Goal: Information Seeking & Learning: Learn about a topic

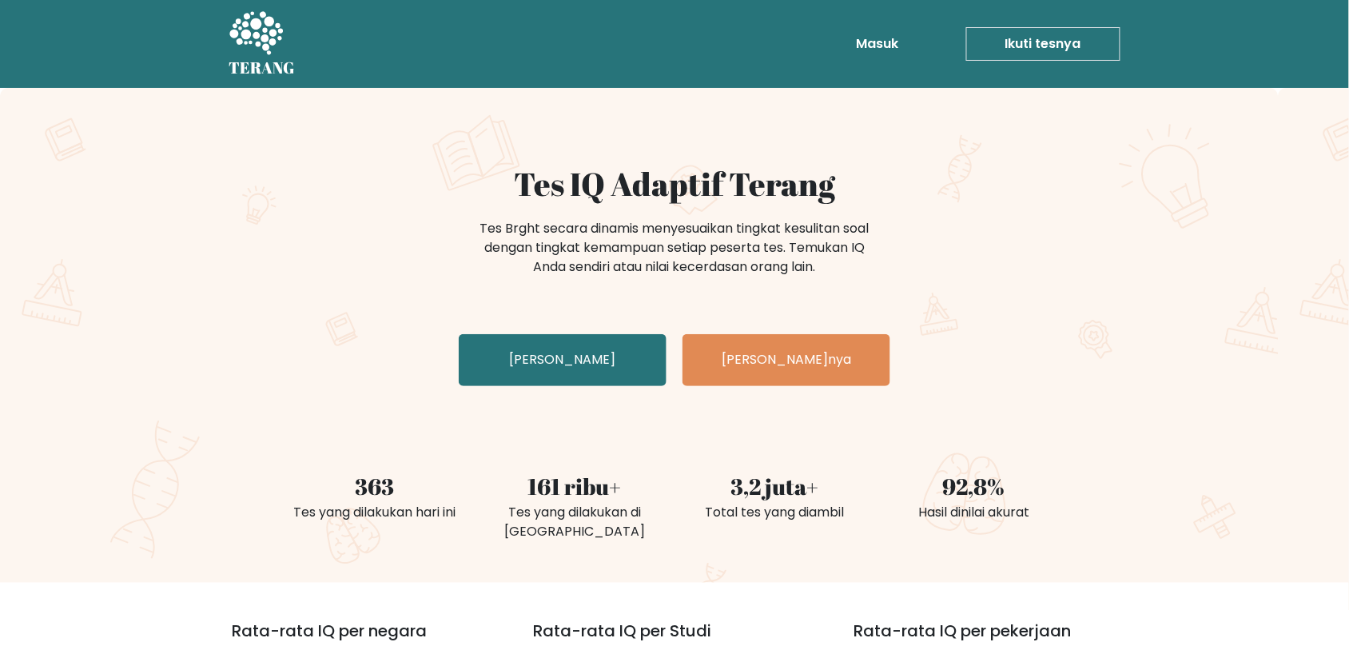
click at [1031, 383] on div "Tes IQ Adaptif Terang Tes Brght secara dinamis menyesuaikan tingkat kesulitan s…" at bounding box center [674, 279] width 799 height 228
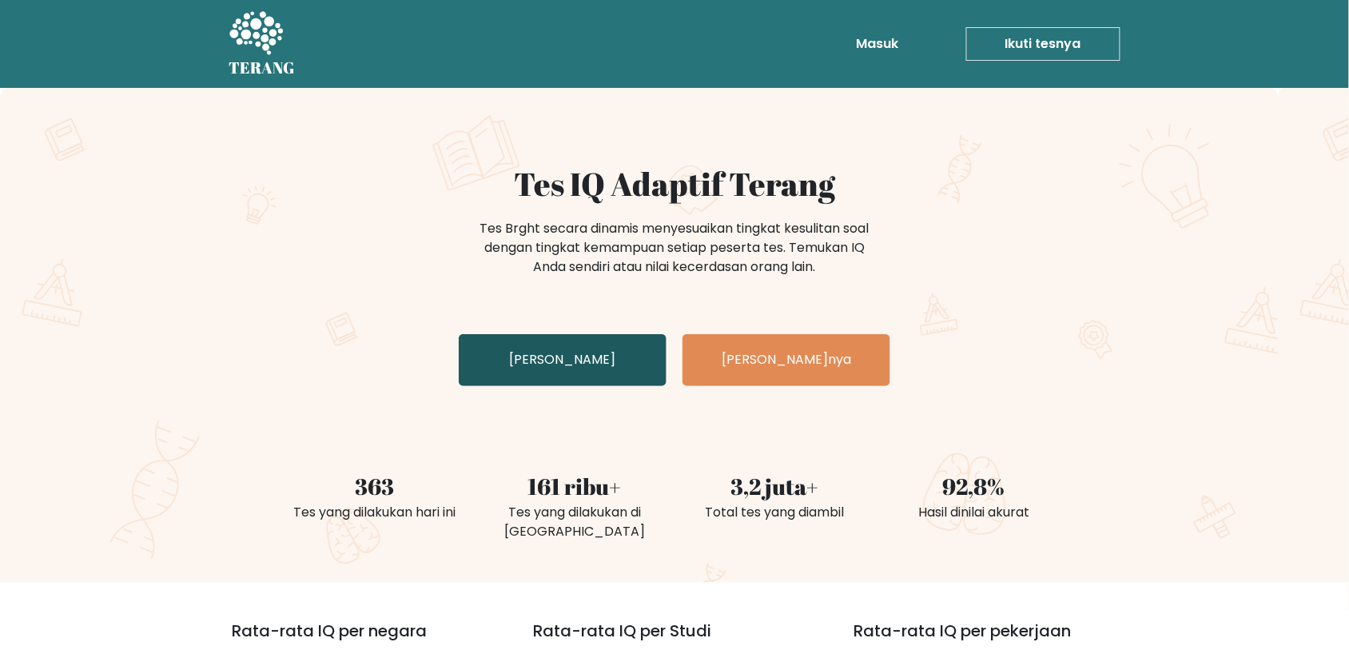
click at [594, 362] on font "Uji Diri Anda" at bounding box center [563, 360] width 106 height 18
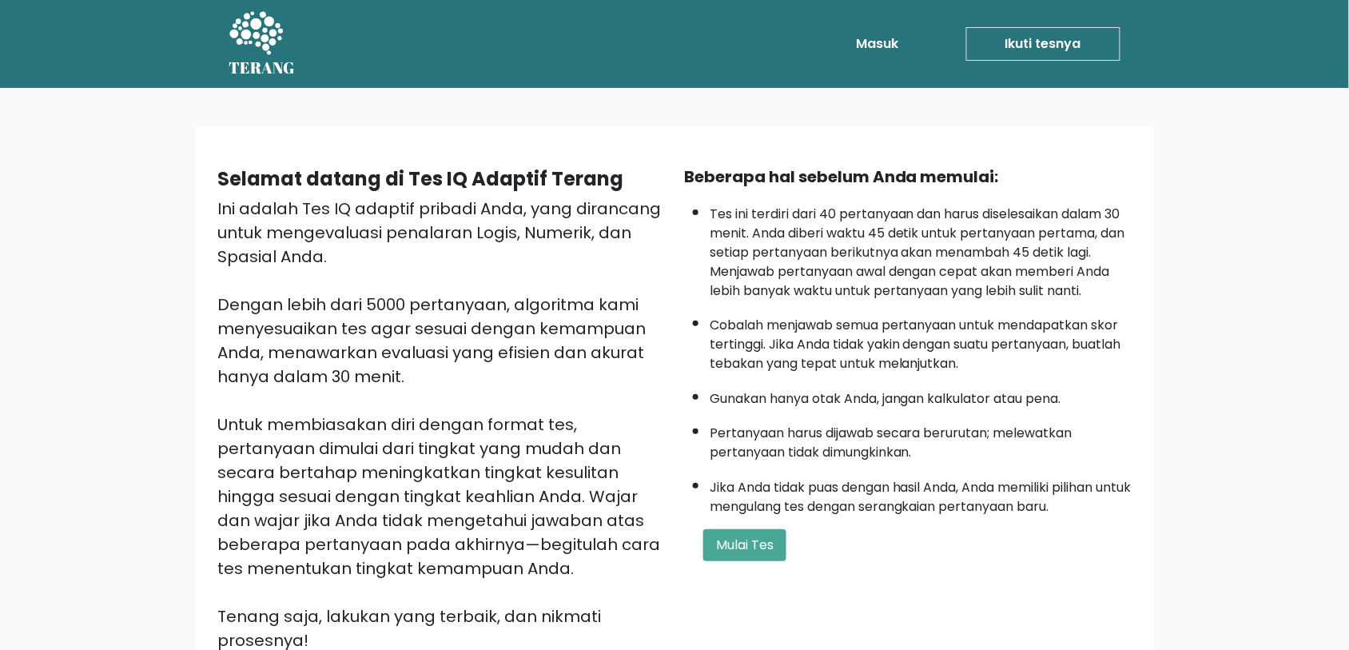
click at [911, 294] on font "Tes ini terdiri dari 40 pertanyaan dan harus diselesaikan dalam 30 menit. Anda …" at bounding box center [916, 252] width 415 height 95
click at [759, 539] on font "Mulai Tes" at bounding box center [745, 544] width 58 height 18
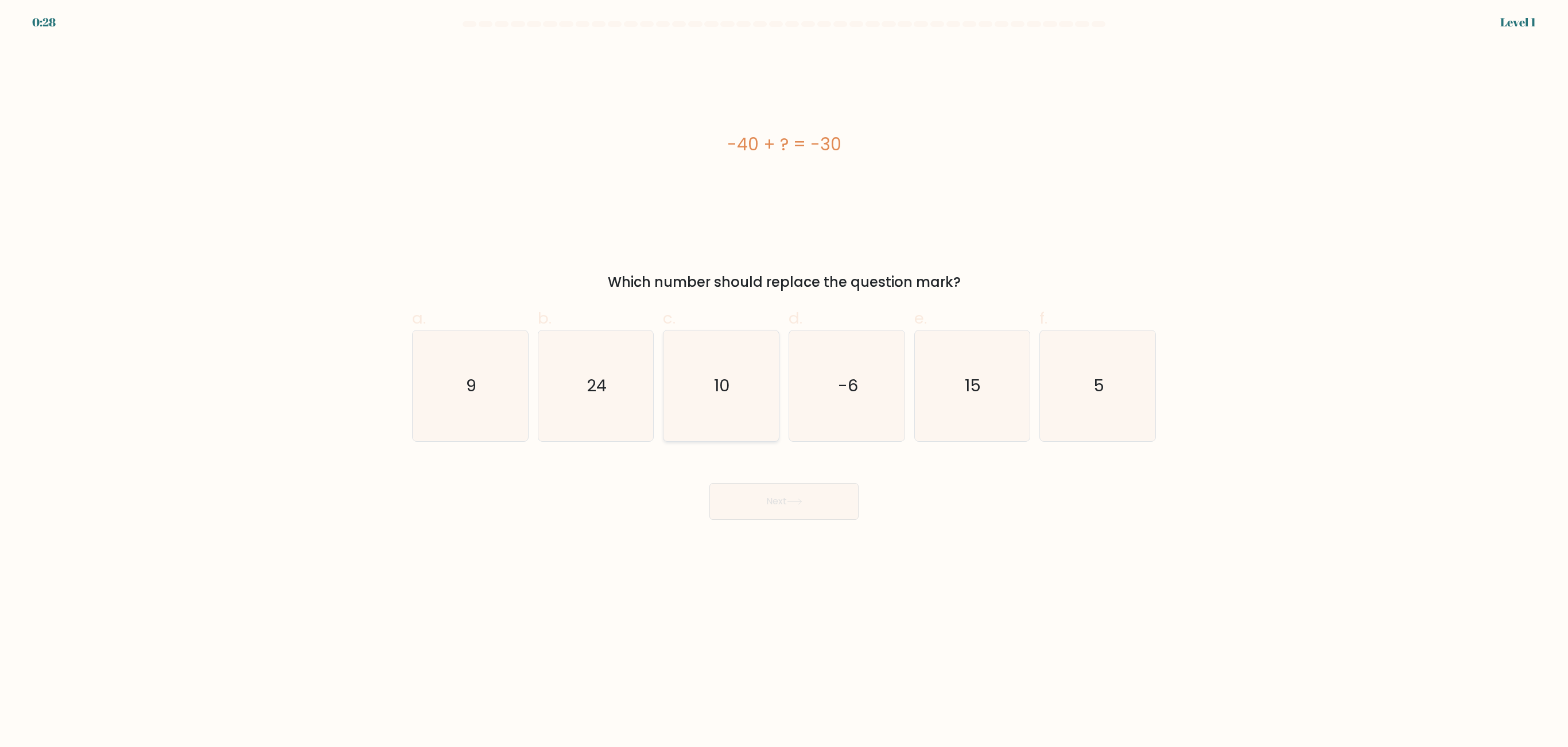
click at [728, 378] on text "10" at bounding box center [723, 386] width 16 height 23
click at [784, 378] on input "c. 10" at bounding box center [784, 377] width 1 height 7
radio input "true"
click at [752, 466] on button "Next" at bounding box center [784, 501] width 149 height 37
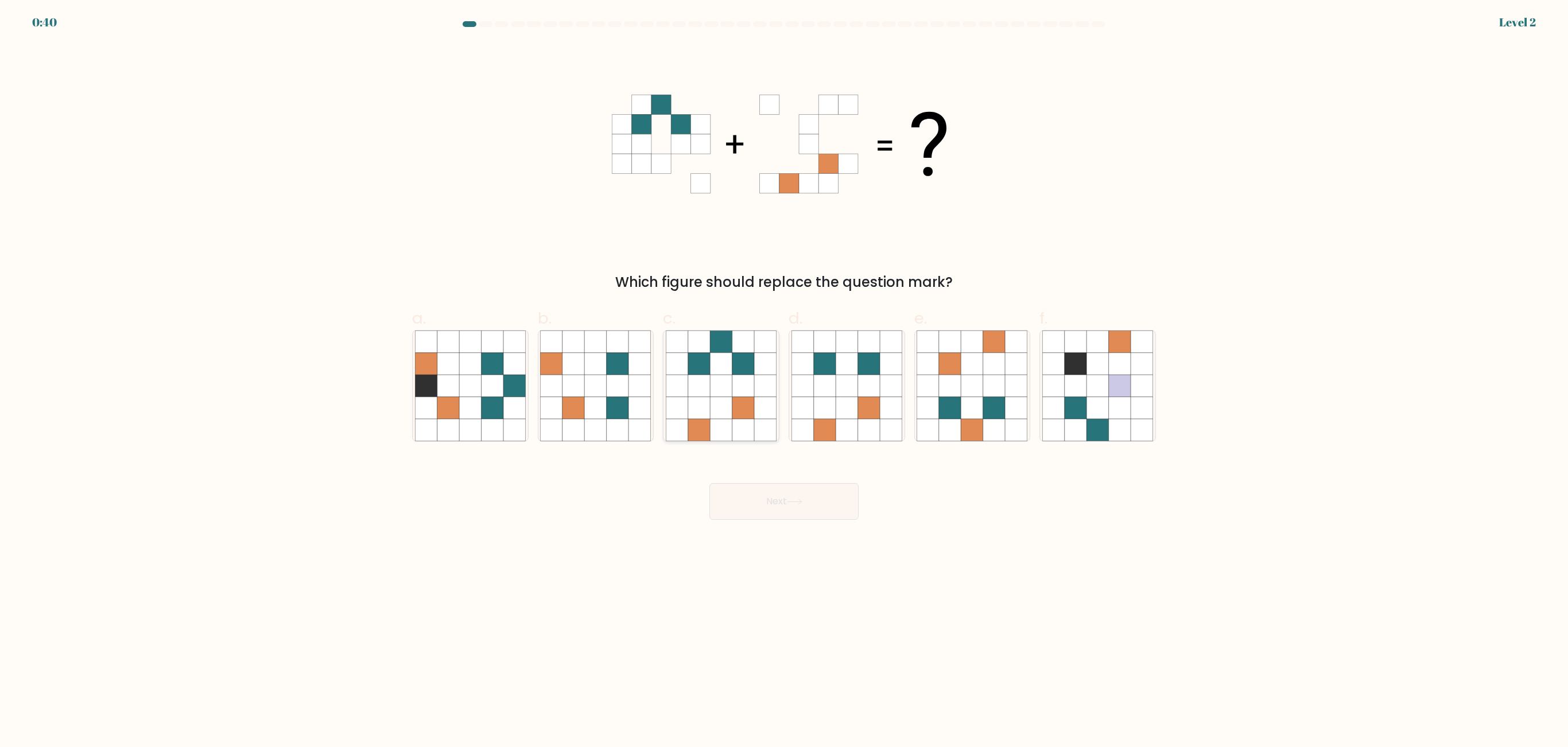
click at [752, 411] on icon at bounding box center [743, 408] width 22 height 22
click at [784, 381] on input "c." at bounding box center [784, 377] width 1 height 7
radio input "true"
click at [766, 466] on button "Next" at bounding box center [784, 501] width 149 height 37
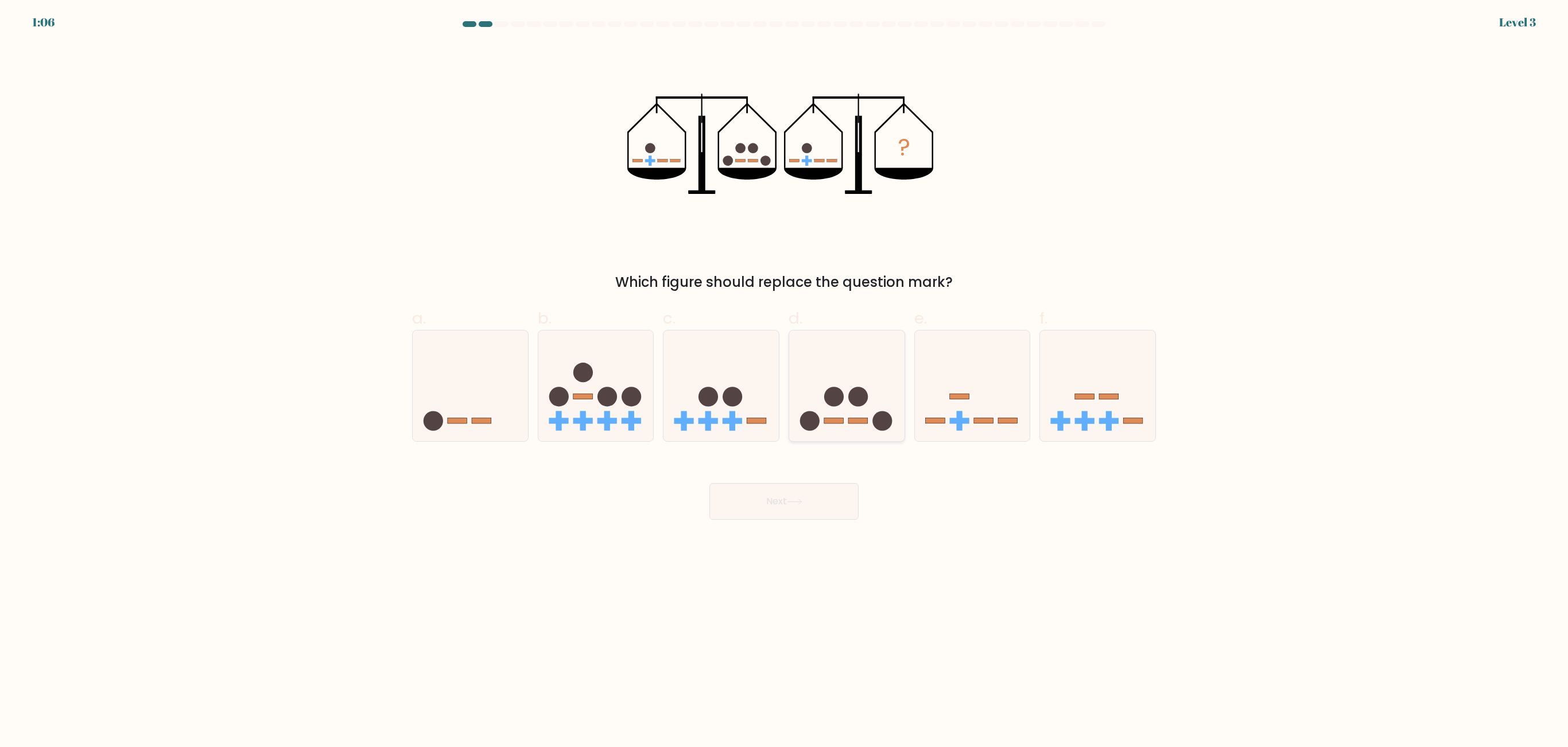
click at [812, 403] on icon at bounding box center [847, 386] width 116 height 96
click at [784, 381] on input "d." at bounding box center [784, 377] width 1 height 7
radio input "true"
click at [795, 466] on icon at bounding box center [794, 501] width 16 height 6
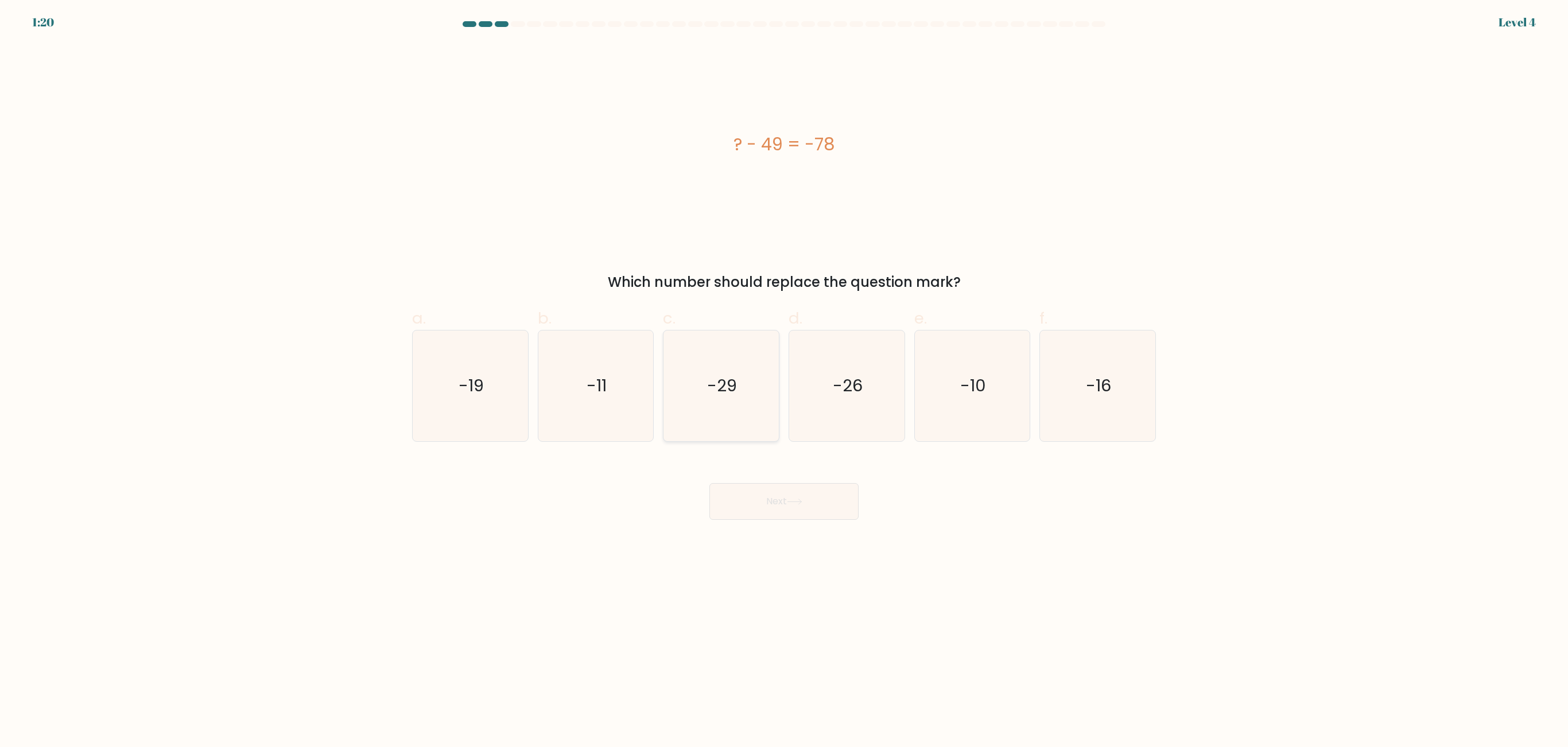
click at [762, 412] on icon "-29" at bounding box center [721, 386] width 111 height 111
click at [784, 381] on input "c. -29" at bounding box center [784, 377] width 1 height 7
radio input "true"
click at [772, 466] on button "Next" at bounding box center [784, 501] width 149 height 37
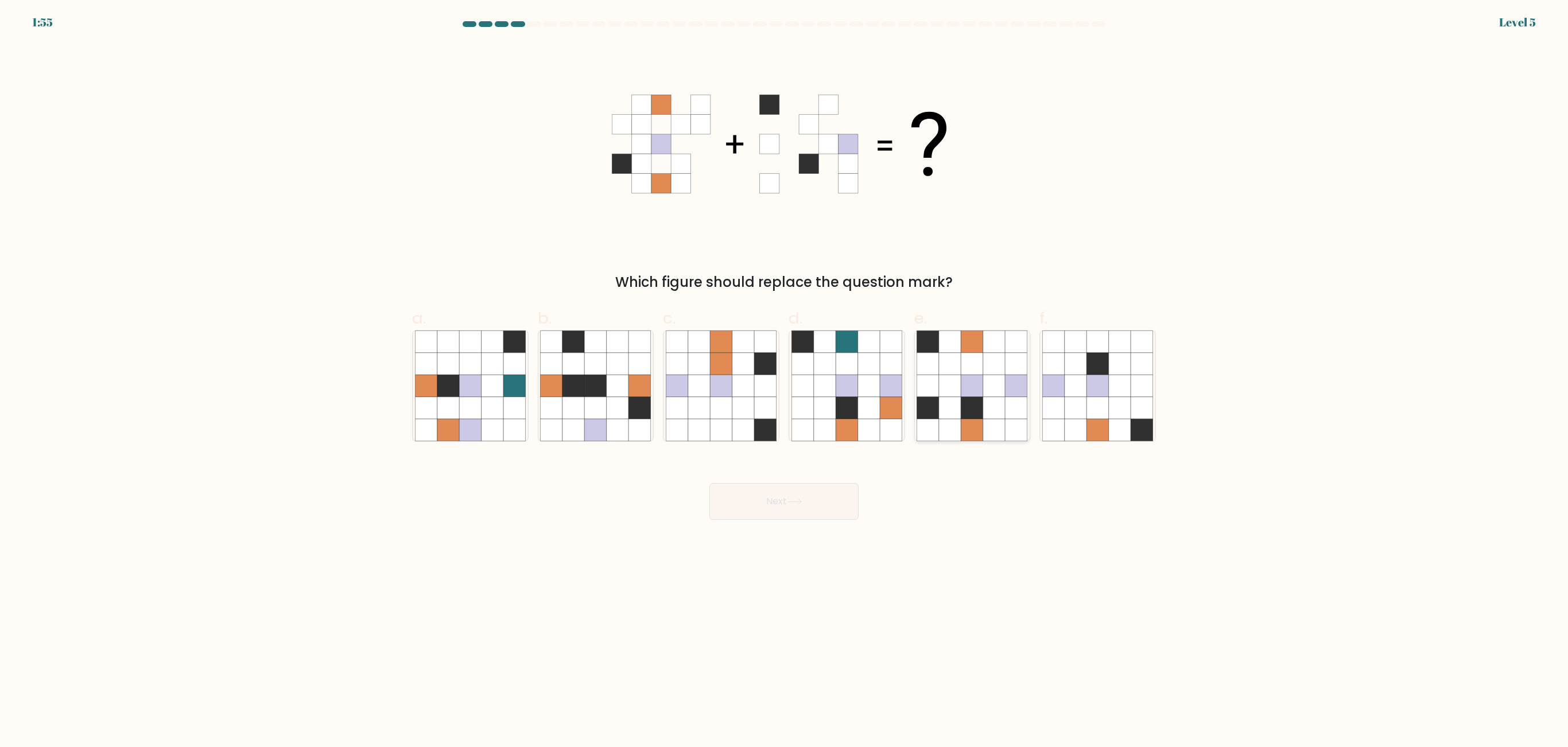
click at [979, 409] on icon at bounding box center [994, 408] width 22 height 22
click at [784, 381] on input "e." at bounding box center [784, 377] width 1 height 7
radio input "true"
click at [785, 466] on button "Next" at bounding box center [784, 501] width 149 height 37
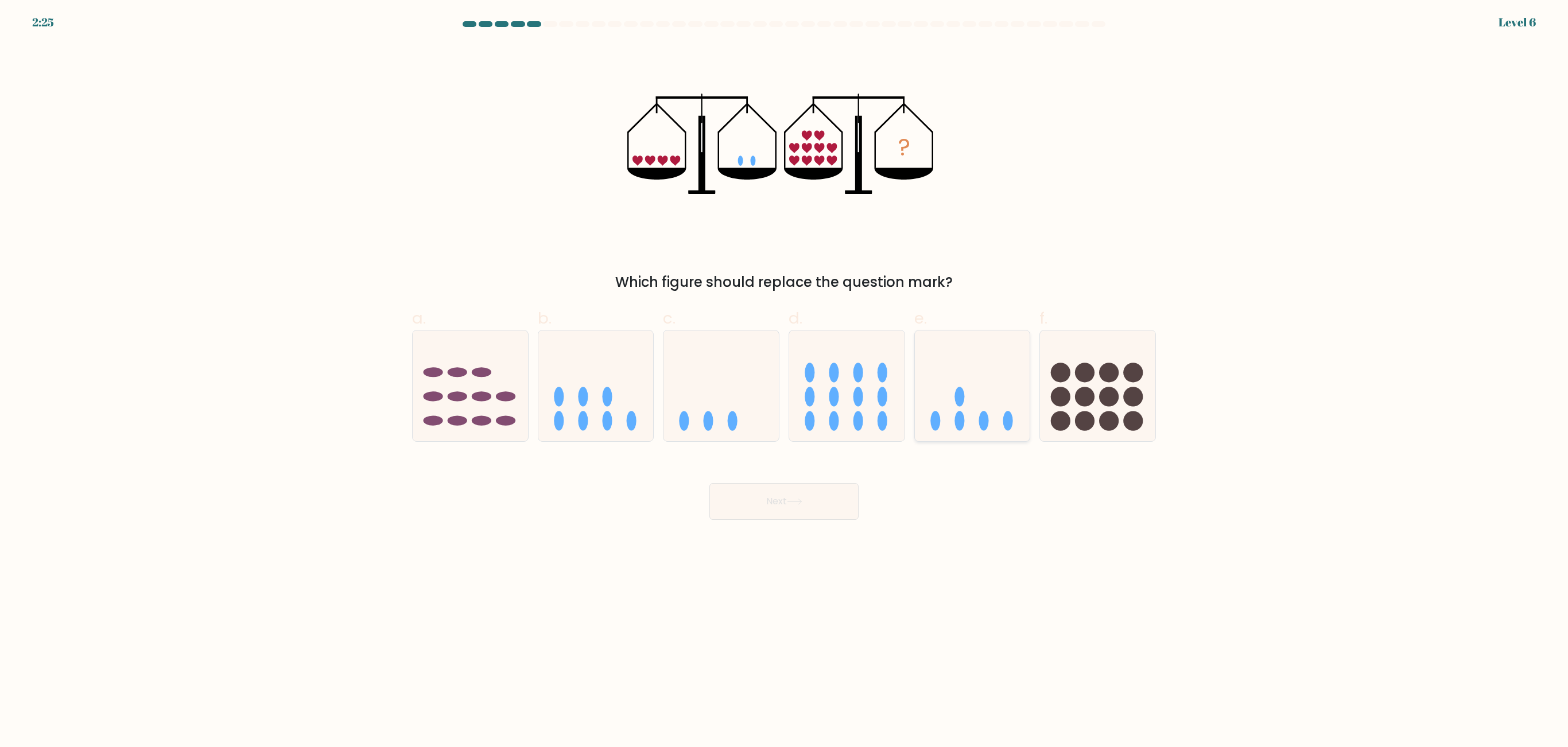
click at [939, 404] on icon at bounding box center [973, 386] width 116 height 96
click at [784, 381] on input "e." at bounding box center [784, 377] width 1 height 7
radio input "true"
click at [789, 466] on icon at bounding box center [794, 501] width 16 height 6
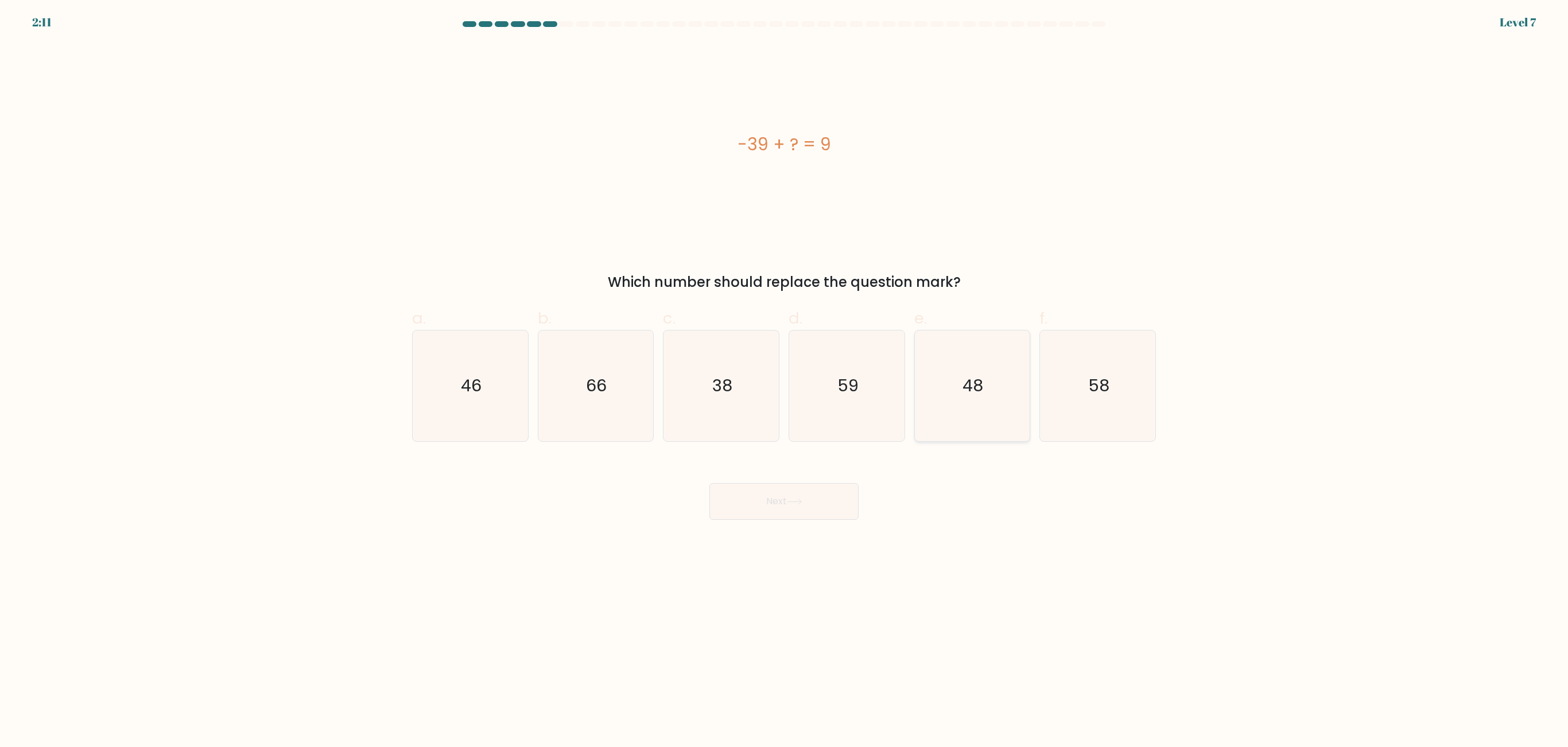
click at [949, 384] on icon "48" at bounding box center [972, 386] width 111 height 111
click at [784, 381] on input "e. 48" at bounding box center [784, 377] width 1 height 7
radio input "true"
click at [787, 466] on button "Next" at bounding box center [784, 501] width 149 height 37
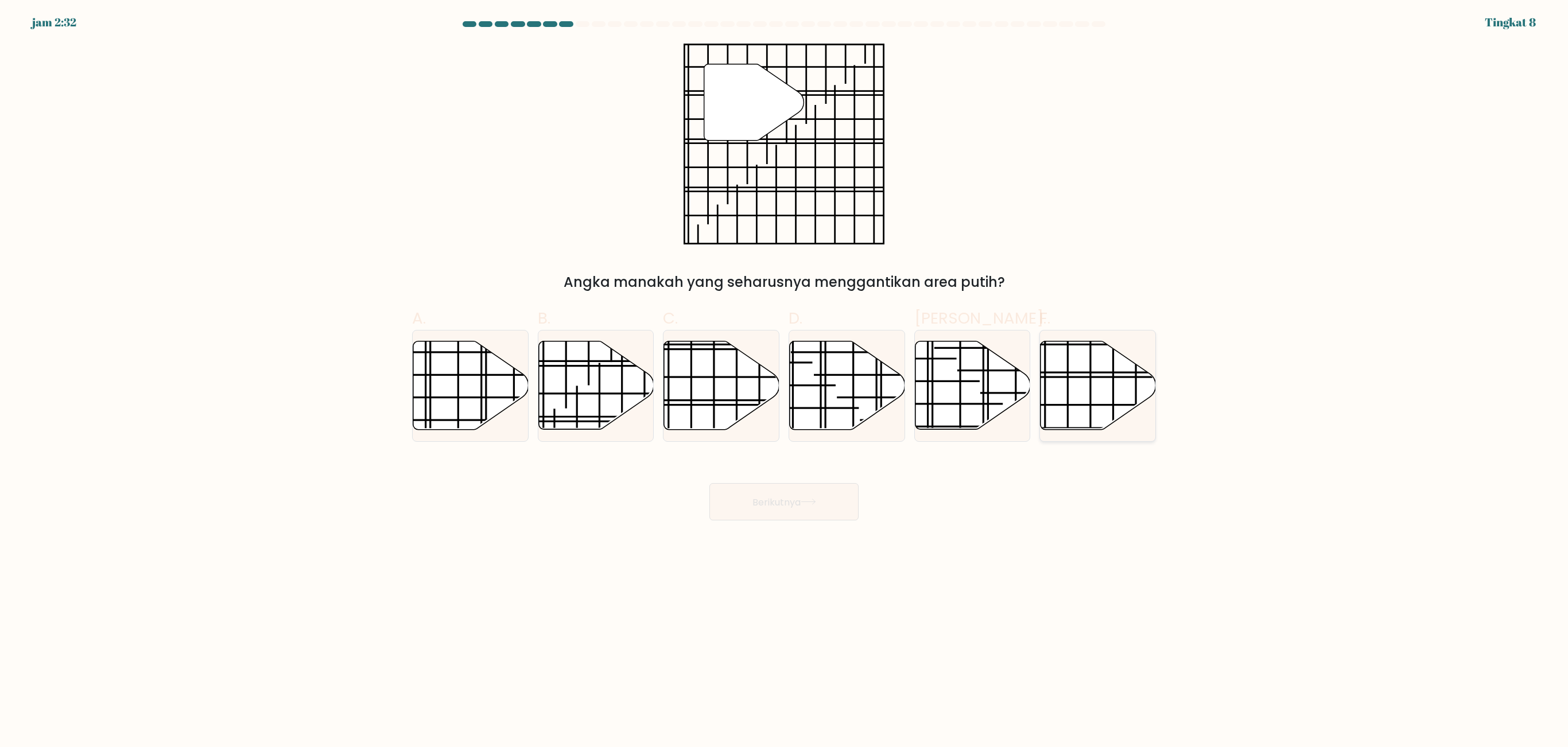
click at [979, 418] on icon at bounding box center [1098, 386] width 116 height 90
click at [784, 381] on input "F." at bounding box center [784, 377] width 1 height 7
radio input "true"
click at [821, 466] on button "Berikutnya" at bounding box center [784, 502] width 149 height 37
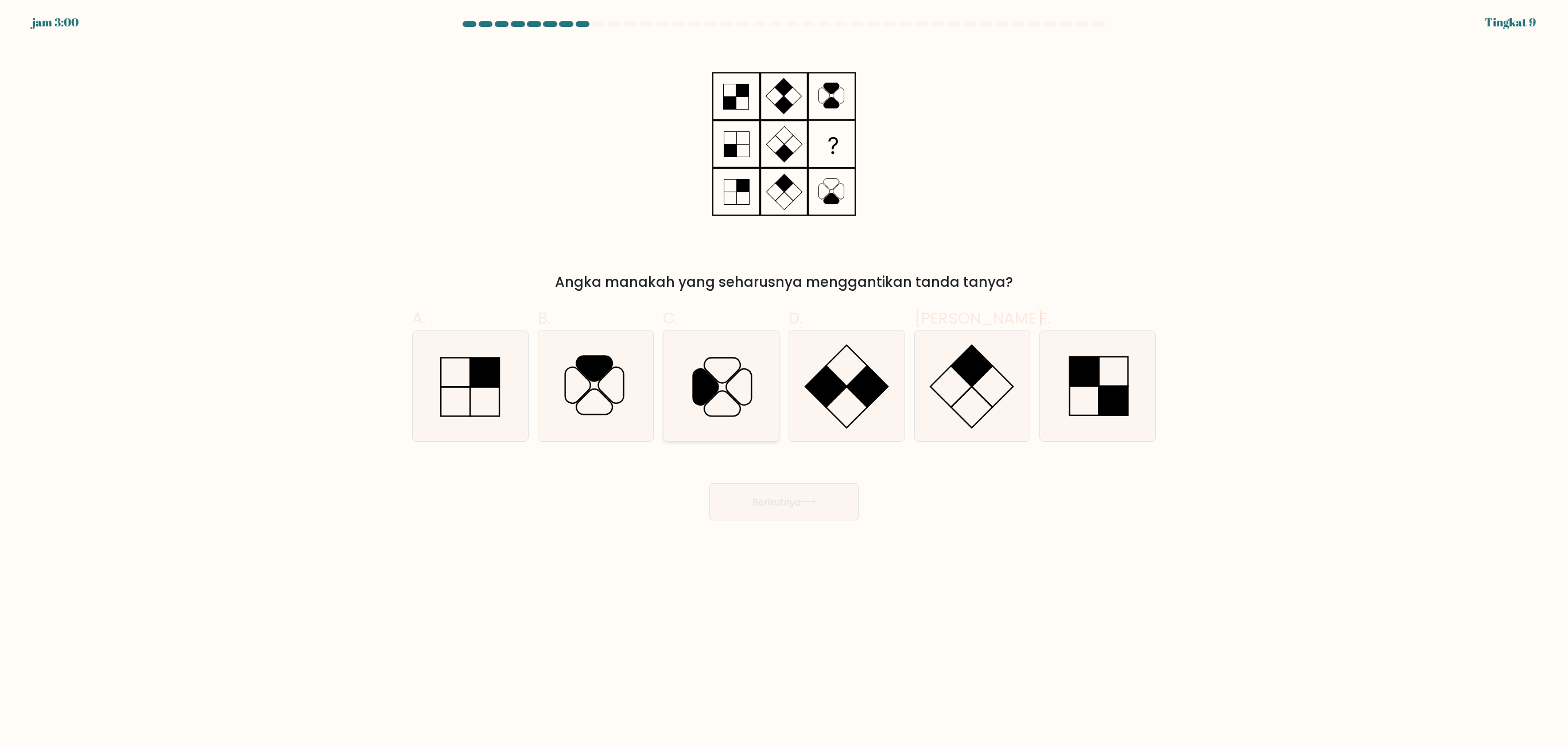
click at [731, 391] on icon at bounding box center [721, 386] width 111 height 111
click at [784, 381] on input "C." at bounding box center [784, 377] width 1 height 7
radio input "true"
click at [792, 466] on font "Berikutnya" at bounding box center [776, 501] width 48 height 13
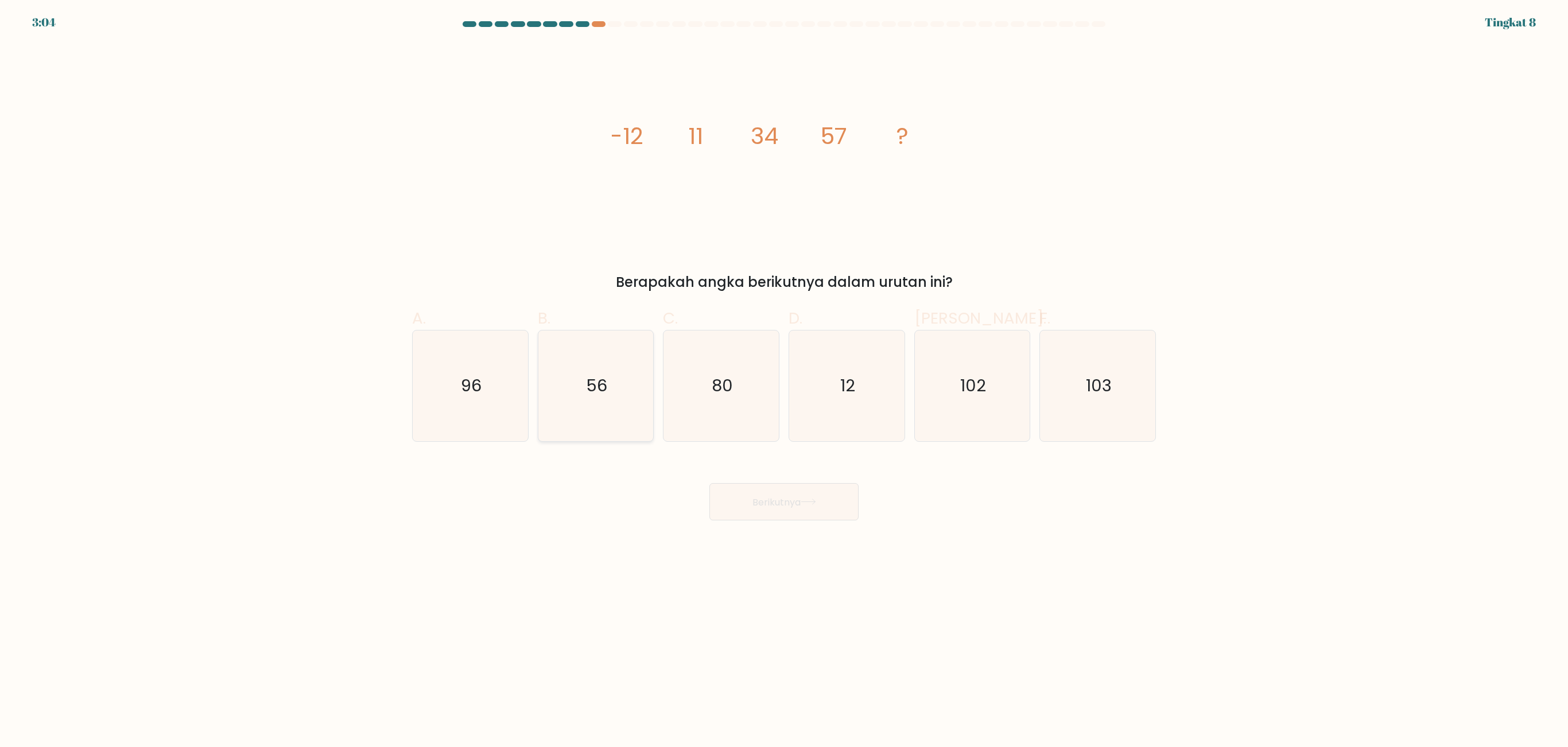
click at [613, 426] on icon "56" at bounding box center [595, 386] width 111 height 111
click at [784, 381] on input "B. 56" at bounding box center [784, 377] width 1 height 7
radio input "true"
click at [710, 361] on icon "80" at bounding box center [721, 386] width 111 height 111
click at [784, 374] on input "C. 80" at bounding box center [784, 377] width 1 height 7
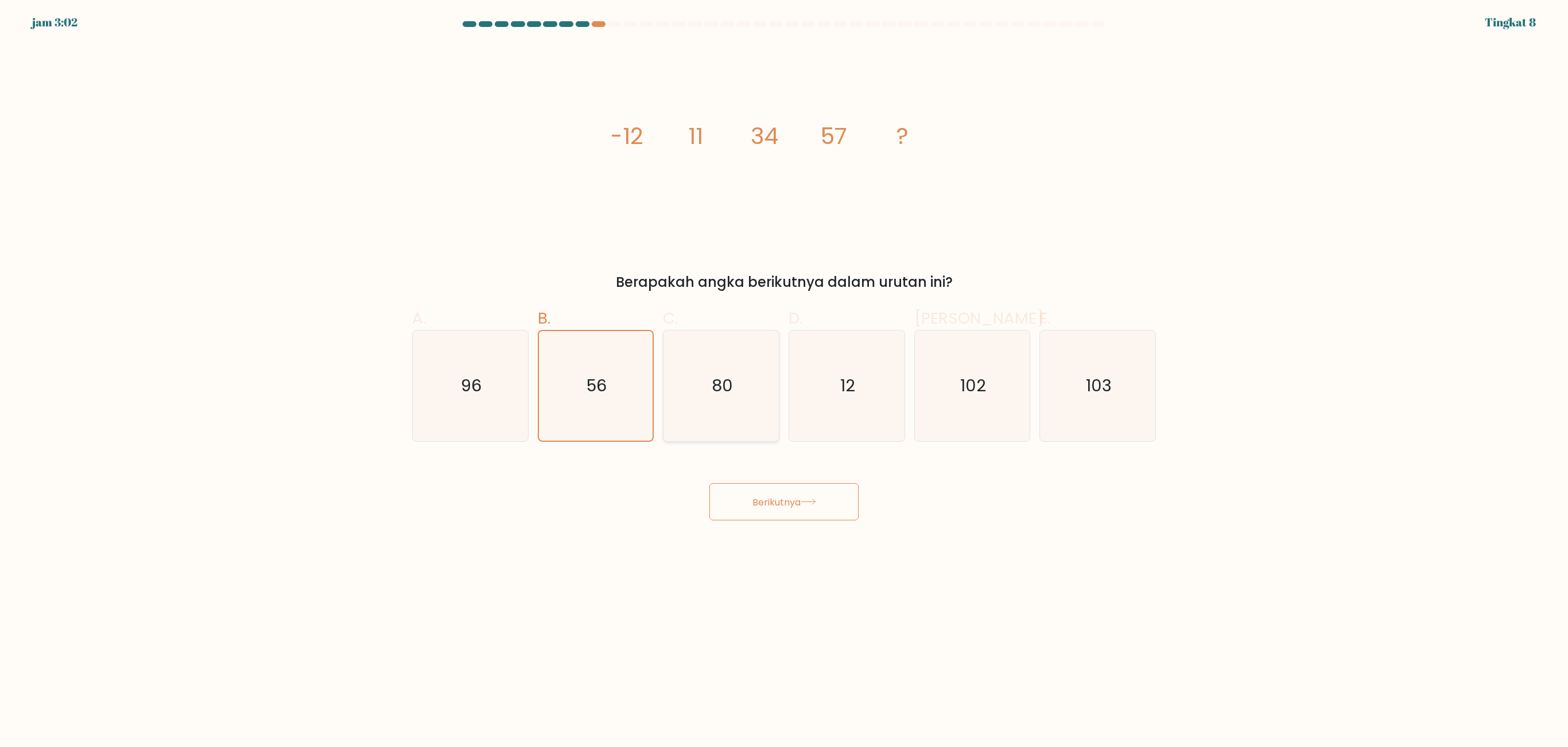
radio input "true"
click at [791, 466] on font "Berikutnya" at bounding box center [776, 501] width 48 height 13
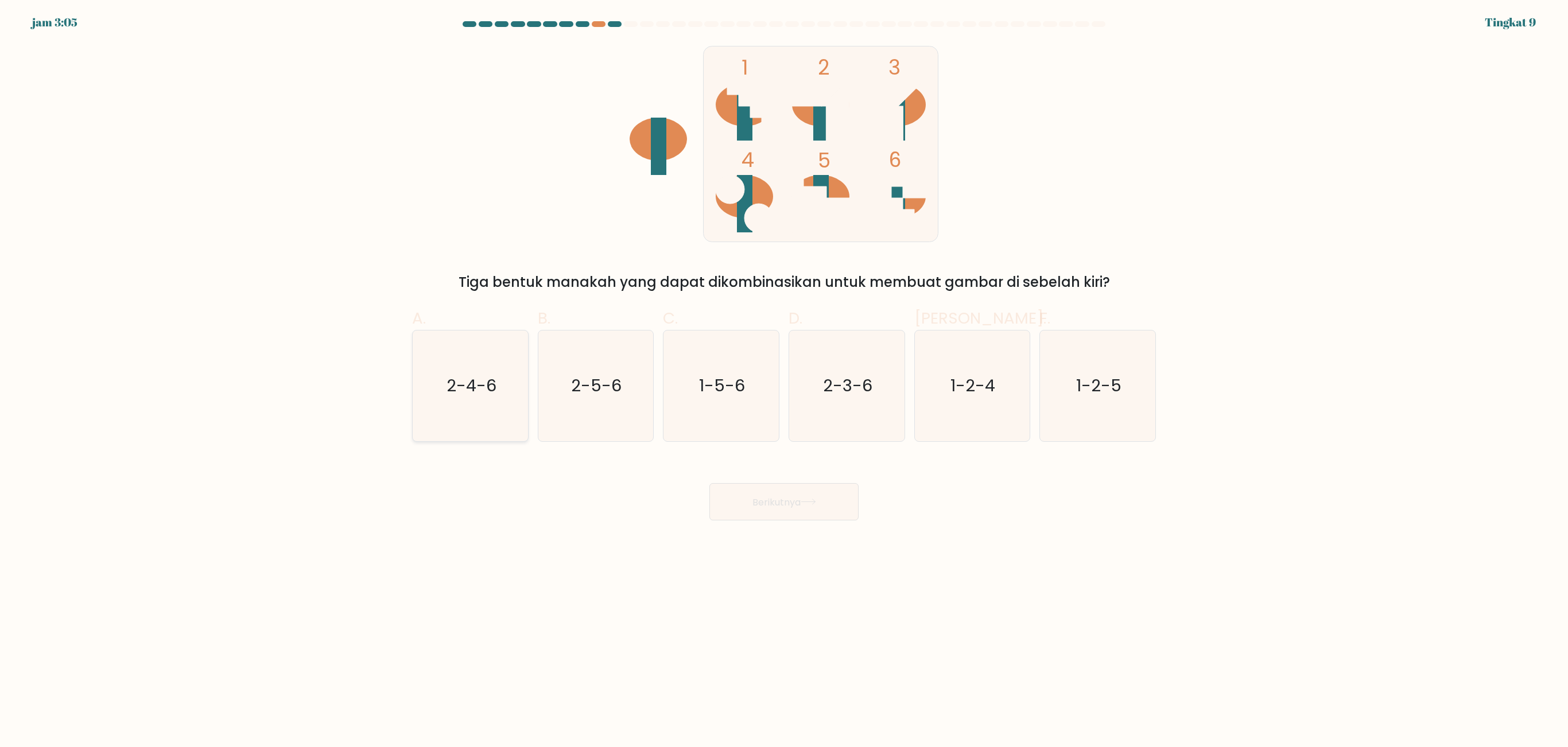
click at [516, 392] on icon "2-4-6" at bounding box center [470, 386] width 111 height 111
click at [784, 381] on input "A. 2-4-6" at bounding box center [784, 377] width 1 height 7
radio input "true"
click at [764, 466] on button "Berikutnya" at bounding box center [784, 502] width 149 height 37
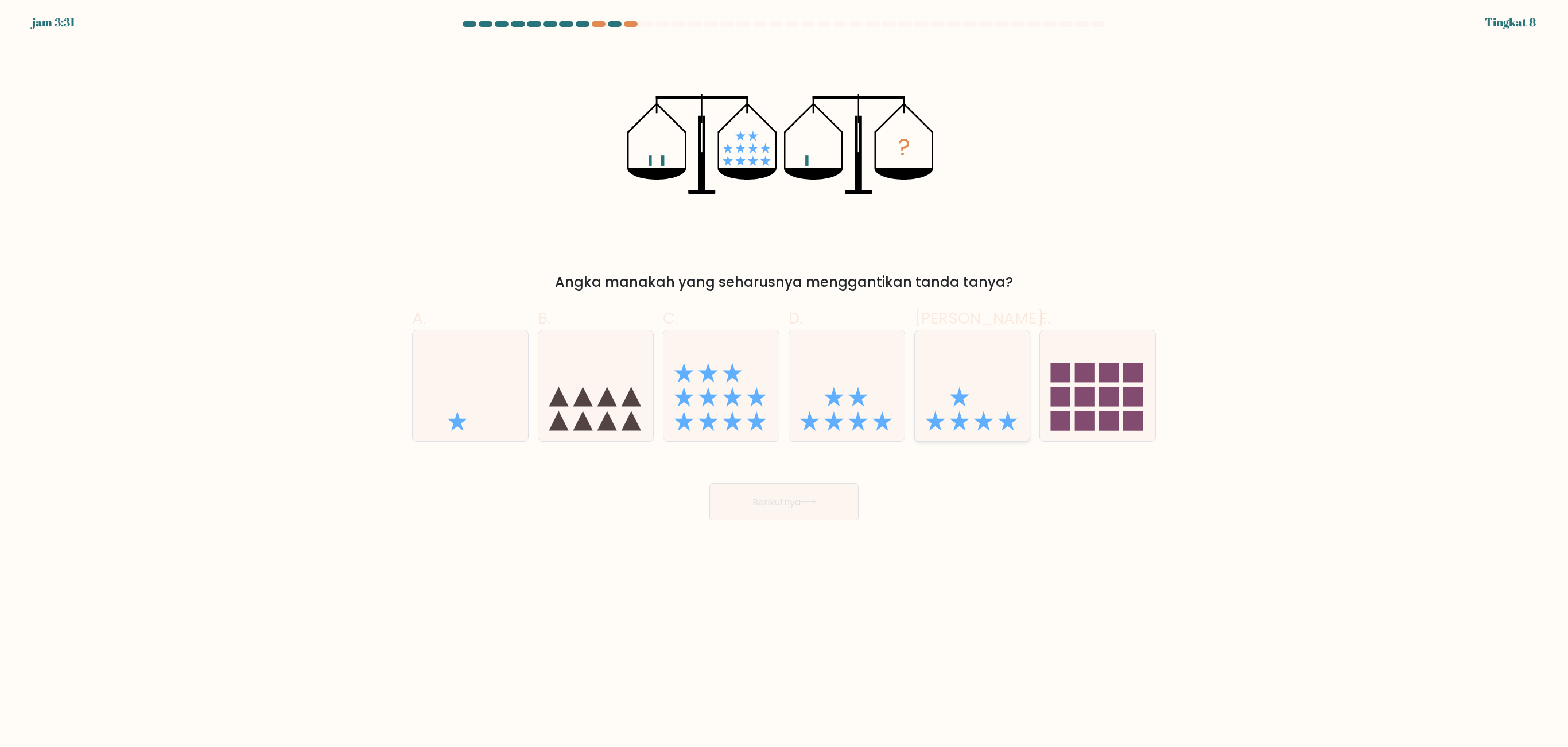
click at [979, 426] on icon at bounding box center [983, 421] width 19 height 19
click at [784, 381] on input "Dan." at bounding box center [784, 377] width 1 height 7
radio input "true"
click at [806, 466] on button "Berikutnya" at bounding box center [784, 502] width 149 height 37
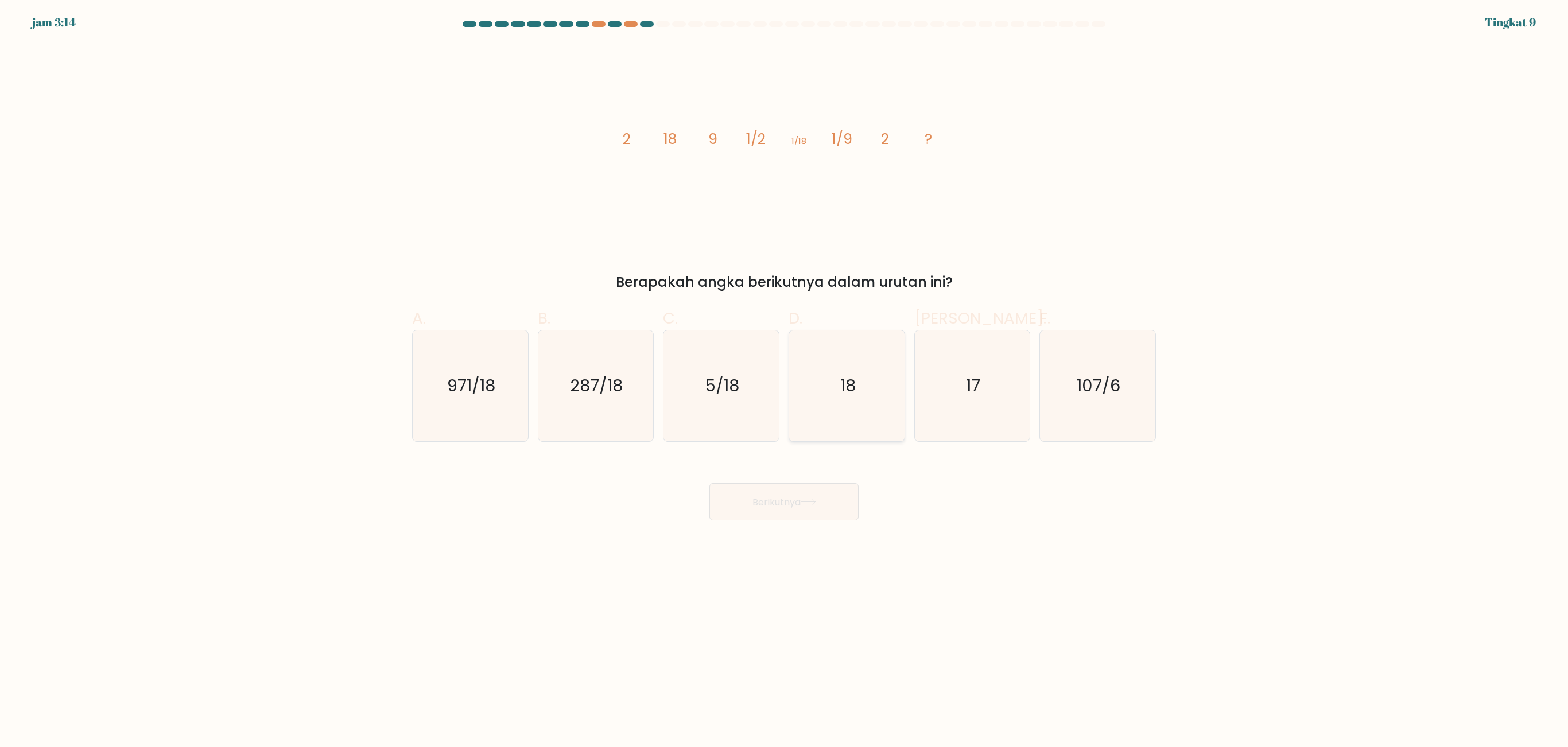
click at [822, 395] on icon "18" at bounding box center [847, 386] width 111 height 111
click at [784, 381] on input "D. 18" at bounding box center [784, 377] width 1 height 7
radio input "true"
click at [798, 466] on button "Berikutnya" at bounding box center [784, 502] width 149 height 37
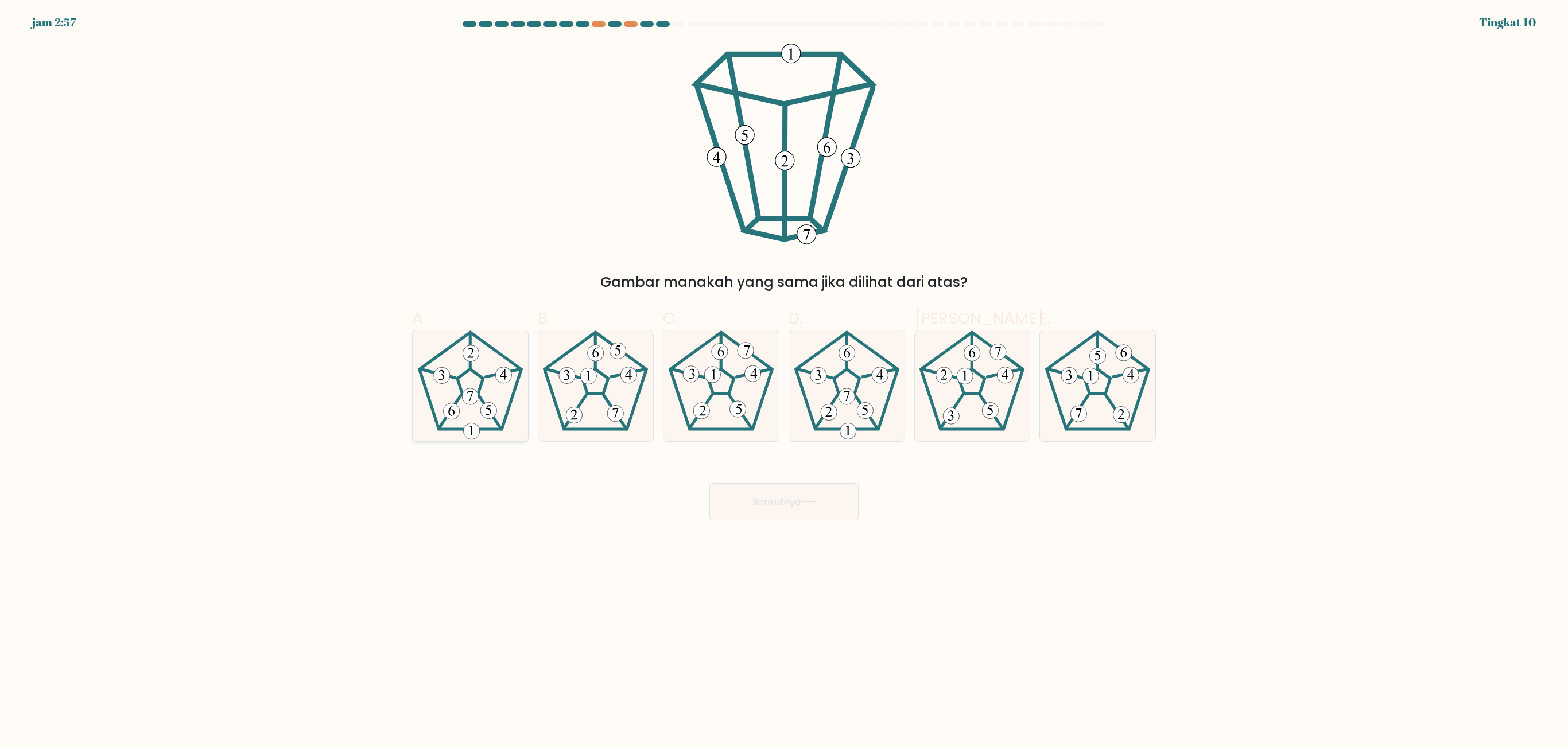
click at [470, 405] on icon at bounding box center [470, 386] width 111 height 111
click at [784, 381] on input "A." at bounding box center [784, 377] width 1 height 7
radio input "true"
click at [778, 466] on button "Berikutnya" at bounding box center [784, 502] width 149 height 37
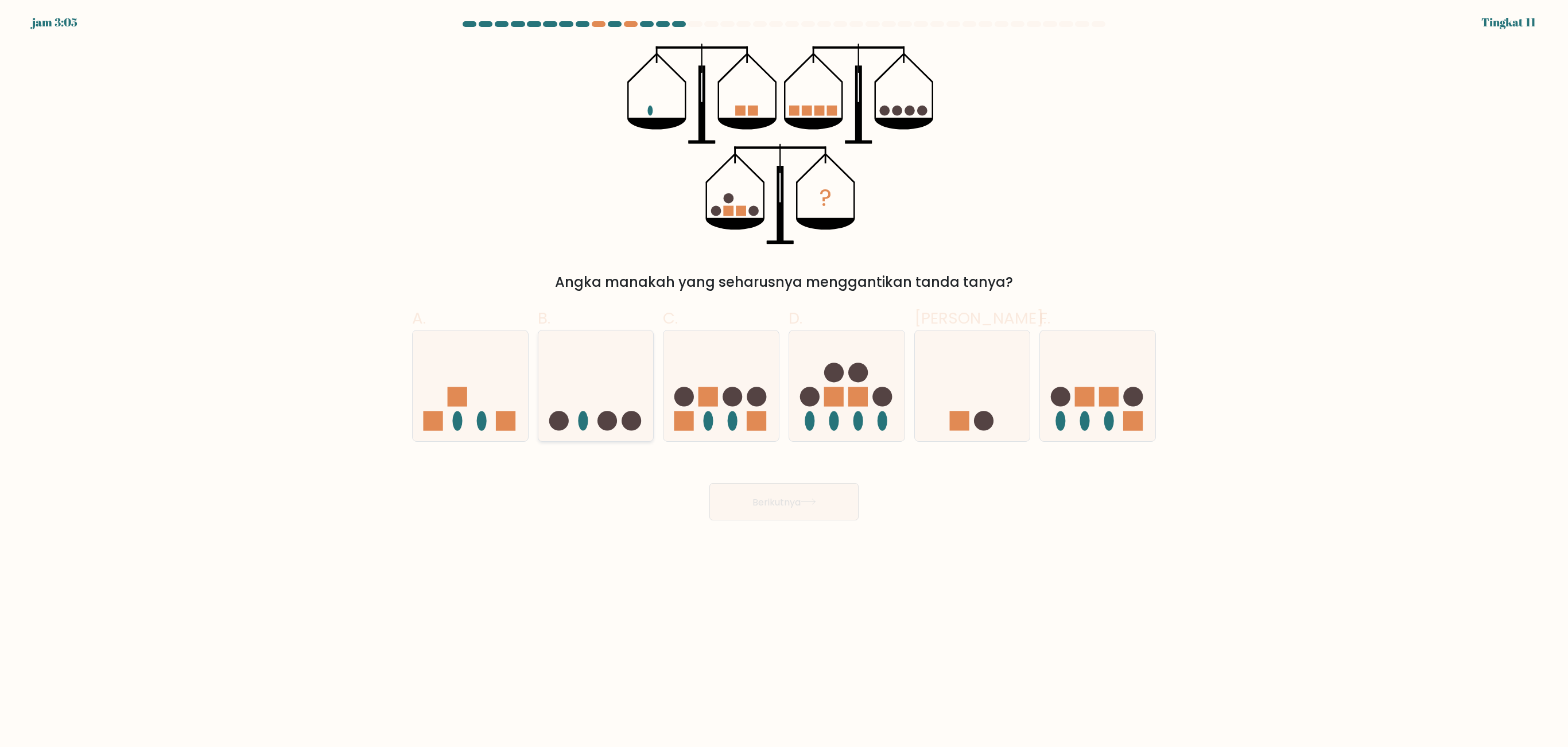
click at [614, 372] on icon at bounding box center [595, 386] width 116 height 96
click at [784, 374] on input "B." at bounding box center [784, 377] width 1 height 7
radio input "true"
click at [801, 466] on font "Berikutnya" at bounding box center [776, 501] width 48 height 13
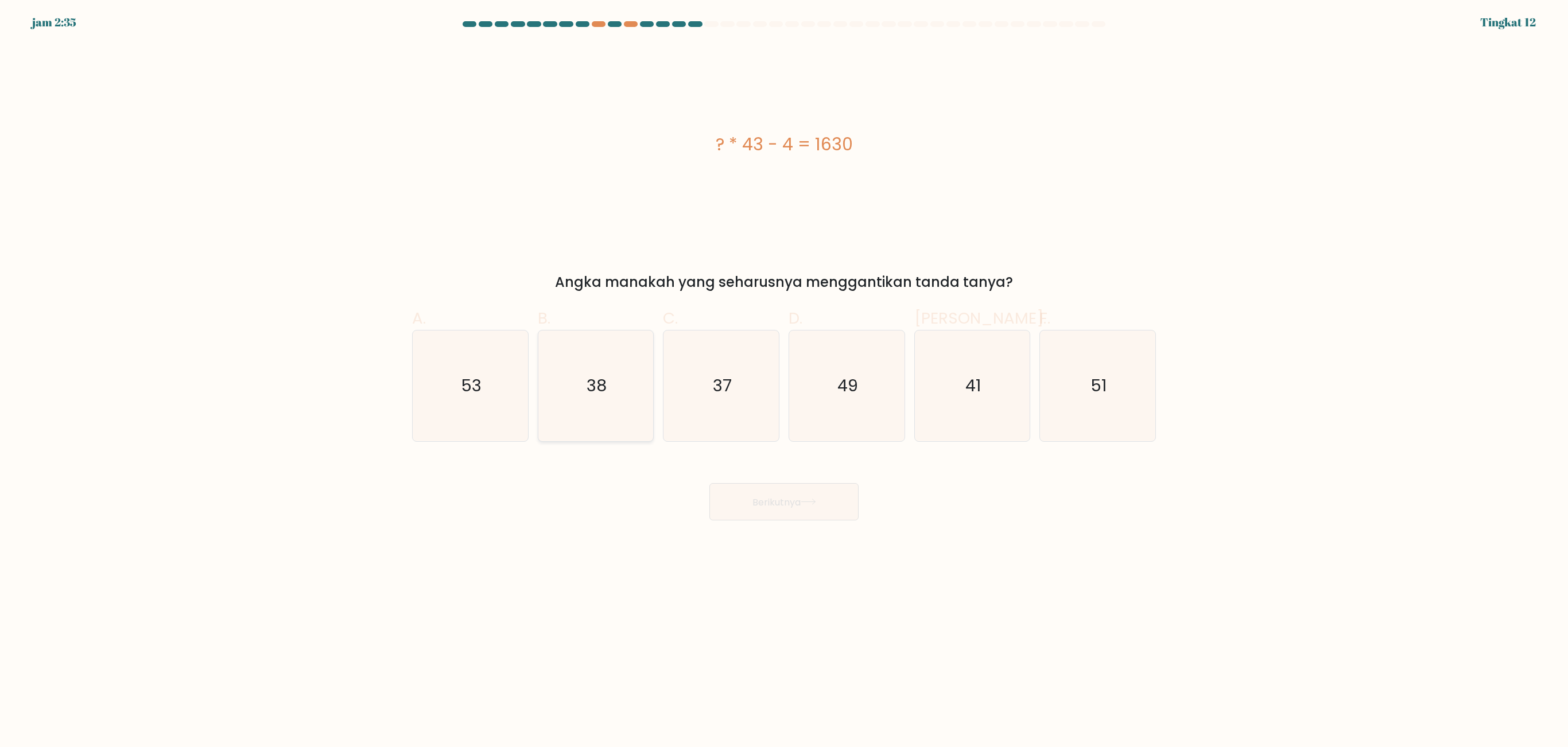
click at [626, 405] on icon "38" at bounding box center [595, 386] width 111 height 111
click at [784, 381] on input "B. 38" at bounding box center [784, 377] width 1 height 7
radio input "true"
click at [746, 466] on button "Berikutnya" at bounding box center [784, 502] width 149 height 37
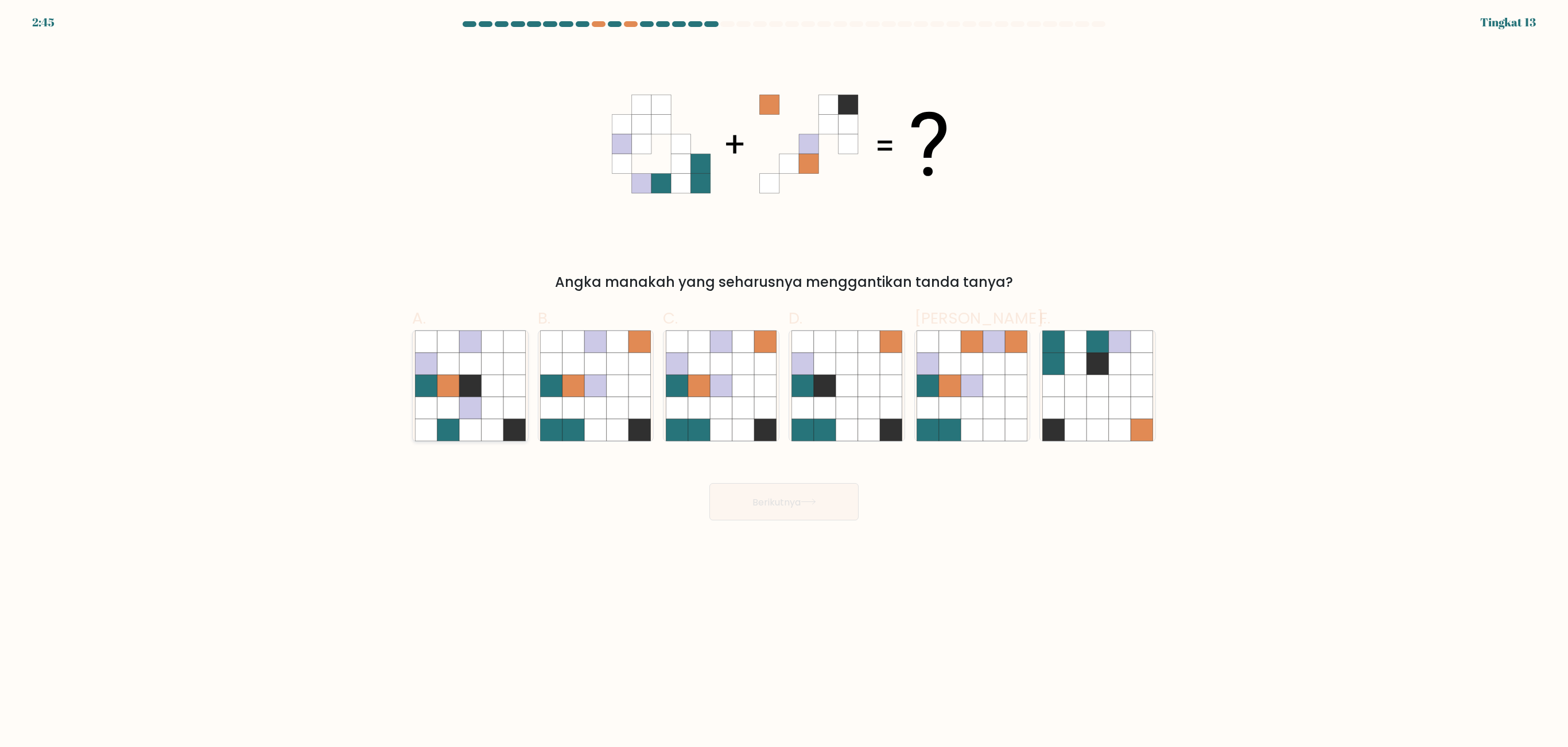
click at [480, 397] on icon at bounding box center [470, 408] width 22 height 22
click at [784, 381] on input "A." at bounding box center [784, 377] width 1 height 7
radio input "true"
click at [632, 391] on icon at bounding box center [640, 386] width 22 height 22
click at [784, 381] on input "B." at bounding box center [784, 377] width 1 height 7
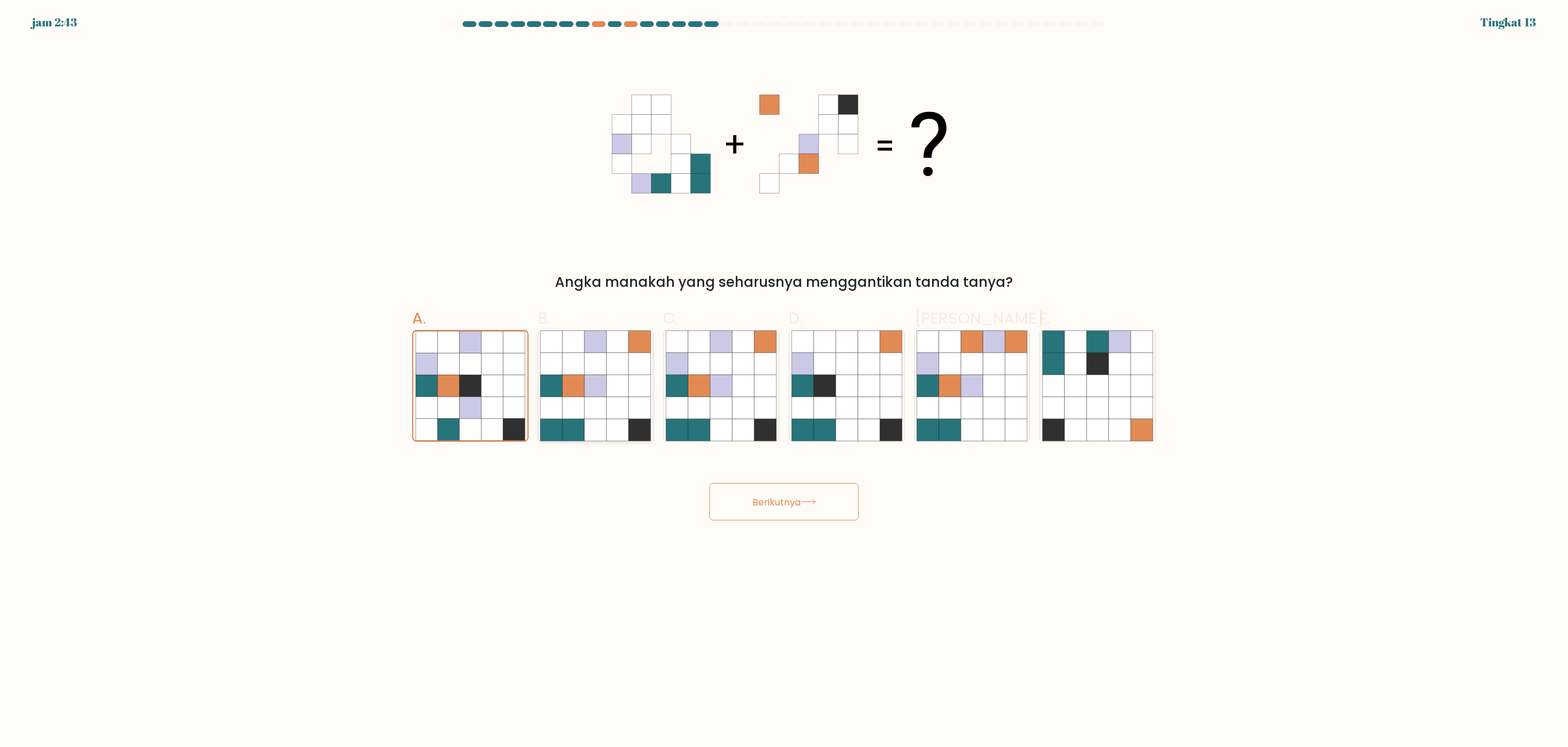
radio input "true"
click at [764, 466] on button "Berikutnya" at bounding box center [784, 502] width 149 height 37
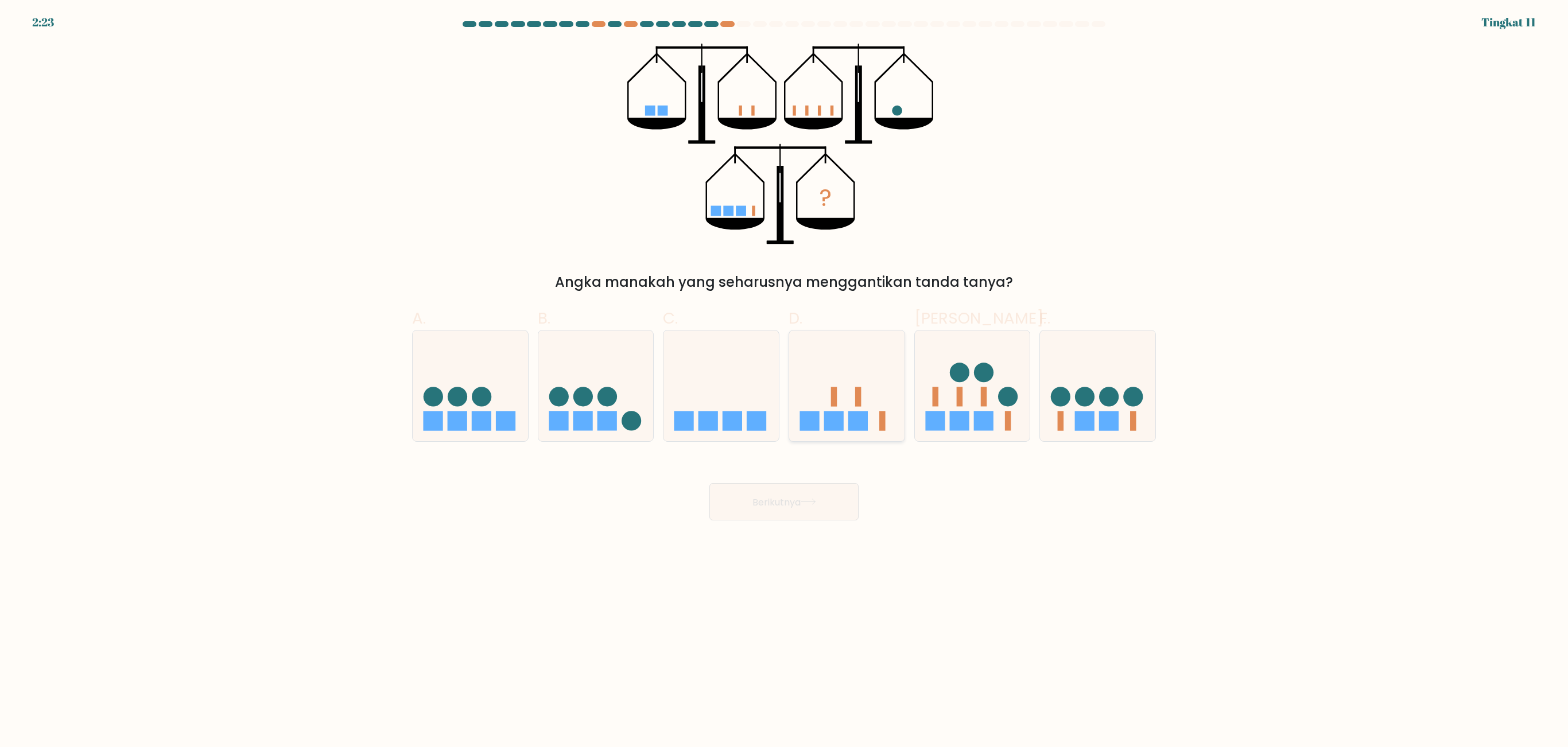
click at [862, 384] on icon at bounding box center [847, 386] width 116 height 96
click at [784, 381] on input "D." at bounding box center [784, 377] width 1 height 7
radio input "true"
click at [595, 426] on icon at bounding box center [595, 386] width 116 height 96
click at [784, 381] on input "B." at bounding box center [784, 377] width 1 height 7
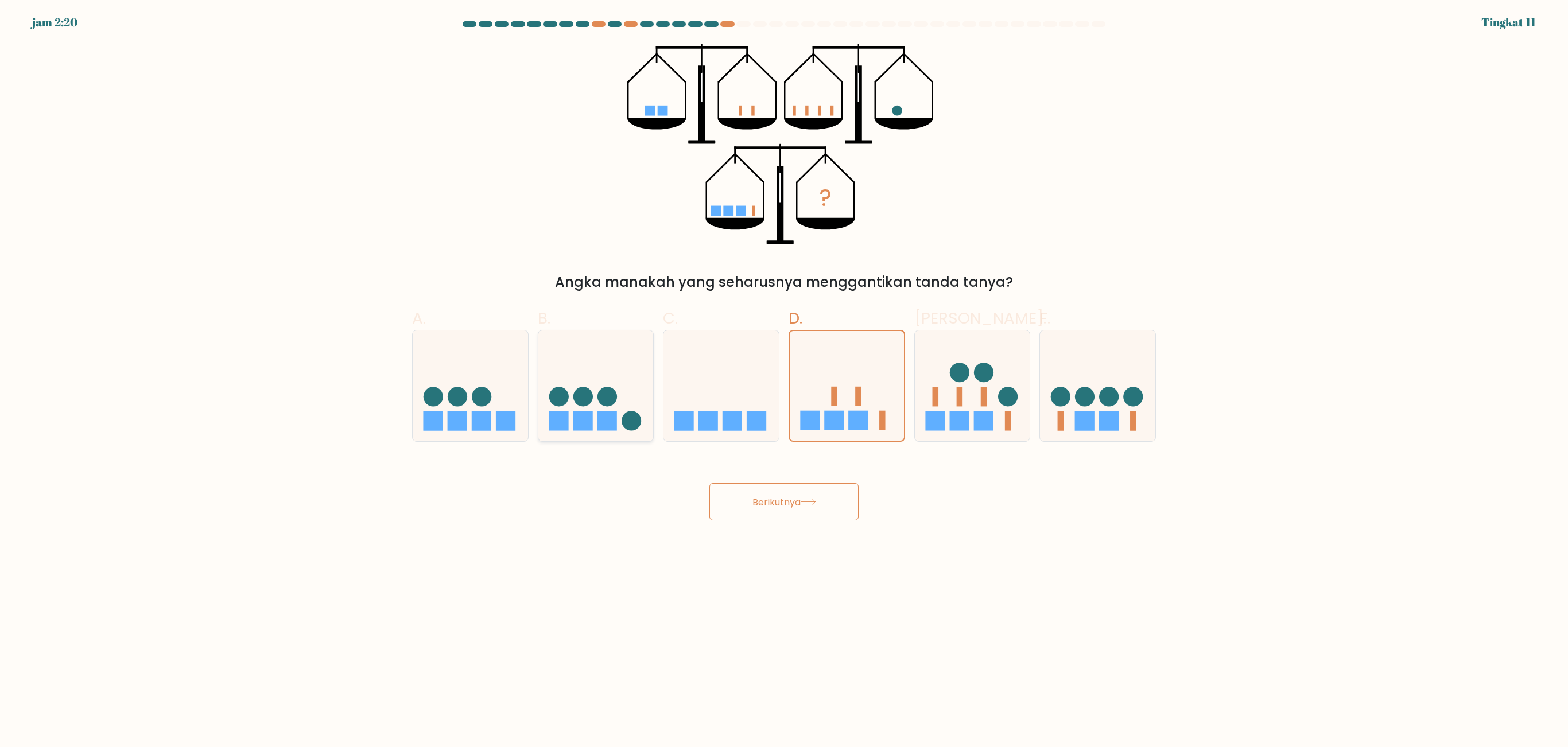
radio input "true"
click at [720, 417] on icon at bounding box center [721, 386] width 116 height 96
click at [784, 381] on input "C." at bounding box center [784, 377] width 1 height 7
radio input "true"
click at [789, 466] on button "Berikutnya" at bounding box center [784, 502] width 149 height 37
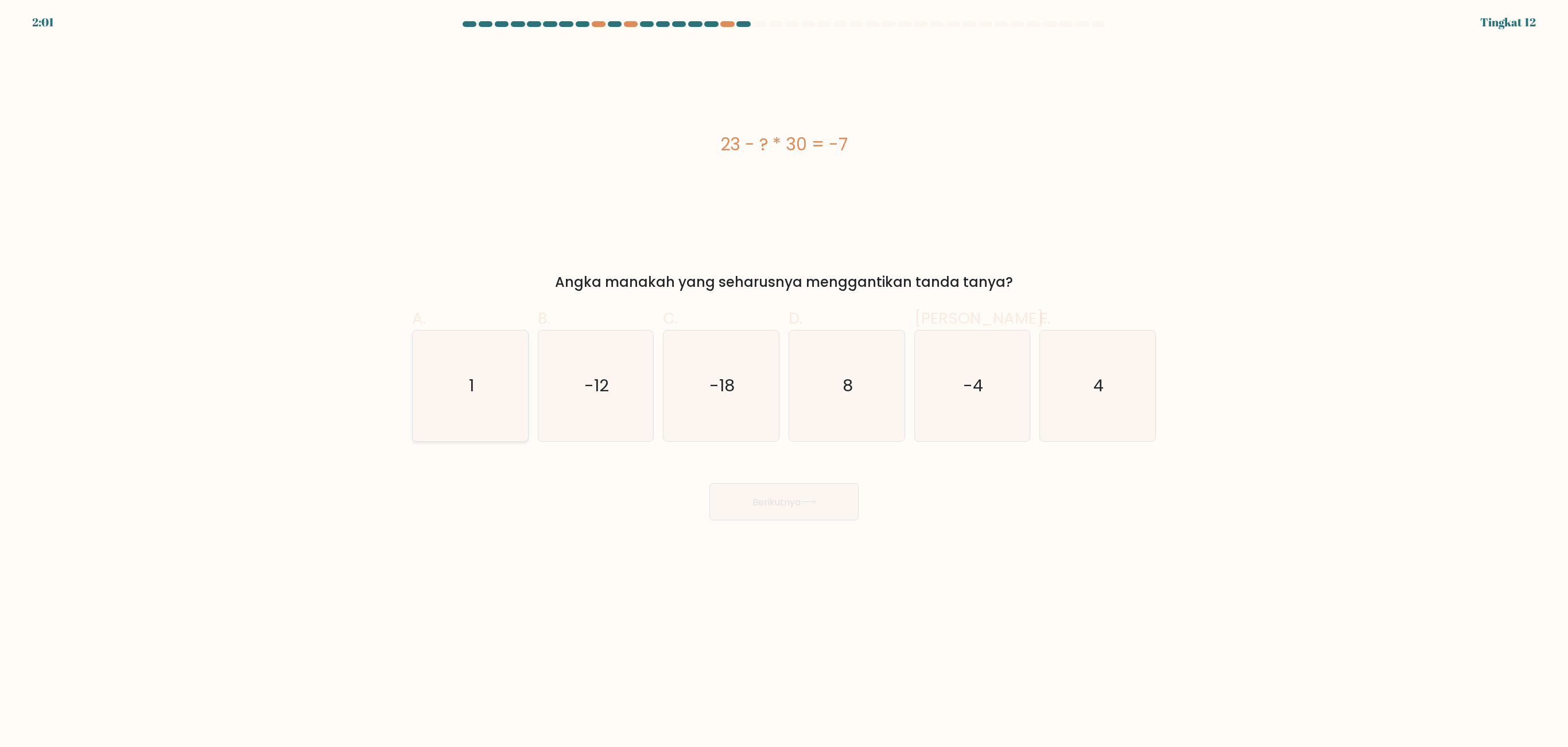
click at [501, 404] on icon "1" at bounding box center [470, 386] width 111 height 111
click at [784, 381] on input "A. 1" at bounding box center [784, 377] width 1 height 7
radio input "true"
click at [770, 466] on font "Berikutnya" at bounding box center [776, 501] width 48 height 13
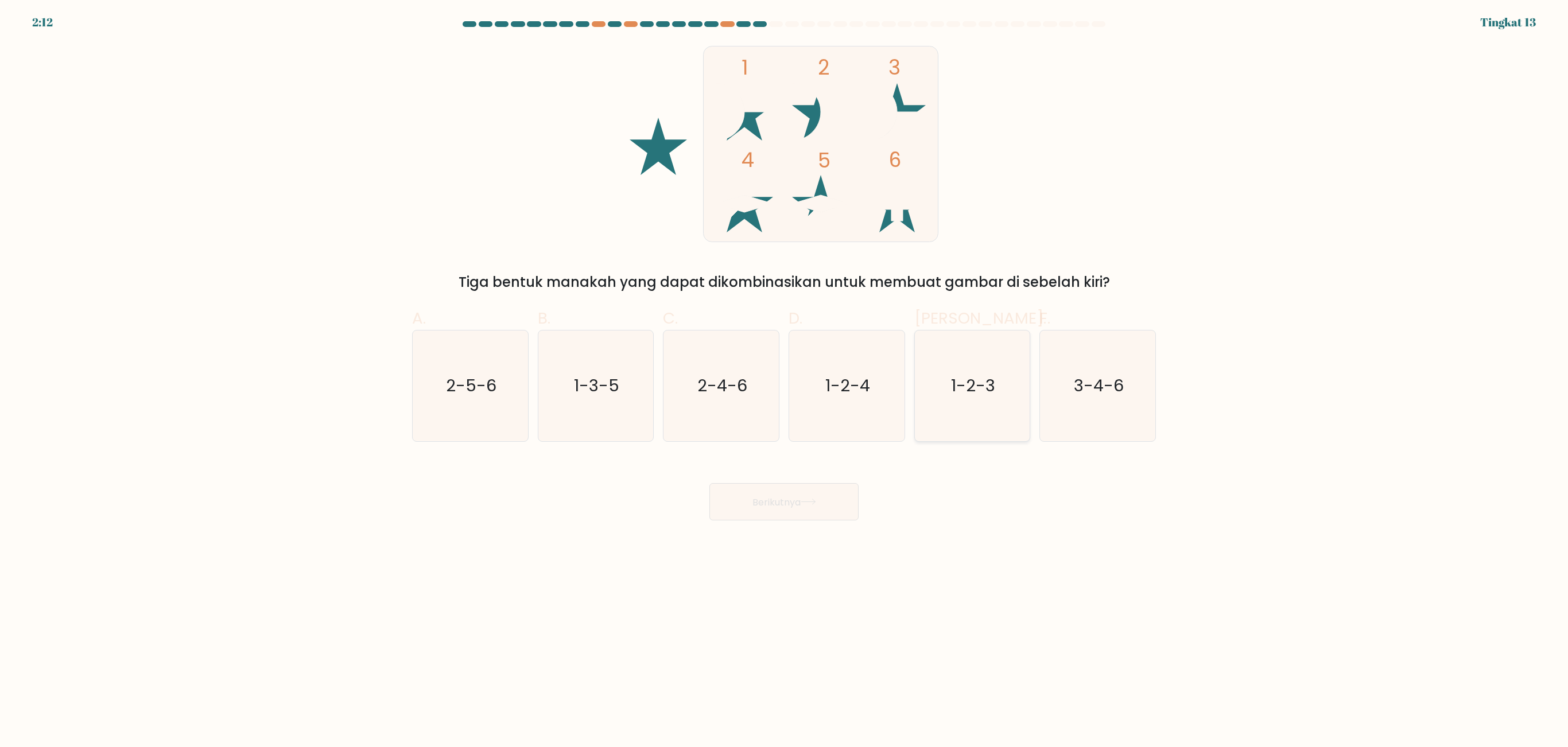
click at [949, 396] on icon "1-2-3" at bounding box center [972, 386] width 111 height 111
click at [784, 381] on input "Dan. 1-2-3" at bounding box center [784, 377] width 1 height 7
radio input "true"
click at [827, 466] on button "Berikutnya" at bounding box center [784, 502] width 149 height 37
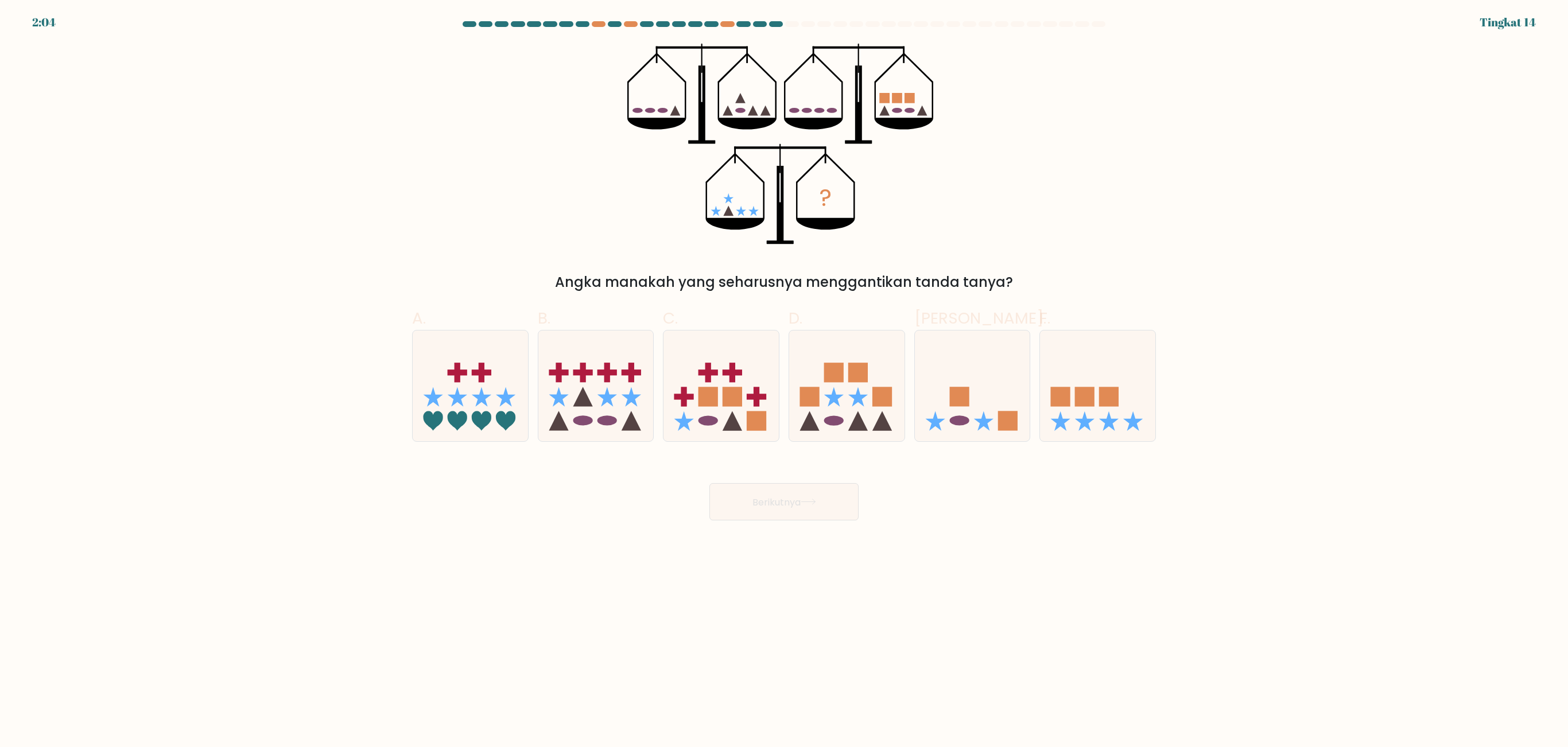
click at [708, 465] on div "Berikutnya" at bounding box center [784, 488] width 758 height 65
click at [979, 371] on icon at bounding box center [1098, 386] width 116 height 96
click at [784, 374] on input "F." at bounding box center [784, 377] width 1 height 7
radio input "true"
click at [776, 466] on button "Berikutnya" at bounding box center [784, 502] width 149 height 37
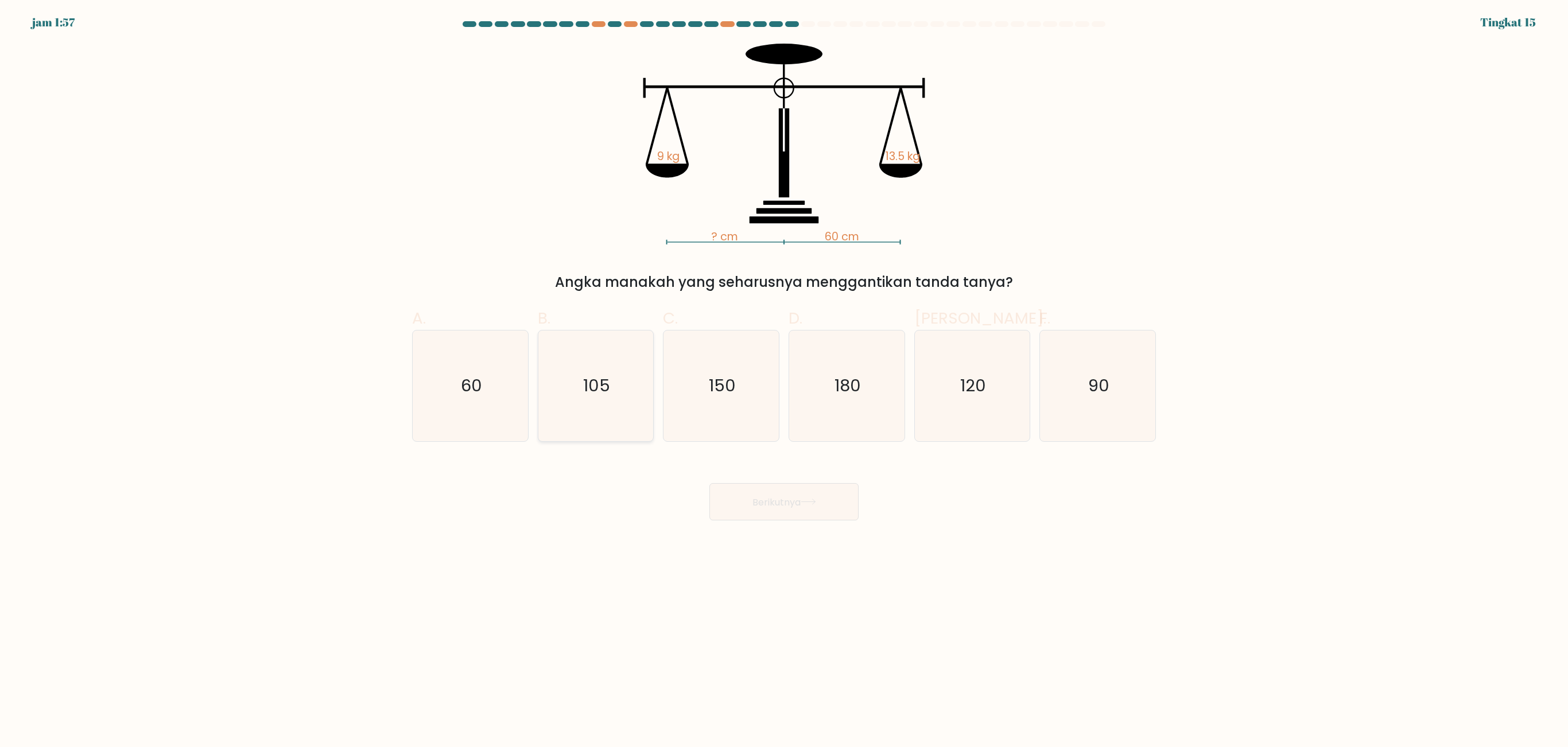
click at [638, 419] on icon "105" at bounding box center [595, 386] width 111 height 111
click at [784, 381] on input "B. 105" at bounding box center [784, 377] width 1 height 7
radio input "true"
click at [753, 466] on font "Berikutnya" at bounding box center [776, 501] width 48 height 13
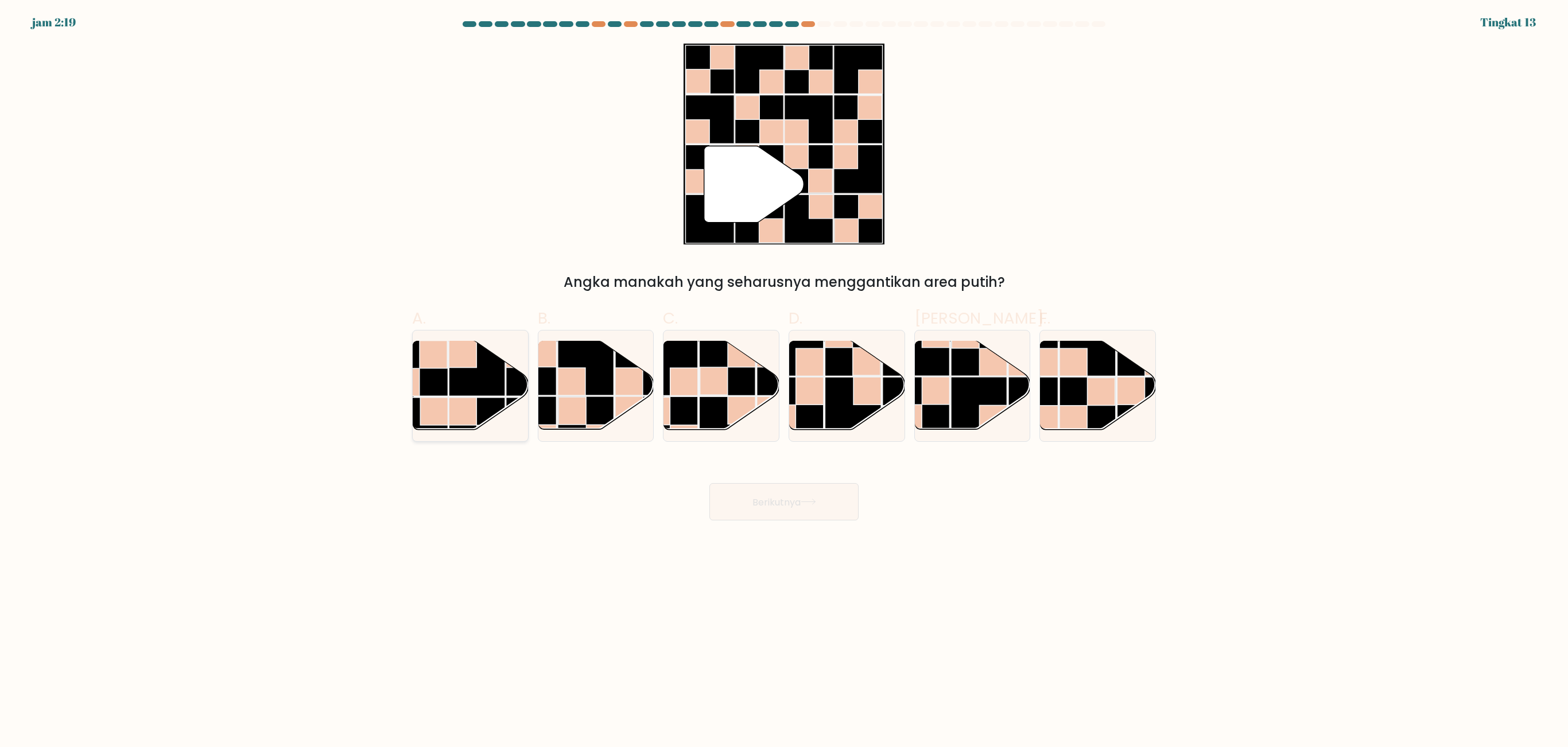
click at [493, 388] on rect at bounding box center [477, 368] width 56 height 56
click at [784, 381] on input "A." at bounding box center [784, 377] width 1 height 7
radio input "true"
click at [777, 466] on button "Berikutnya" at bounding box center [784, 502] width 149 height 37
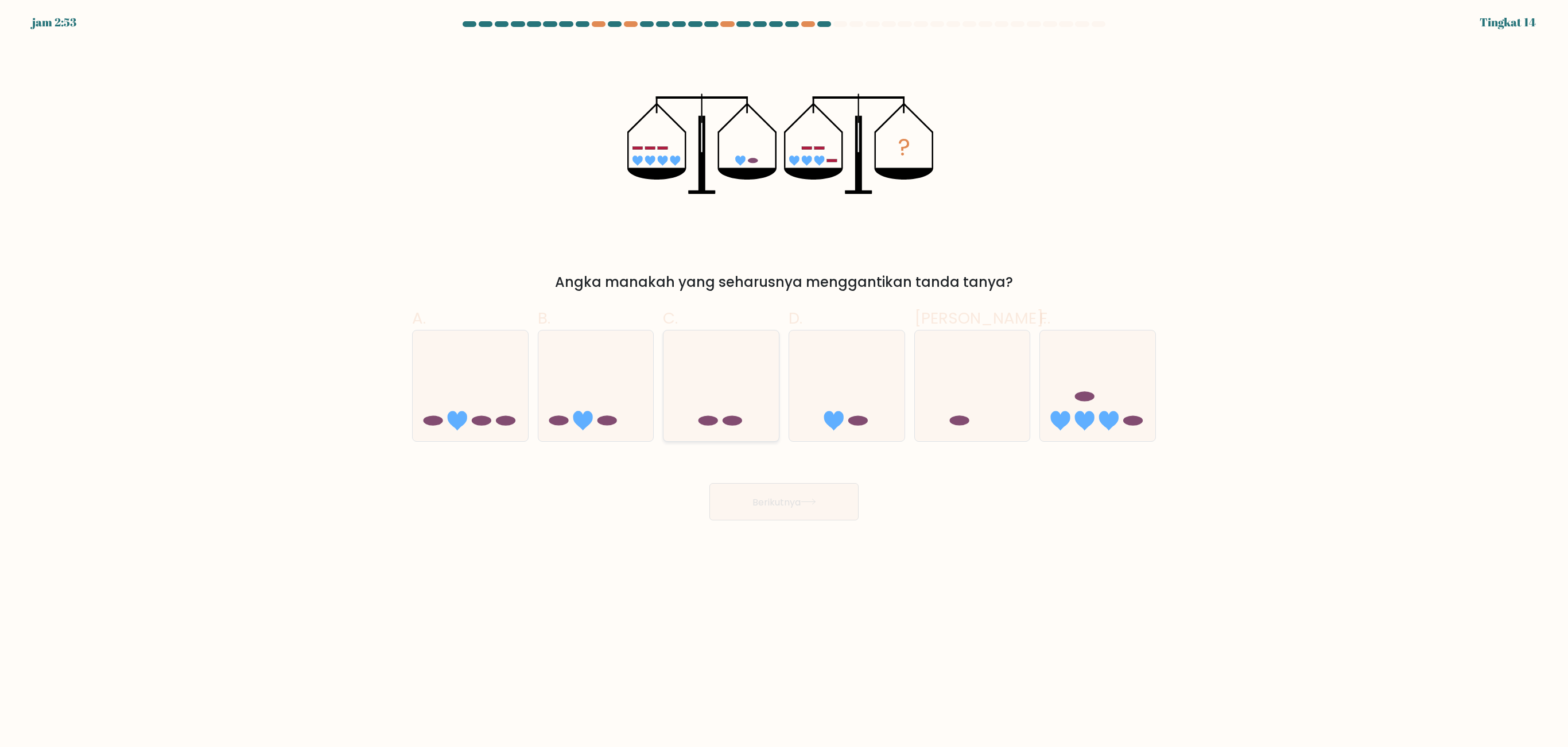
click at [731, 394] on icon at bounding box center [721, 386] width 116 height 96
click at [784, 381] on input "C." at bounding box center [784, 377] width 1 height 7
radio input "true"
click at [846, 404] on icon at bounding box center [847, 386] width 116 height 96
click at [784, 381] on input "D." at bounding box center [784, 377] width 1 height 7
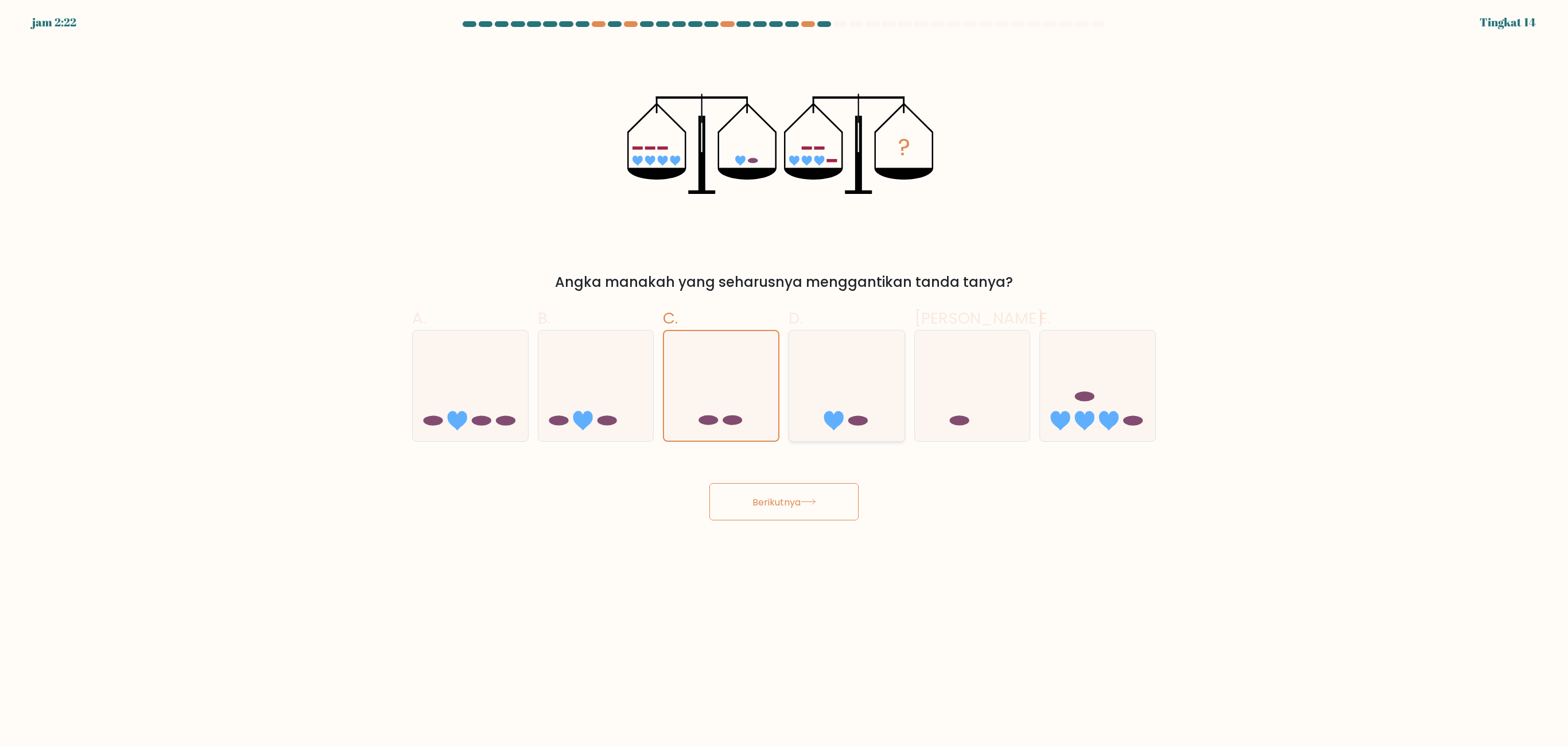
radio input "true"
click at [791, 466] on font "Berikutnya" at bounding box center [776, 501] width 48 height 13
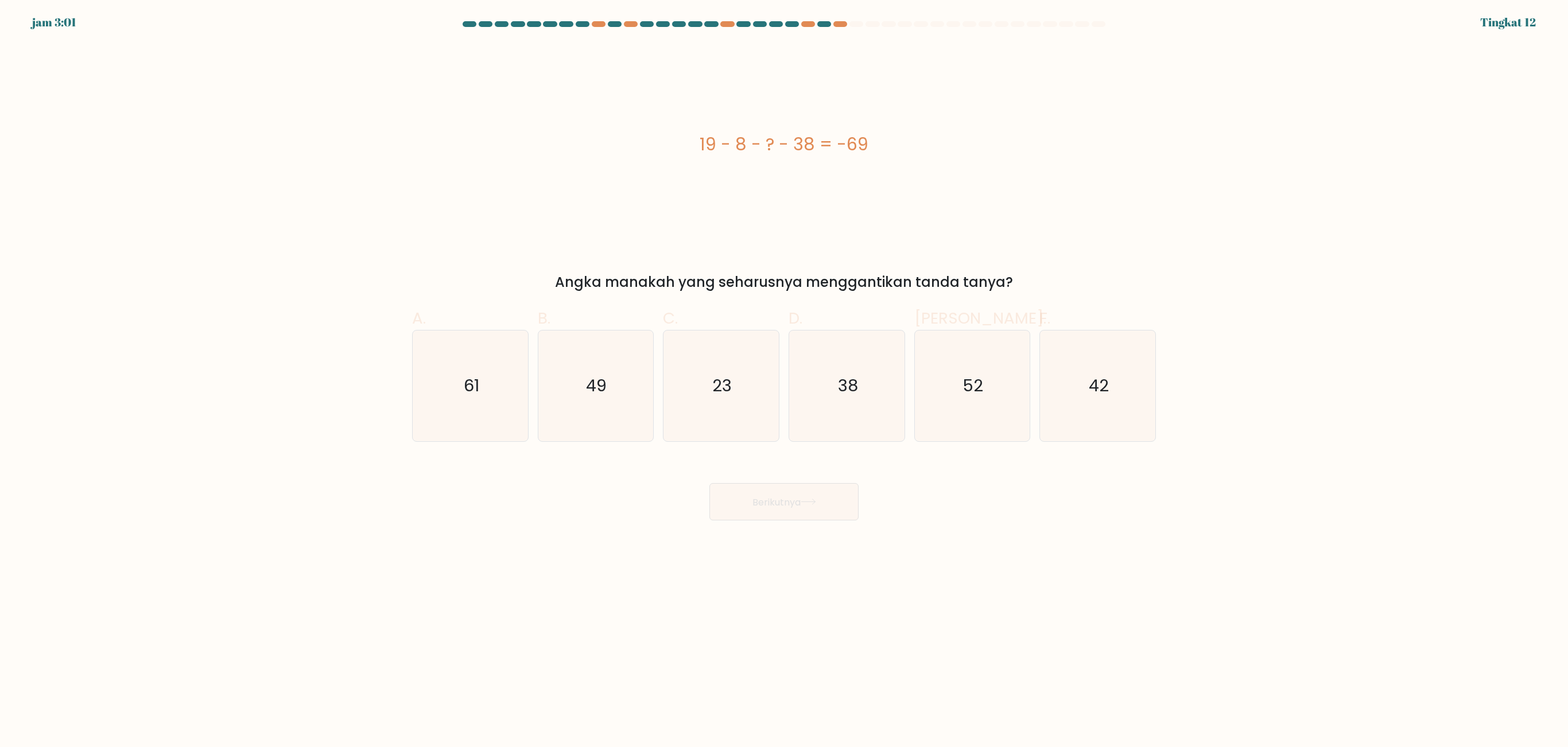
click at [791, 466] on font "Berikutnya" at bounding box center [776, 501] width 48 height 13
click at [898, 466] on div "Berikutnya" at bounding box center [784, 488] width 758 height 65
click at [487, 394] on icon "61" at bounding box center [470, 386] width 111 height 111
click at [784, 381] on input "A. 61" at bounding box center [784, 377] width 1 height 7
radio input "true"
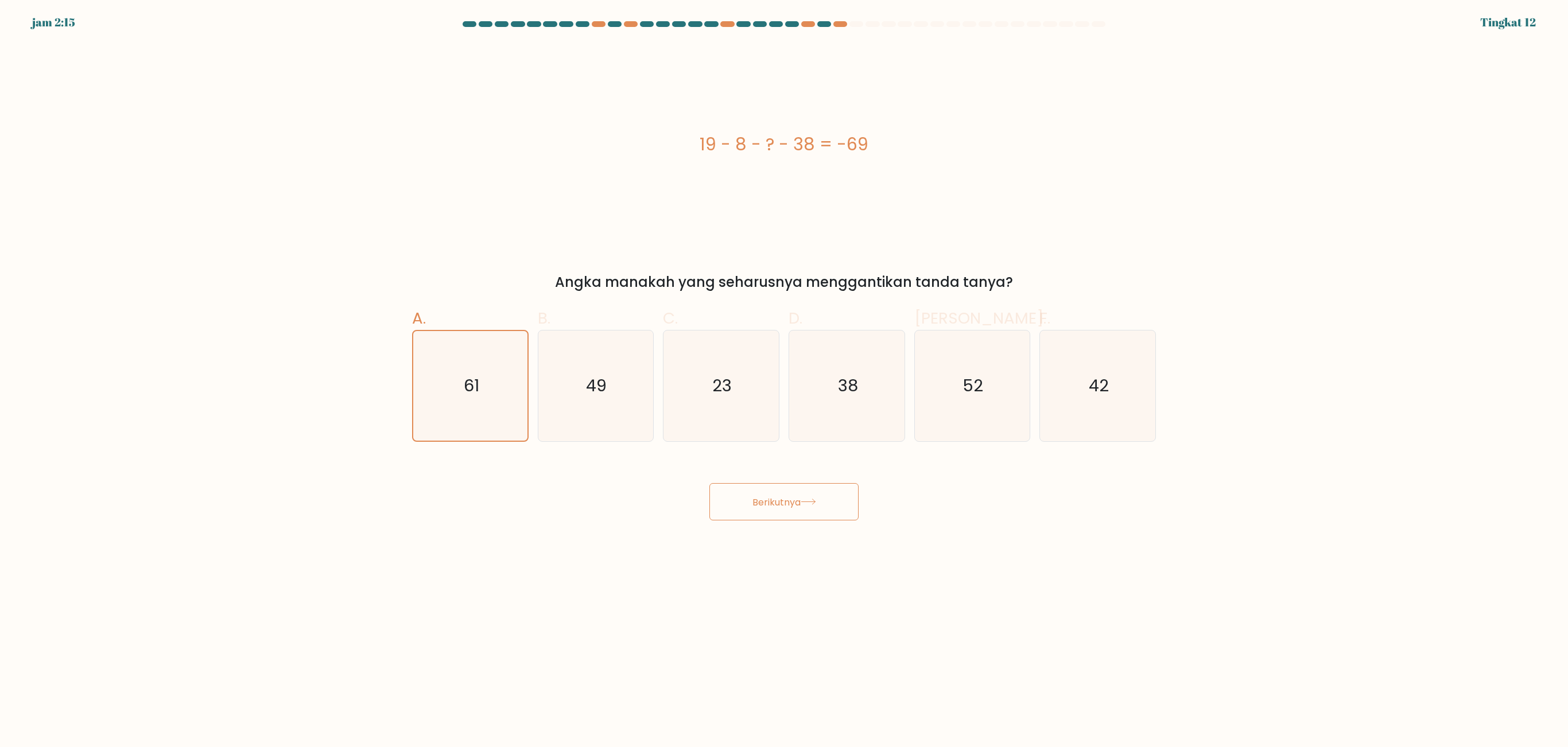
click at [812, 466] on button "Berikutnya" at bounding box center [784, 502] width 149 height 37
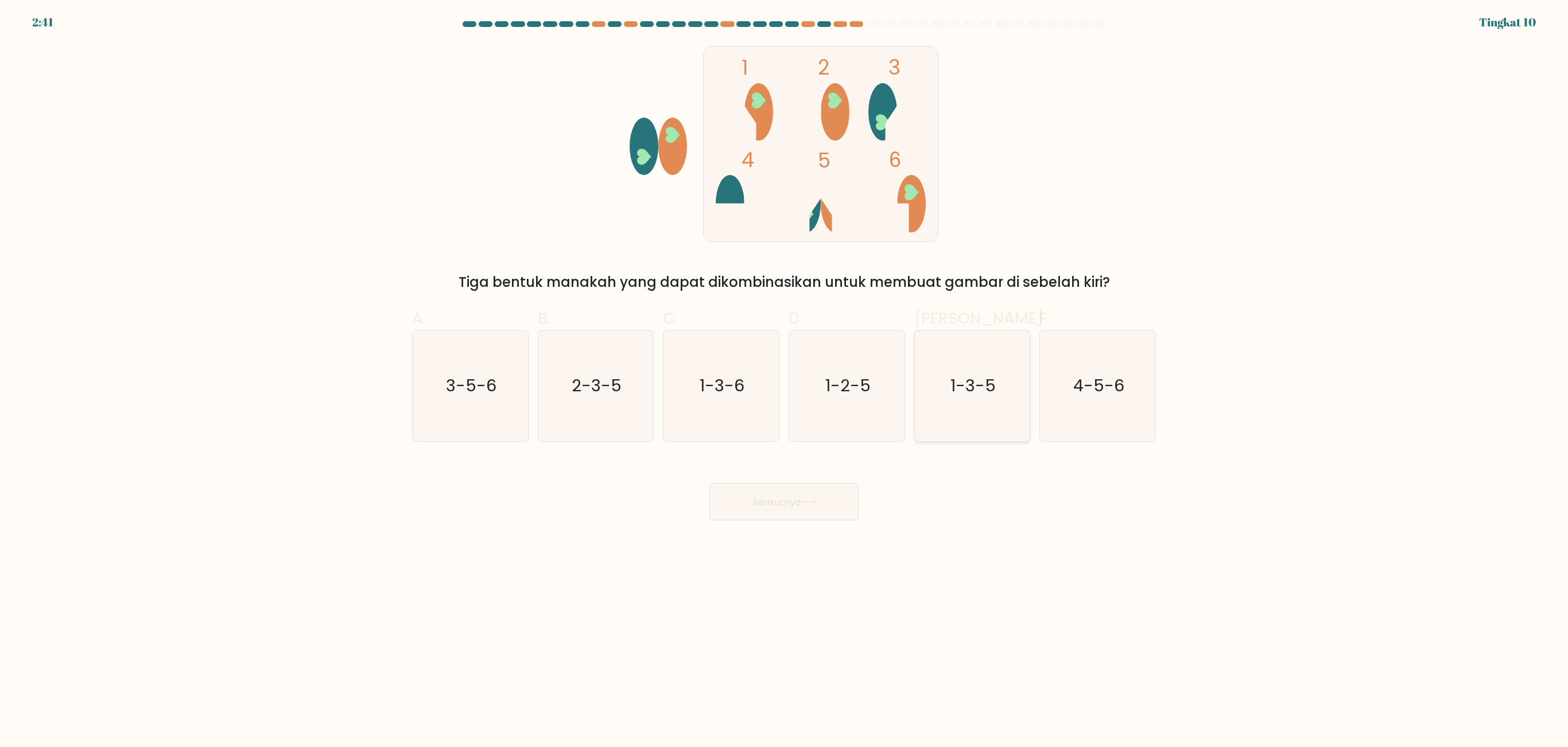
click at [979, 403] on icon "1-3-5" at bounding box center [972, 386] width 111 height 111
click at [784, 381] on input "Dan. 1-3-5" at bounding box center [784, 377] width 1 height 7
radio input "true"
click at [829, 466] on button "Berikutnya" at bounding box center [784, 502] width 149 height 37
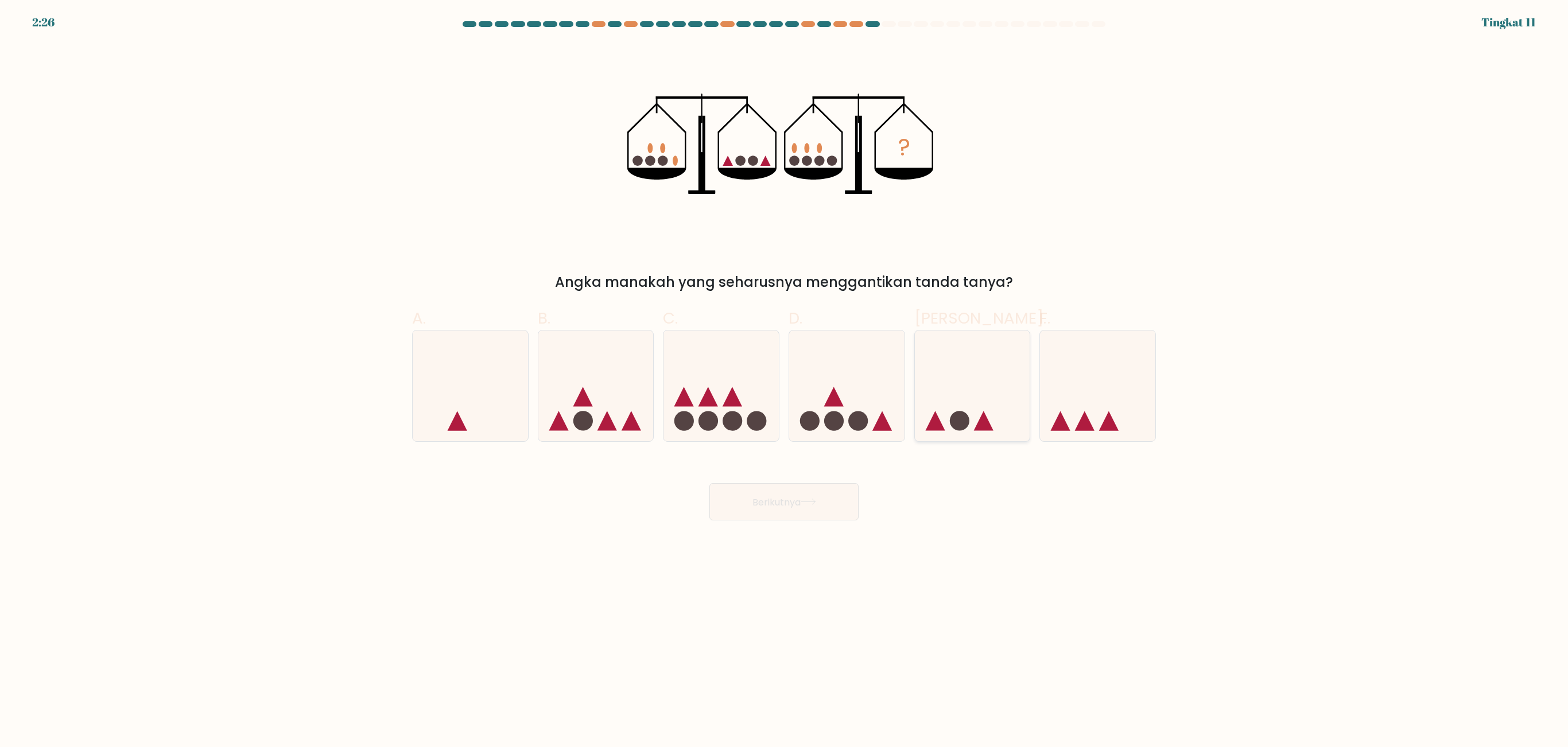
click at [979, 396] on icon at bounding box center [973, 386] width 116 height 96
click at [784, 381] on input "Dan." at bounding box center [784, 377] width 1 height 7
radio input "true"
click at [846, 373] on icon at bounding box center [847, 386] width 116 height 96
click at [784, 374] on input "D." at bounding box center [784, 377] width 1 height 7
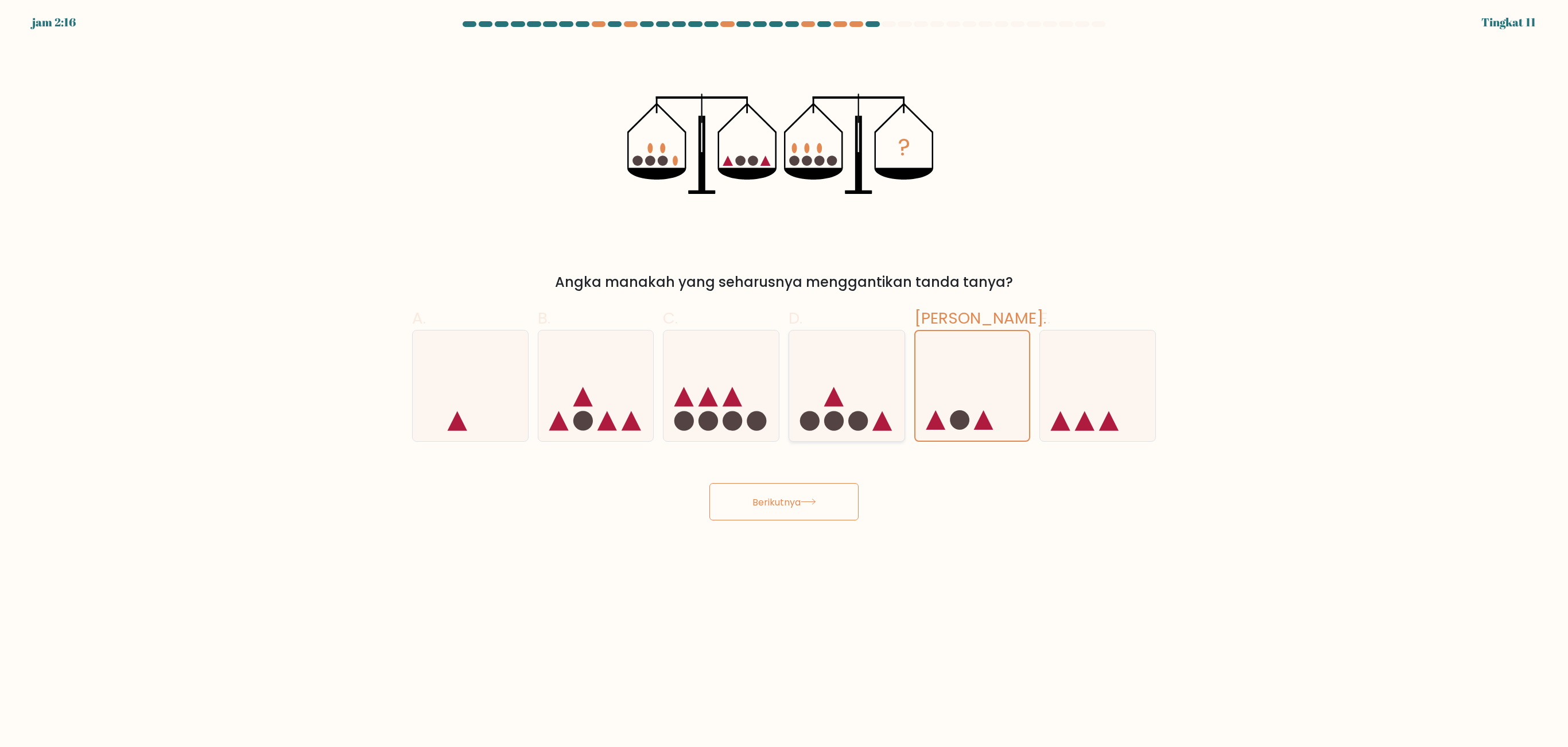
radio input "true"
click at [979, 341] on icon at bounding box center [973, 386] width 116 height 96
click at [784, 374] on input "Dan." at bounding box center [784, 377] width 1 height 7
radio input "true"
click at [795, 466] on button "Berikutnya" at bounding box center [784, 502] width 149 height 37
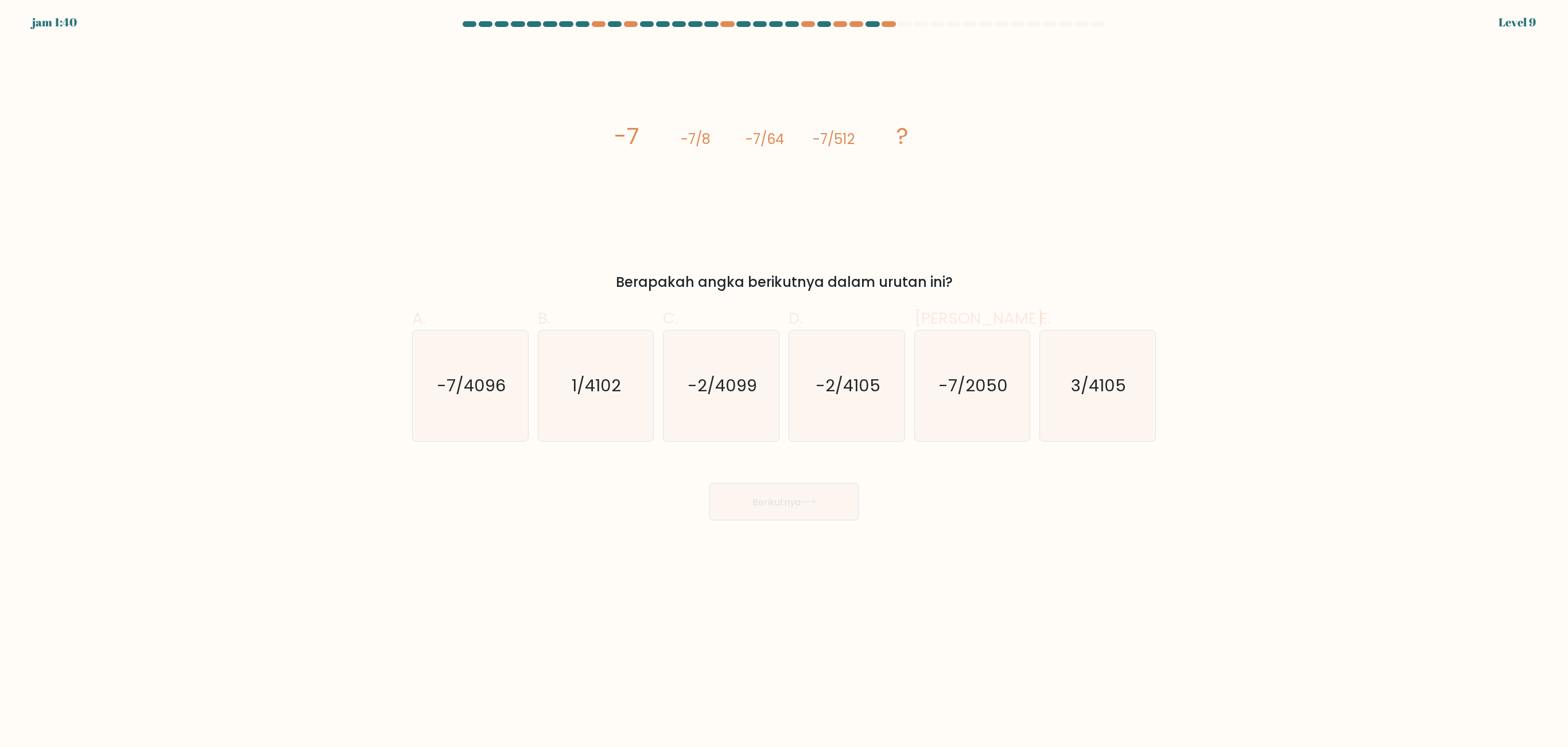
click at [795, 466] on button "Berikutnya" at bounding box center [784, 502] width 149 height 37
click at [768, 232] on icon "image/svg+xml -7 -7/8 -7/64 -7/512 ?" at bounding box center [784, 144] width 344 height 201
click at [932, 376] on icon "-7/2050" at bounding box center [972, 386] width 111 height 111
click at [784, 376] on input "Dan. -7/2050" at bounding box center [784, 377] width 1 height 7
radio input "true"
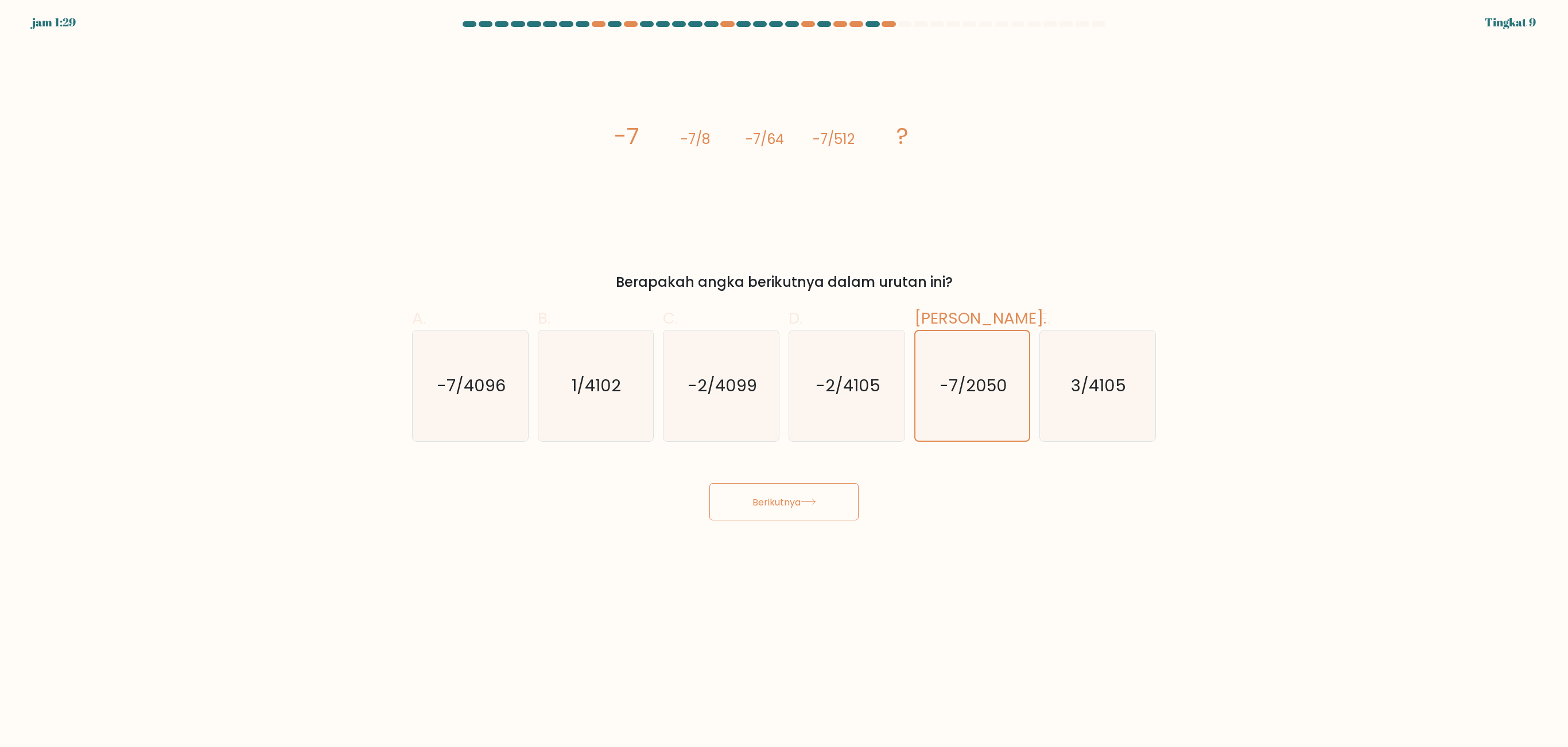
click at [821, 466] on button "Berikutnya" at bounding box center [784, 502] width 149 height 37
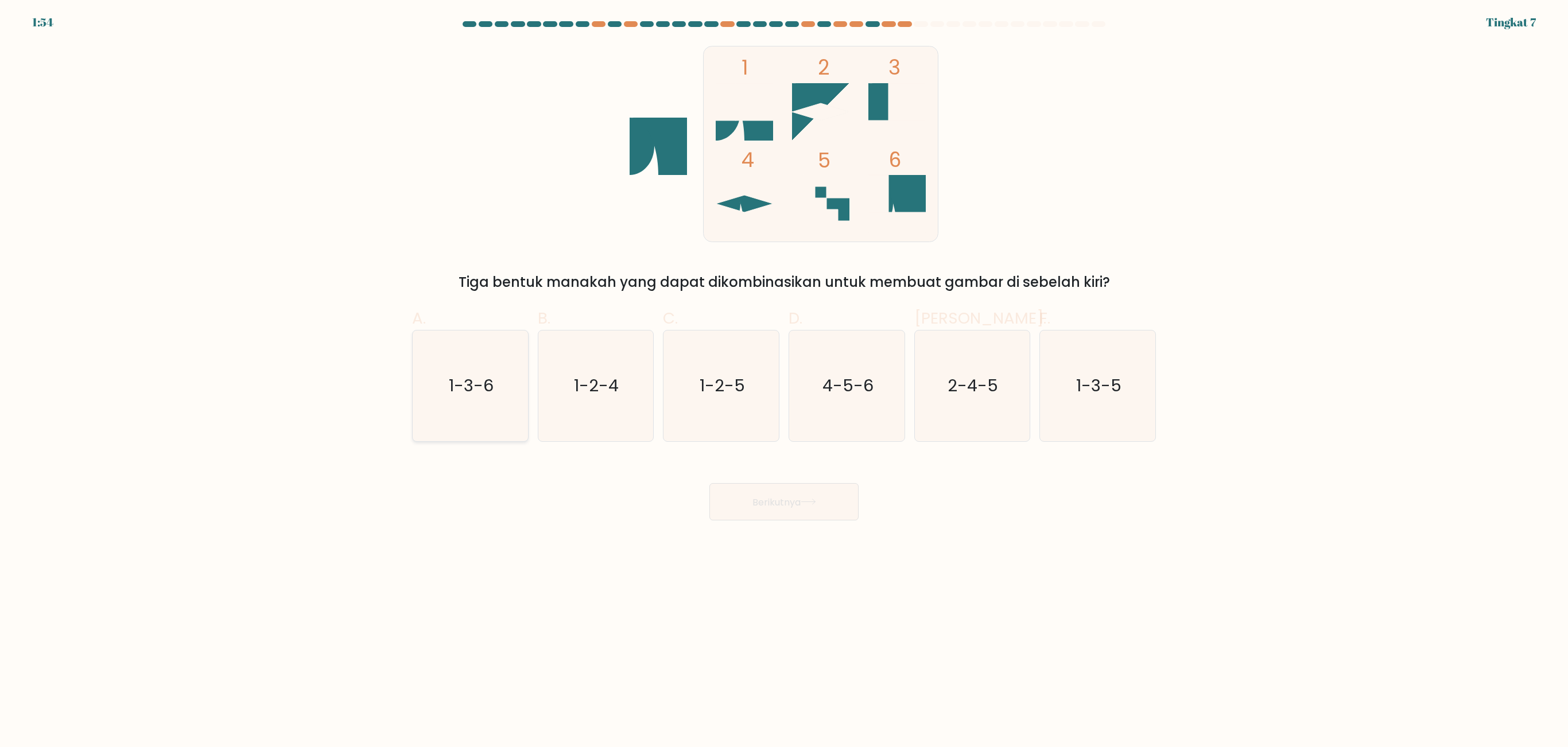
click at [490, 376] on text "1-3-6" at bounding box center [471, 386] width 45 height 23
click at [784, 376] on input "A. 1-3-6" at bounding box center [784, 377] width 1 height 7
radio input "true"
click at [752, 466] on font "Berikutnya" at bounding box center [776, 501] width 48 height 13
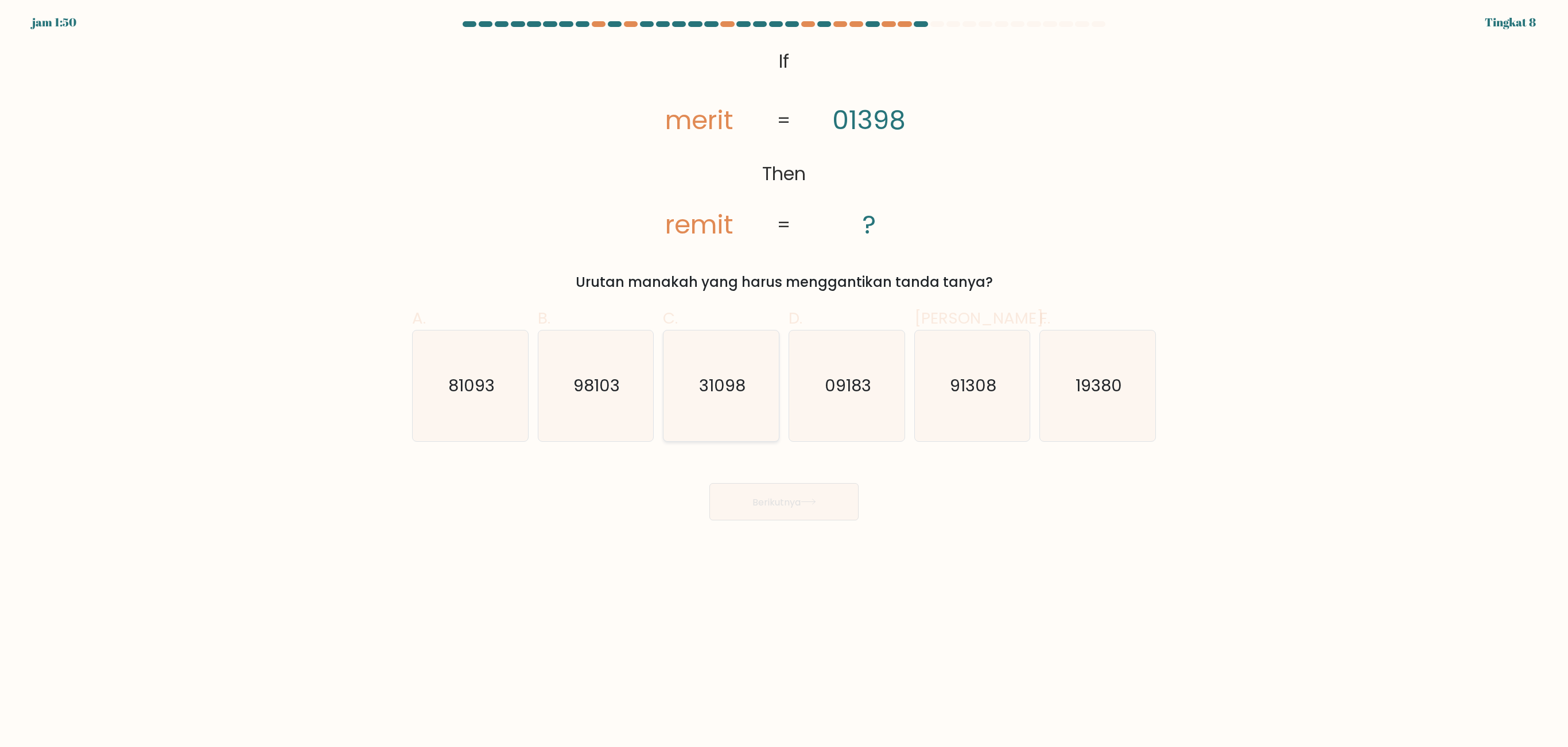
click at [702, 415] on icon "31098" at bounding box center [721, 386] width 111 height 111
click at [784, 381] on input "C. 31098" at bounding box center [784, 377] width 1 height 7
radio input "true"
click at [774, 466] on font "Berikutnya" at bounding box center [776, 501] width 48 height 13
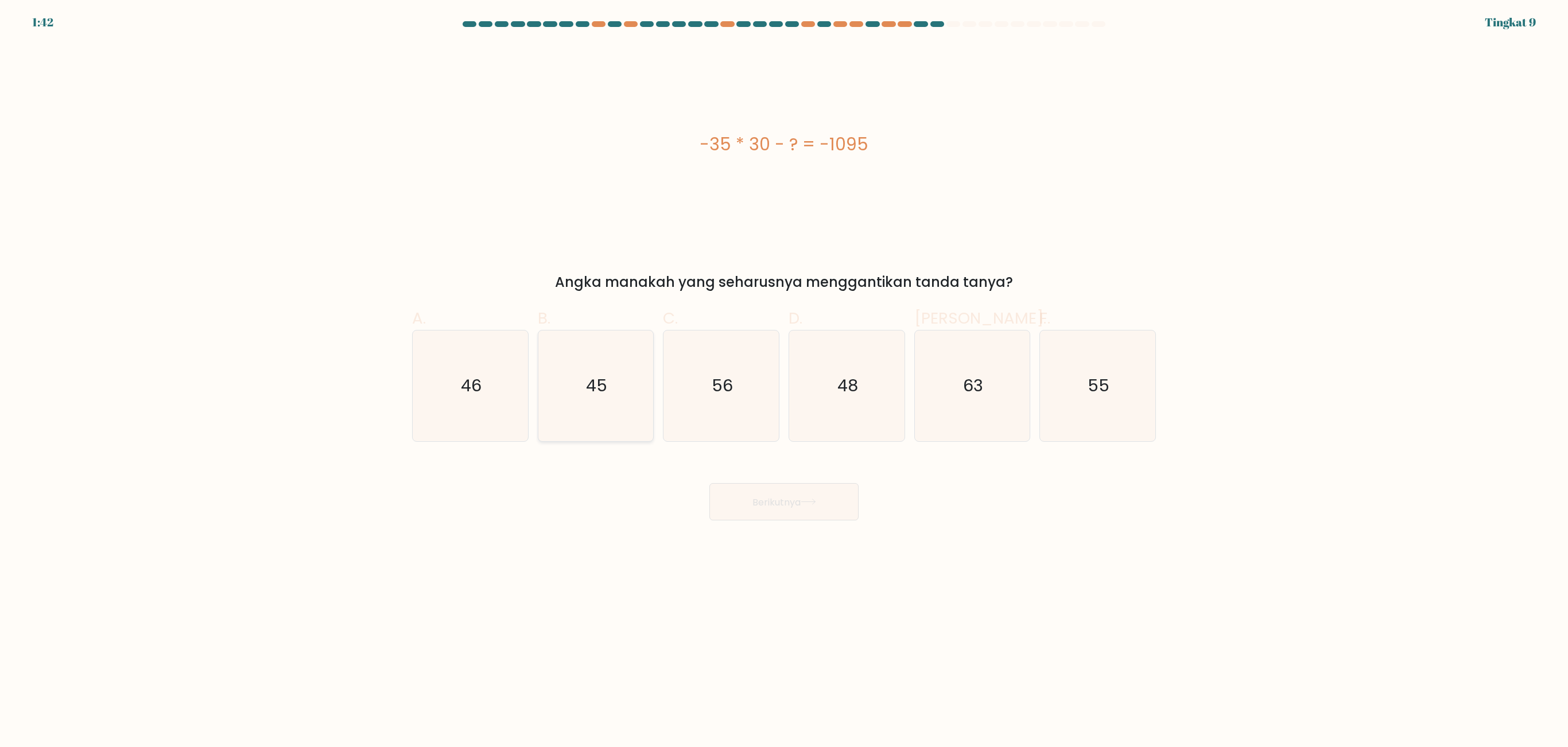
click at [622, 384] on icon "45" at bounding box center [595, 386] width 111 height 111
click at [784, 381] on input "B. 45" at bounding box center [784, 377] width 1 height 7
radio input "true"
click at [787, 466] on div "Berikutnya" at bounding box center [784, 488] width 758 height 65
click at [787, 466] on font "Berikutnya" at bounding box center [776, 501] width 48 height 13
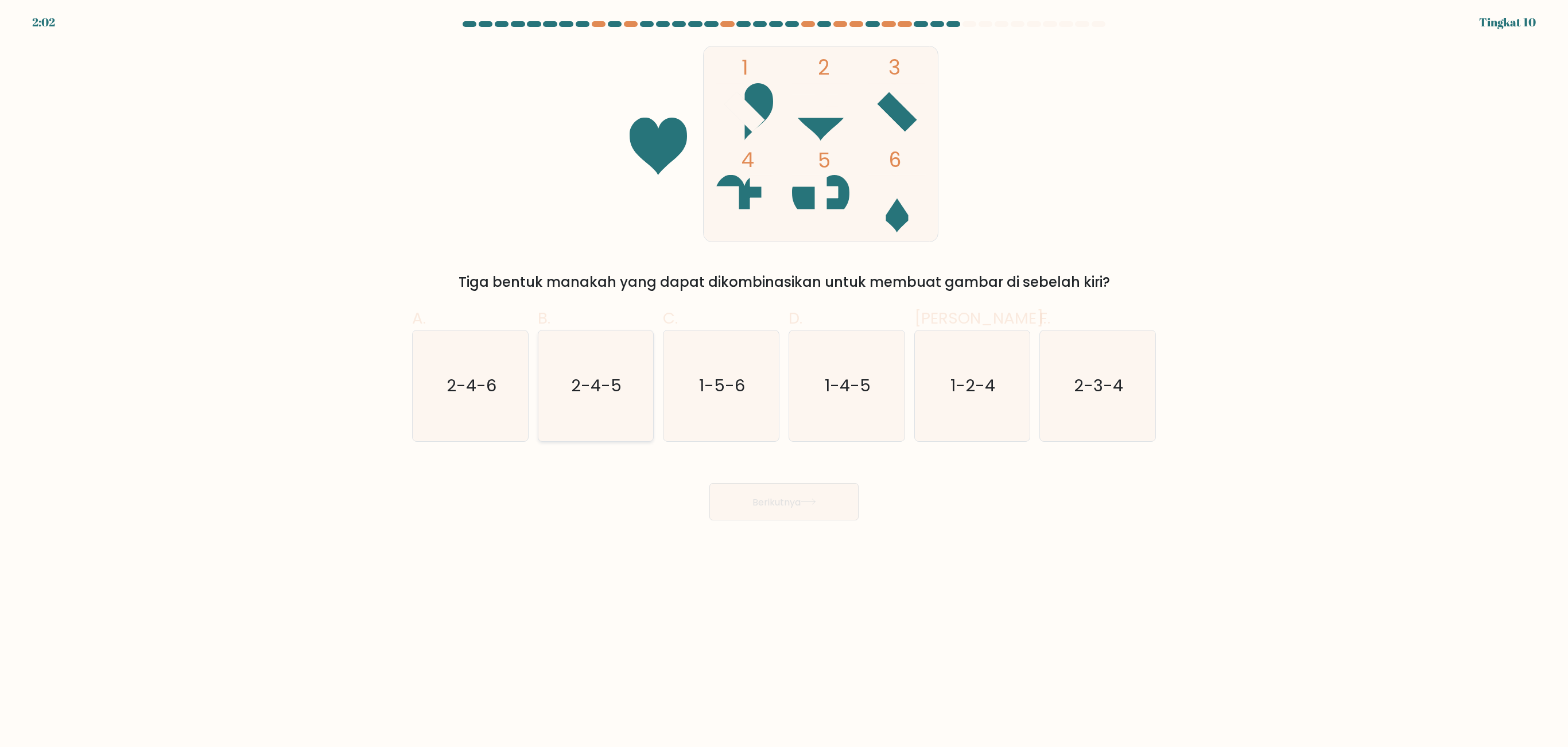
click at [562, 409] on icon "2-4-5" at bounding box center [595, 386] width 111 height 111
click at [784, 381] on input "B. 2-4-5" at bounding box center [784, 377] width 1 height 7
radio input "true"
click at [789, 466] on font "Berikutnya" at bounding box center [776, 501] width 48 height 13
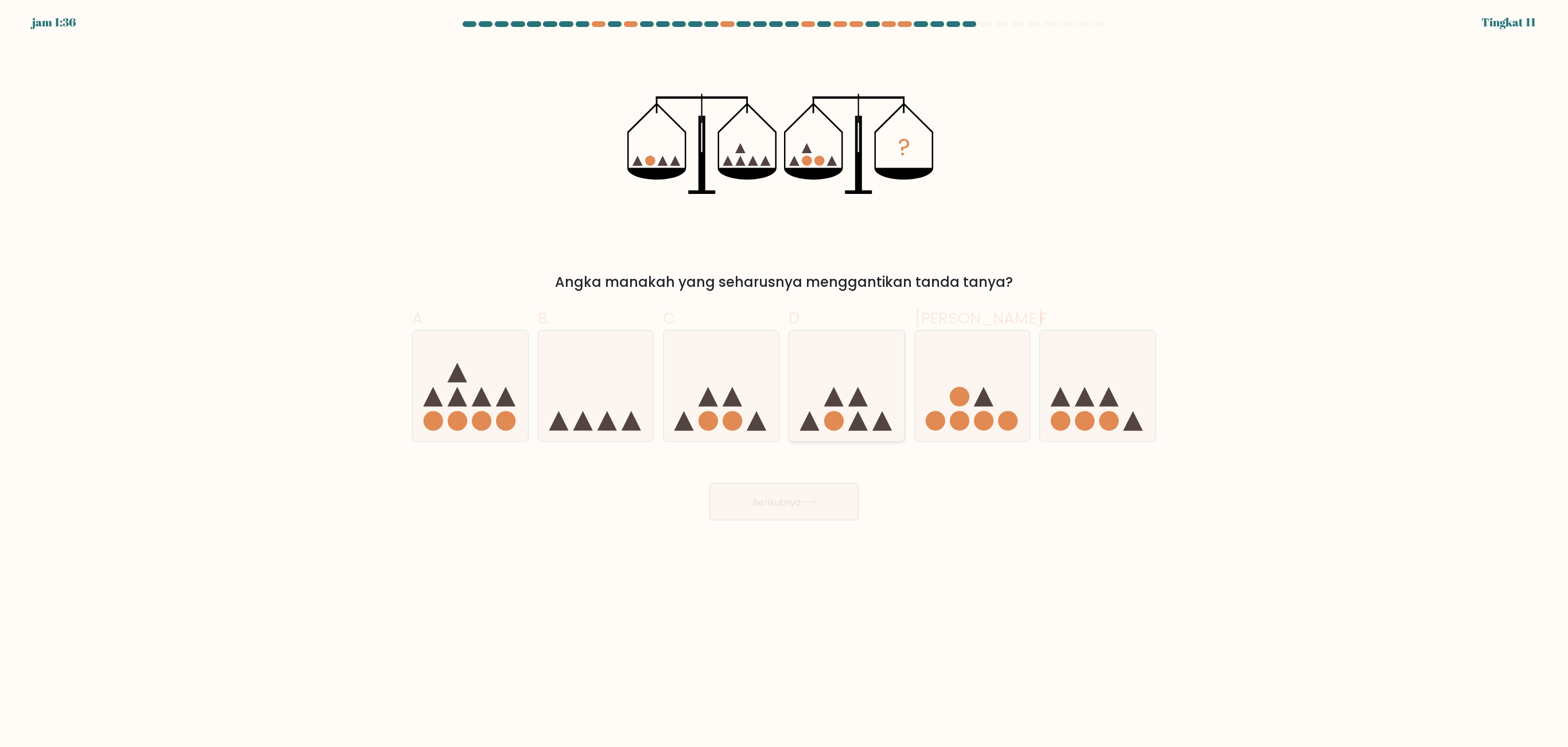
click at [852, 370] on icon at bounding box center [847, 386] width 116 height 96
click at [784, 374] on input "D." at bounding box center [784, 377] width 1 height 7
radio input "true"
click at [781, 466] on font "Berikutnya" at bounding box center [776, 501] width 48 height 13
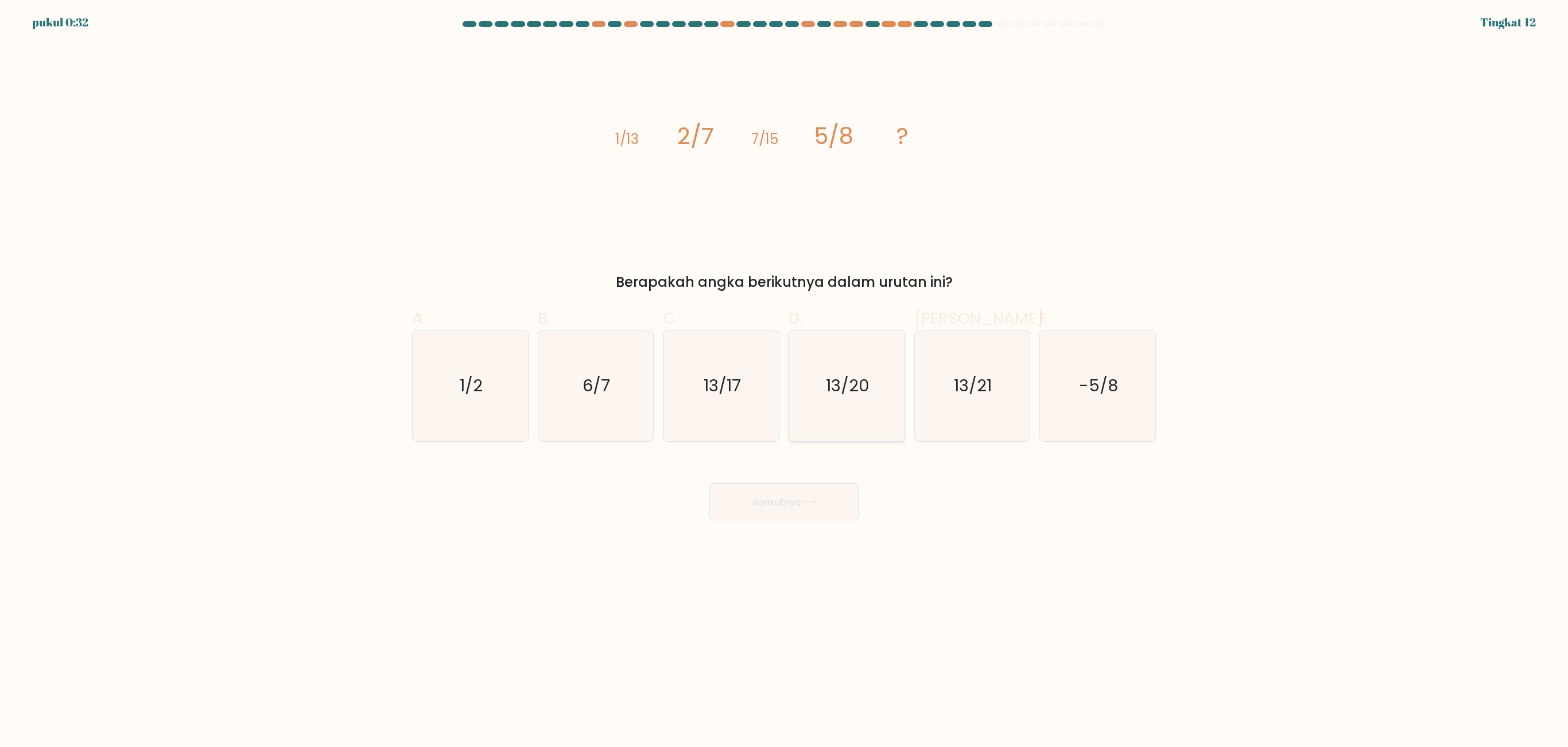
click at [854, 395] on text "13/20" at bounding box center [848, 386] width 44 height 23
click at [784, 381] on input "D. 13/20" at bounding box center [784, 377] width 1 height 7
radio input "true"
click at [960, 409] on icon "13/21" at bounding box center [972, 386] width 111 height 111
click at [784, 381] on input "Dan. 13/21" at bounding box center [784, 377] width 1 height 7
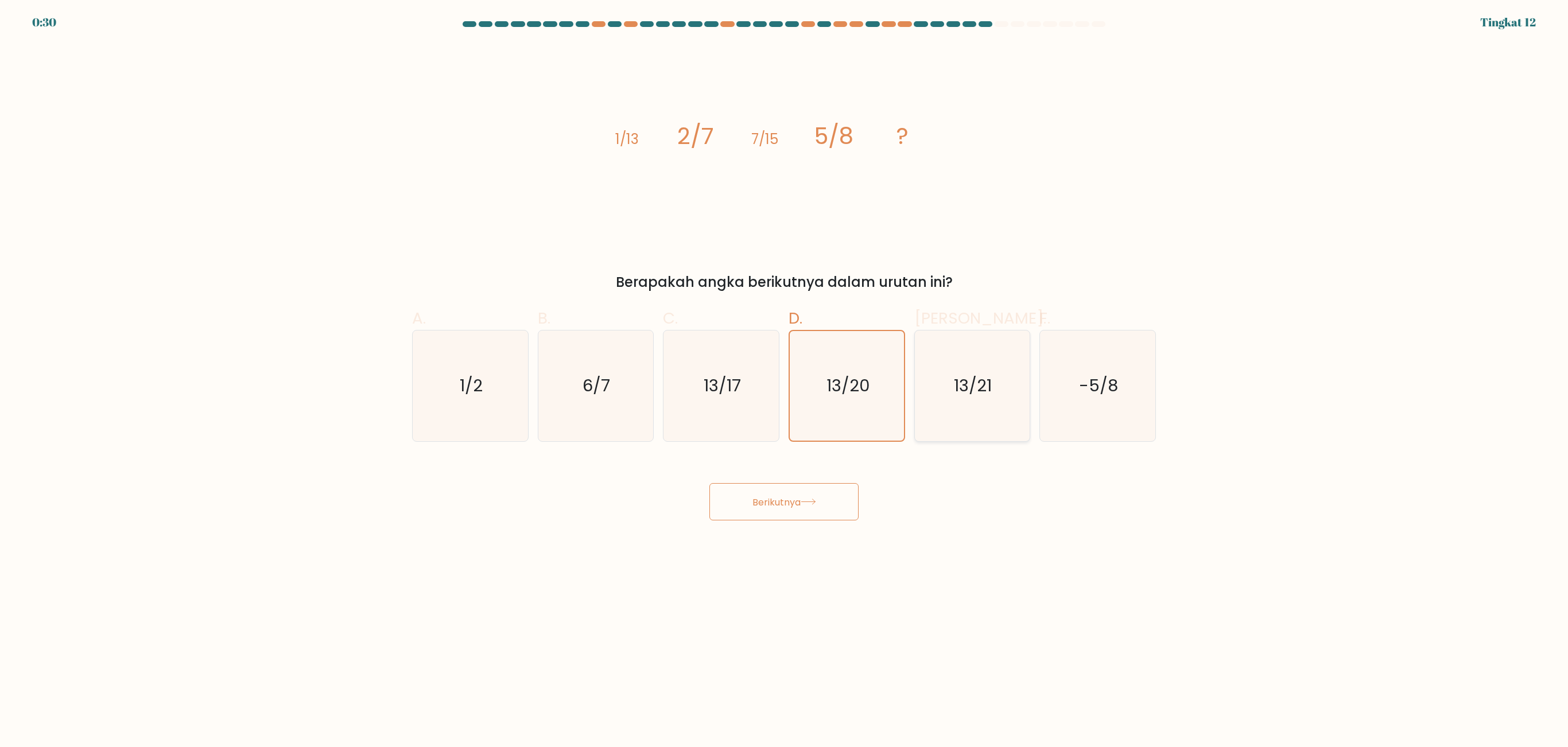
radio input "true"
click at [822, 466] on button "Berikutnya" at bounding box center [784, 502] width 149 height 37
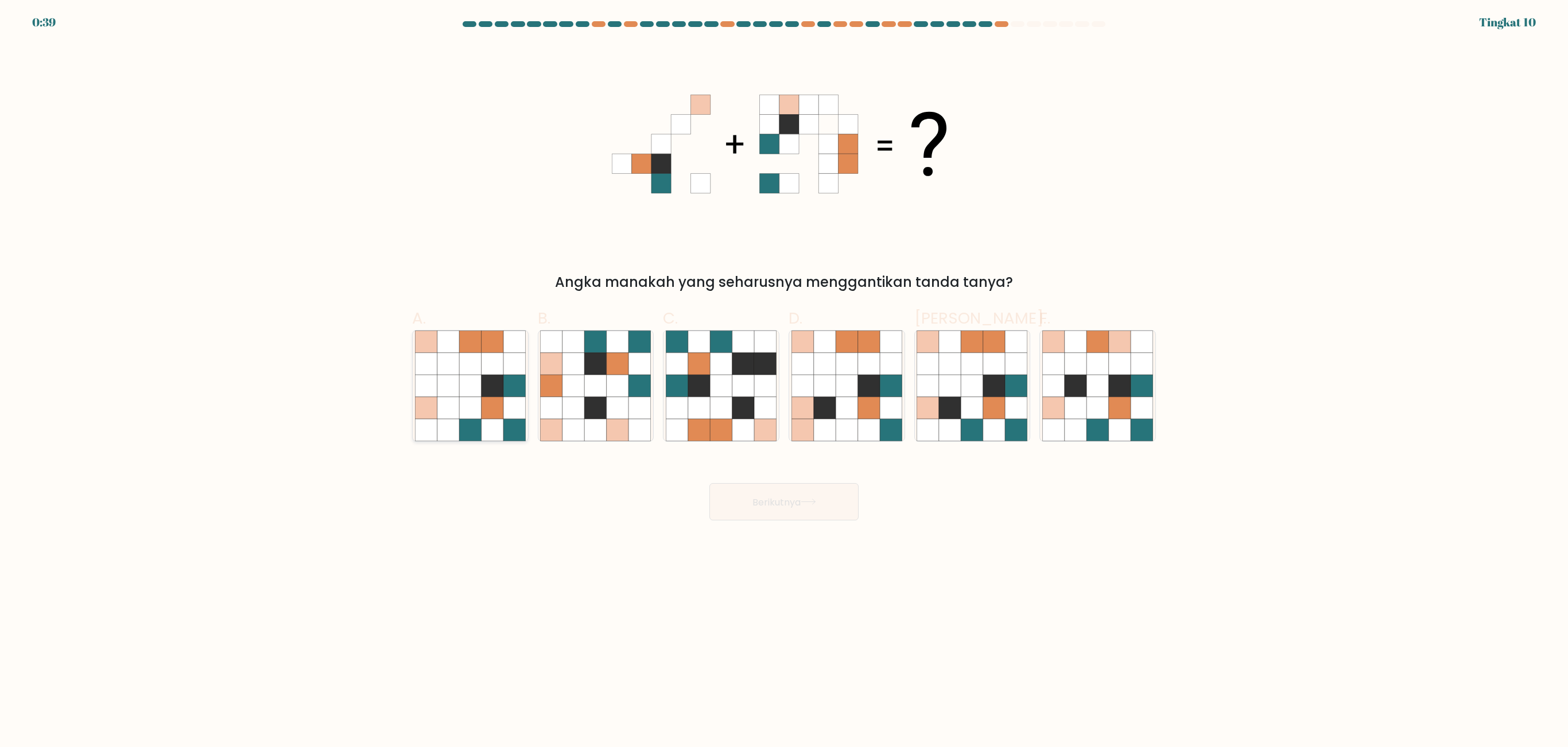
click at [481, 386] on icon at bounding box center [470, 386] width 22 height 22
click at [784, 381] on input "A." at bounding box center [784, 377] width 1 height 7
radio input "true"
click at [824, 466] on button "Berikutnya" at bounding box center [784, 502] width 149 height 37
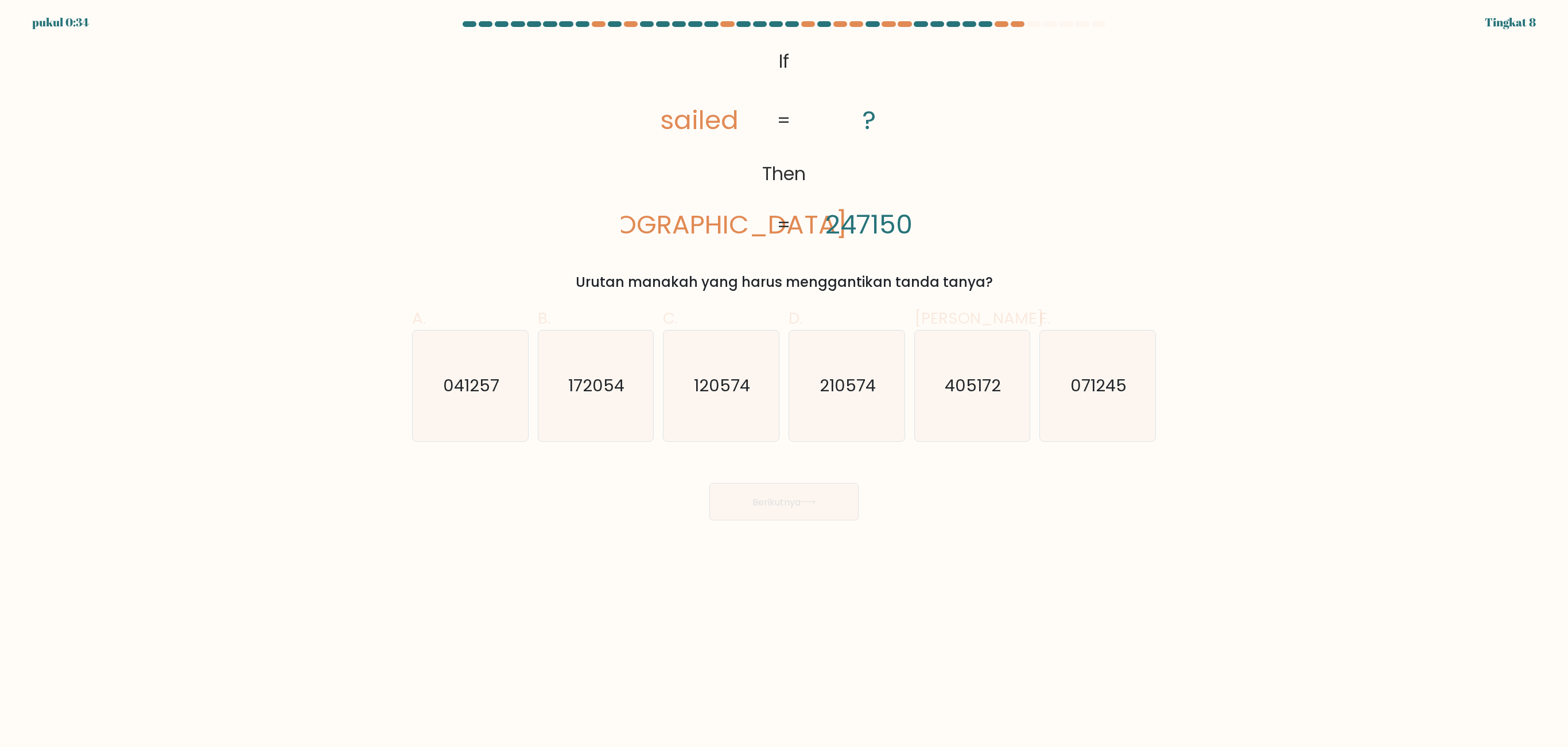
click at [824, 466] on button "Berikutnya" at bounding box center [784, 502] width 149 height 37
click at [869, 246] on div "@import url('https://fonts.googleapis.com/css?family=Abril+Fatface:400,100,100i…" at bounding box center [784, 168] width 758 height 249
click at [503, 394] on icon "041257" at bounding box center [470, 386] width 111 height 111
click at [784, 381] on input "A. 041257" at bounding box center [784, 377] width 1 height 7
radio input "true"
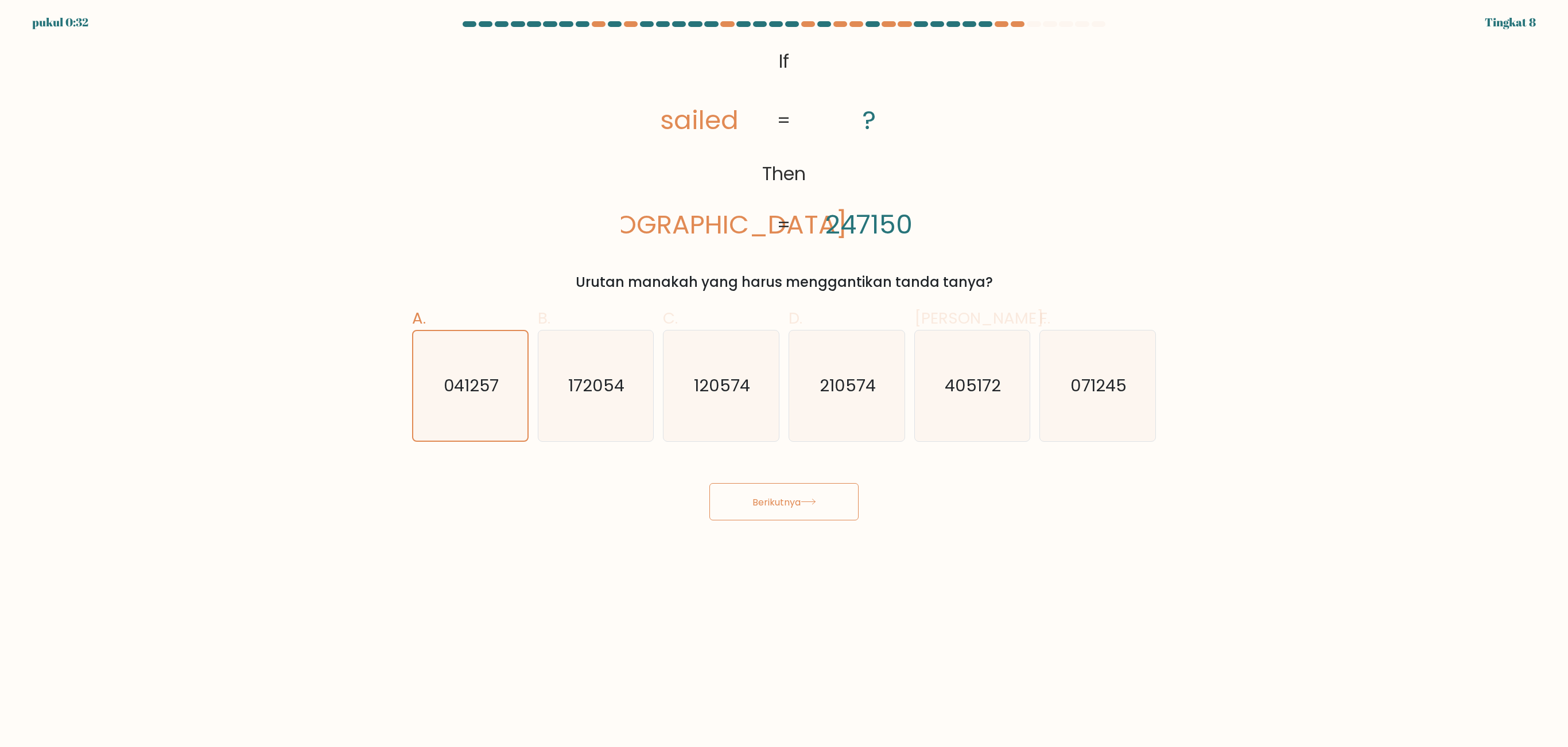
click at [846, 466] on button "Berikutnya" at bounding box center [784, 502] width 149 height 37
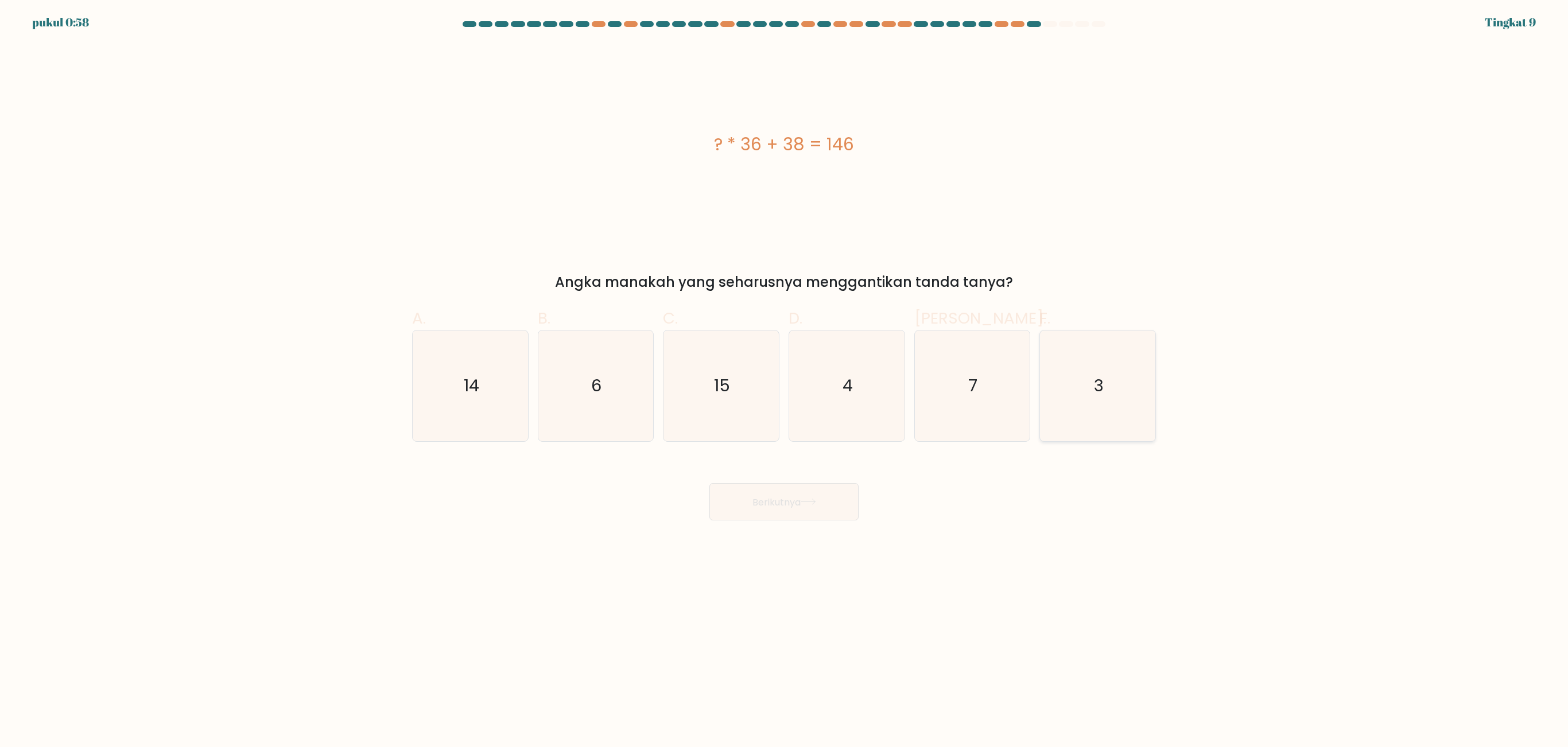
click at [979, 380] on icon "3" at bounding box center [1098, 386] width 111 height 111
click at [784, 380] on input "F. 3" at bounding box center [784, 377] width 1 height 7
radio input "true"
click at [804, 466] on button "Berikutnya" at bounding box center [784, 502] width 149 height 37
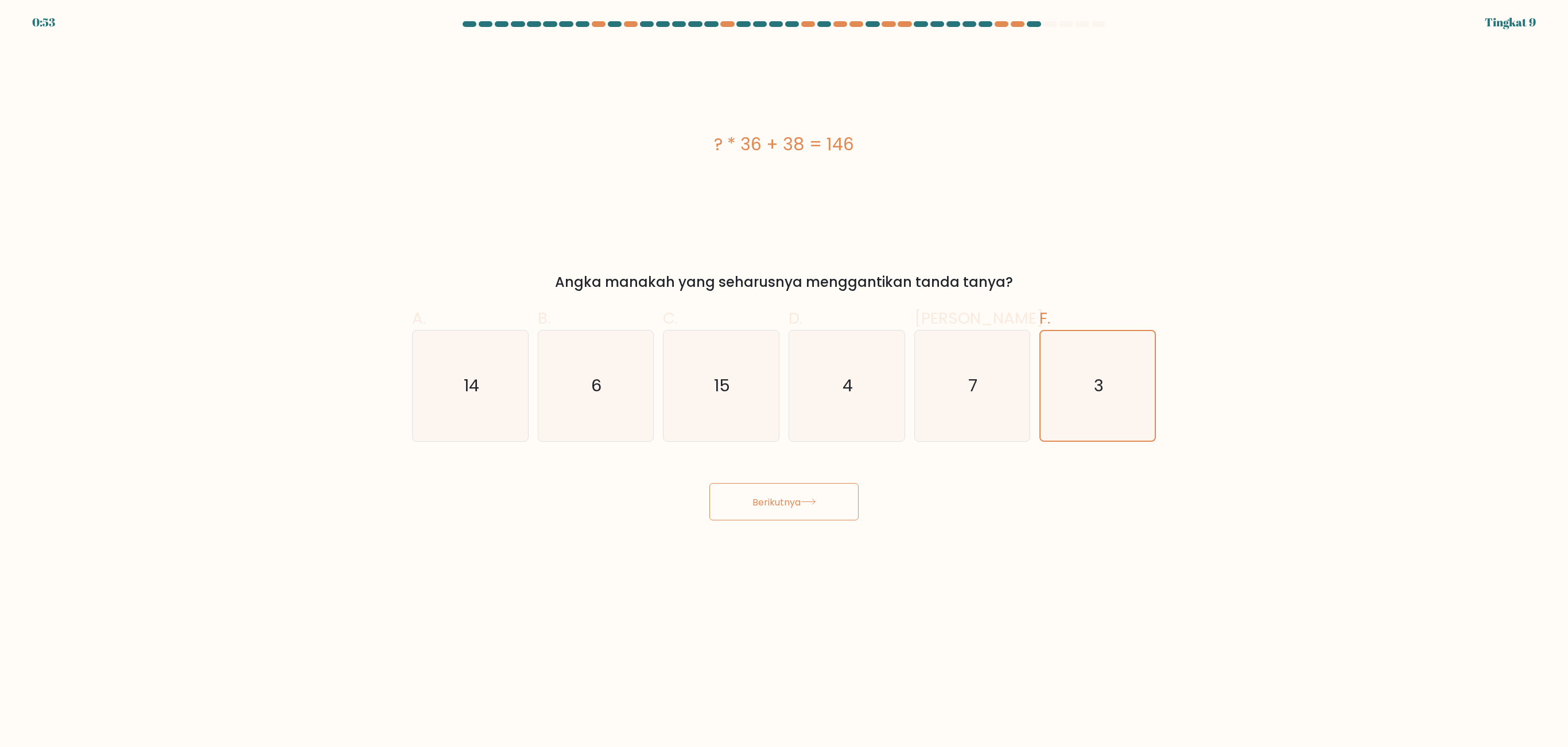
click at [804, 466] on button "Berikutnya" at bounding box center [784, 502] width 149 height 37
click at [808, 466] on icon at bounding box center [809, 501] width 16 height 6
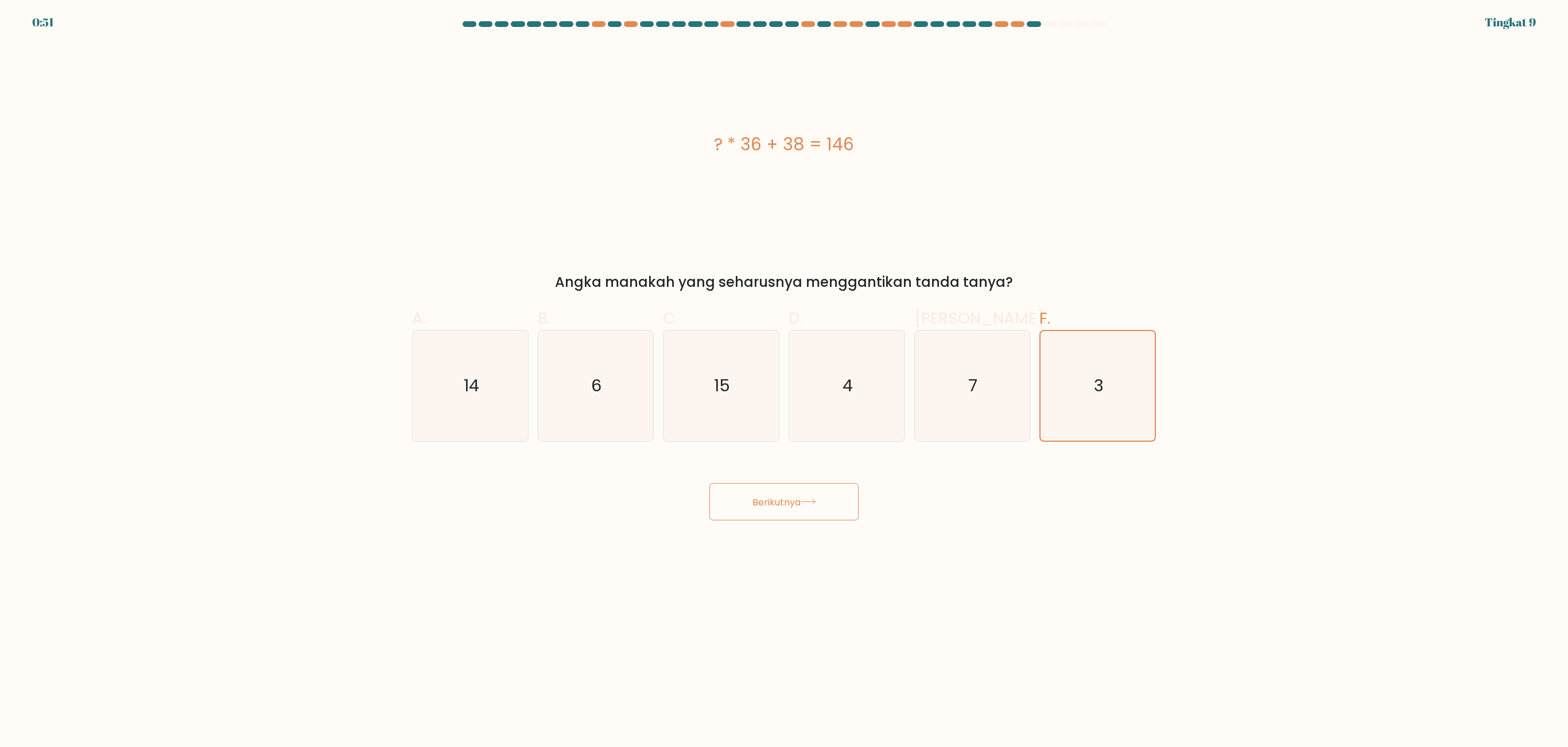
click at [808, 466] on icon at bounding box center [809, 501] width 16 height 6
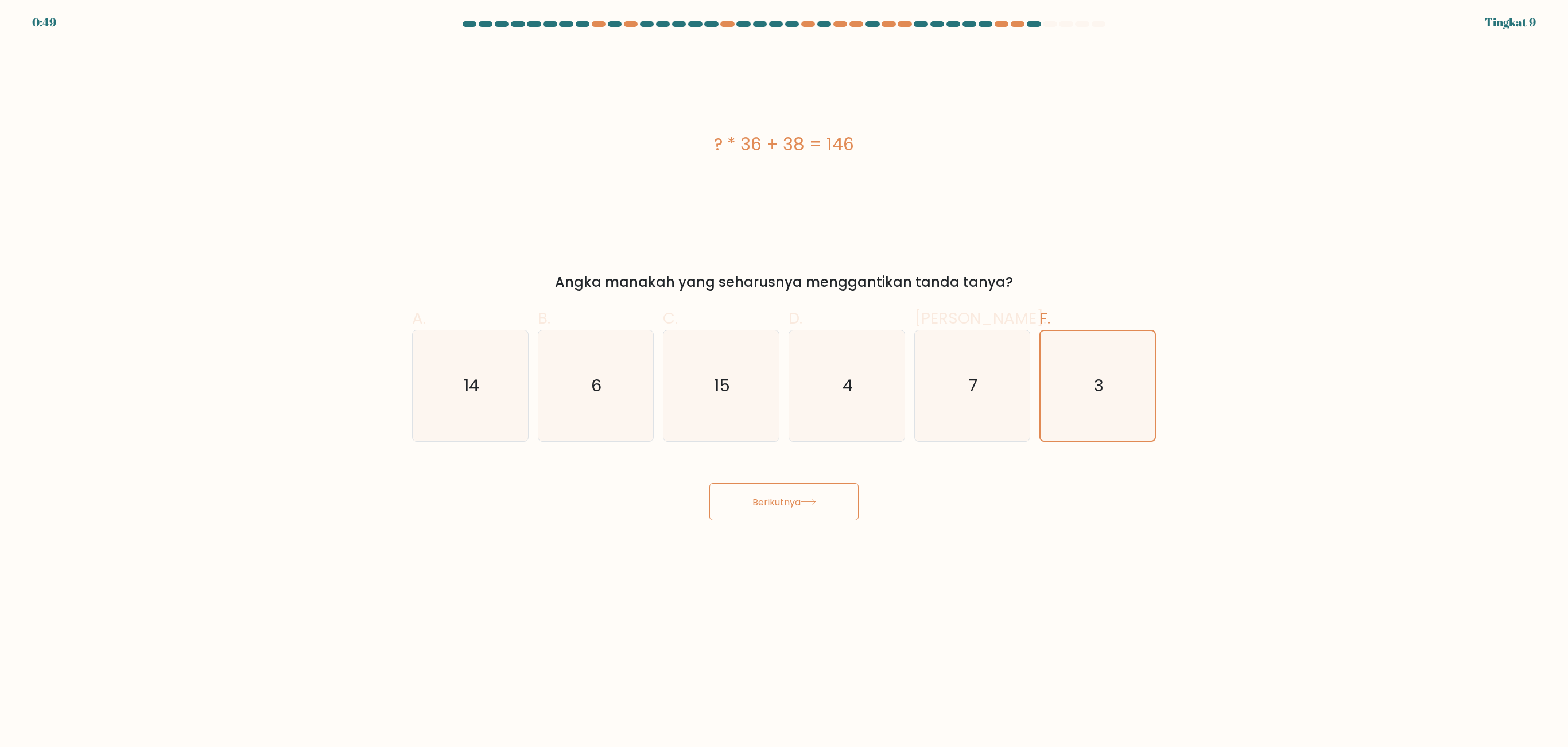
click at [808, 466] on icon at bounding box center [809, 501] width 16 height 6
click at [979, 460] on div "Berikutnya" at bounding box center [784, 488] width 758 height 65
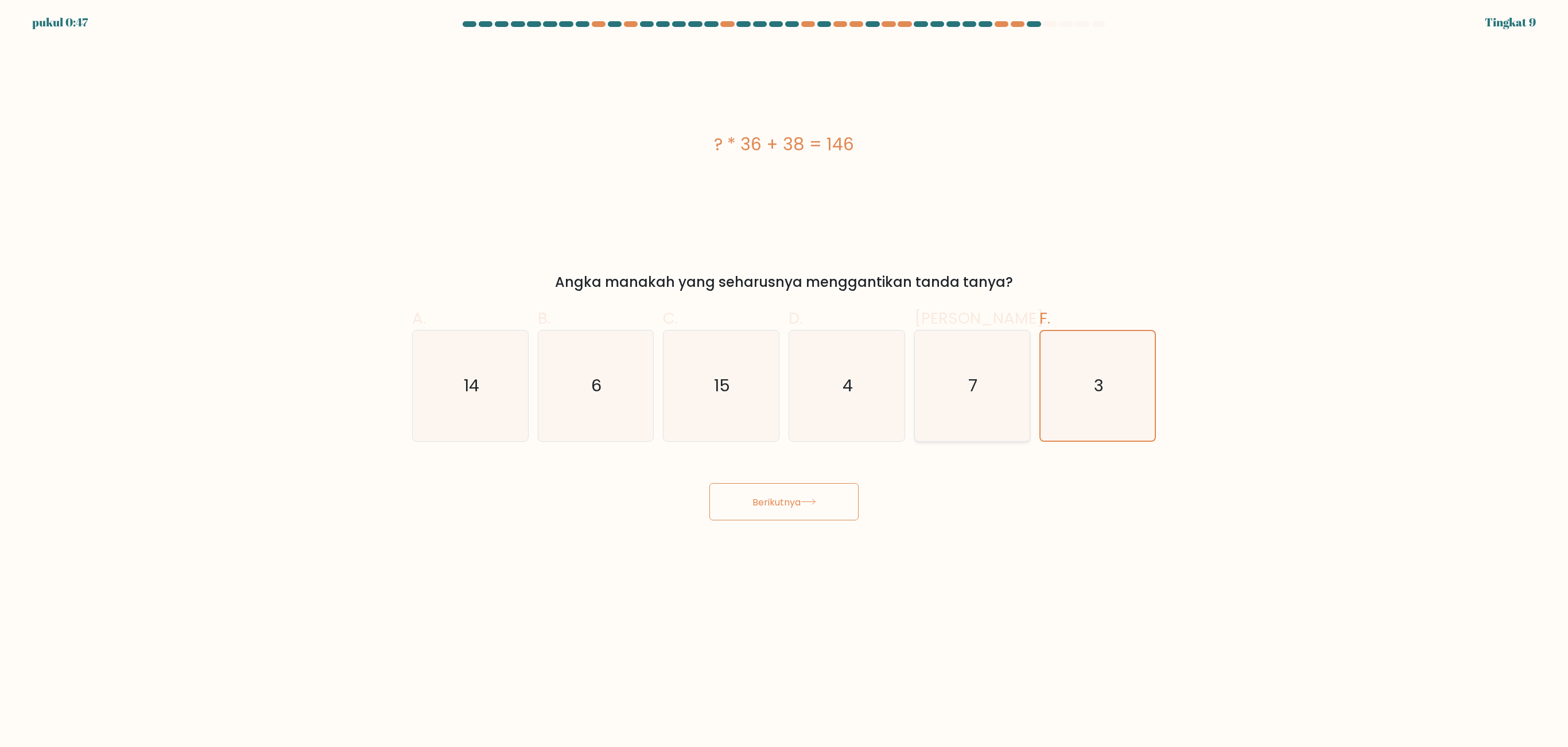
click at [975, 361] on icon "7" at bounding box center [972, 386] width 111 height 111
click at [784, 374] on input "Dan. 7" at bounding box center [784, 377] width 1 height 7
radio input "true"
click at [979, 361] on icon "3" at bounding box center [1098, 386] width 111 height 111
click at [784, 374] on input "F. 3" at bounding box center [784, 377] width 1 height 7
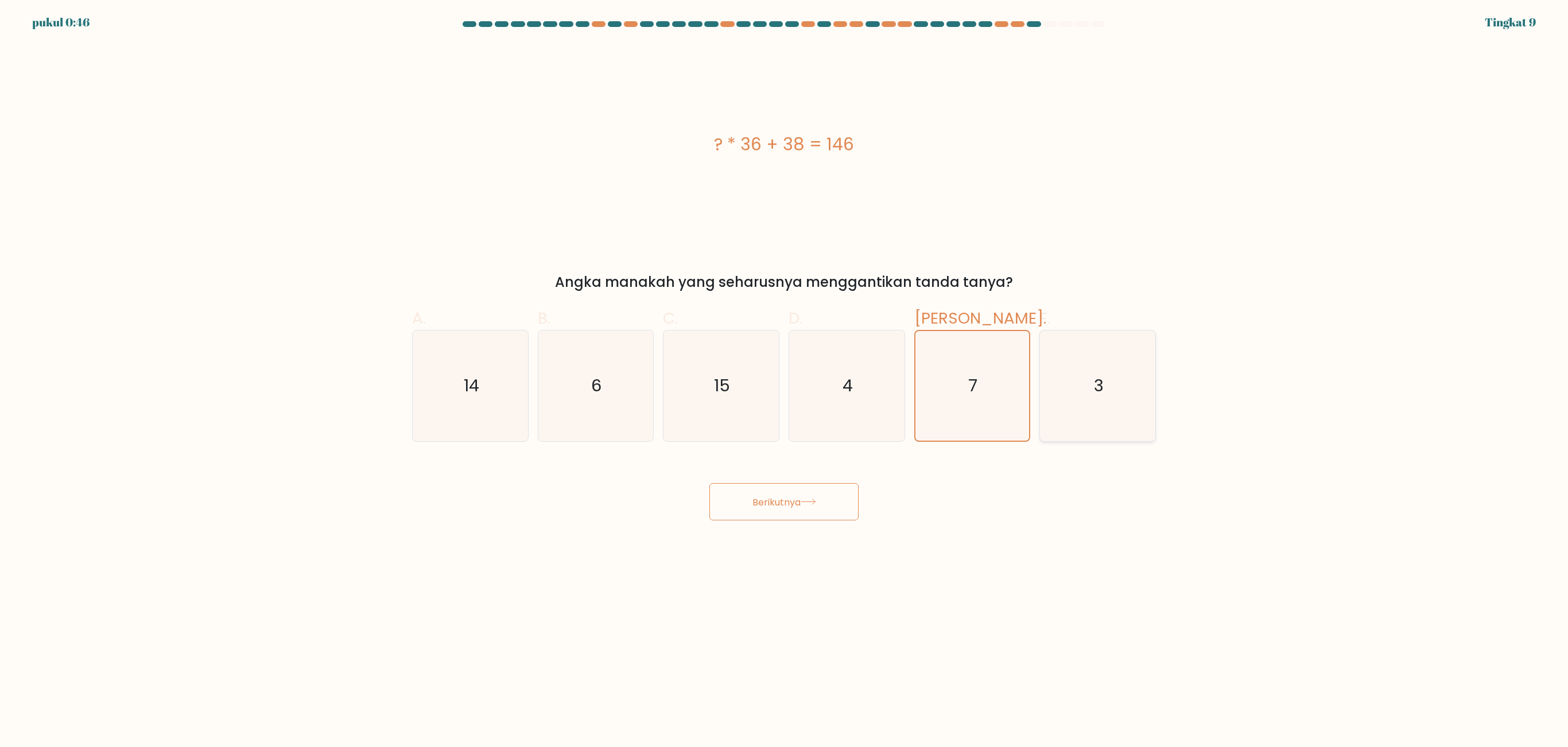
radio input "true"
click at [774, 466] on font "Berikutnya" at bounding box center [776, 501] width 48 height 13
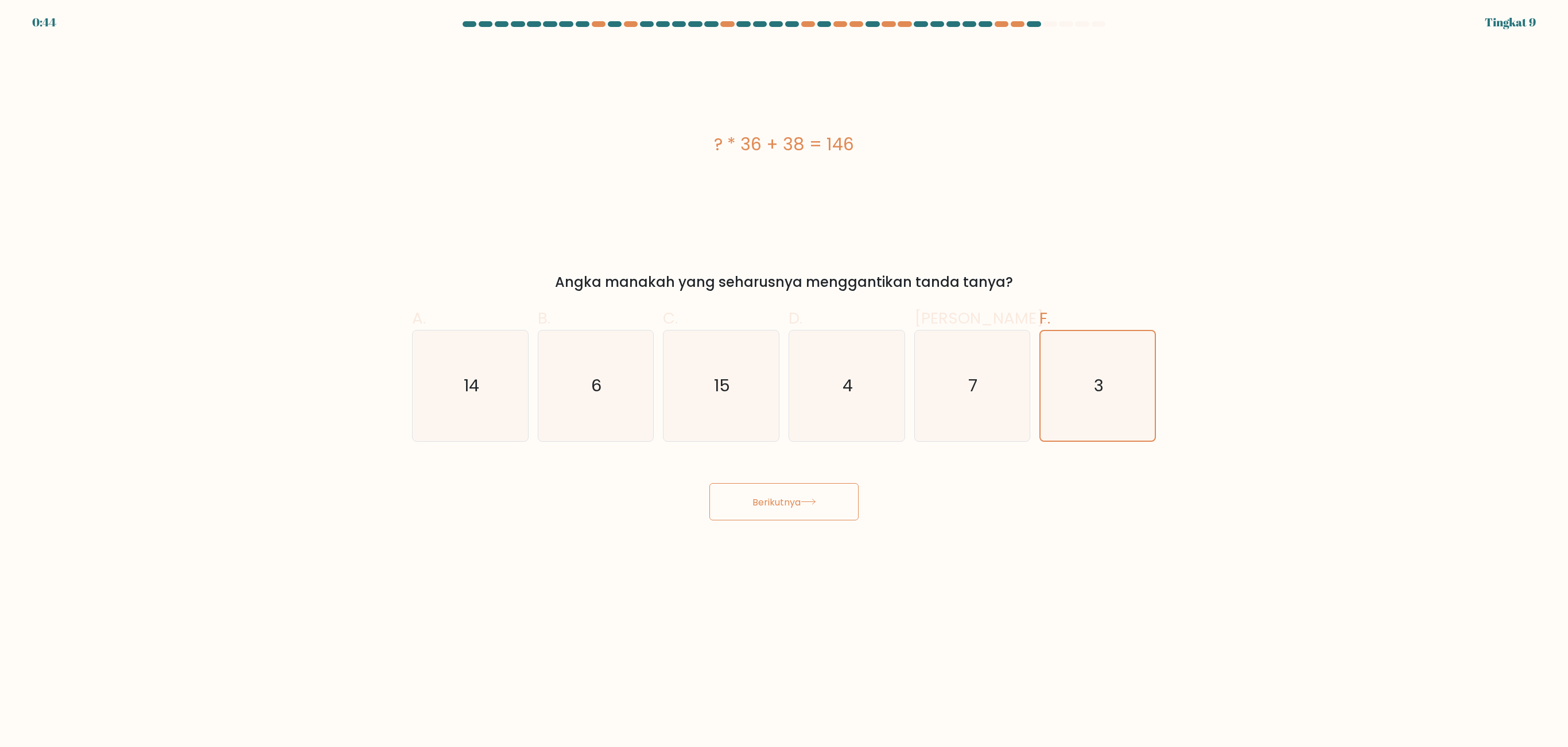
click at [774, 466] on font "Berikutnya" at bounding box center [776, 501] width 48 height 13
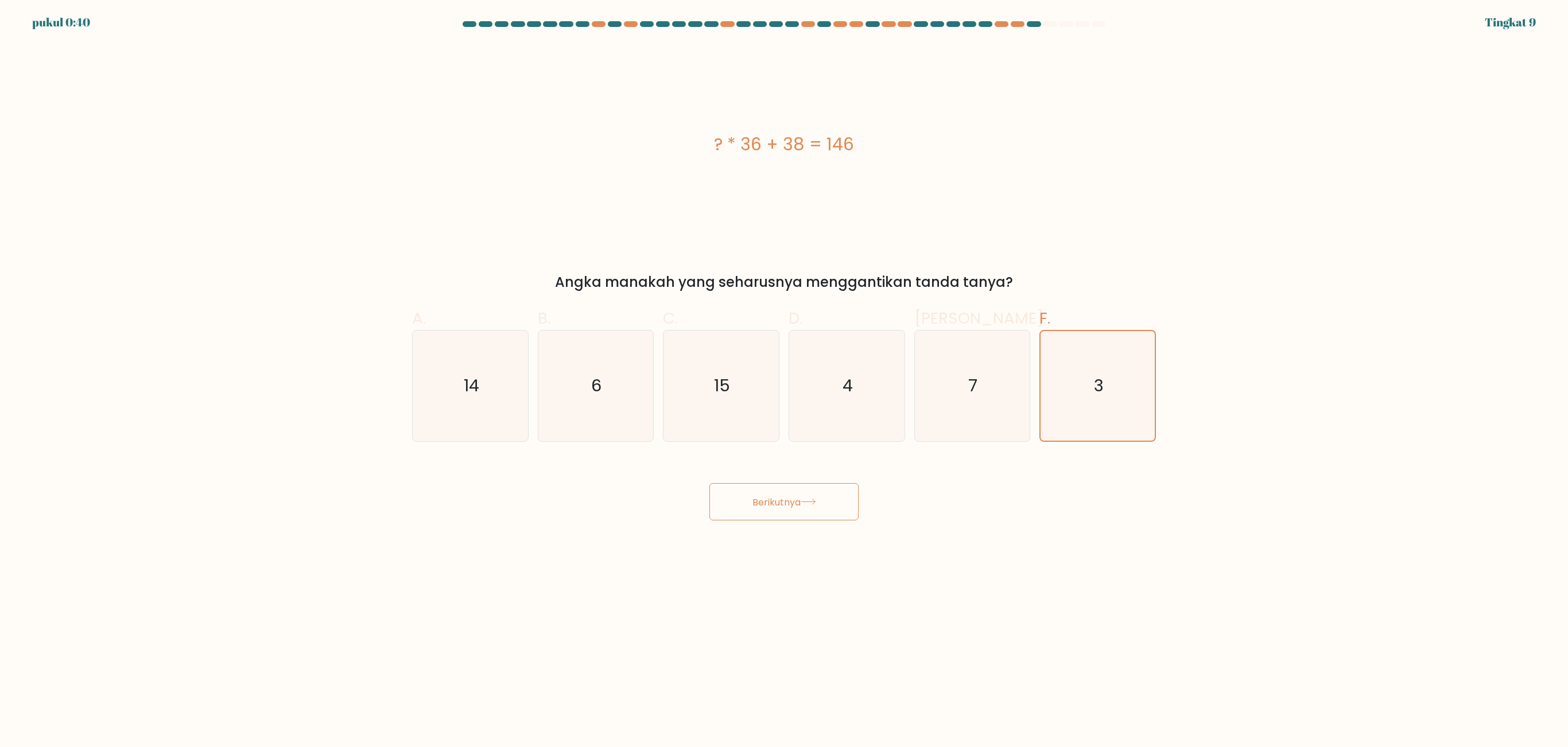
click at [774, 466] on font "Berikutnya" at bounding box center [776, 501] width 48 height 13
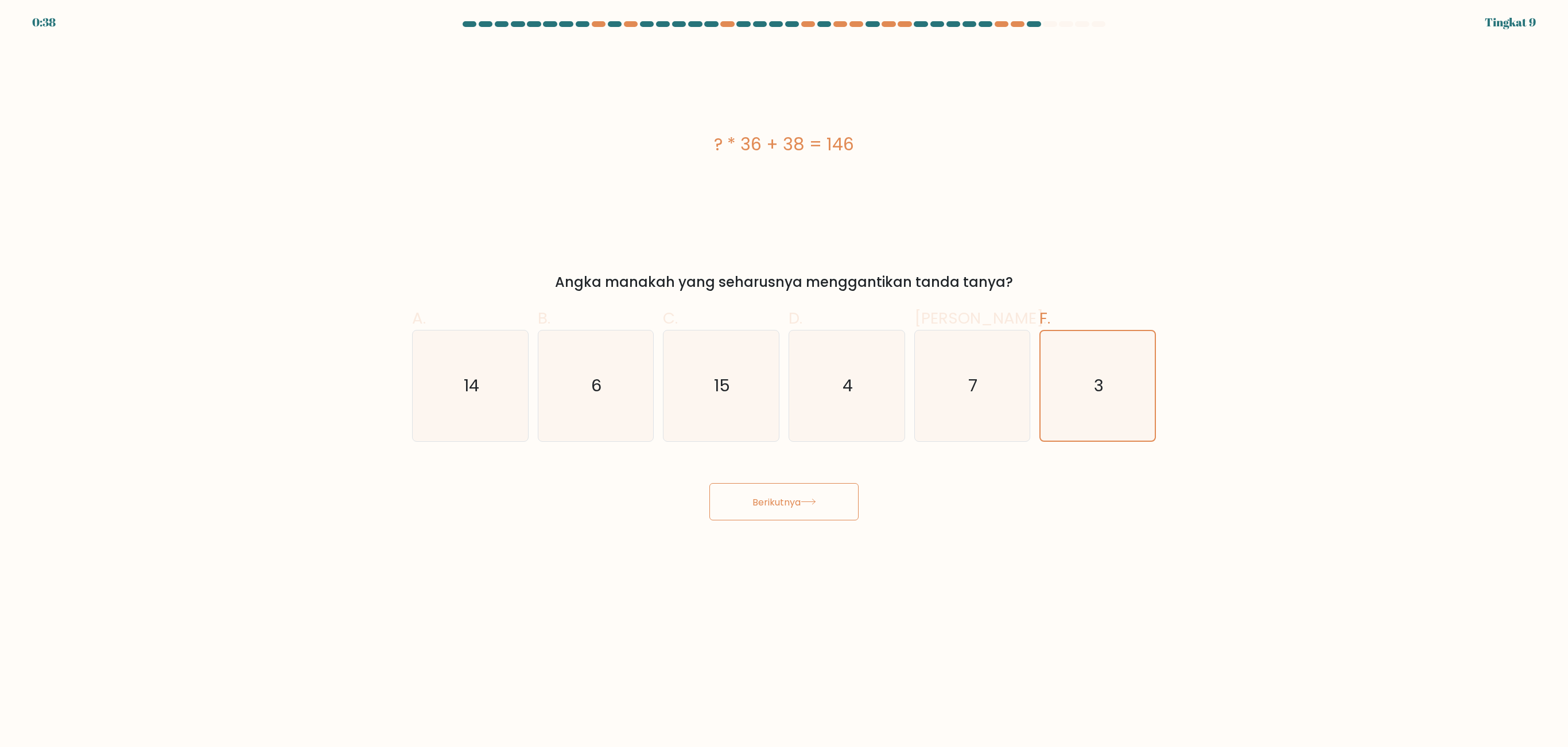
click at [776, 466] on button "Berikutnya" at bounding box center [784, 502] width 149 height 37
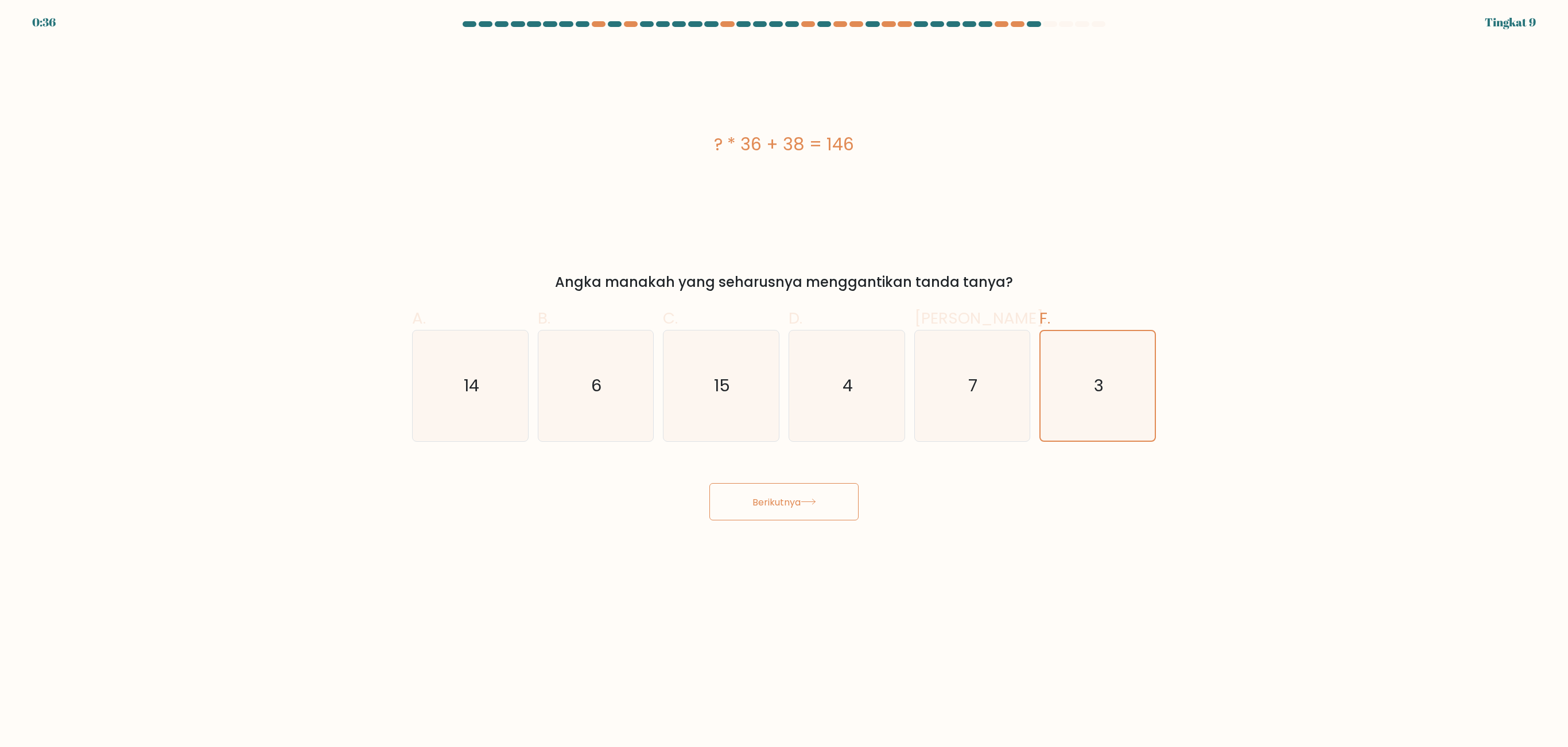
click at [776, 466] on button "Berikutnya" at bounding box center [784, 502] width 149 height 37
click at [935, 409] on icon "7" at bounding box center [972, 386] width 111 height 111
click at [784, 381] on input "Dan. 7" at bounding box center [784, 377] width 1 height 7
radio input "true"
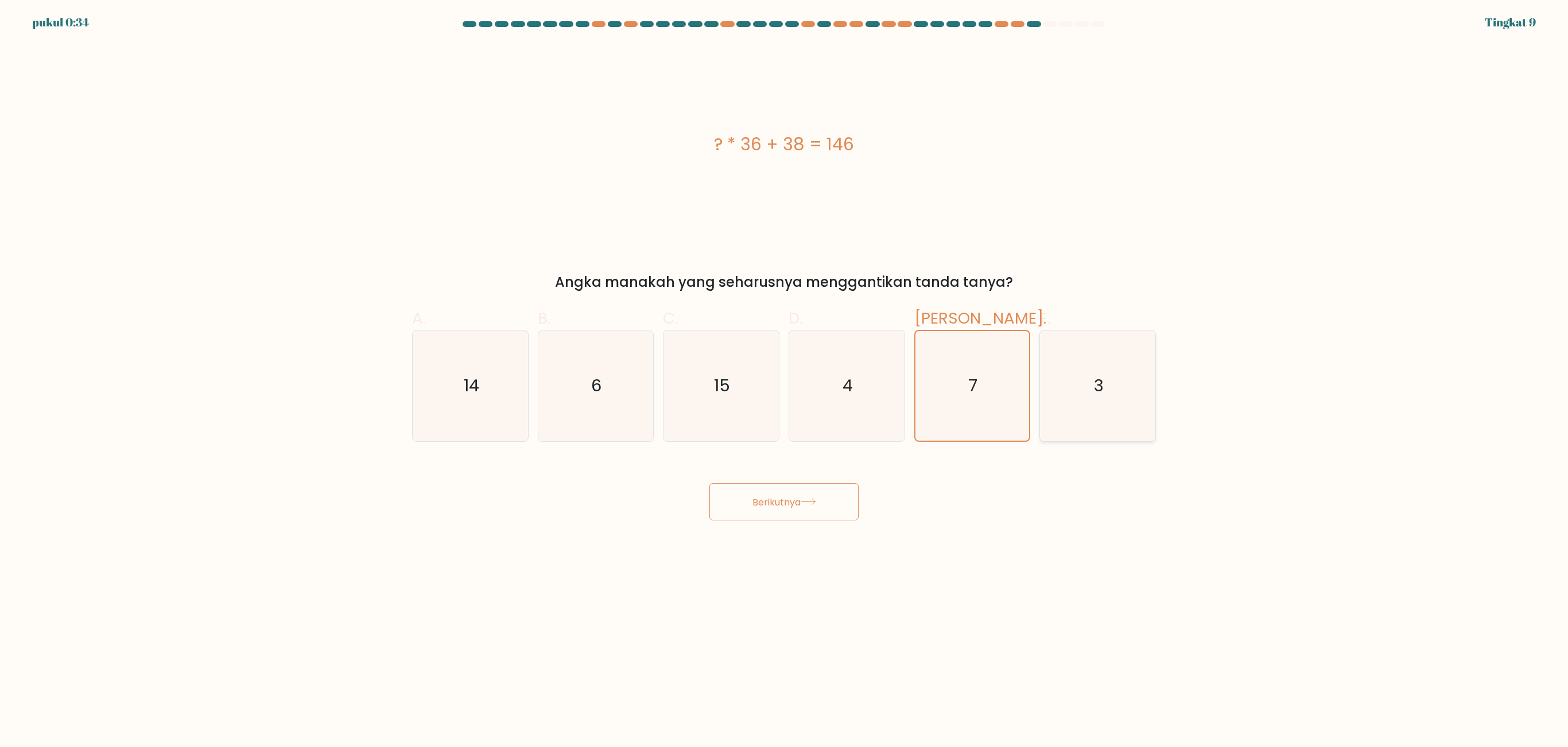
click at [979, 371] on icon "3" at bounding box center [1098, 386] width 111 height 111
click at [784, 374] on input "F. 3" at bounding box center [784, 377] width 1 height 7
radio input "true"
click at [979, 192] on div "? * 36 + 38 = 146" at bounding box center [784, 144] width 743 height 201
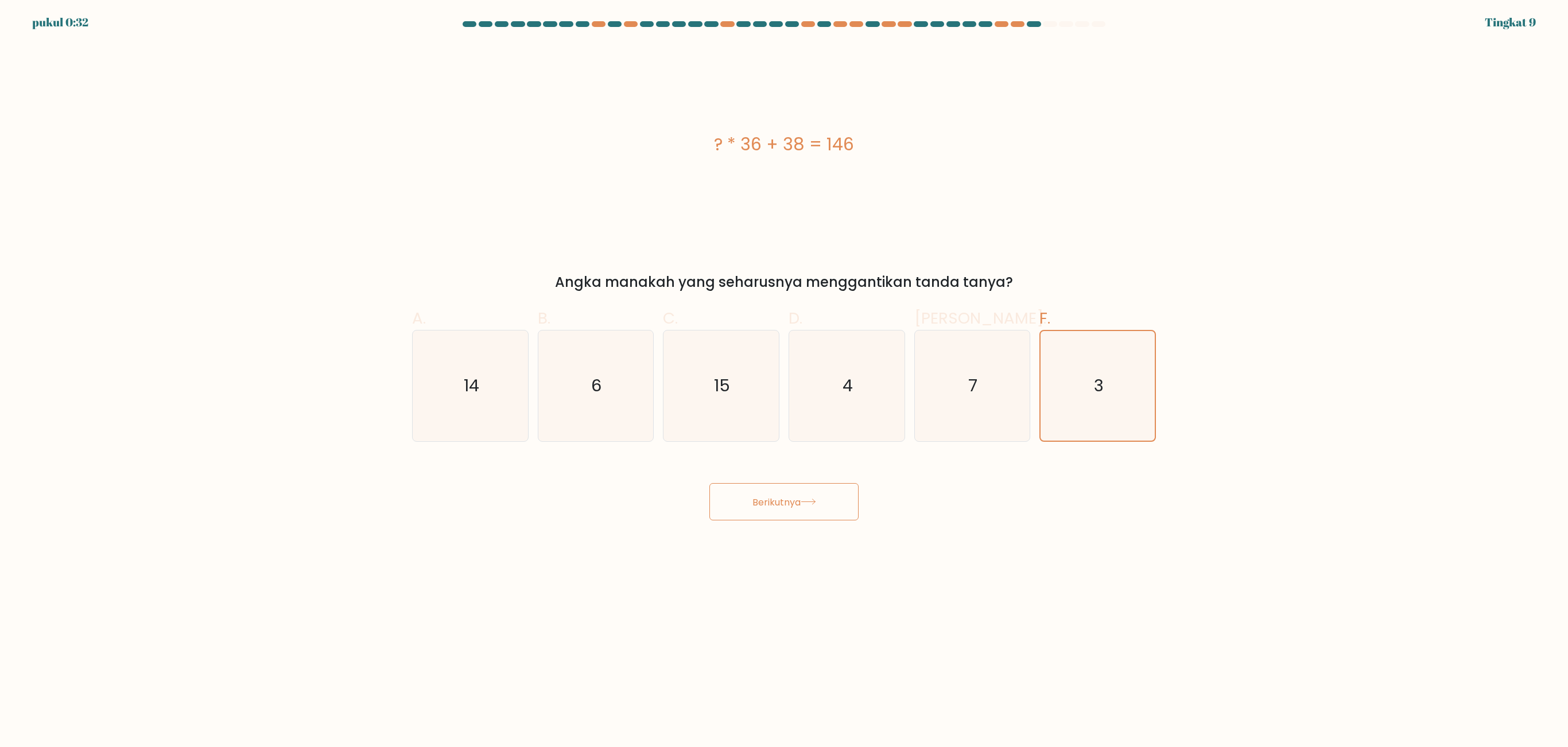
click at [979, 192] on div "? * 36 + 38 = 146" at bounding box center [784, 144] width 743 height 201
click at [794, 466] on button "Berikutnya" at bounding box center [784, 502] width 149 height 37
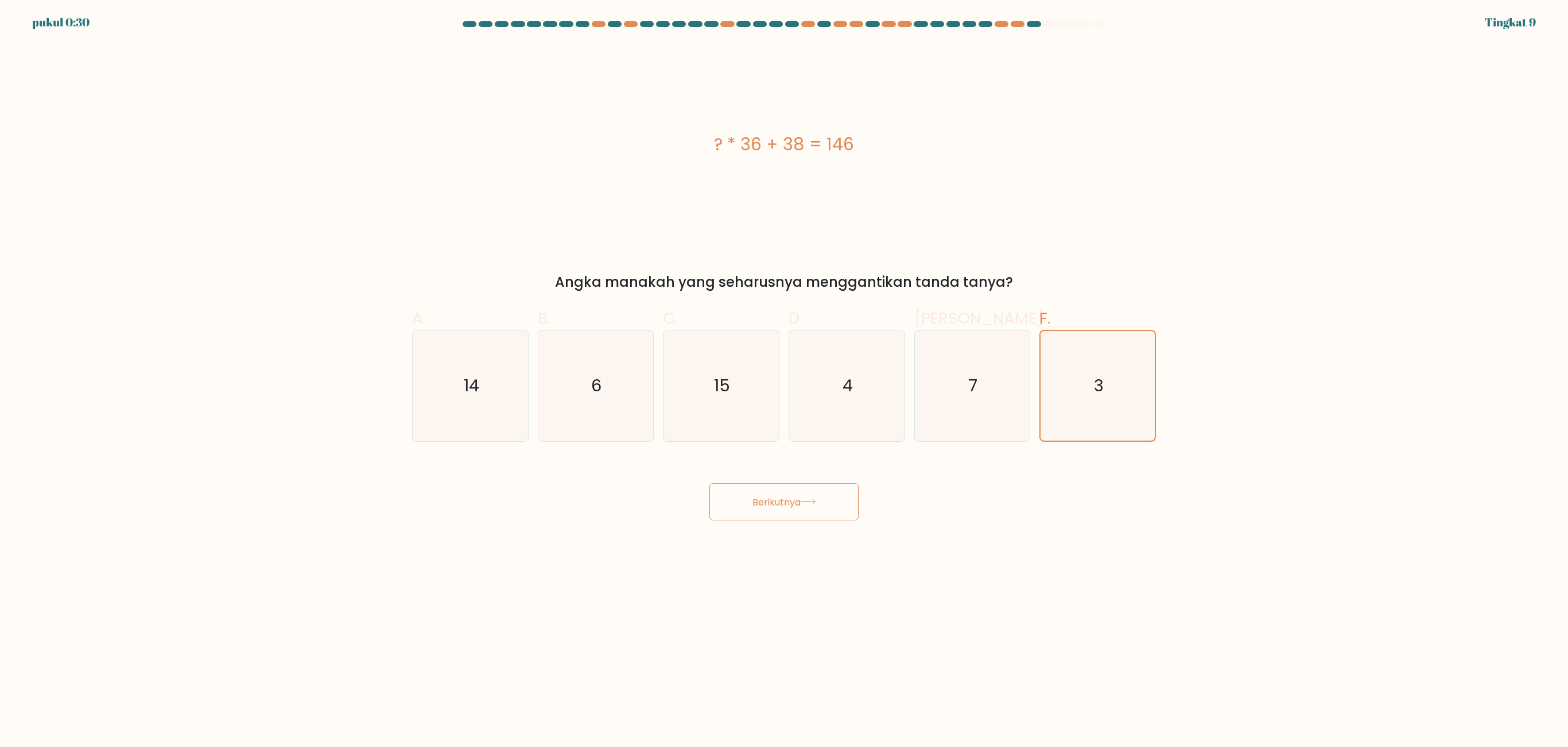
click at [794, 466] on button "Berikutnya" at bounding box center [784, 502] width 149 height 37
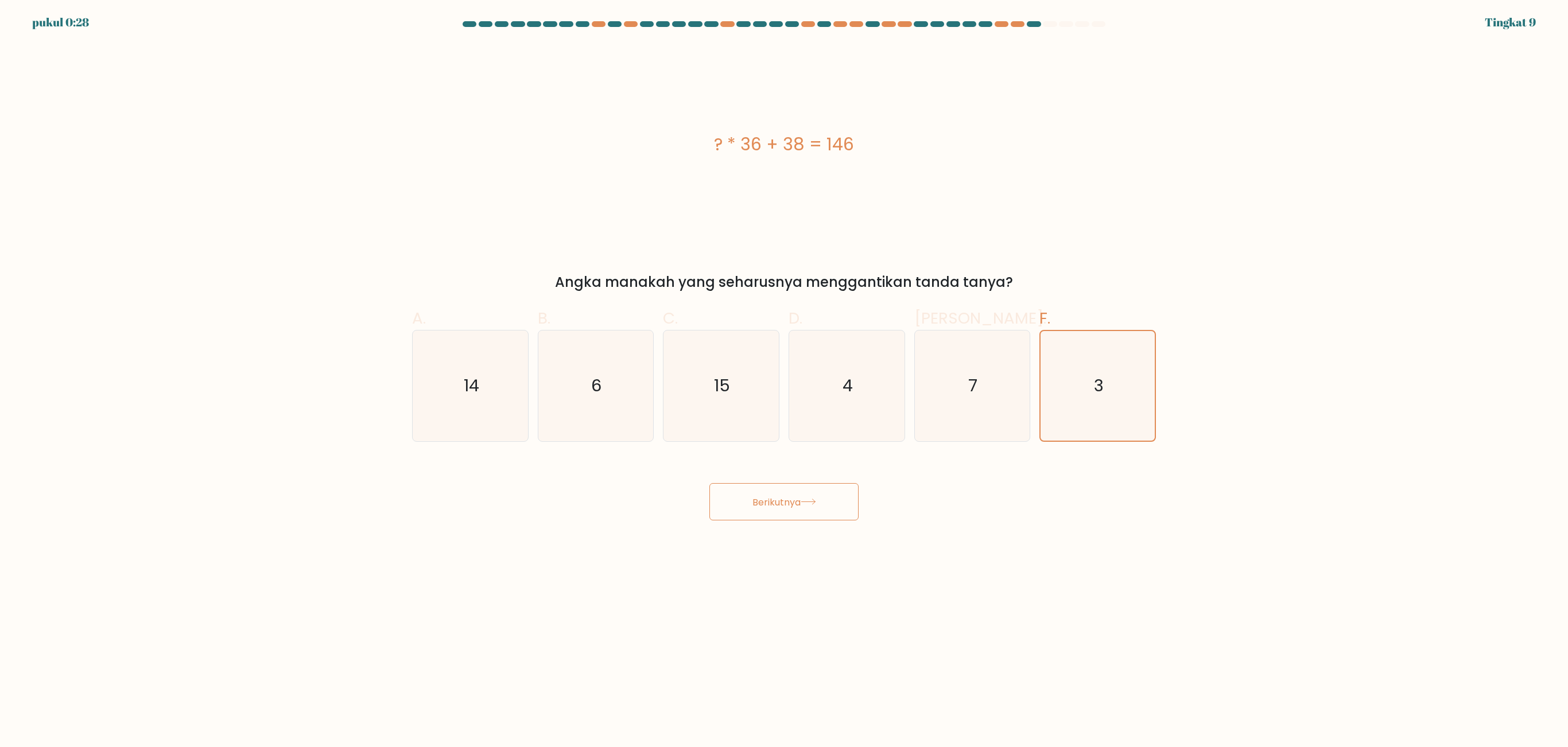
click at [794, 466] on button "Berikutnya" at bounding box center [784, 502] width 149 height 37
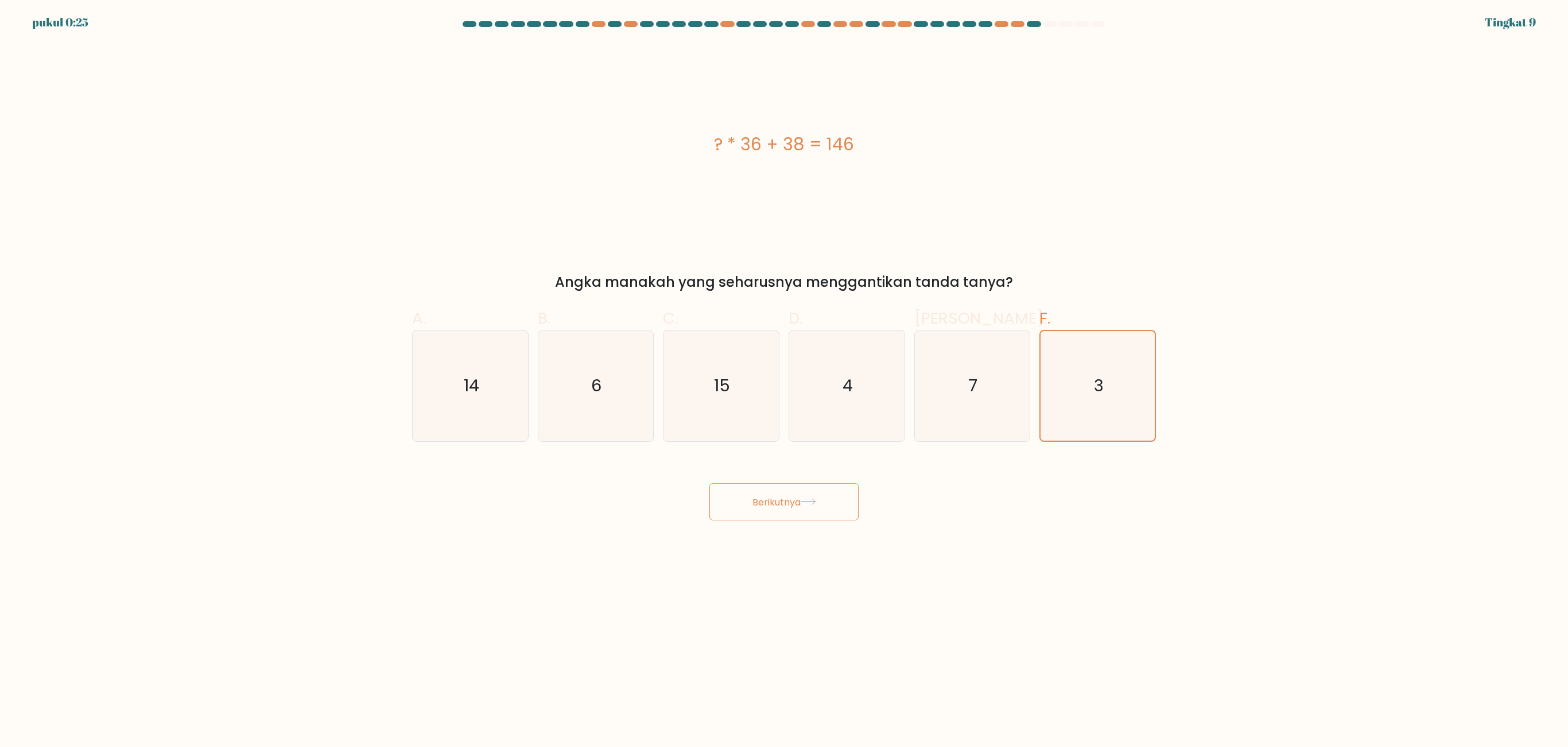
click at [973, 466] on body "pukul 0:25 Tingkat 9 6" at bounding box center [784, 374] width 1568 height 747
click at [973, 466] on body "0:24 Tingkat 9" at bounding box center [784, 374] width 1568 height 747
click at [973, 466] on body "pukul 0:24 Tingkat 9 6" at bounding box center [784, 374] width 1568 height 747
click at [766, 466] on body "pukul 0:23 Tingkat 9 6" at bounding box center [784, 374] width 1568 height 747
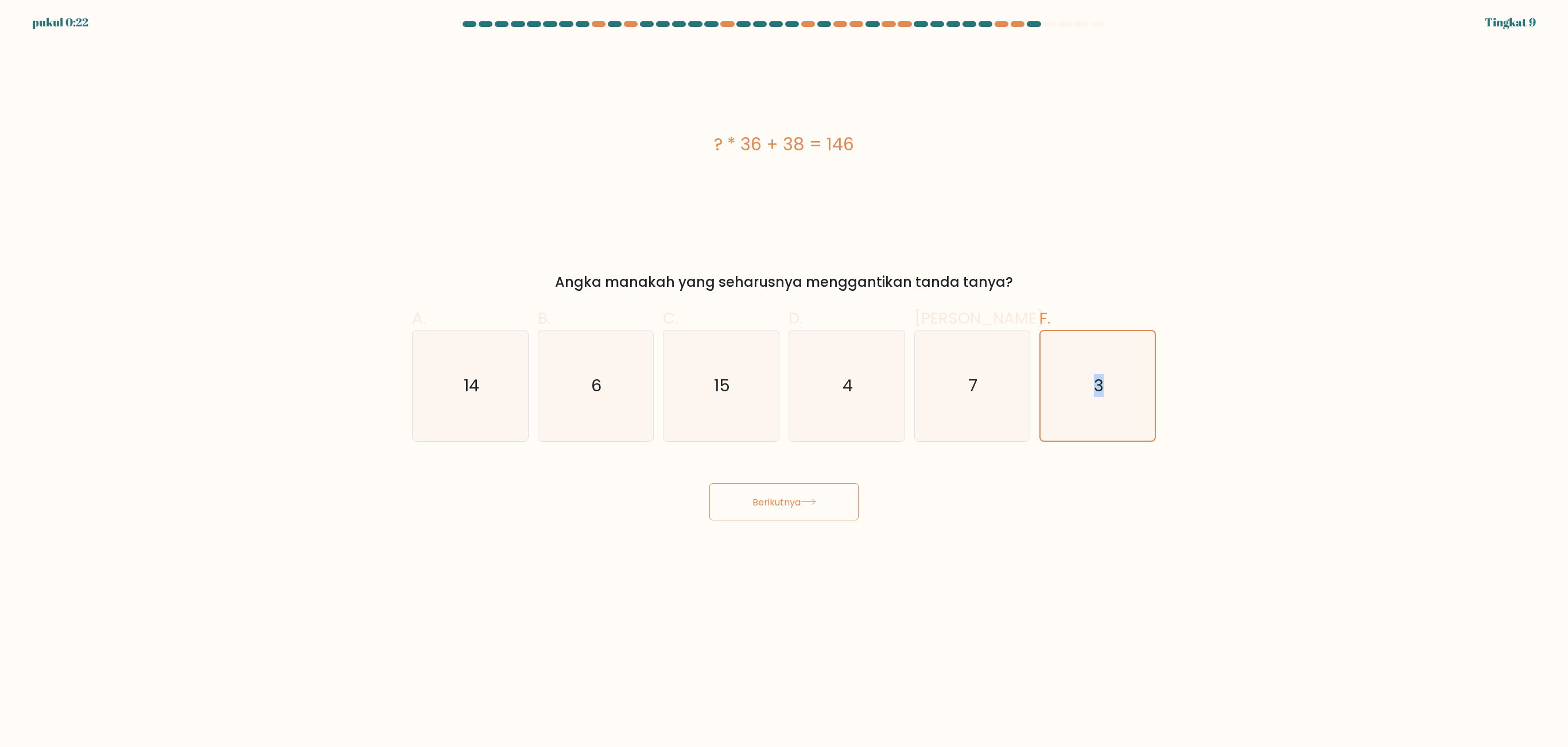
click at [766, 466] on body "pukul 0:22 Tingkat 9 6" at bounding box center [784, 374] width 1568 height 747
click at [764, 466] on font "Berikutnya" at bounding box center [776, 501] width 48 height 13
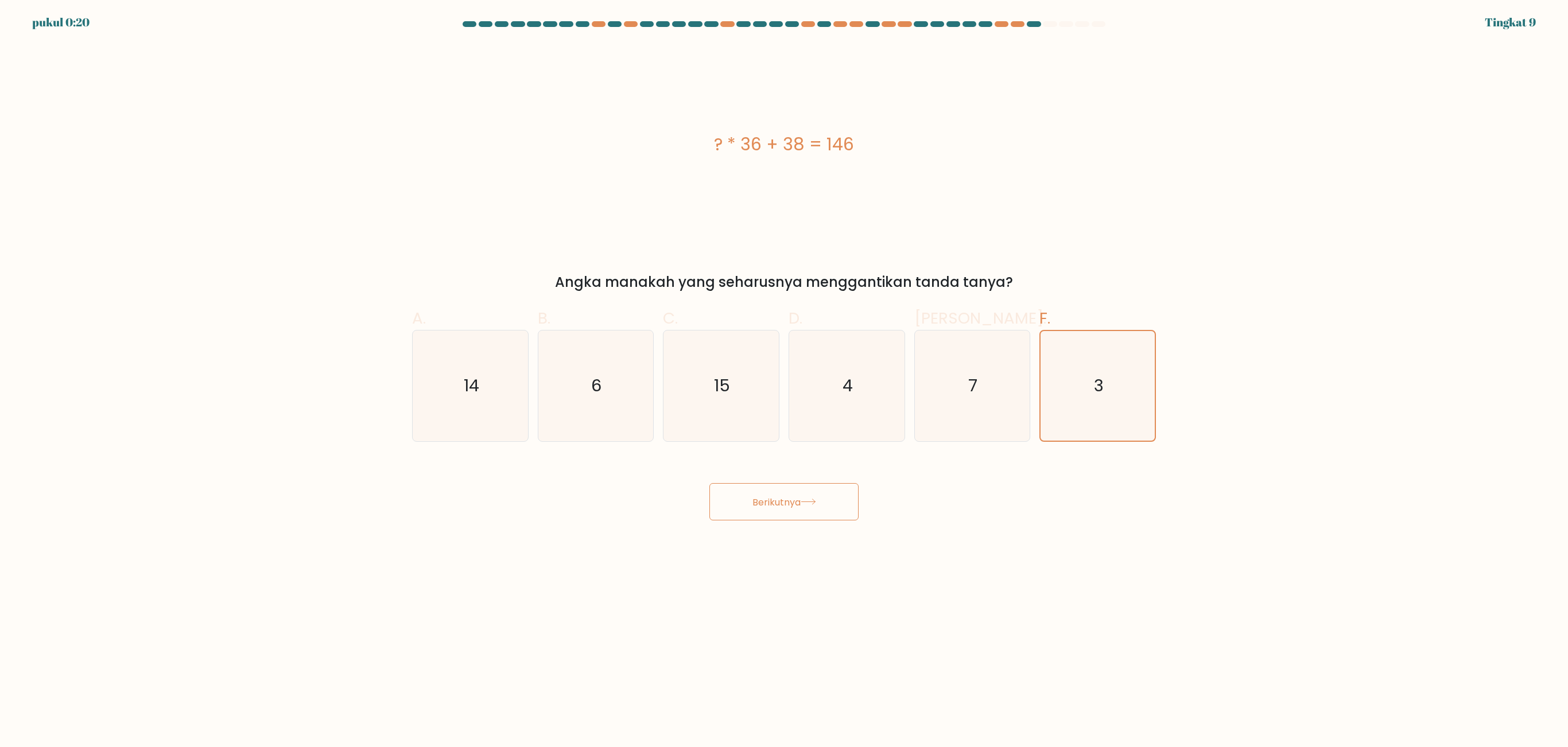
click at [957, 466] on body "pukul 0:20 Tingkat 9 6" at bounding box center [784, 374] width 1568 height 747
drag, startPoint x: 957, startPoint y: 555, endPoint x: 866, endPoint y: 543, distance: 91.8
click at [866, 466] on body "0:18 Tingkat 9" at bounding box center [784, 374] width 1568 height 747
click at [979, 123] on div "? * 36 + 38 = 146" at bounding box center [784, 144] width 743 height 201
click at [806, 466] on button "Berikutnya" at bounding box center [784, 502] width 149 height 37
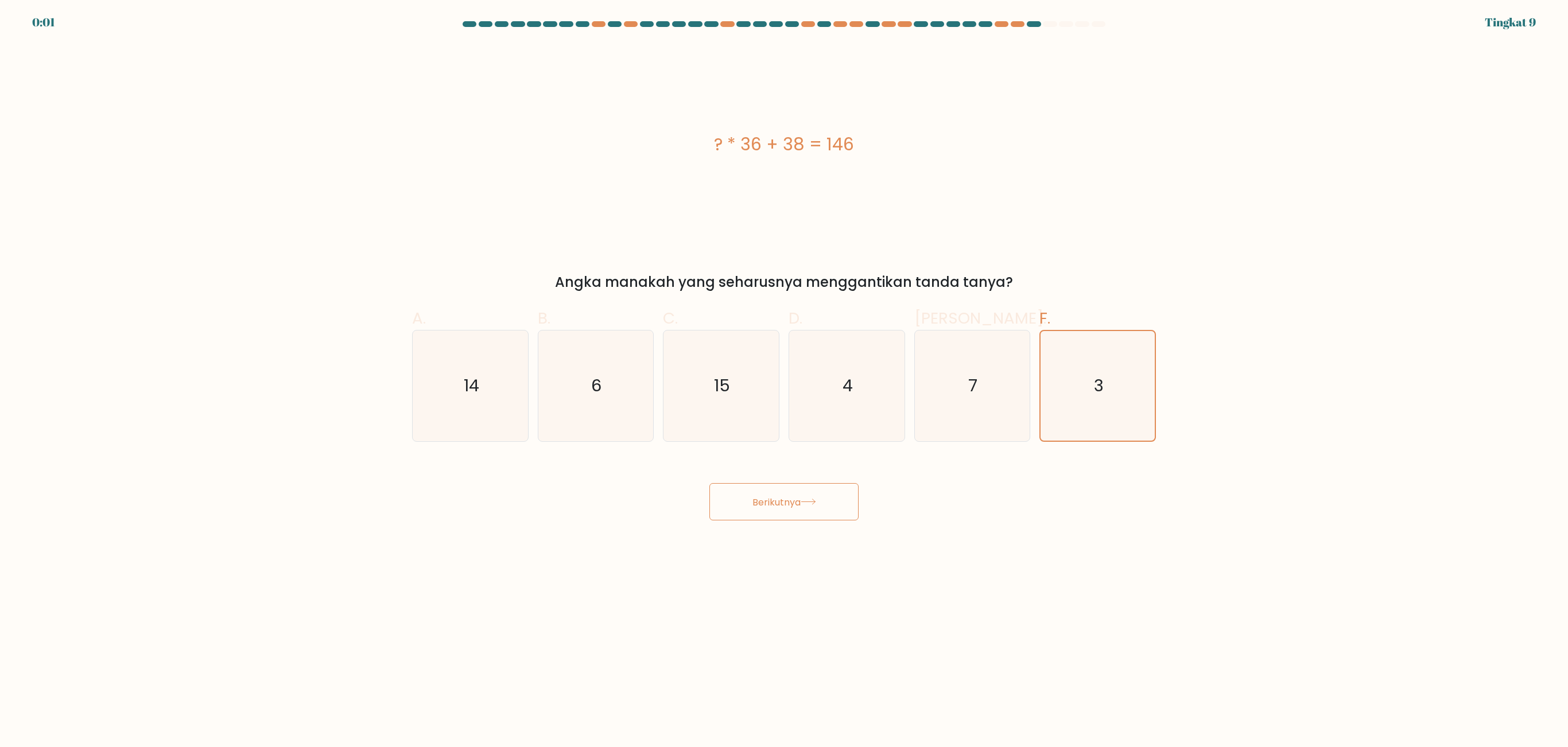
click at [806, 466] on button "Berikutnya" at bounding box center [784, 502] width 149 height 37
click at [820, 436] on icon "4" at bounding box center [847, 386] width 111 height 111
click at [784, 381] on input "D. 4" at bounding box center [784, 377] width 1 height 7
radio input "true"
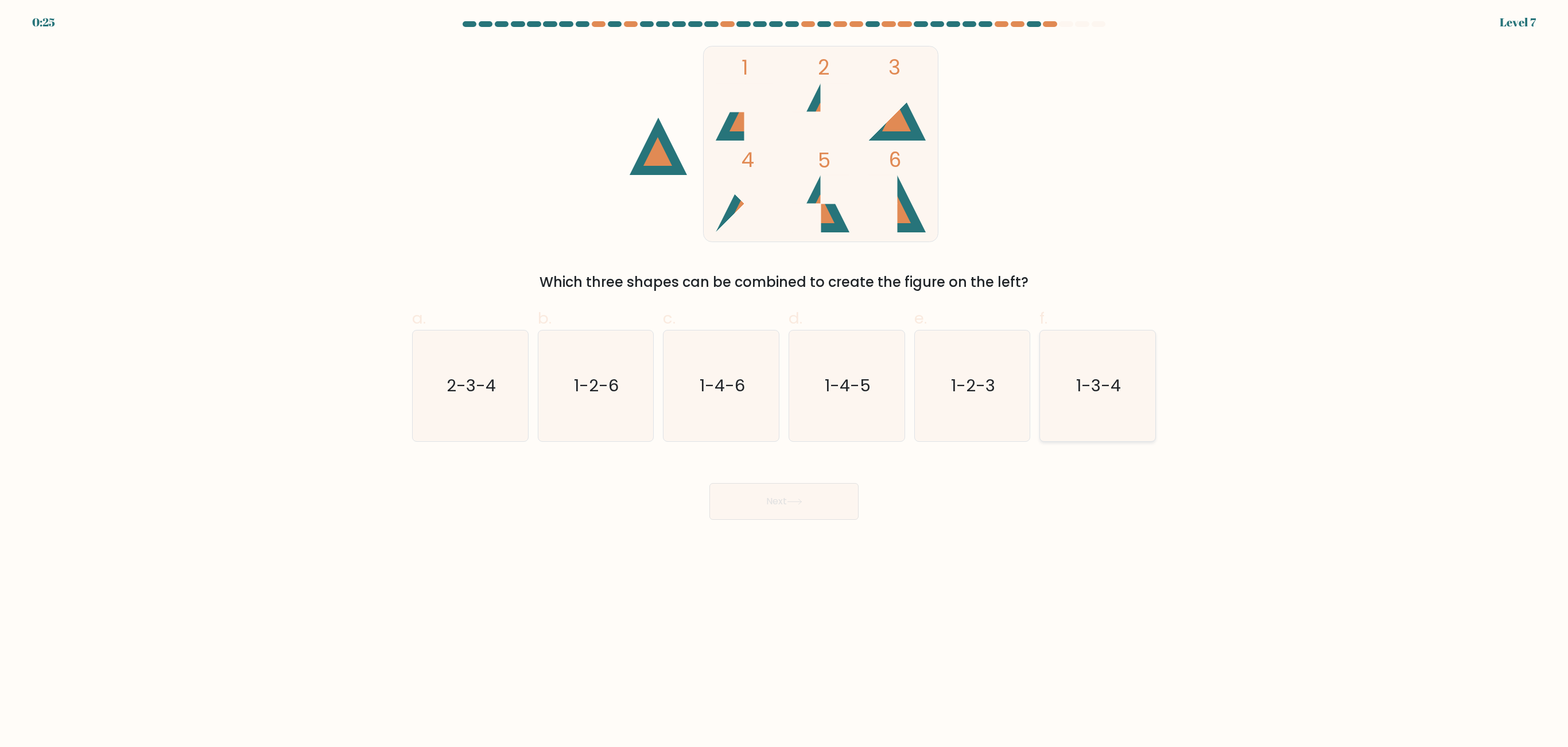
click at [1088, 397] on text "1-3-4" at bounding box center [1099, 386] width 45 height 23
click at [784, 381] on input "f. 1-3-4" at bounding box center [784, 377] width 1 height 7
radio input "true"
click at [580, 419] on icon "1-2-6" at bounding box center [595, 386] width 111 height 111
click at [784, 381] on input "b. 1-2-6" at bounding box center [784, 377] width 1 height 7
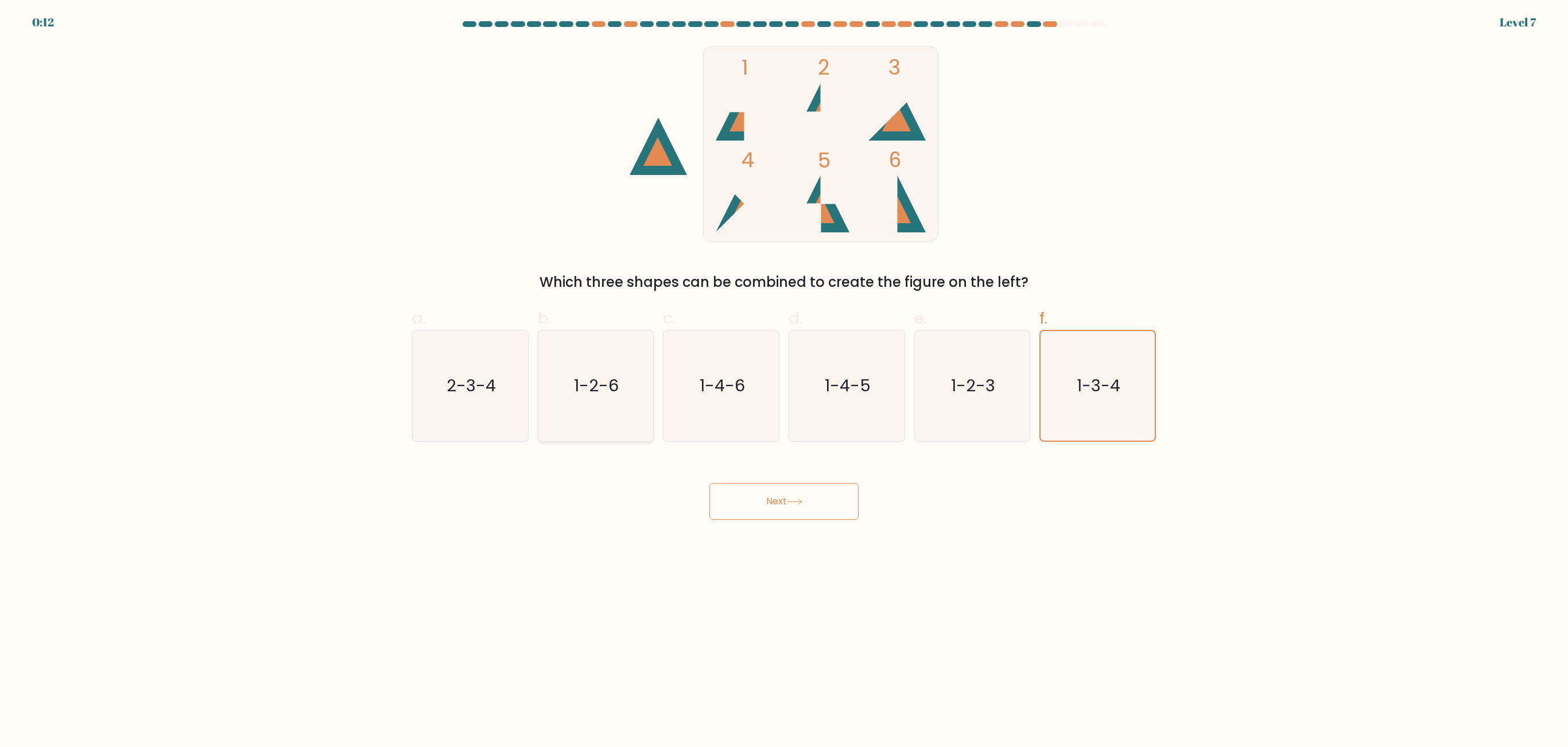
radio input "true"
click at [841, 501] on button "Next" at bounding box center [784, 501] width 149 height 37
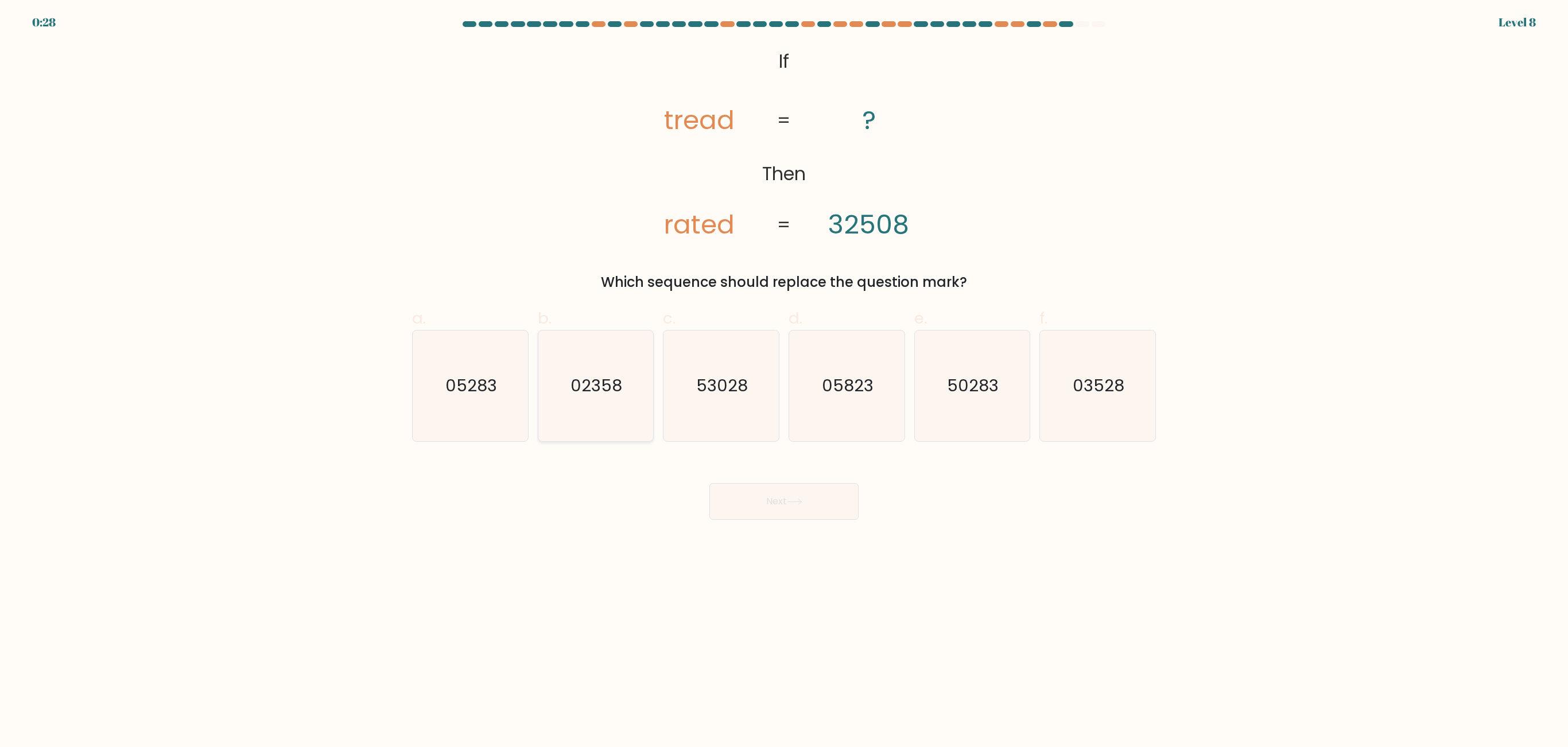
click at [632, 376] on icon "02358" at bounding box center [595, 386] width 111 height 111
click at [784, 376] on input "b. 02358" at bounding box center [784, 377] width 1 height 7
radio input "true"
click at [747, 503] on button "Next" at bounding box center [784, 501] width 149 height 37
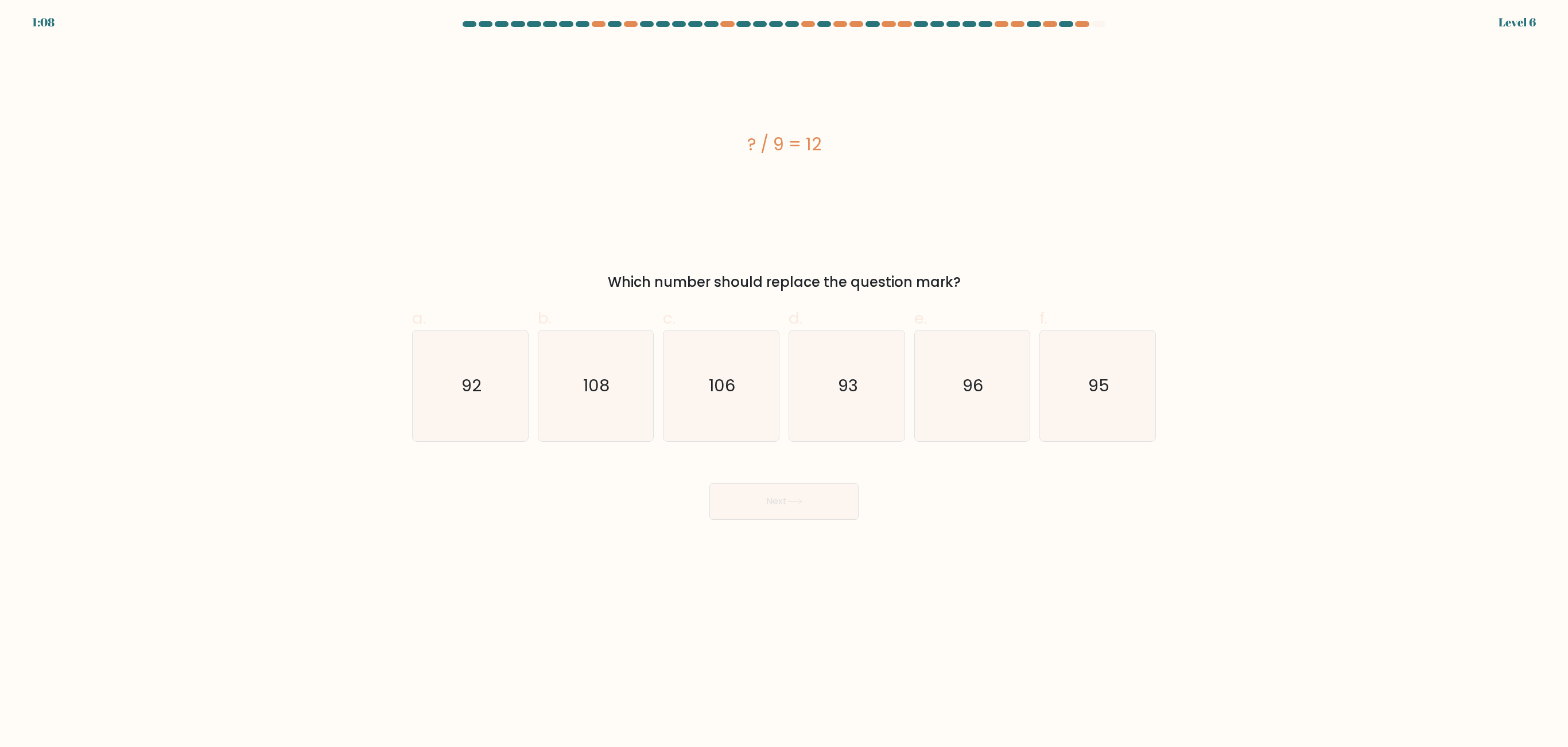
click at [775, 255] on div "? / 9 = 12 Which number should replace the question mark?" at bounding box center [784, 168] width 758 height 249
click at [843, 414] on icon "93" at bounding box center [847, 386] width 111 height 111
click at [784, 381] on input "d. 93" at bounding box center [784, 377] width 1 height 7
radio input "true"
click at [994, 438] on icon "96" at bounding box center [972, 386] width 111 height 111
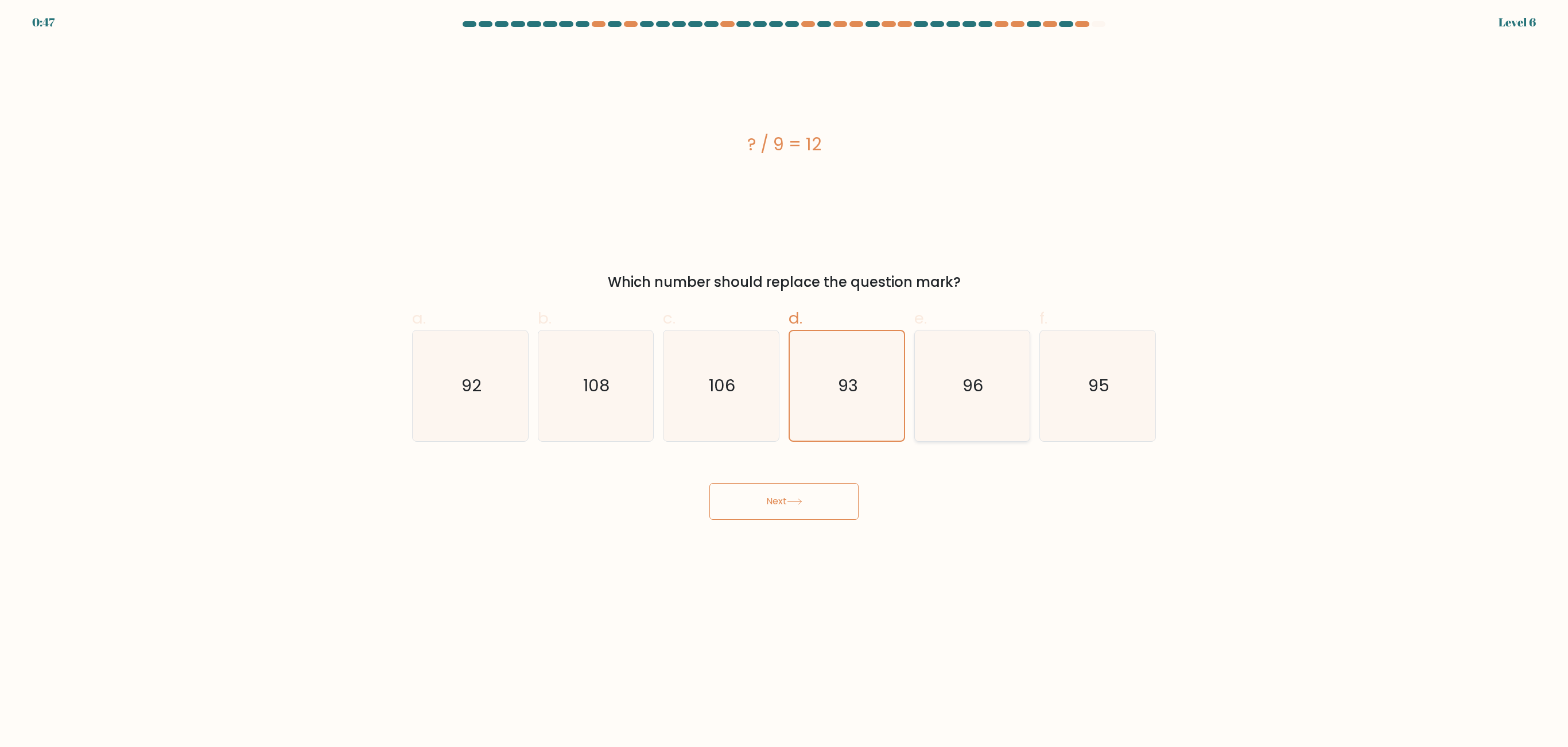
click at [784, 381] on input "e. 96" at bounding box center [784, 377] width 1 height 7
radio input "true"
click at [823, 501] on button "Next" at bounding box center [784, 501] width 149 height 37
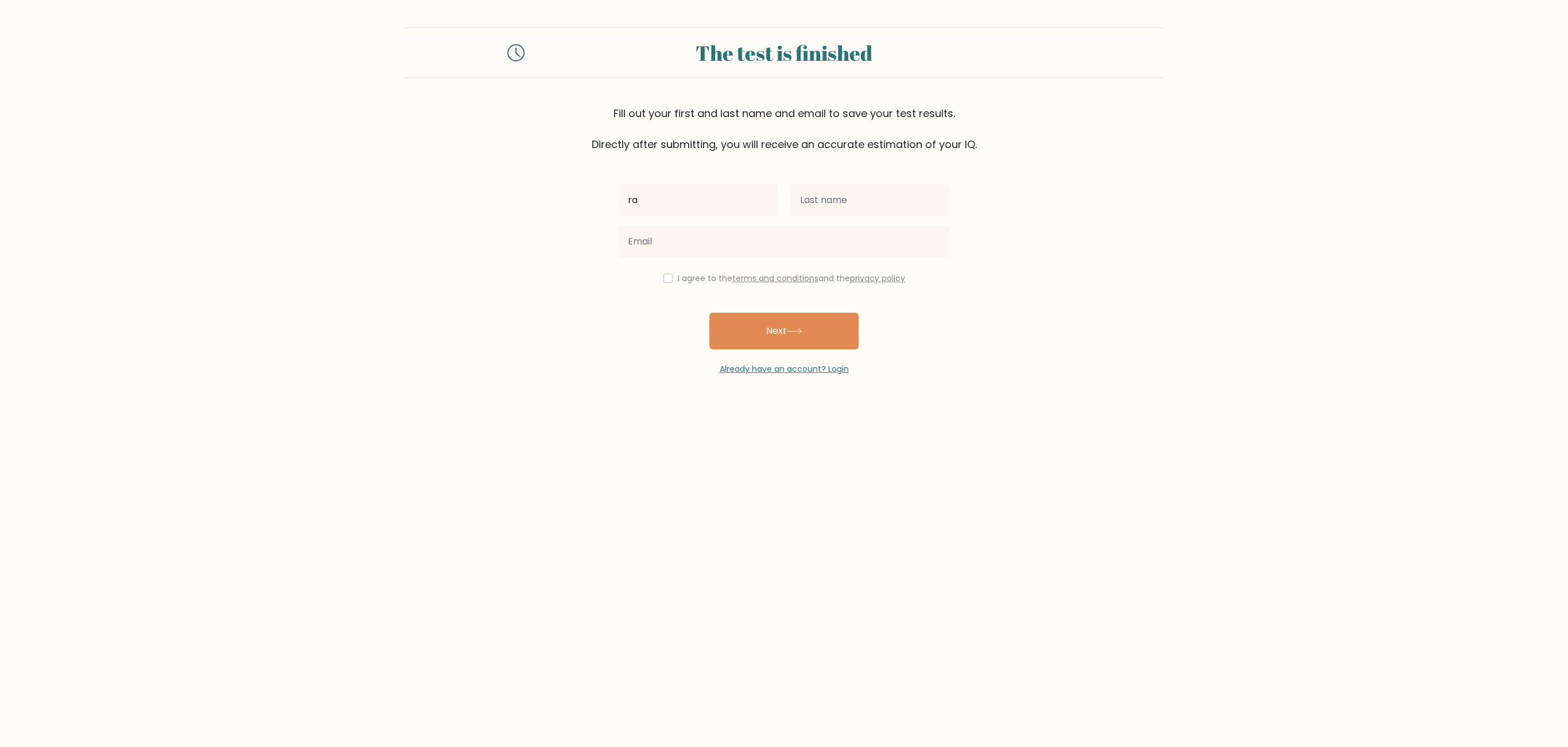
type input "r"
type input "[PERSON_NAME]"
type input "HAQRONI"
click at [710, 312] on button "Next" at bounding box center [784, 330] width 149 height 37
type input "@"
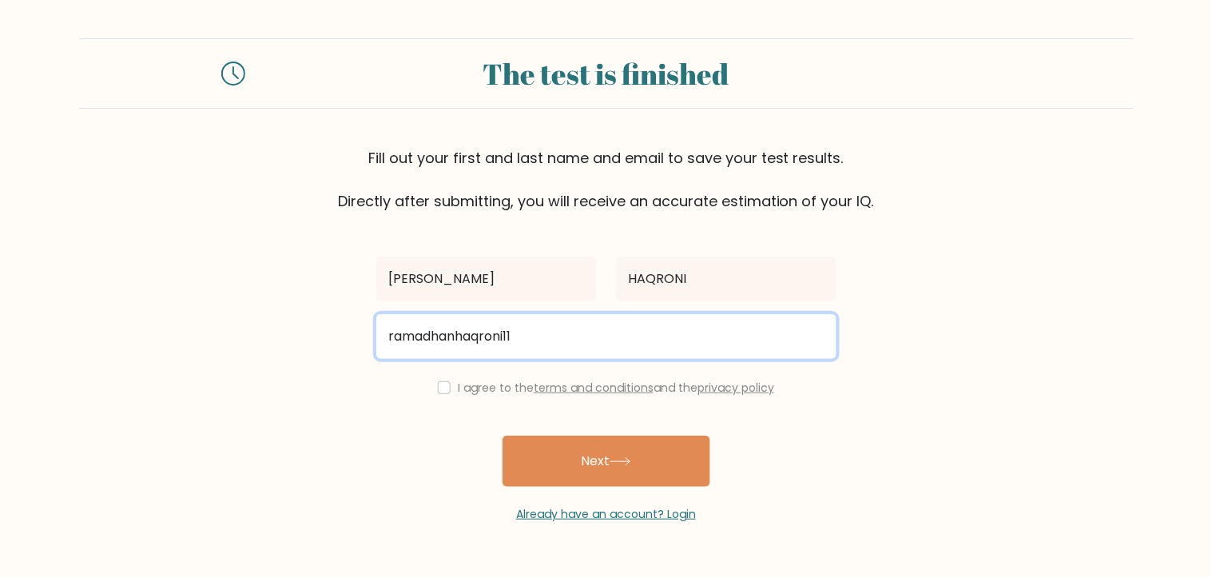
click at [539, 348] on input "ramadhanhaqroni11" at bounding box center [606, 336] width 460 height 45
type input "[EMAIL_ADDRESS][DOMAIN_NAME]"
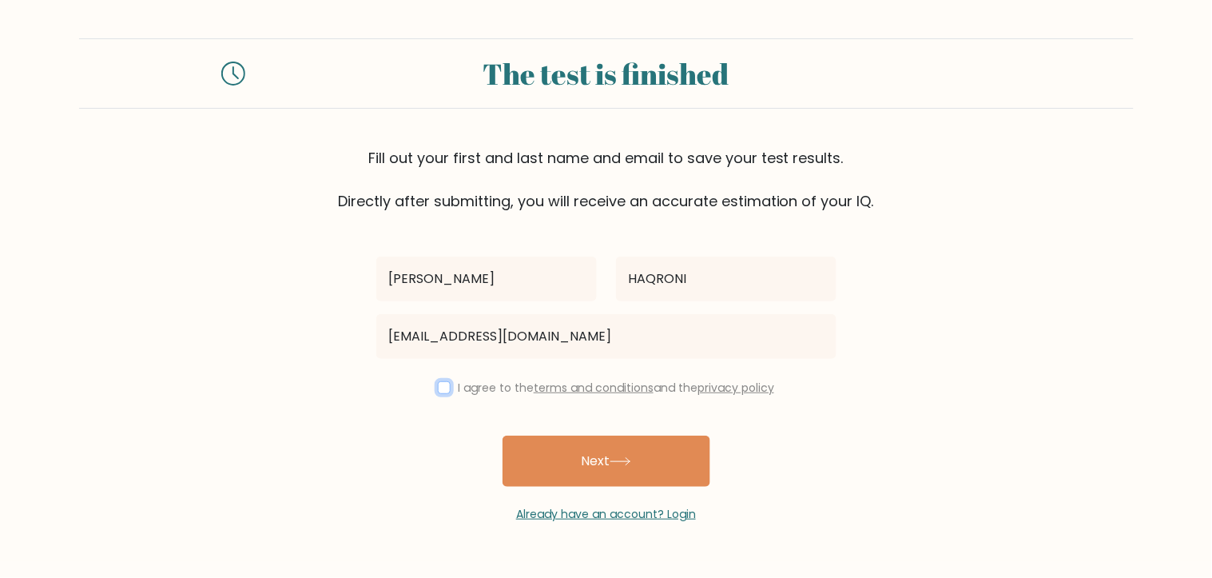
click at [438, 384] on input "checkbox" at bounding box center [444, 387] width 13 height 13
checkbox input "true"
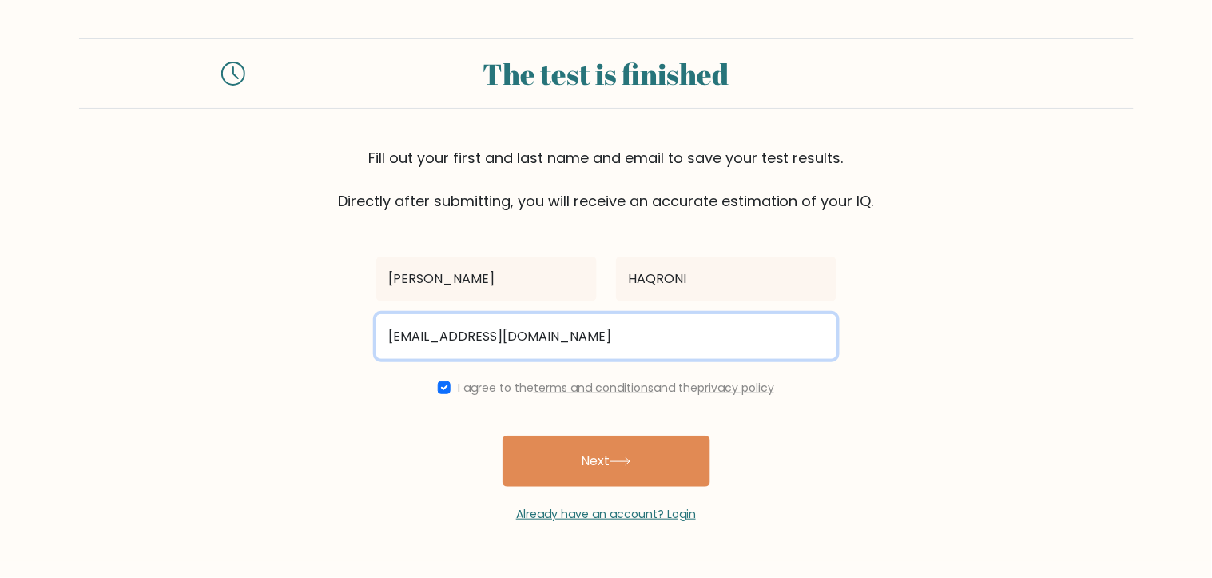
click at [631, 334] on input "ramadhanhaqroni11@gmail.com" at bounding box center [606, 336] width 460 height 45
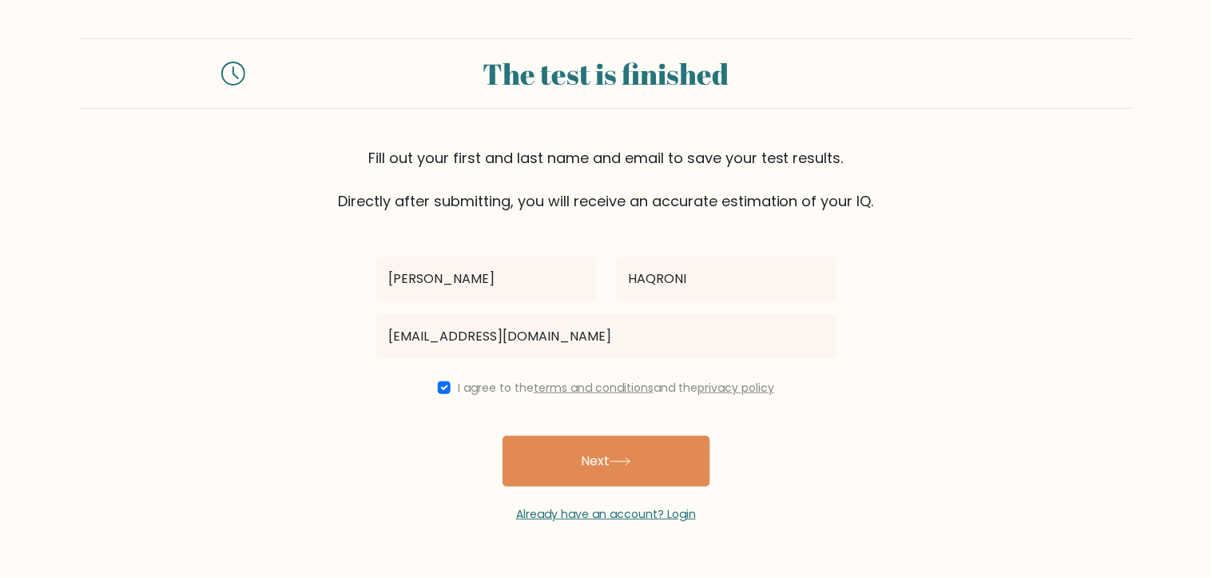
click at [777, 439] on div "RAMADHAN SIDIK HAQRONI ramadhanhaqroni11@gmail.com I agree to the terms and con…" at bounding box center [606, 367] width 479 height 311
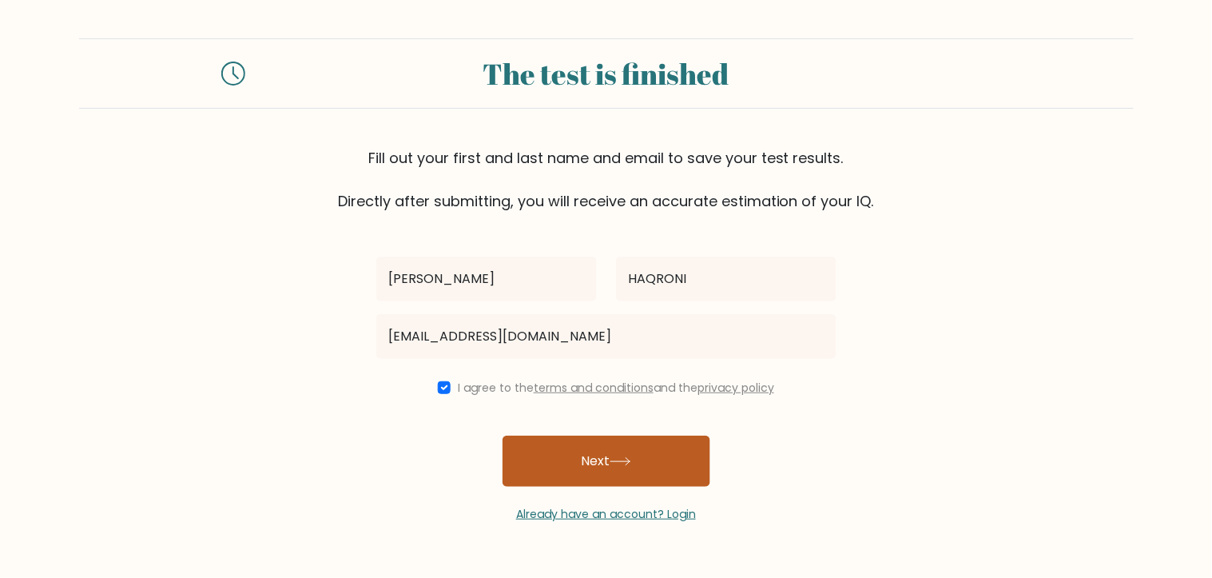
click at [671, 455] on button "Next" at bounding box center [607, 460] width 208 height 51
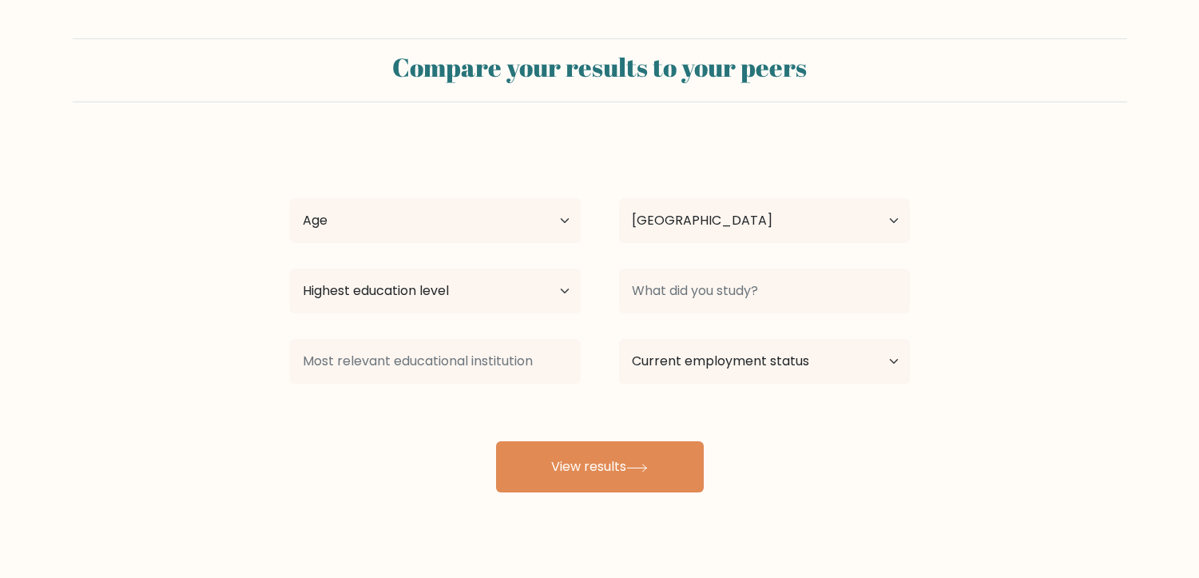
select select "ID"
click at [531, 227] on select "Age Under 18 years old 18-24 years old 25-34 years old 35-44 years old 45-54 ye…" at bounding box center [435, 220] width 291 height 45
select select "18_24"
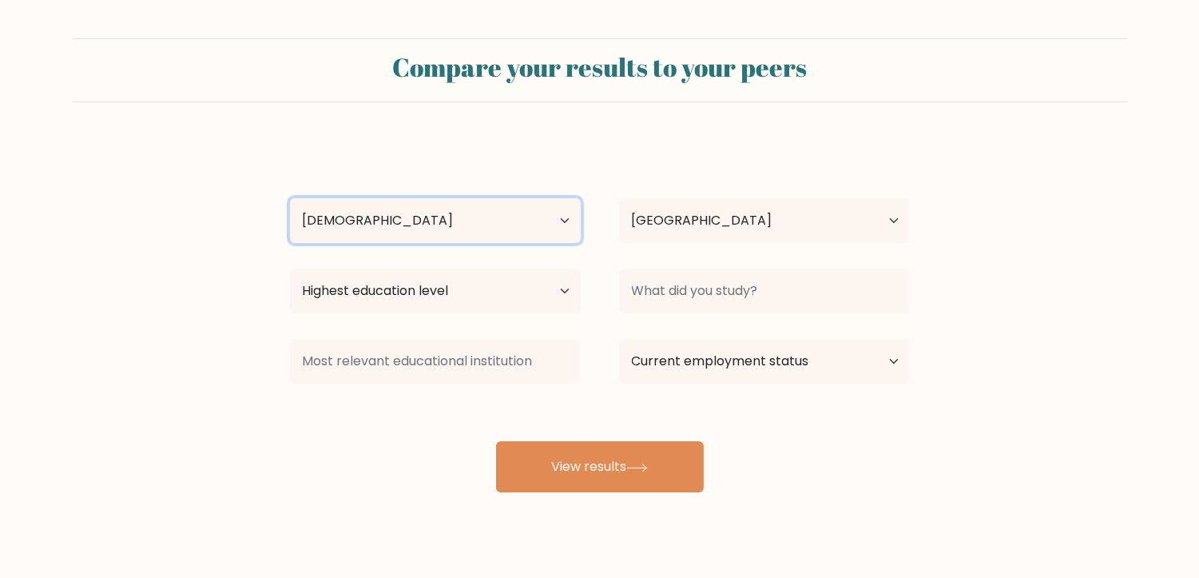
click at [290, 198] on select "Age Under 18 years old 18-24 years old 25-34 years old 35-44 years old 45-54 ye…" at bounding box center [435, 220] width 291 height 45
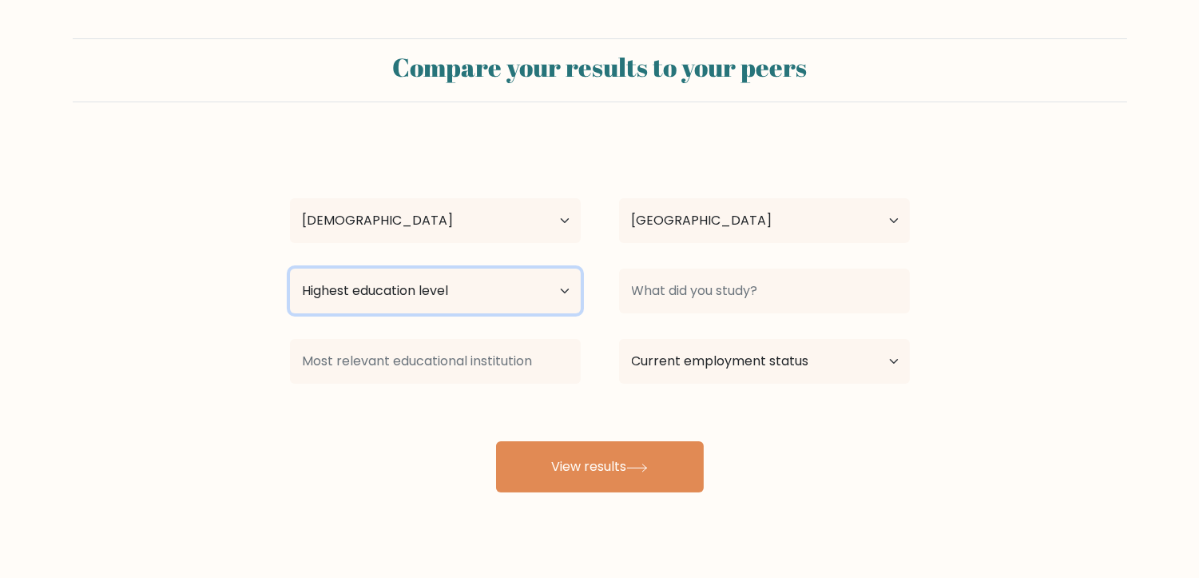
click at [461, 292] on select "Highest education level No schooling Primary Lower Secondary Upper Secondary Oc…" at bounding box center [435, 290] width 291 height 45
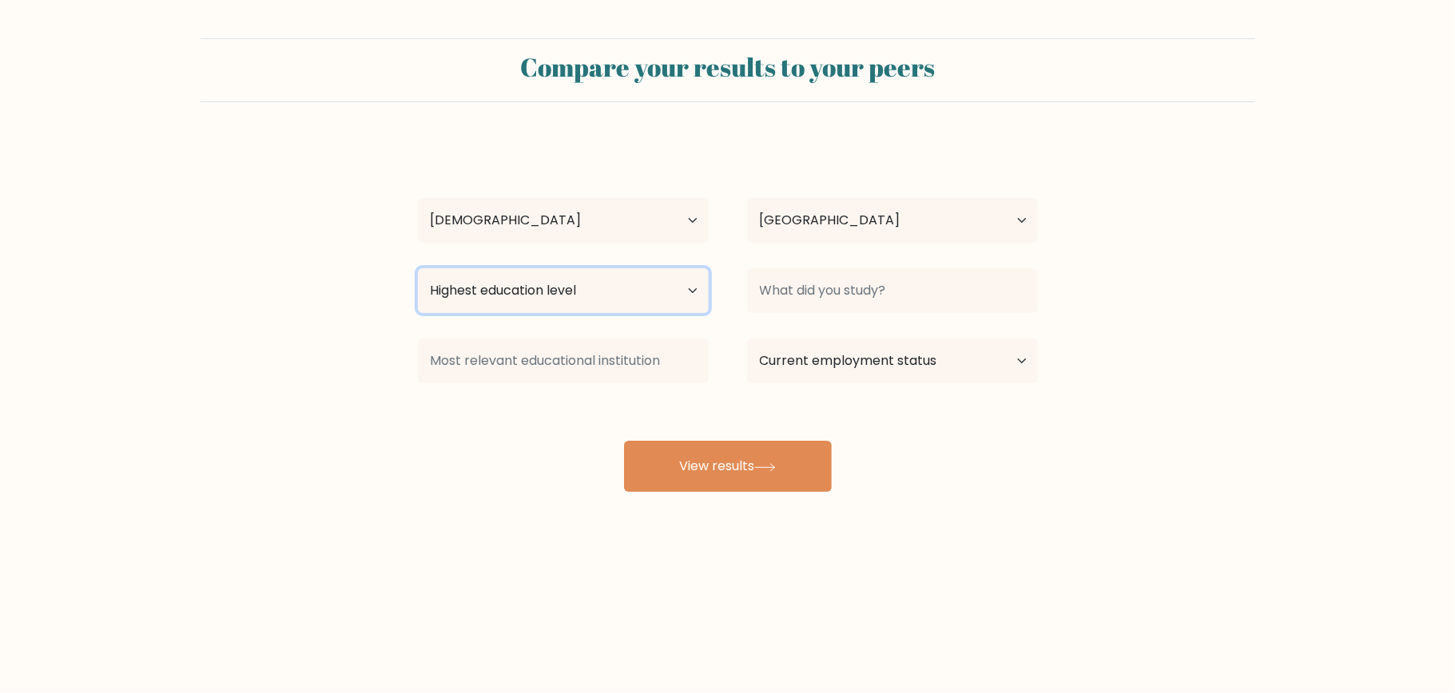
drag, startPoint x: 1439, startPoint y: 0, endPoint x: 673, endPoint y: 304, distance: 824.4
click at [673, 304] on select "Highest education level No schooling Primary Lower Secondary Upper Secondary Oc…" at bounding box center [563, 290] width 291 height 45
click at [1035, 233] on select "Country Afghanistan Albania Algeria American Samoa Andorra Angola Anguilla Anta…" at bounding box center [892, 220] width 291 height 45
click at [1160, 179] on form "Compare your results to your peers RAMADHAN SIDIK HAQRONI Age Under 18 years ol…" at bounding box center [727, 265] width 1455 height 454
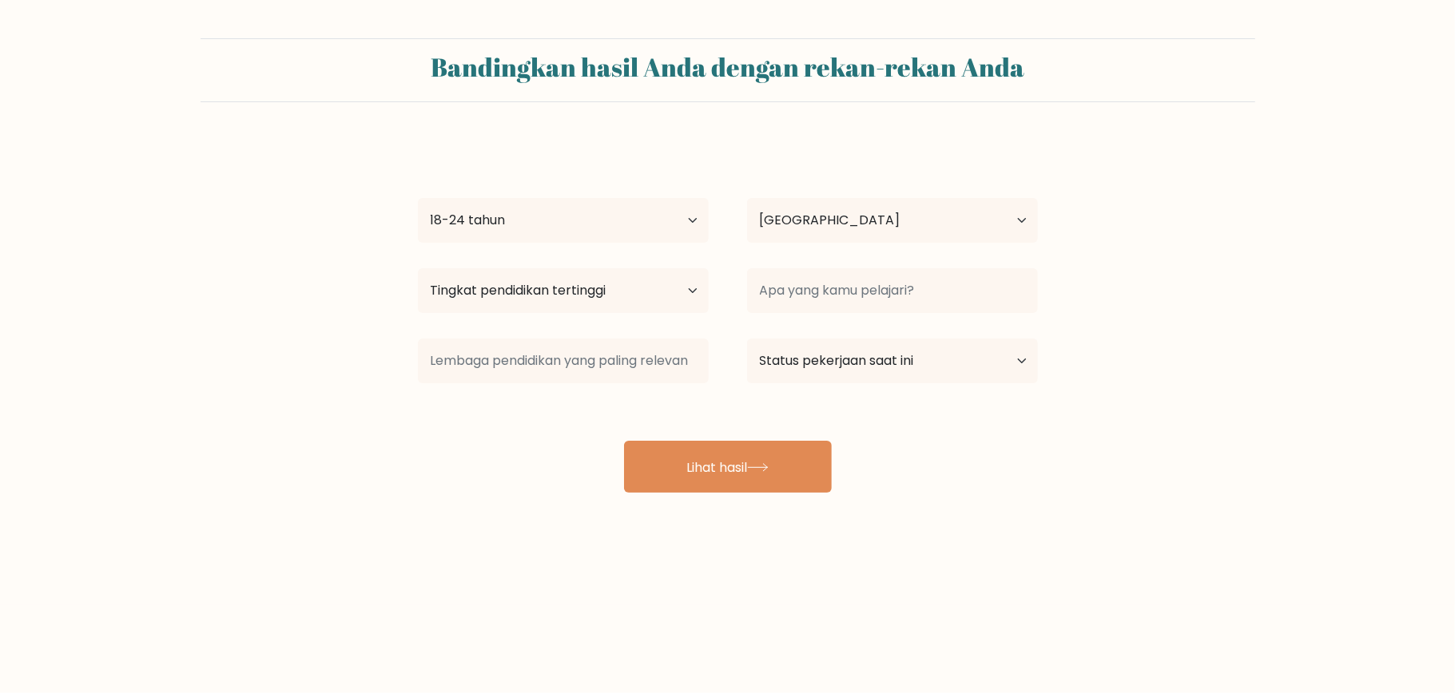
click at [924, 460] on div "RAMADHAN SIDIK HAQRONI Usia Di bawah 18 tahun 18-24 tahun 25-34 tahun 35-44 tah…" at bounding box center [727, 317] width 639 height 352
click at [618, 298] on select "Tingkat pendidikan tertinggi Tidak bersekolah Utama Sekolah Menengah Pertama Se…" at bounding box center [563, 290] width 291 height 45
select select "upper_secondary"
click at [418, 269] on select "Tingkat pendidikan tertinggi Tidak bersekolah Utama Sekolah Menengah Pertama Se…" at bounding box center [563, 290] width 291 height 45
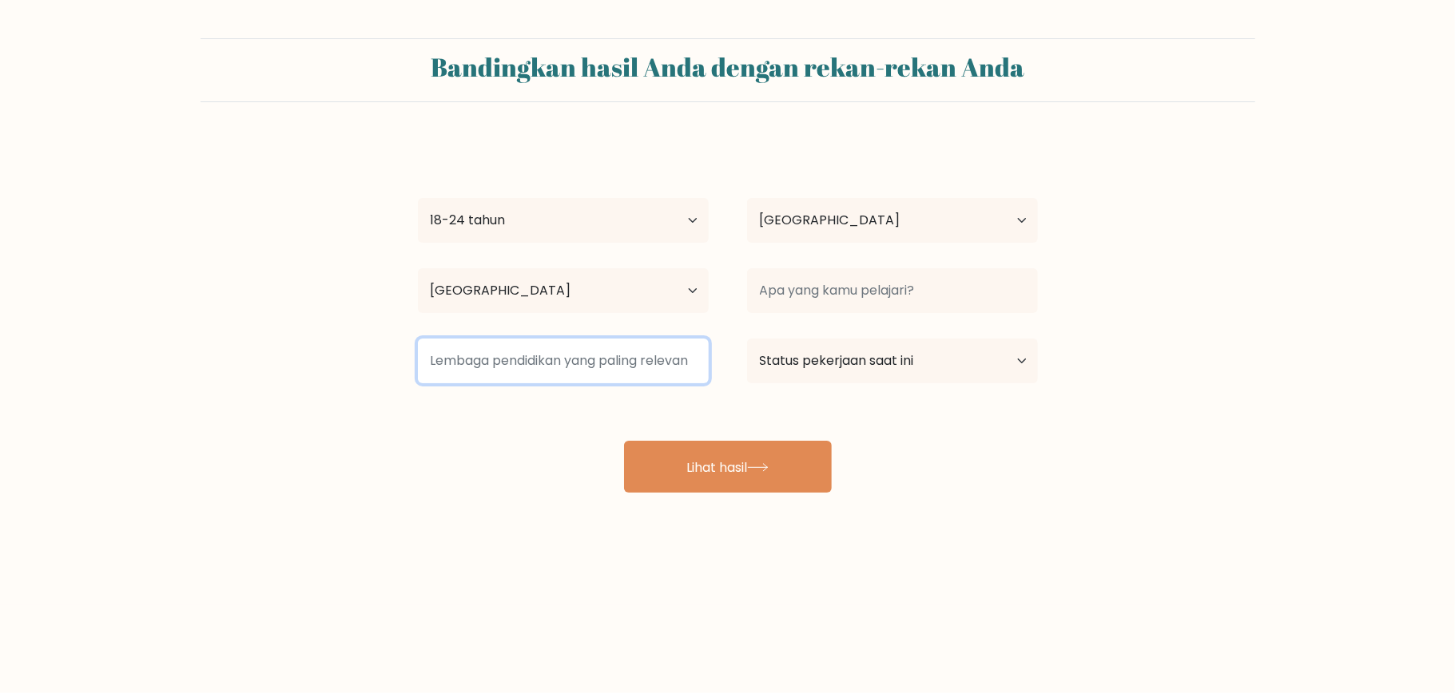
click at [650, 359] on input at bounding box center [563, 361] width 291 height 45
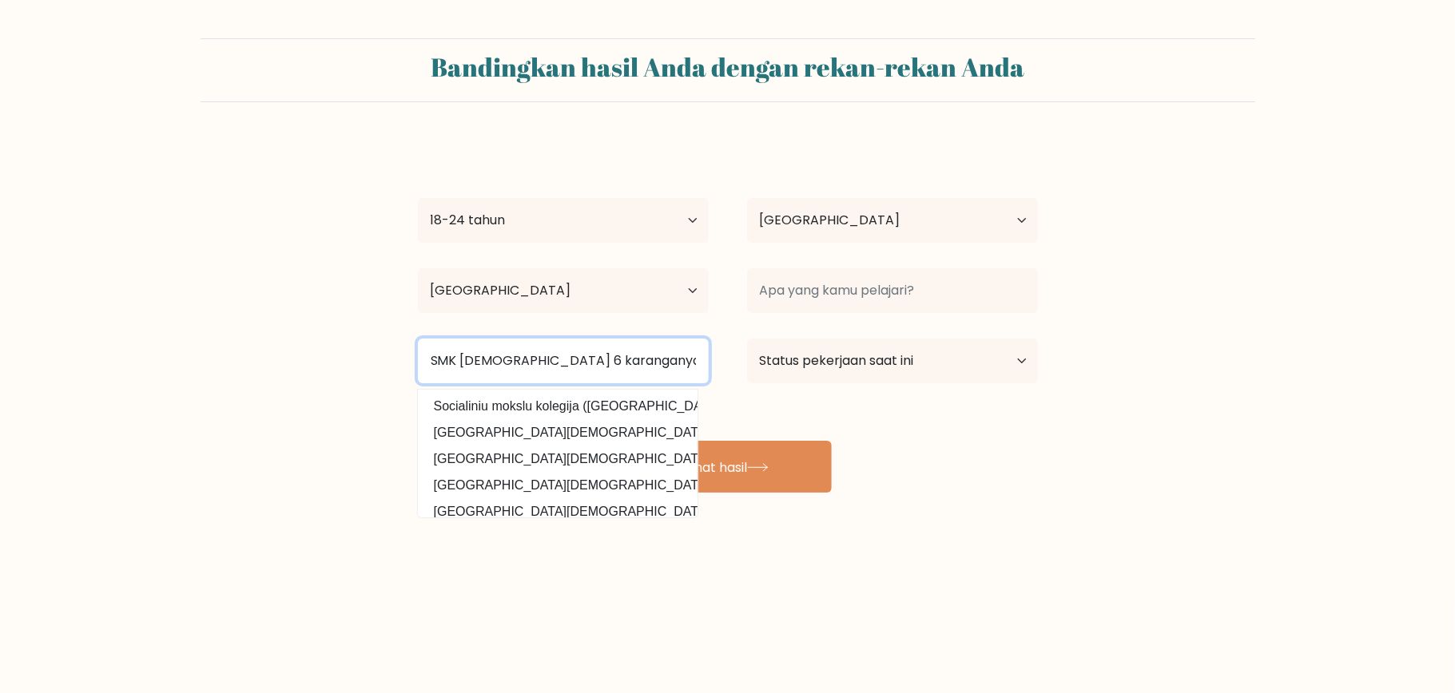
type input "SMK muhammadiyah 6 karanganyar"
click at [725, 407] on div "RAMADHAN SIDIK HAQRONI Usia Di bawah 18 tahun 18-24 tahun 25-34 tahun 35-44 tah…" at bounding box center [727, 317] width 639 height 352
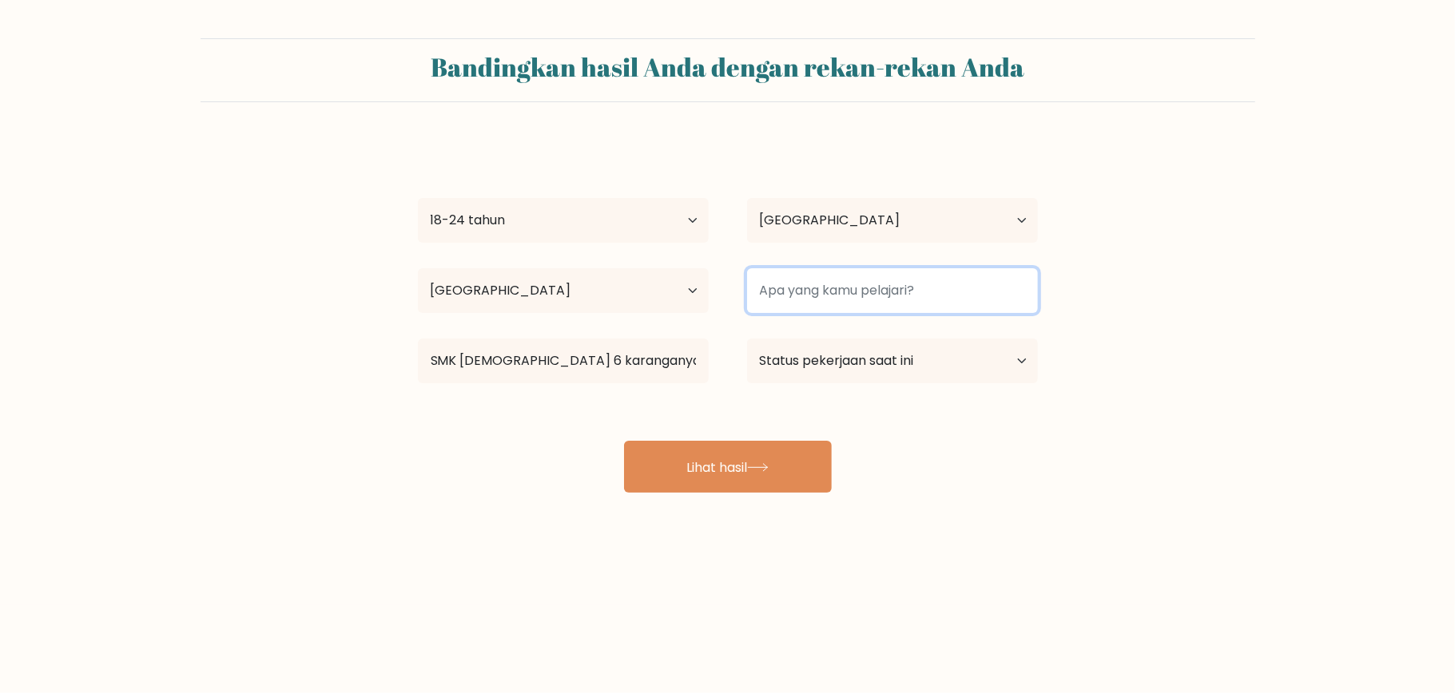
click at [869, 286] on input at bounding box center [892, 290] width 291 height 45
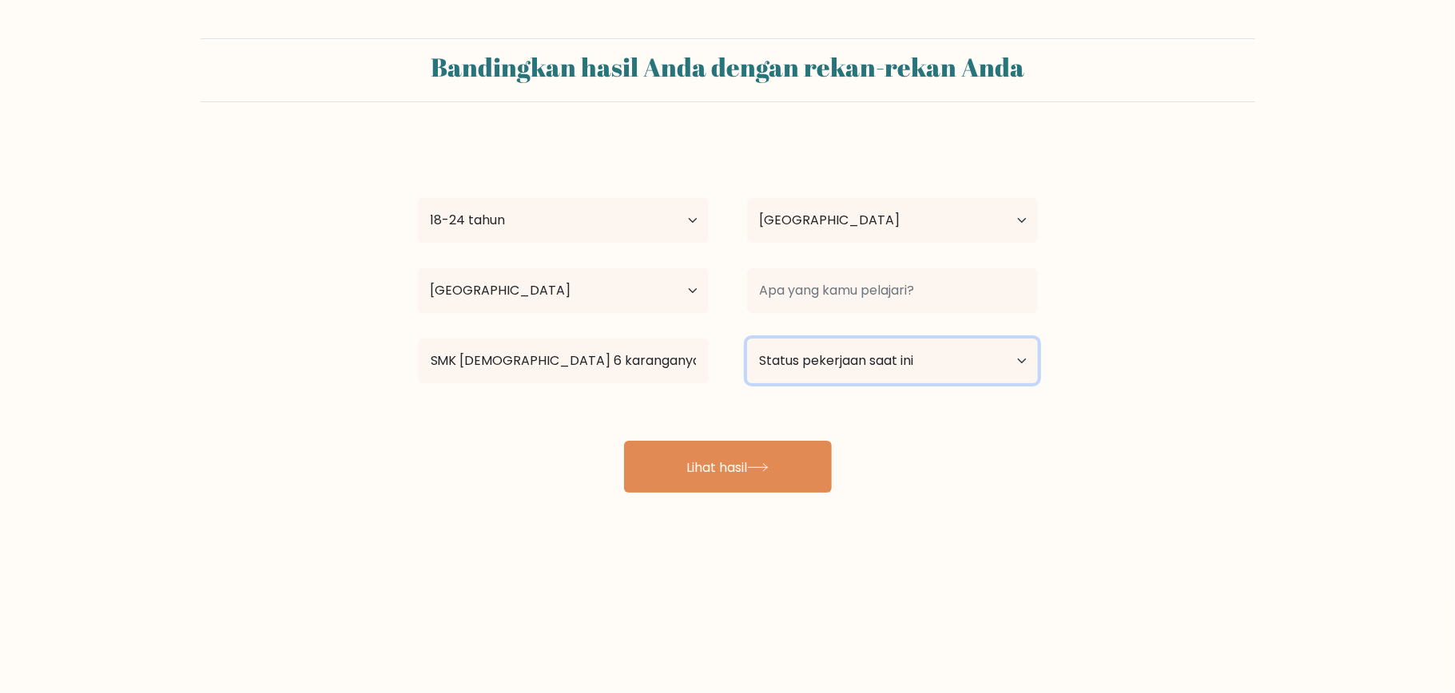
click at [898, 371] on select "Status pekerjaan saat ini Bekerja Murid Pensiun Lainnya / lebih suka tidak menj…" at bounding box center [892, 361] width 291 height 45
click at [747, 340] on select "Status pekerjaan saat ini Bekerja Murid Pensiun Lainnya / lebih suka tidak menj…" at bounding box center [892, 361] width 291 height 45
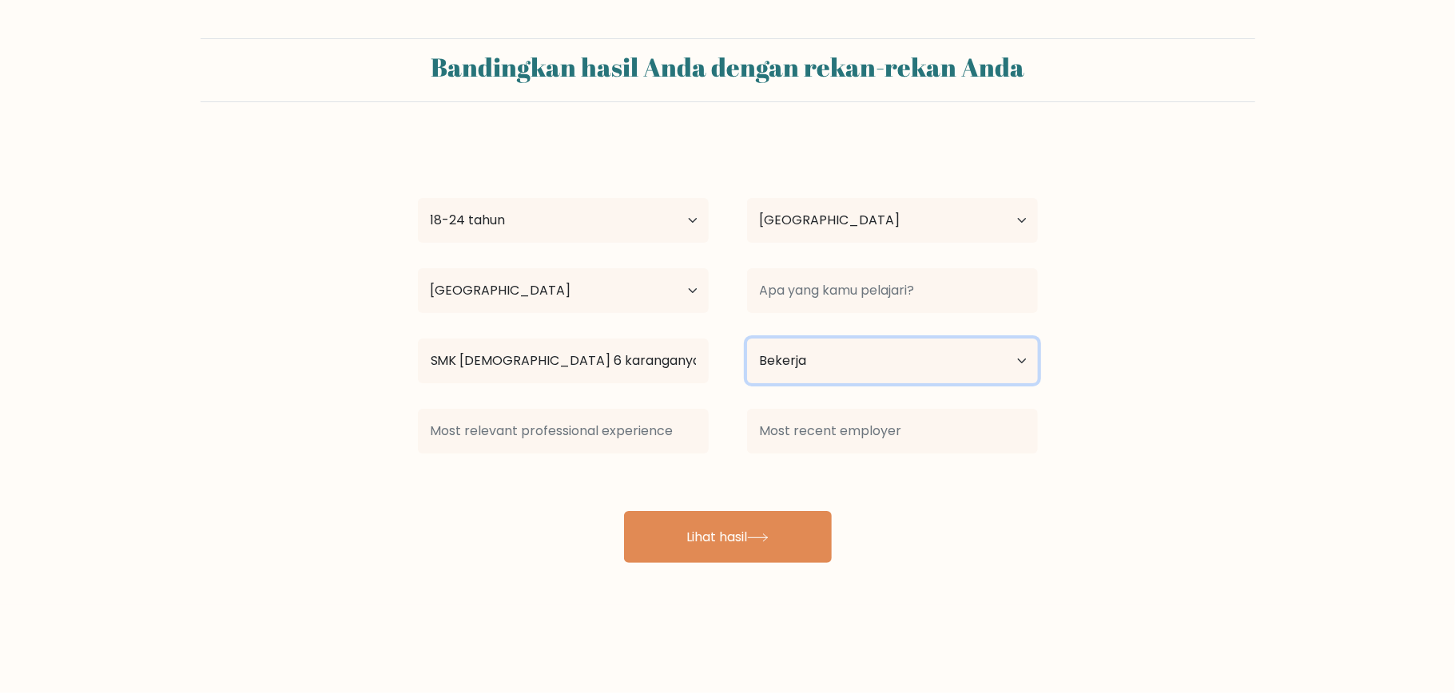
click at [896, 366] on select "Status pekerjaan saat ini Bekerja Murid Pensiun Lainnya / lebih suka tidak menj…" at bounding box center [892, 361] width 291 height 45
select select "other"
click at [747, 340] on select "Status pekerjaan saat ini Bekerja Murid Pensiun Lainnya / lebih suka tidak menj…" at bounding box center [892, 361] width 291 height 45
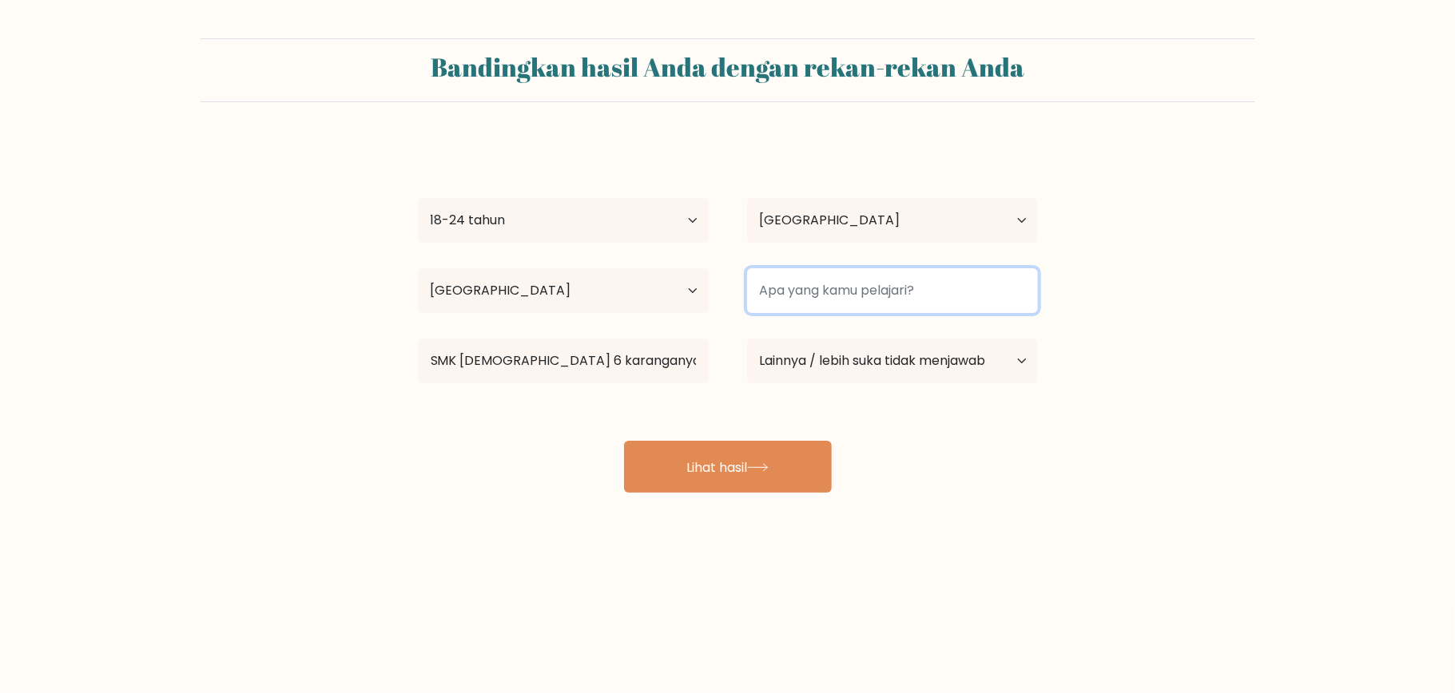
click at [888, 305] on input at bounding box center [892, 290] width 291 height 45
type input "pemecahan masalah"
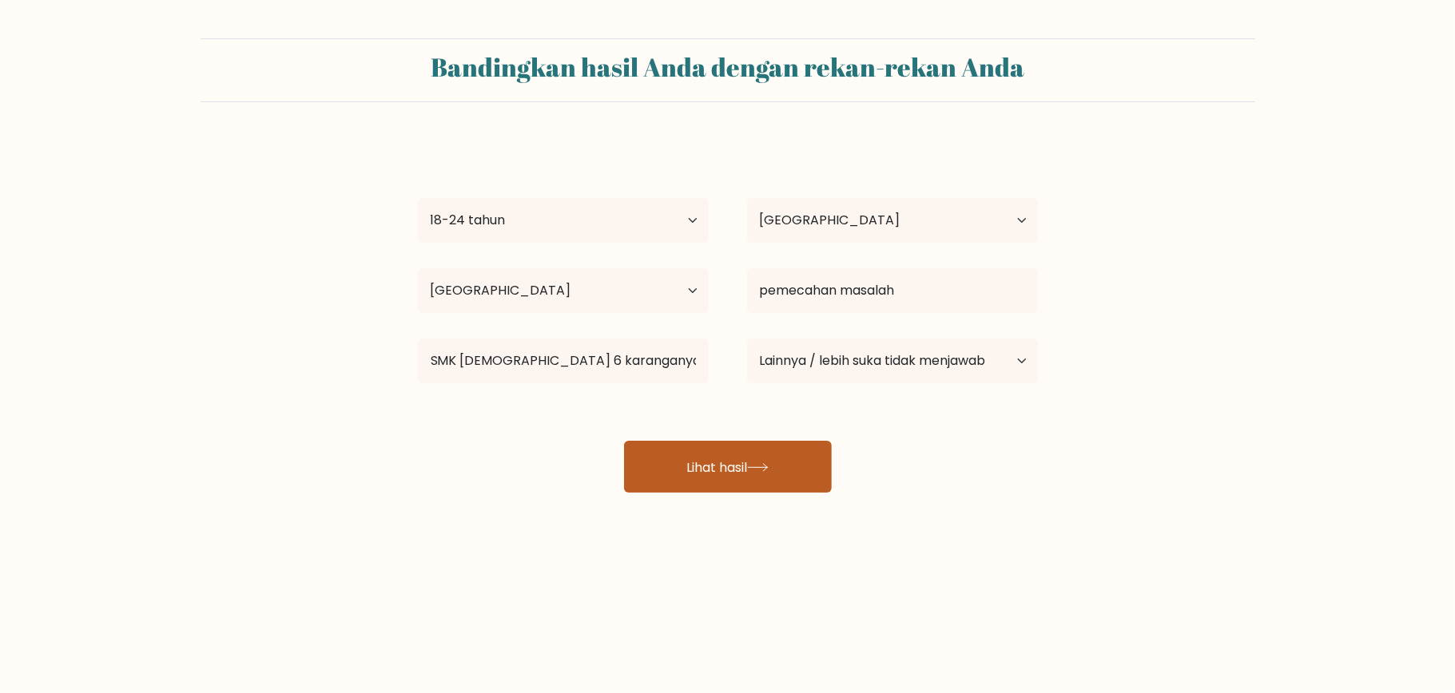
click at [769, 470] on icon at bounding box center [758, 467] width 22 height 9
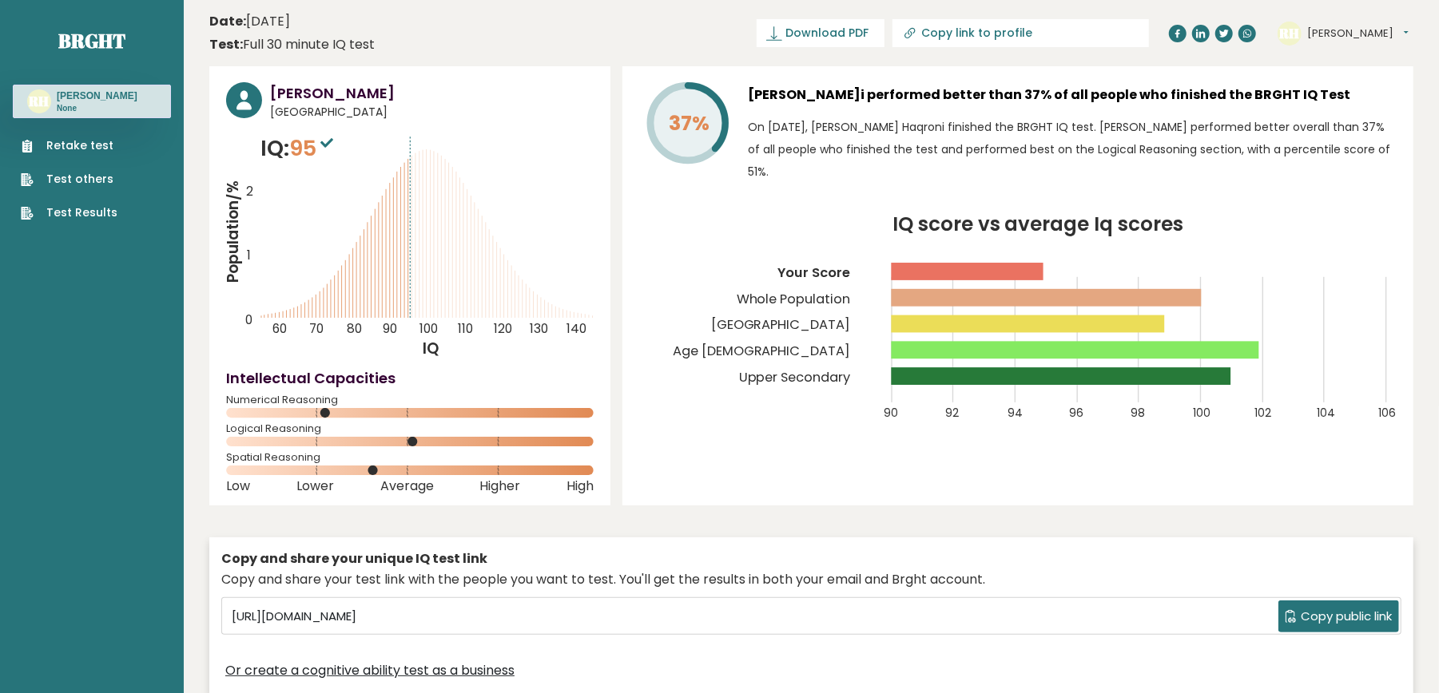
click at [962, 381] on rect at bounding box center [1062, 377] width 340 height 18
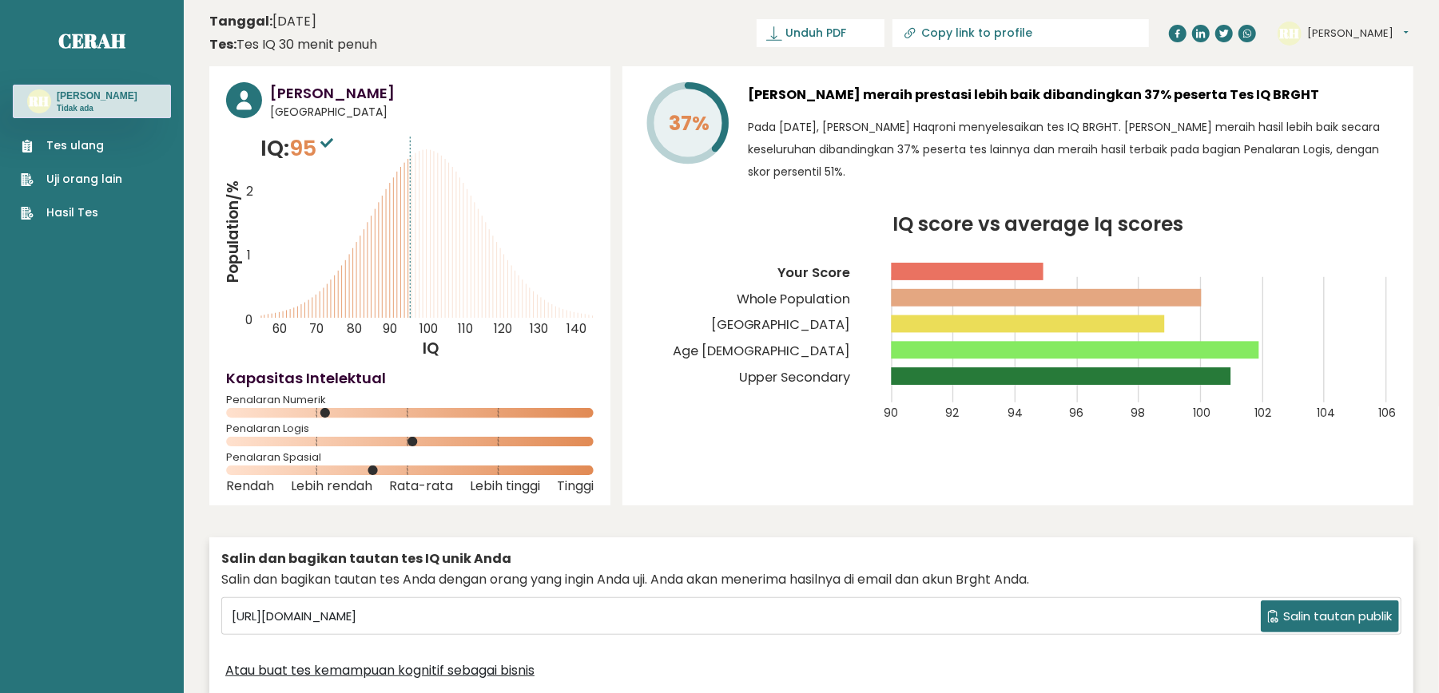
click at [1071, 158] on p "Pada 10 September 2025, Ramadhan Sidik Haqroni menyelesaikan tes IQ BRGHT. Rama…" at bounding box center [1072, 149] width 649 height 67
click at [86, 153] on font "Tes ulang" at bounding box center [75, 145] width 58 height 16
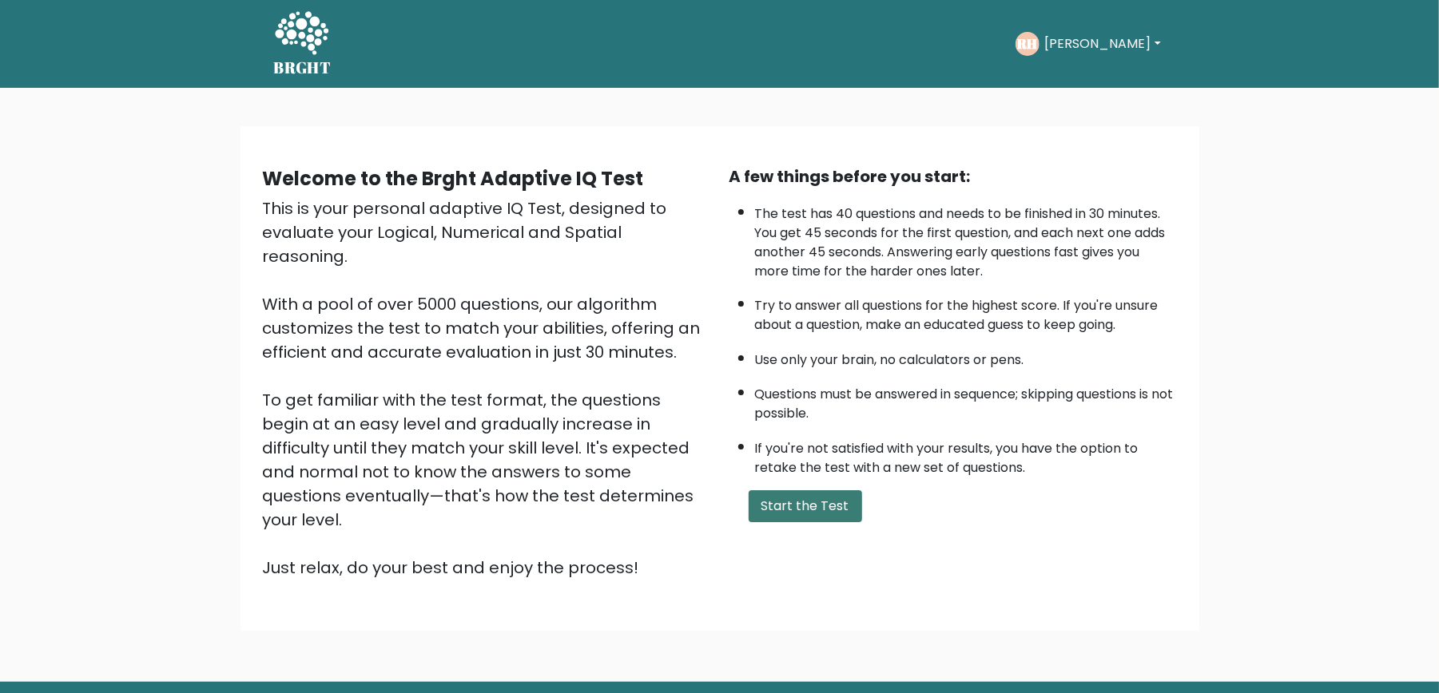
click at [807, 503] on button "Start the Test" at bounding box center [805, 507] width 113 height 32
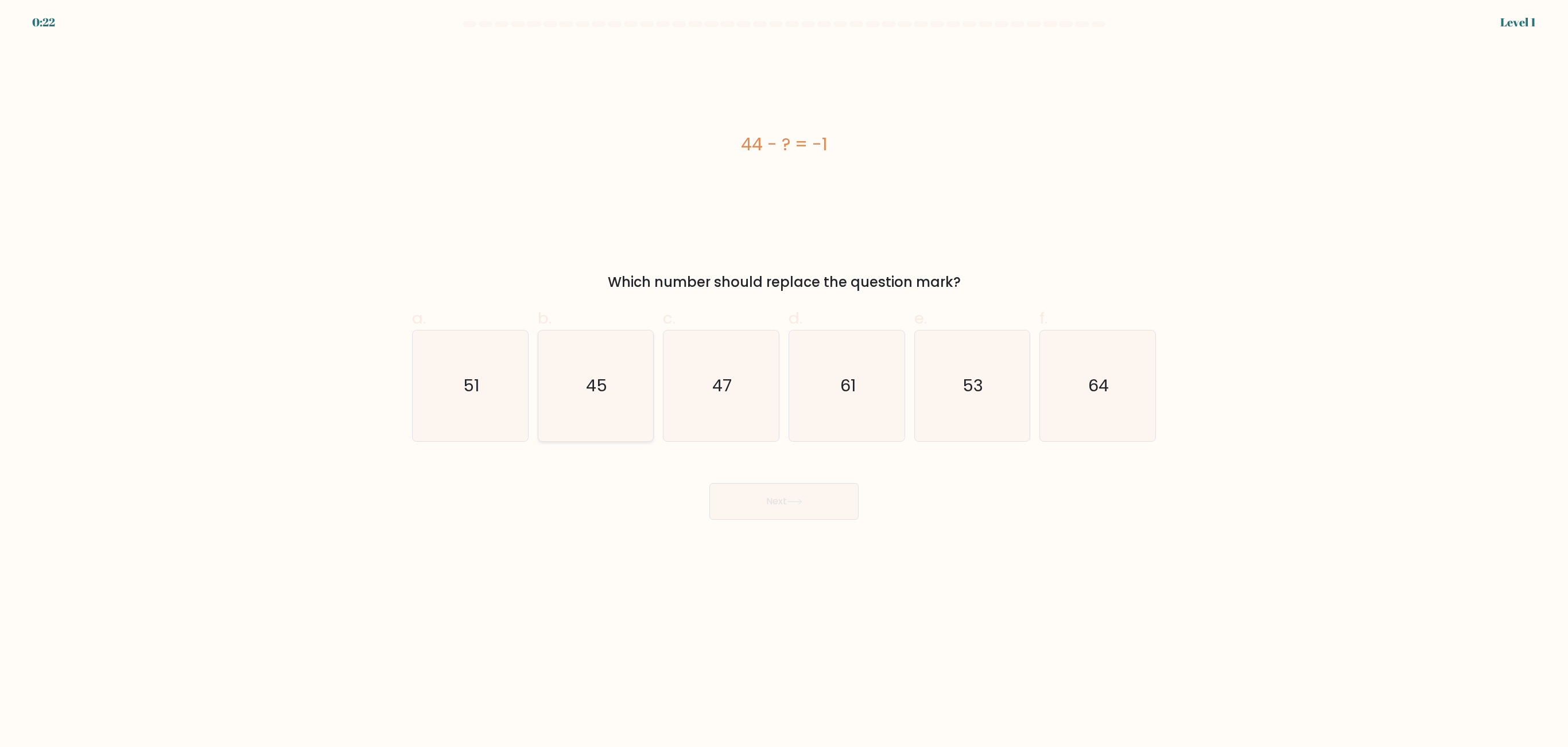
click at [597, 384] on text "45" at bounding box center [597, 386] width 22 height 23
click at [784, 381] on input "b. 45" at bounding box center [784, 377] width 1 height 7
radio input "true"
click at [766, 498] on button "Next" at bounding box center [784, 501] width 149 height 37
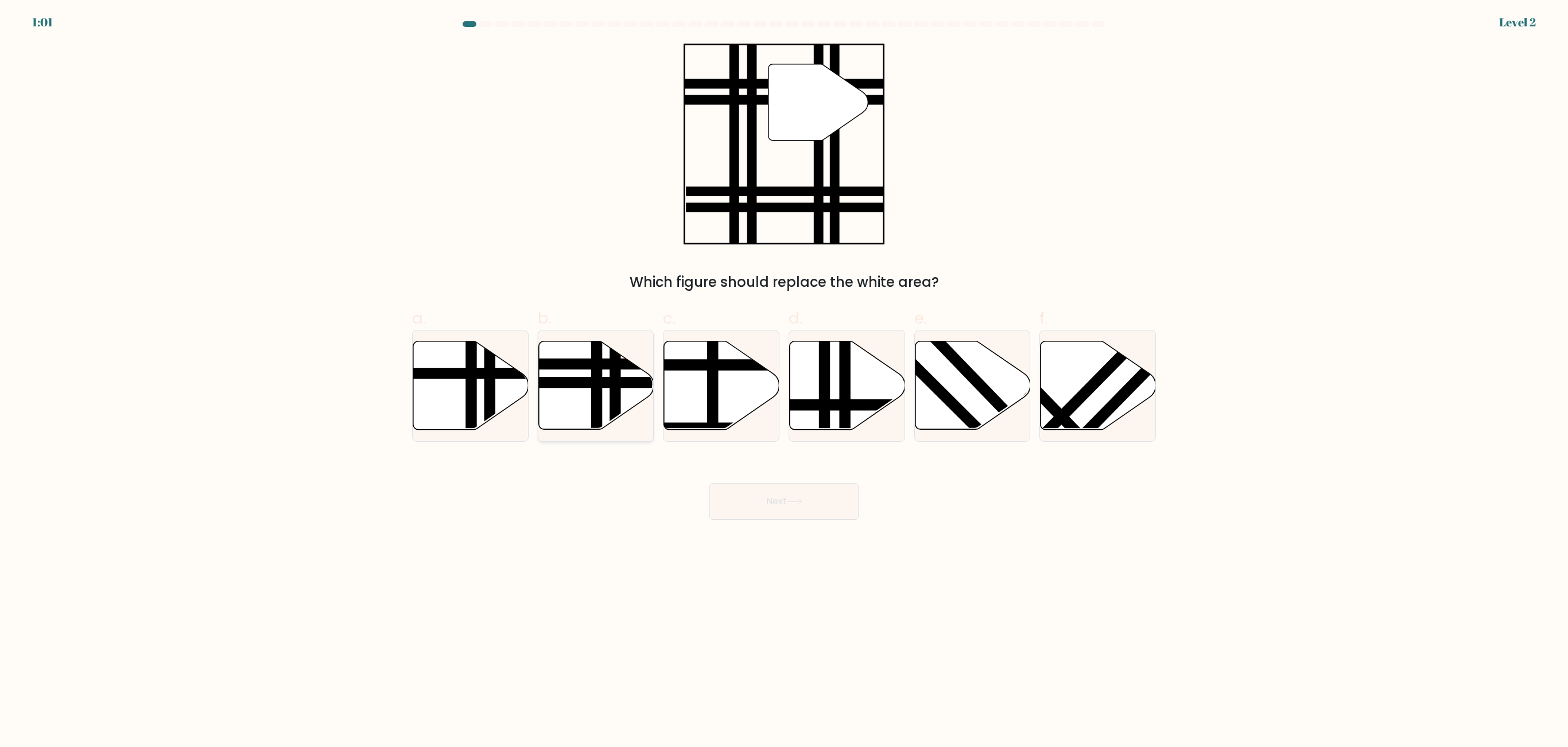
click at [555, 373] on icon at bounding box center [595, 385] width 116 height 88
click at [784, 374] on input "b." at bounding box center [784, 377] width 1 height 7
radio input "true"
click at [771, 498] on button "Next" at bounding box center [784, 501] width 149 height 37
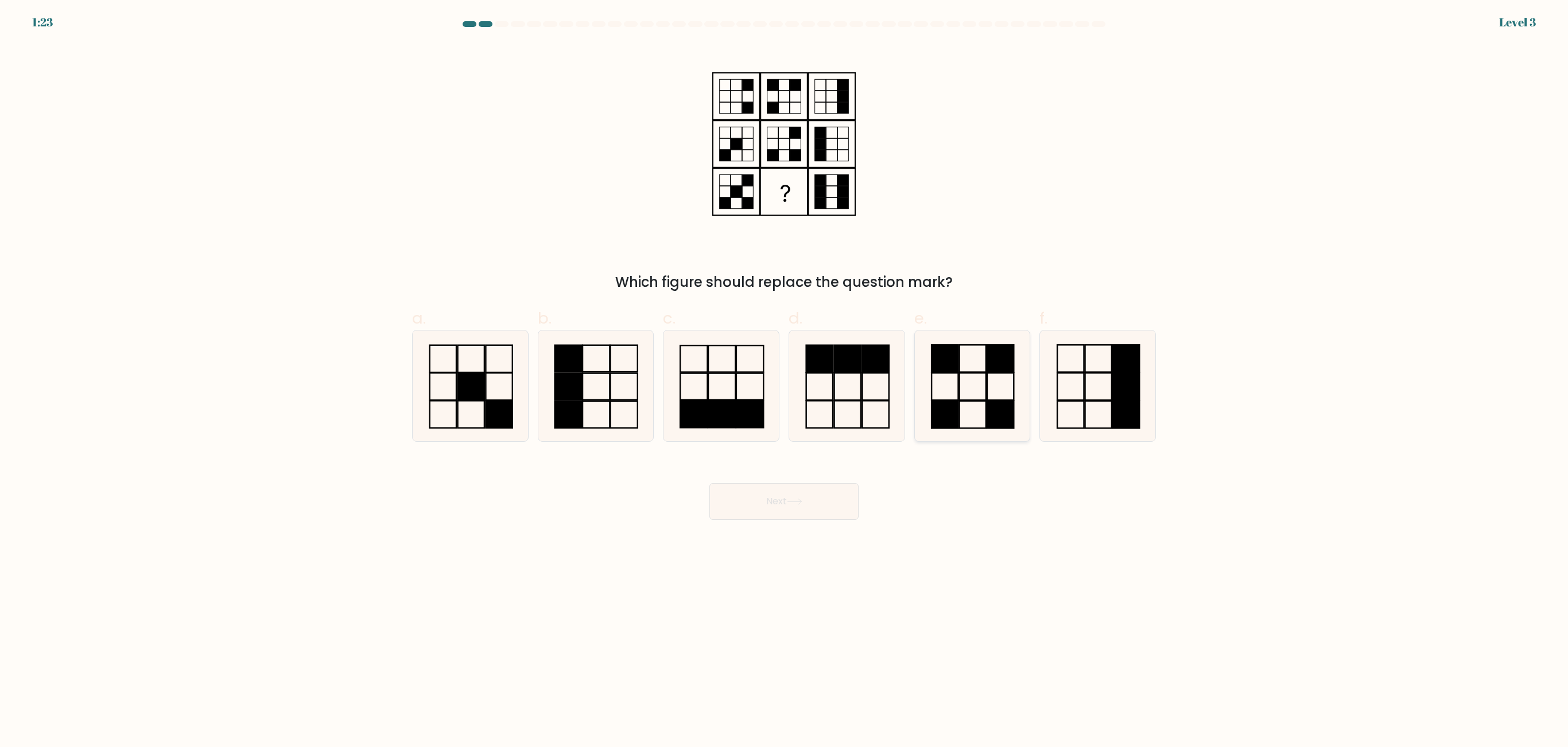
click at [981, 372] on rect at bounding box center [973, 358] width 27 height 27
click at [784, 374] on input "e." at bounding box center [784, 377] width 1 height 7
radio input "true"
click at [787, 498] on button "Next" at bounding box center [784, 501] width 149 height 37
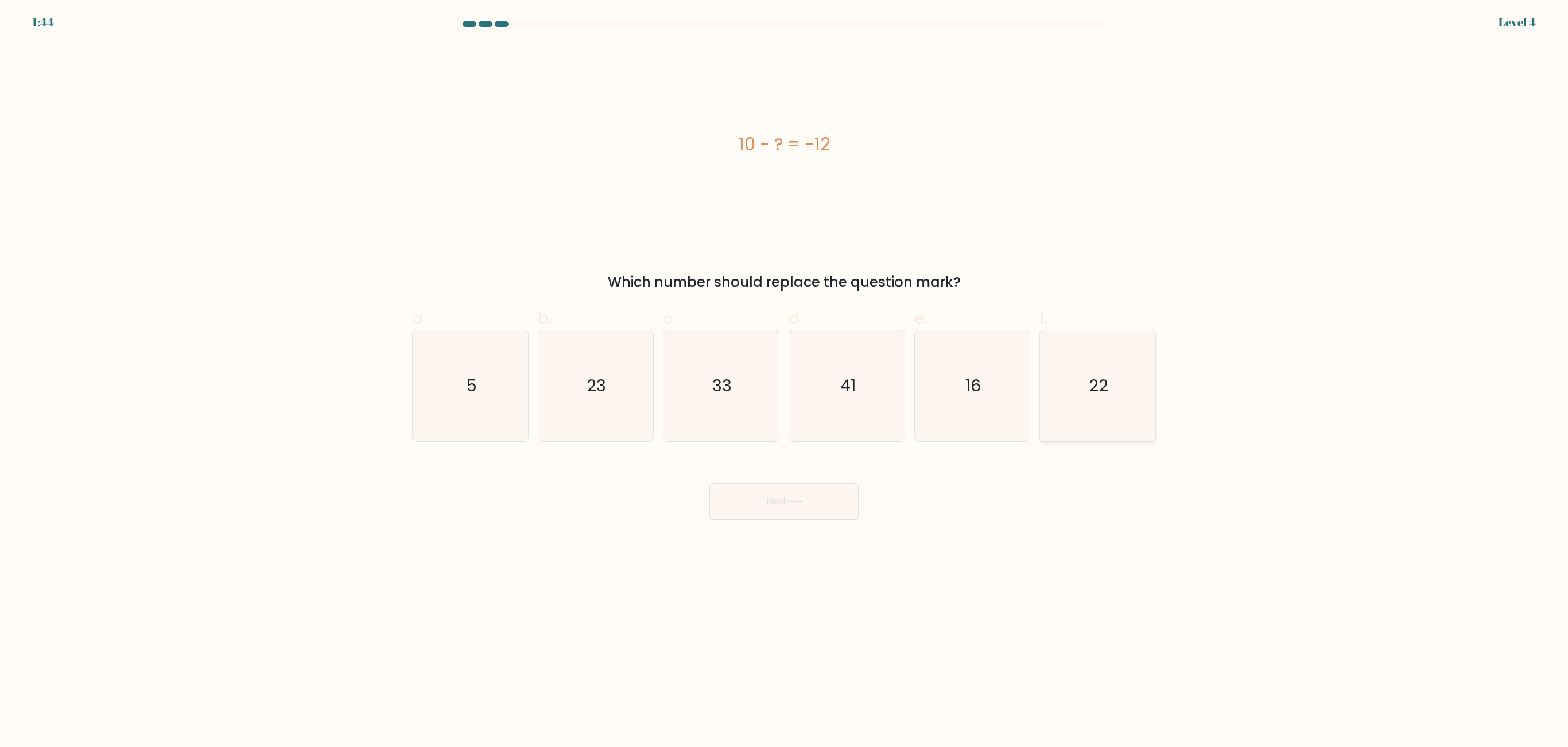
click at [1044, 424] on icon "22" at bounding box center [1098, 386] width 111 height 111
click at [784, 381] on input "f. 22" at bounding box center [784, 377] width 1 height 7
radio input "true"
click at [806, 493] on button "Next" at bounding box center [784, 501] width 149 height 37
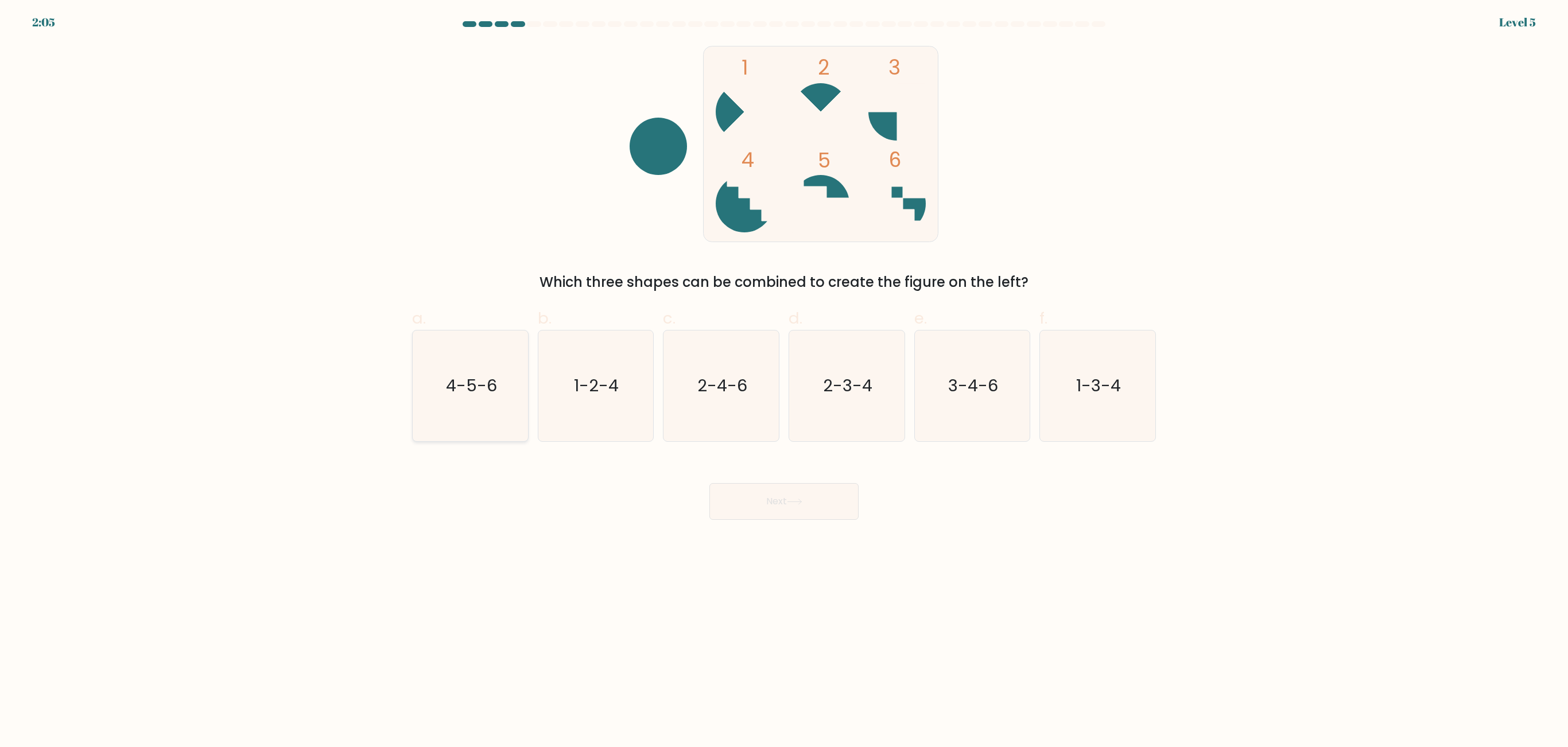
click at [472, 395] on text "4-5-6" at bounding box center [471, 386] width 51 height 23
click at [784, 381] on input "a. 4-5-6" at bounding box center [784, 377] width 1 height 7
radio input "true"
click at [812, 491] on button "Next" at bounding box center [784, 501] width 149 height 37
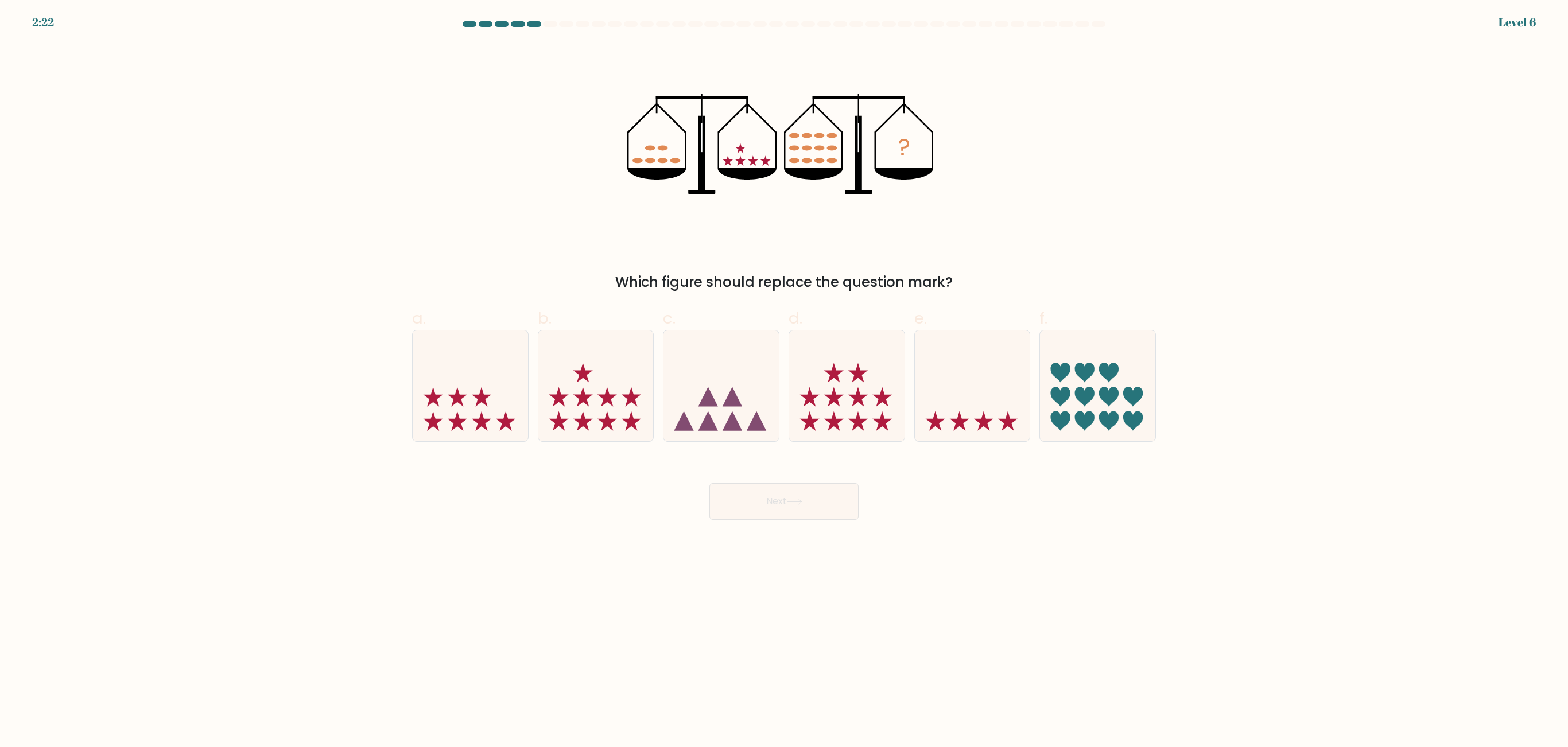
click at [869, 324] on label "d." at bounding box center [847, 374] width 116 height 136
click at [784, 374] on input "d." at bounding box center [784, 377] width 1 height 7
radio input "true"
click at [817, 490] on button "Next" at bounding box center [784, 501] width 149 height 37
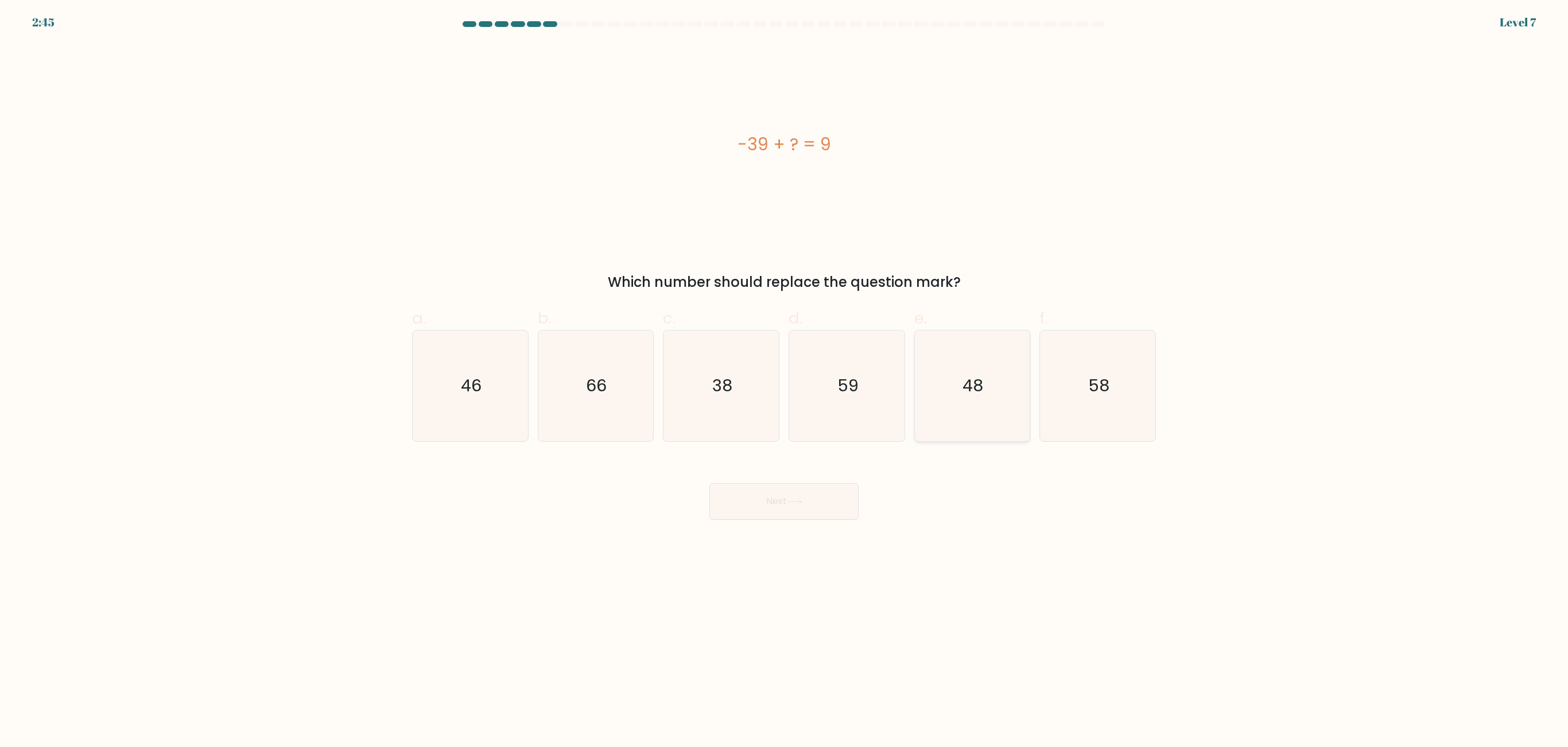
click at [973, 395] on text "48" at bounding box center [973, 386] width 21 height 23
click at [784, 381] on input "e. 48" at bounding box center [784, 377] width 1 height 7
radio input "true"
click at [812, 498] on button "Next" at bounding box center [784, 501] width 149 height 37
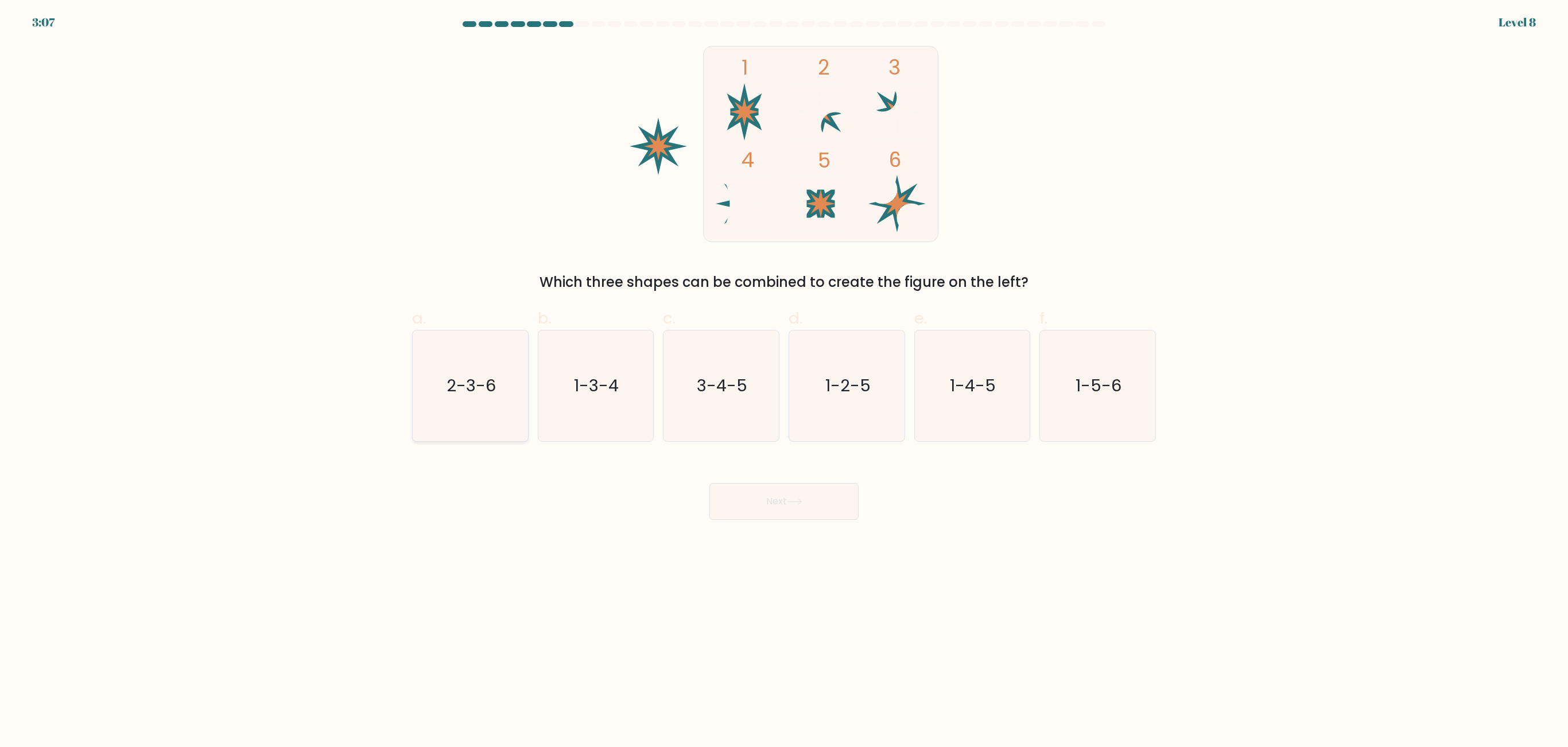
click at [481, 389] on text "2-3-6" at bounding box center [471, 386] width 50 height 23
click at [784, 381] on input "a. 2-3-6" at bounding box center [784, 377] width 1 height 7
radio input "true"
click at [815, 483] on button "Next" at bounding box center [784, 501] width 149 height 37
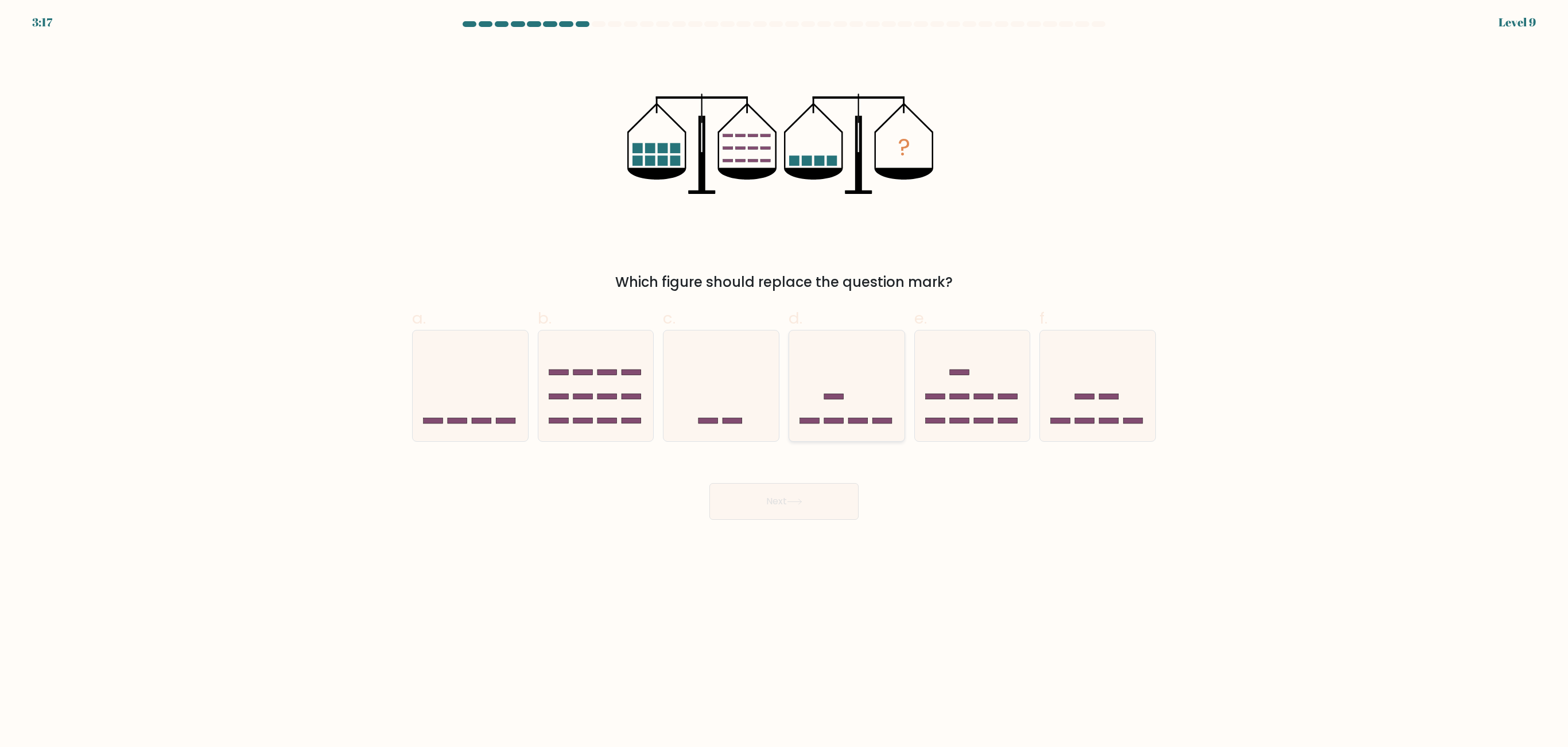
click at [866, 390] on icon at bounding box center [847, 386] width 116 height 96
click at [784, 381] on input "d." at bounding box center [784, 377] width 1 height 7
radio input "true"
click at [801, 498] on icon at bounding box center [794, 501] width 16 height 6
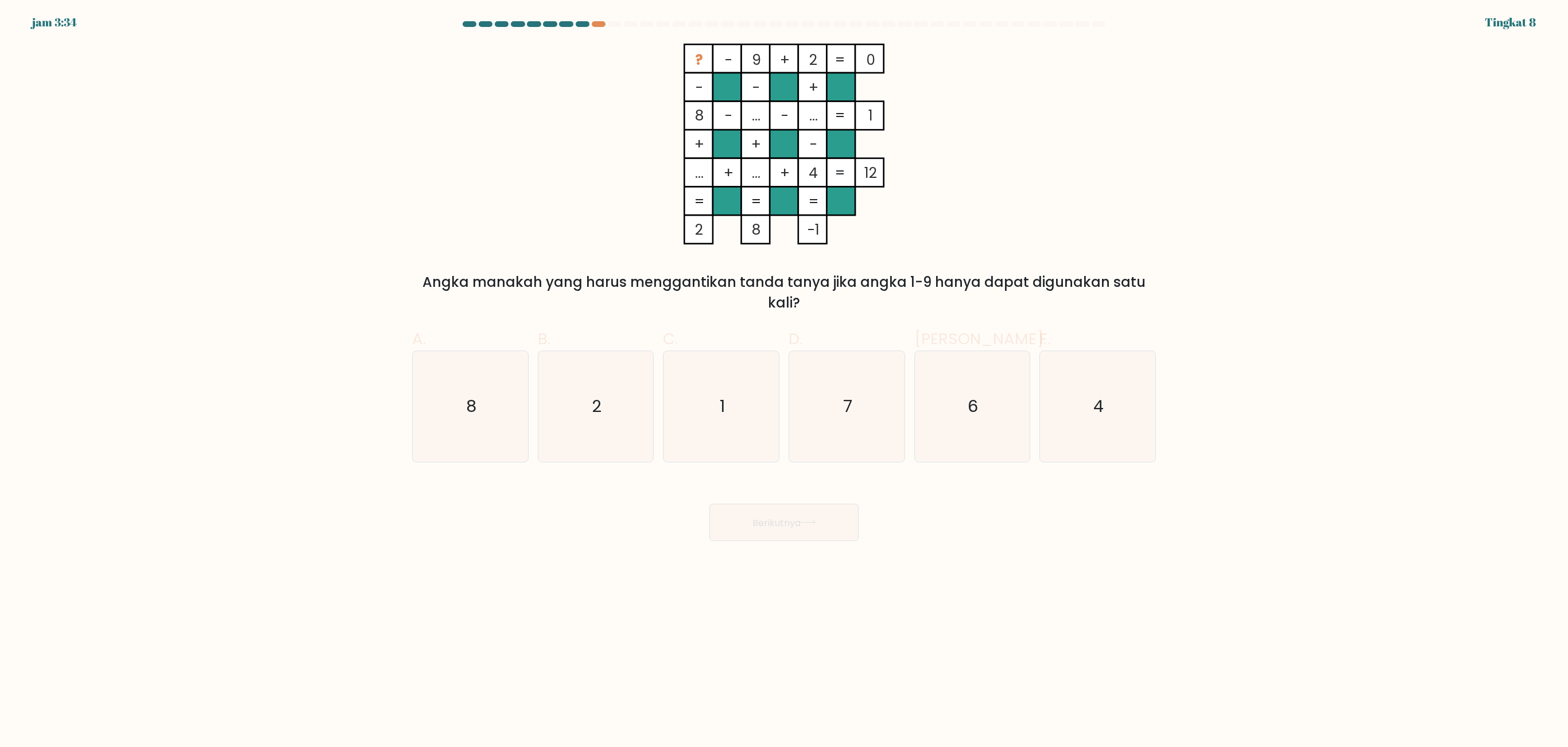
drag, startPoint x: 1149, startPoint y: 96, endPoint x: 1349, endPoint y: 181, distance: 217.3
click at [1044, 181] on form at bounding box center [784, 282] width 1568 height 520
click at [501, 419] on icon "8" at bounding box center [470, 407] width 111 height 111
click at [784, 381] on input "A. 8" at bounding box center [784, 377] width 1 height 7
radio input "true"
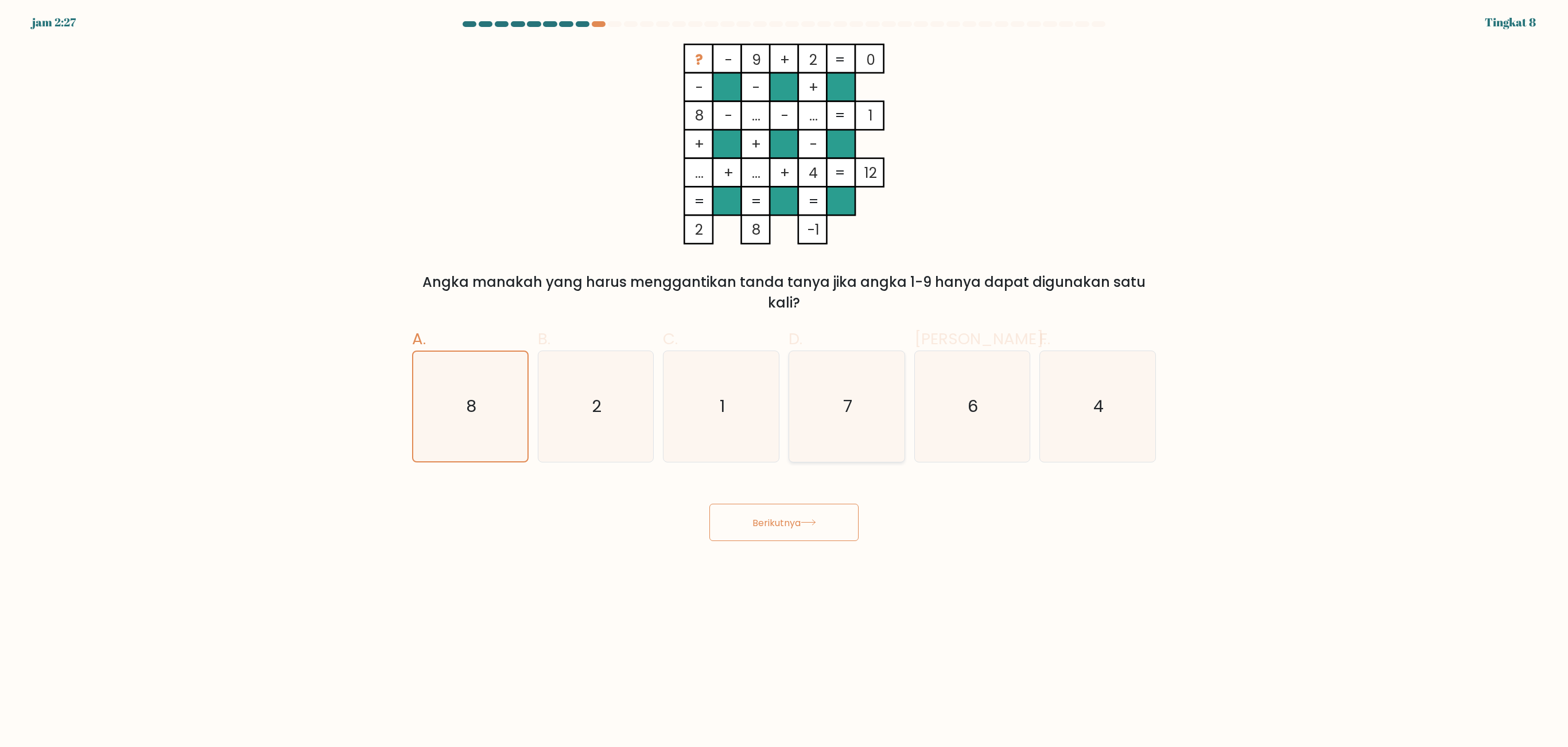
click at [866, 376] on icon "7" at bounding box center [847, 407] width 111 height 111
click at [784, 376] on input "D. 7" at bounding box center [784, 377] width 1 height 7
radio input "true"
click at [820, 498] on button "Berikutnya" at bounding box center [784, 522] width 149 height 37
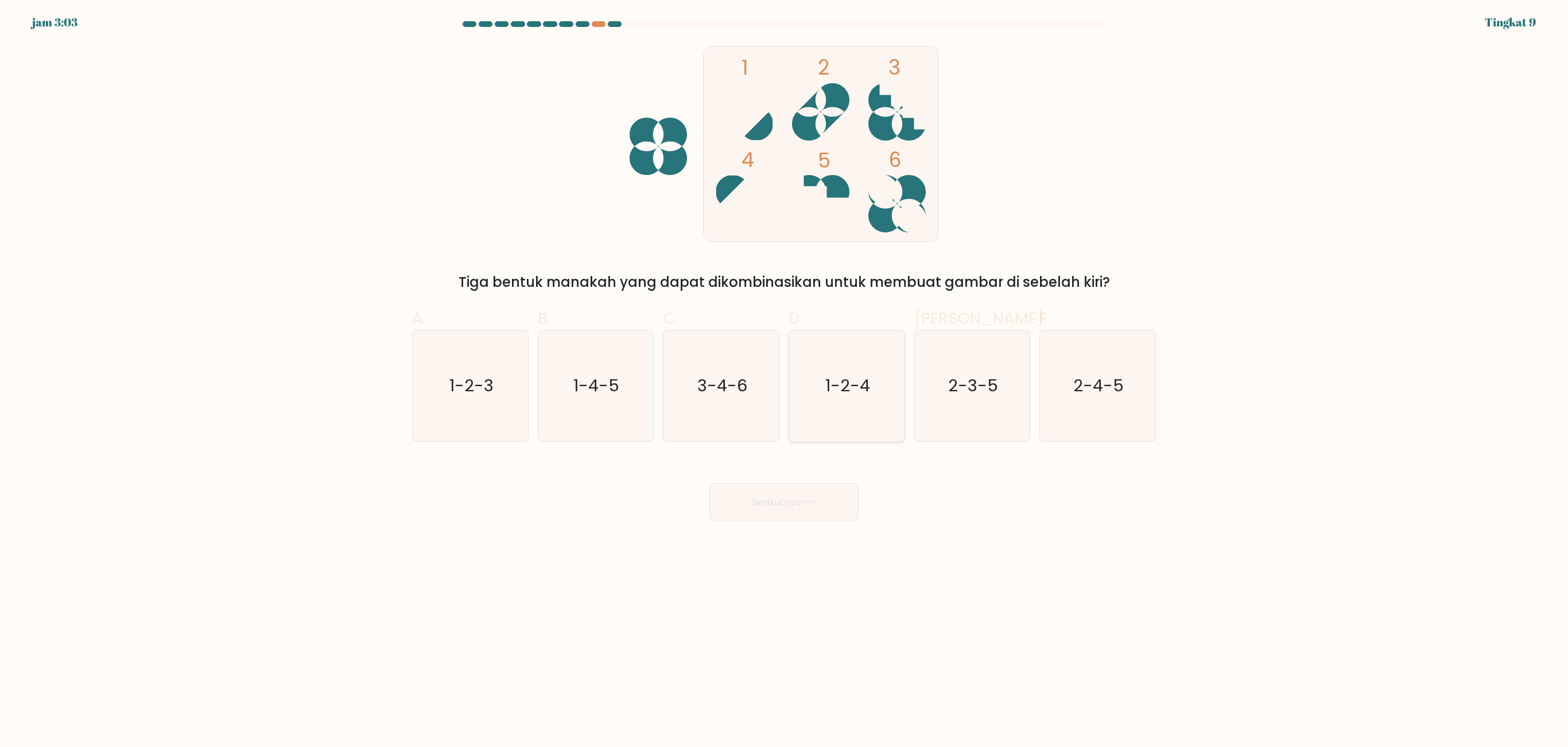
click at [820, 395] on icon "1-2-4" at bounding box center [847, 386] width 111 height 111
click at [784, 381] on input "D. 1-2-4" at bounding box center [784, 377] width 1 height 7
radio input "true"
click at [797, 498] on button "Berikutnya" at bounding box center [784, 502] width 149 height 37
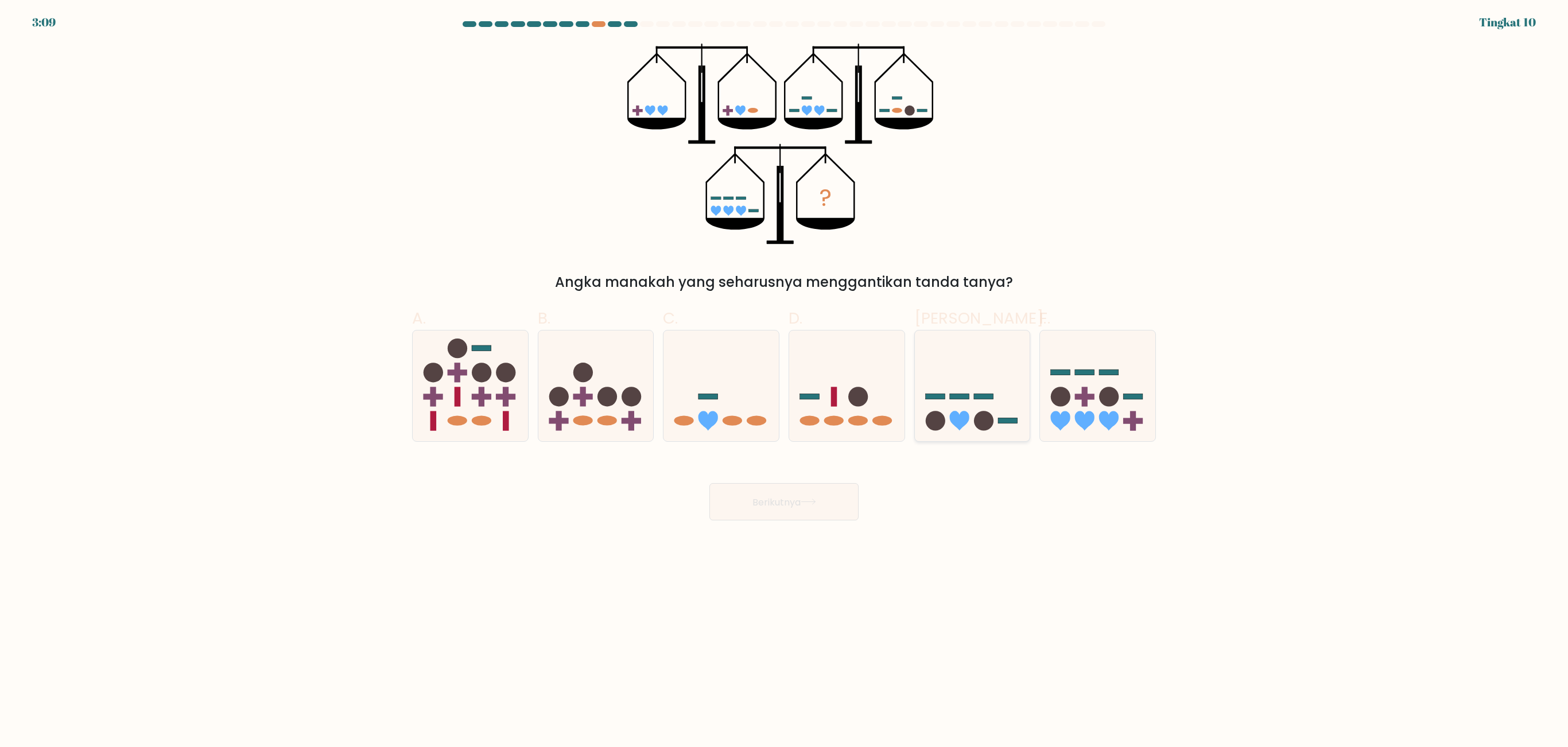
click at [958, 404] on icon at bounding box center [973, 386] width 116 height 96
click at [784, 381] on input "Dan." at bounding box center [784, 377] width 1 height 7
radio input "true"
click at [792, 498] on button "Berikutnya" at bounding box center [784, 502] width 149 height 37
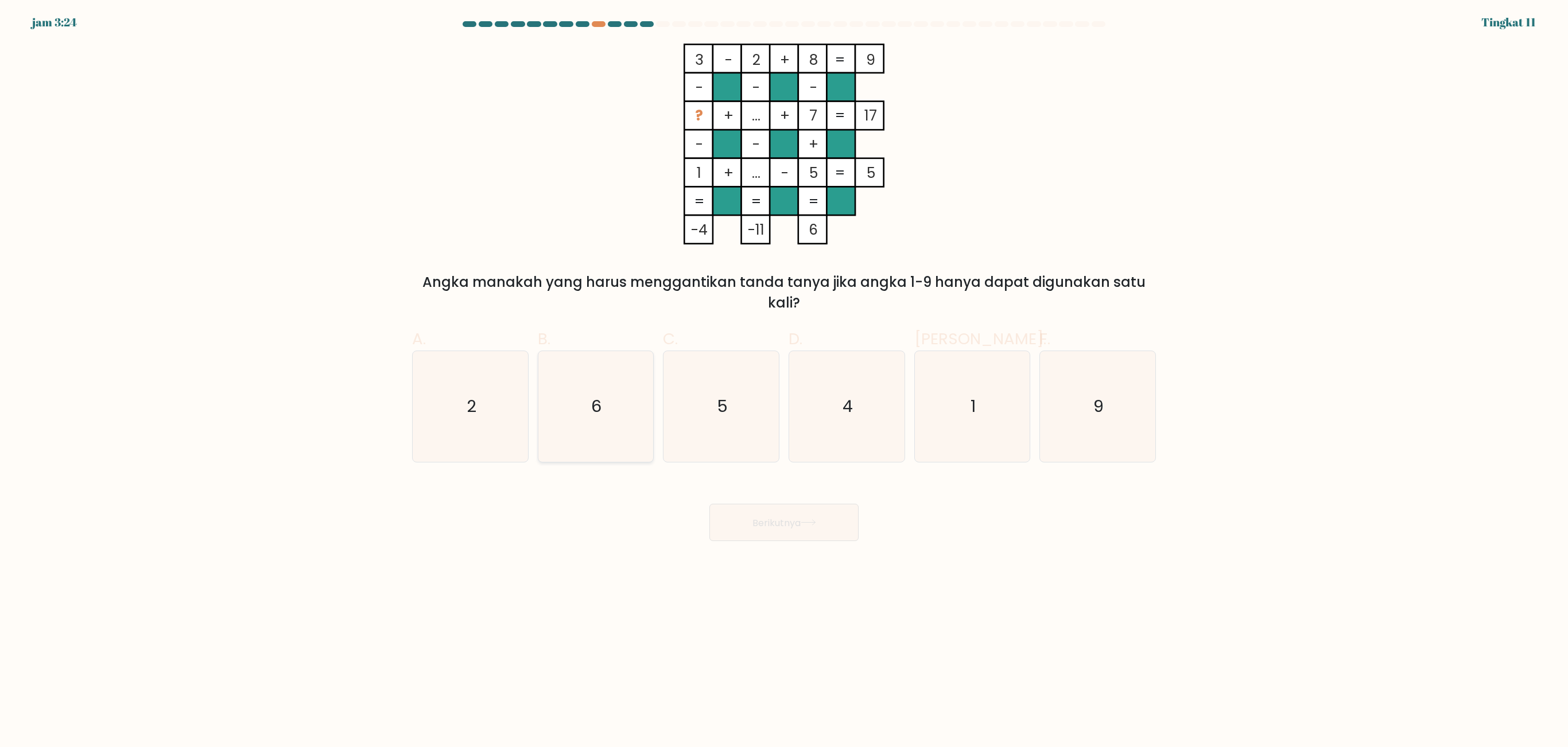
click at [587, 415] on icon "6" at bounding box center [595, 407] width 111 height 111
click at [784, 381] on input "B. 6" at bounding box center [784, 377] width 1 height 7
radio input "true"
click at [787, 498] on font "Berikutnya" at bounding box center [776, 522] width 48 height 13
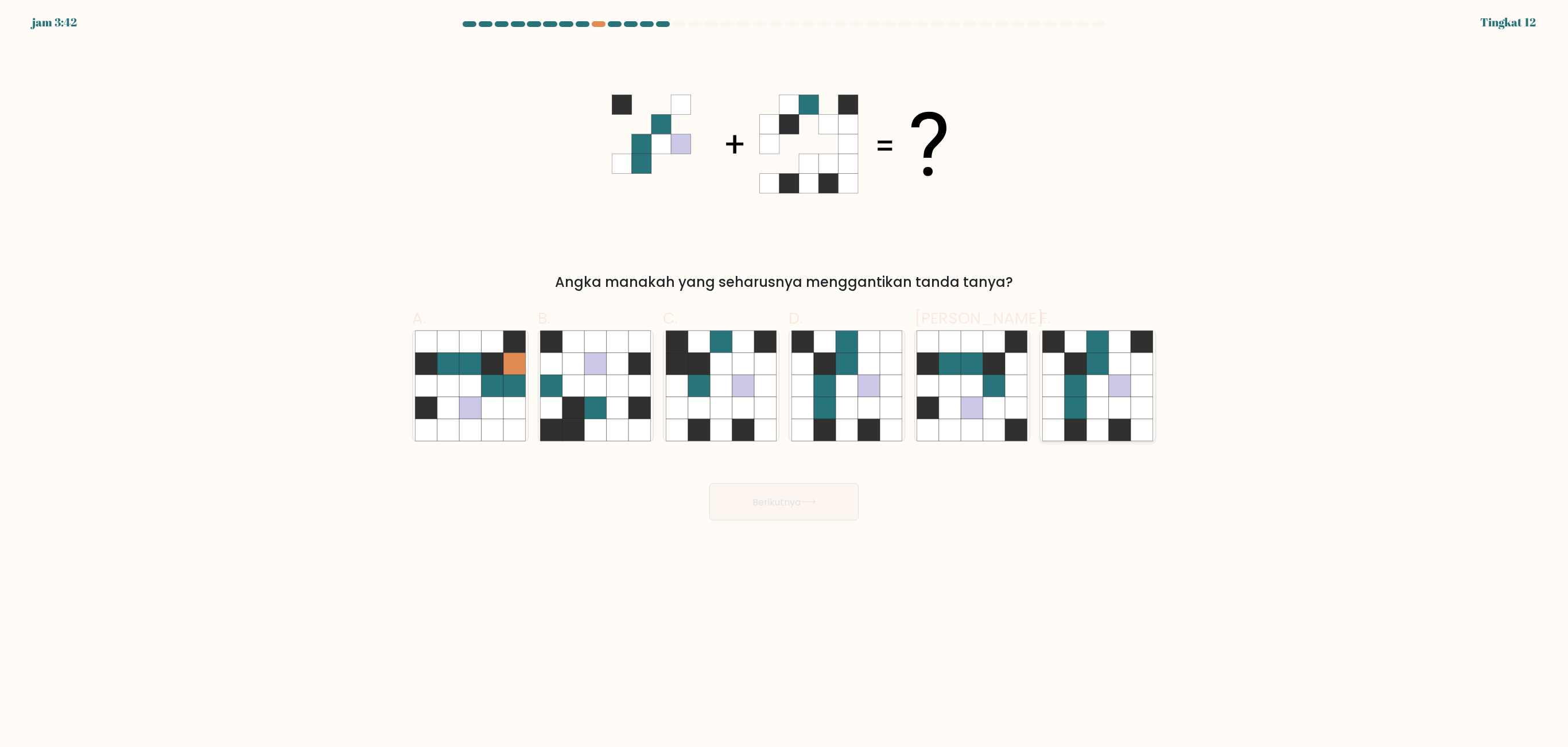
click at [1044, 384] on icon at bounding box center [1120, 386] width 22 height 22
click at [784, 381] on input "F." at bounding box center [784, 377] width 1 height 7
radio input "true"
click at [810, 498] on icon at bounding box center [809, 501] width 16 height 6
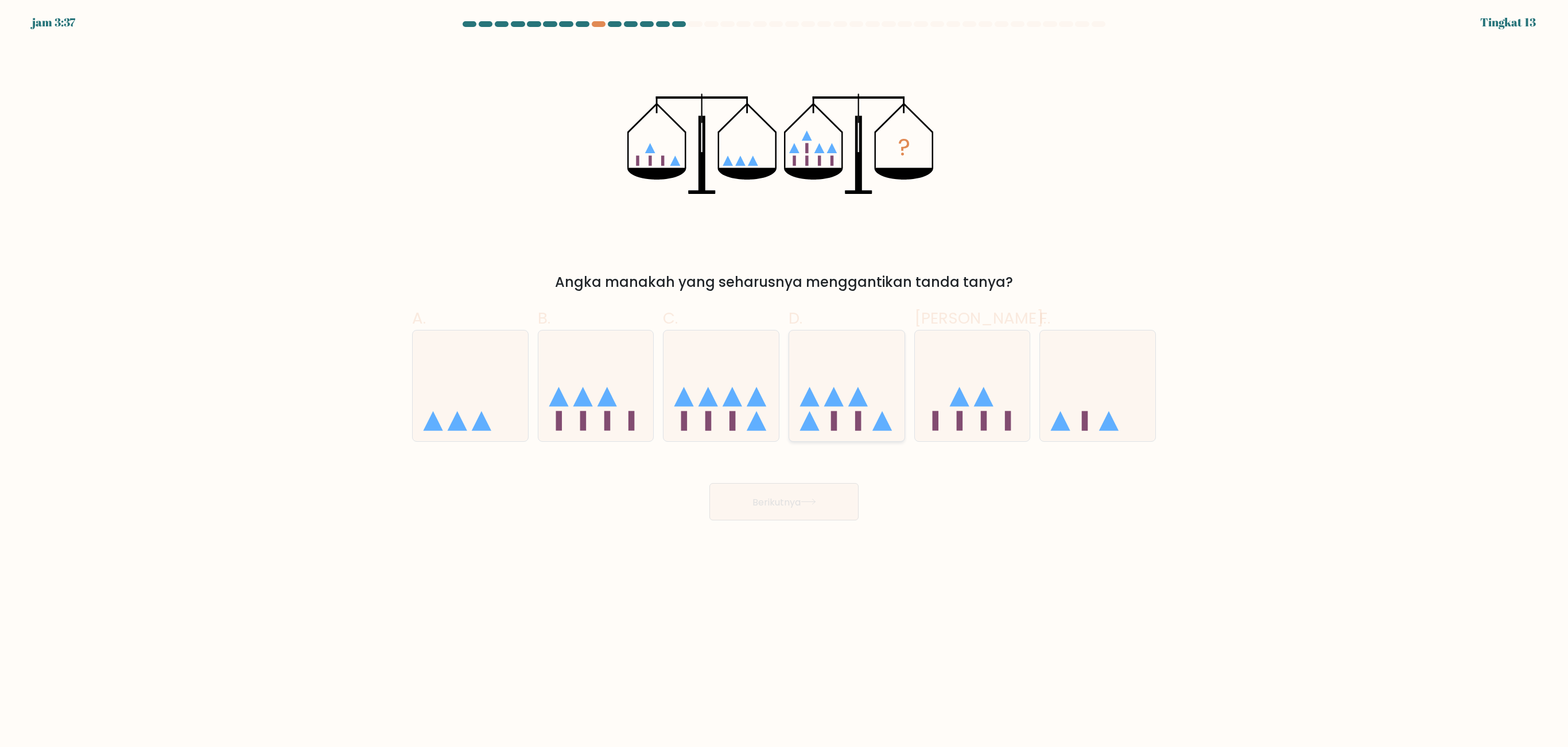
click at [883, 407] on icon at bounding box center [847, 386] width 116 height 96
click at [784, 381] on input "D." at bounding box center [784, 377] width 1 height 7
radio input "true"
click at [817, 498] on button "Berikutnya" at bounding box center [784, 502] width 149 height 37
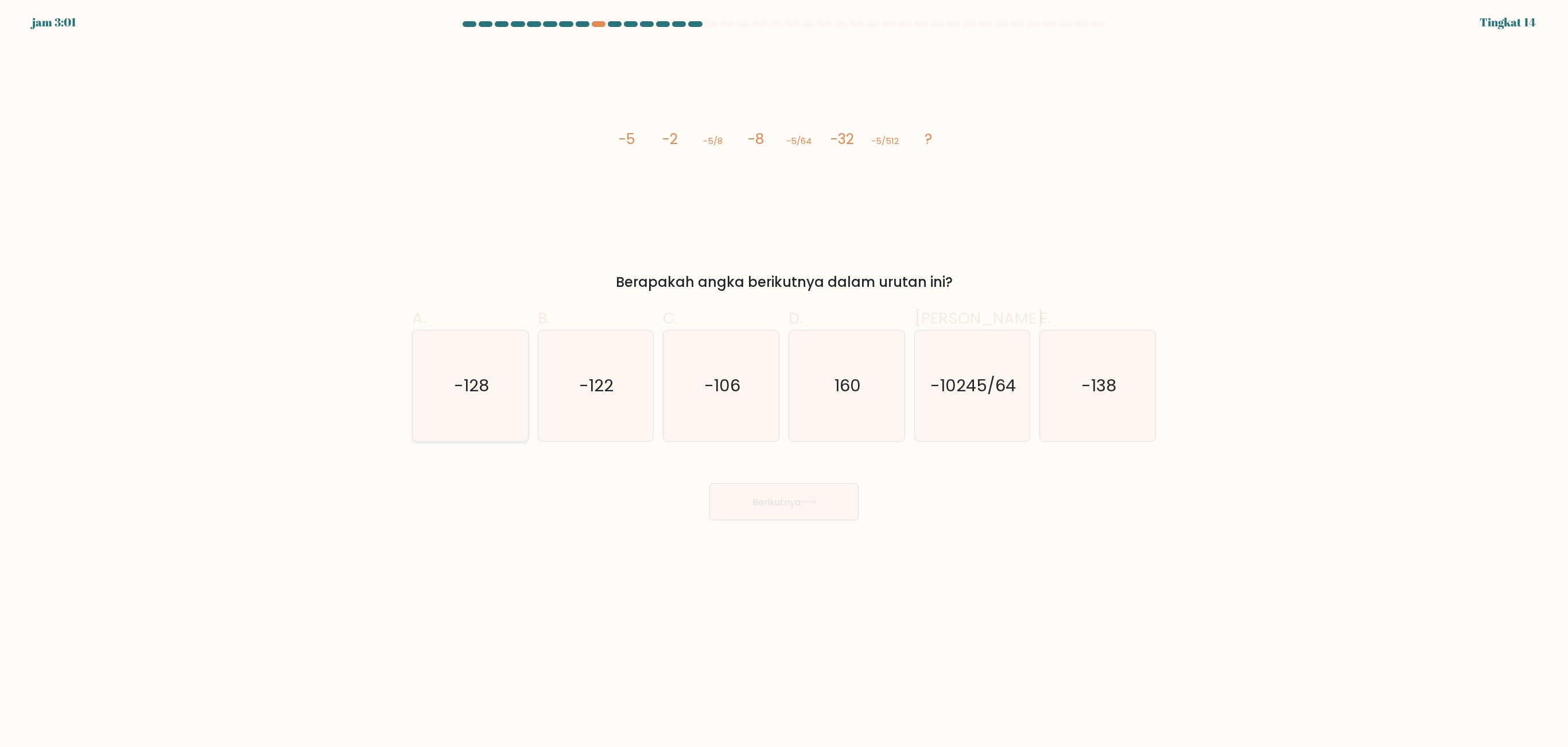
click at [470, 412] on icon "-128" at bounding box center [470, 386] width 111 height 111
click at [784, 381] on input "A. -128" at bounding box center [784, 377] width 1 height 7
radio input "true"
click at [622, 437] on icon "-122" at bounding box center [595, 386] width 111 height 111
click at [784, 381] on input "B. -122" at bounding box center [784, 377] width 1 height 7
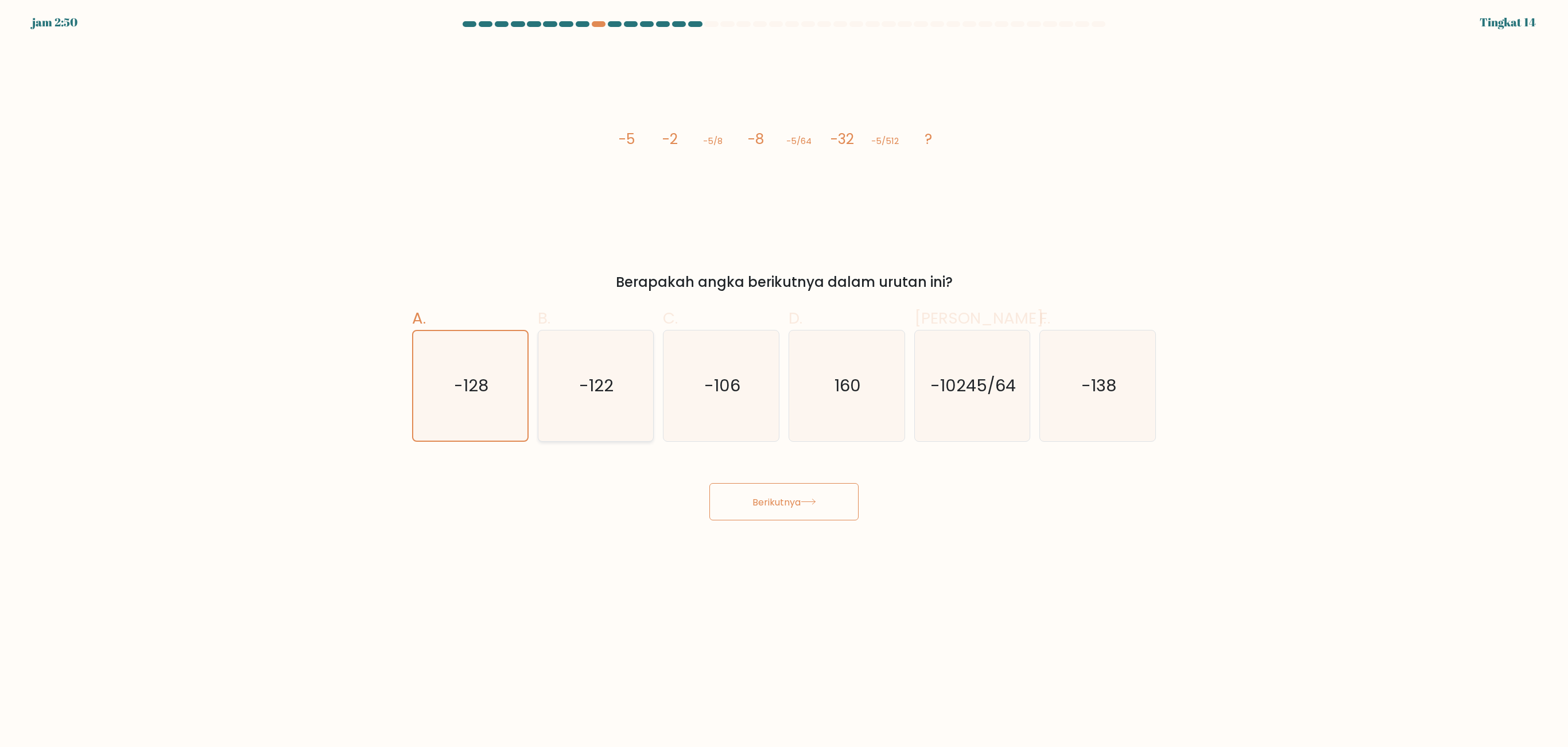
radio input "true"
click at [759, 498] on font "Berikutnya" at bounding box center [776, 501] width 48 height 13
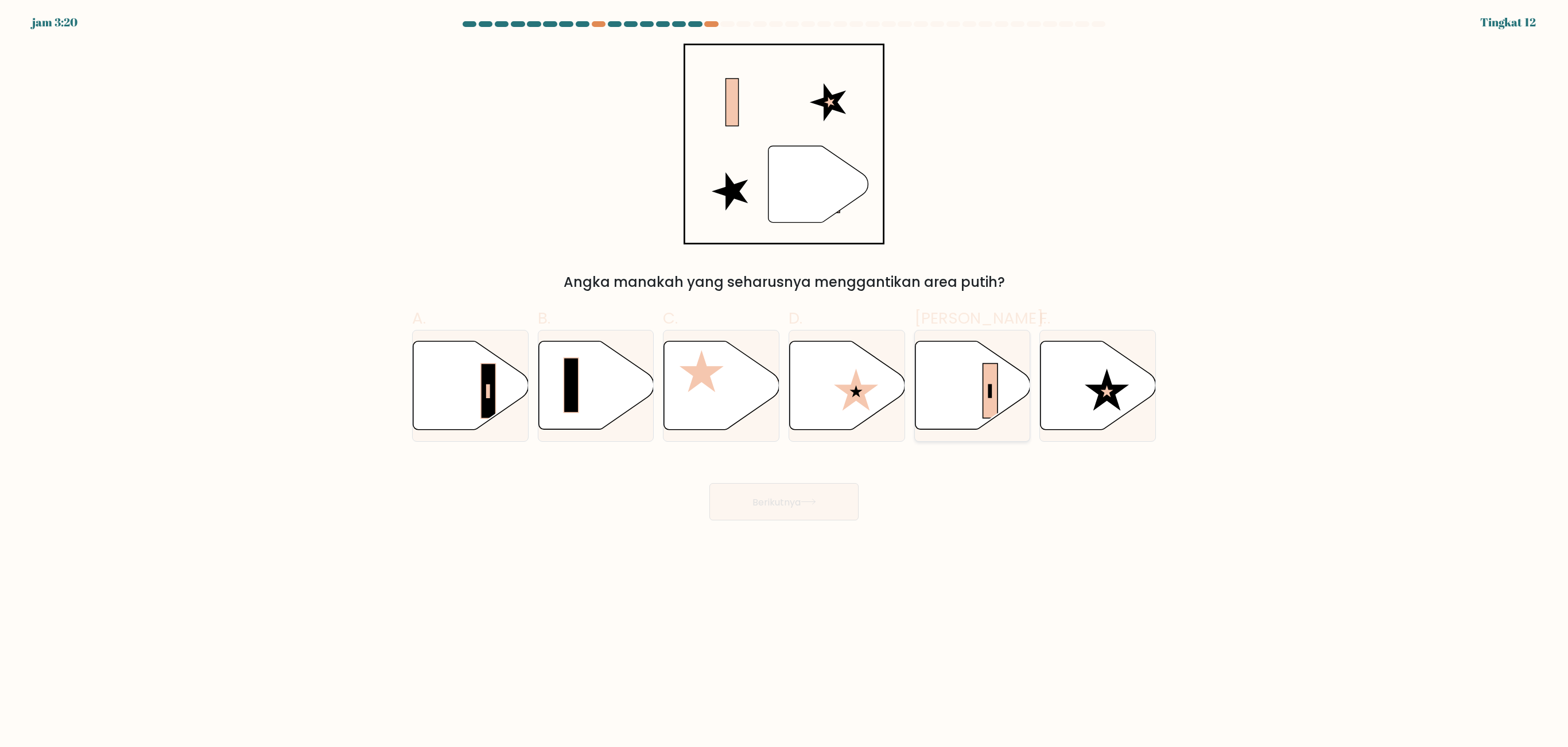
click at [950, 397] on icon at bounding box center [973, 385] width 116 height 88
click at [784, 381] on input "Dan." at bounding box center [784, 377] width 1 height 7
radio input "true"
click at [815, 498] on icon at bounding box center [807, 501] width 14 height 5
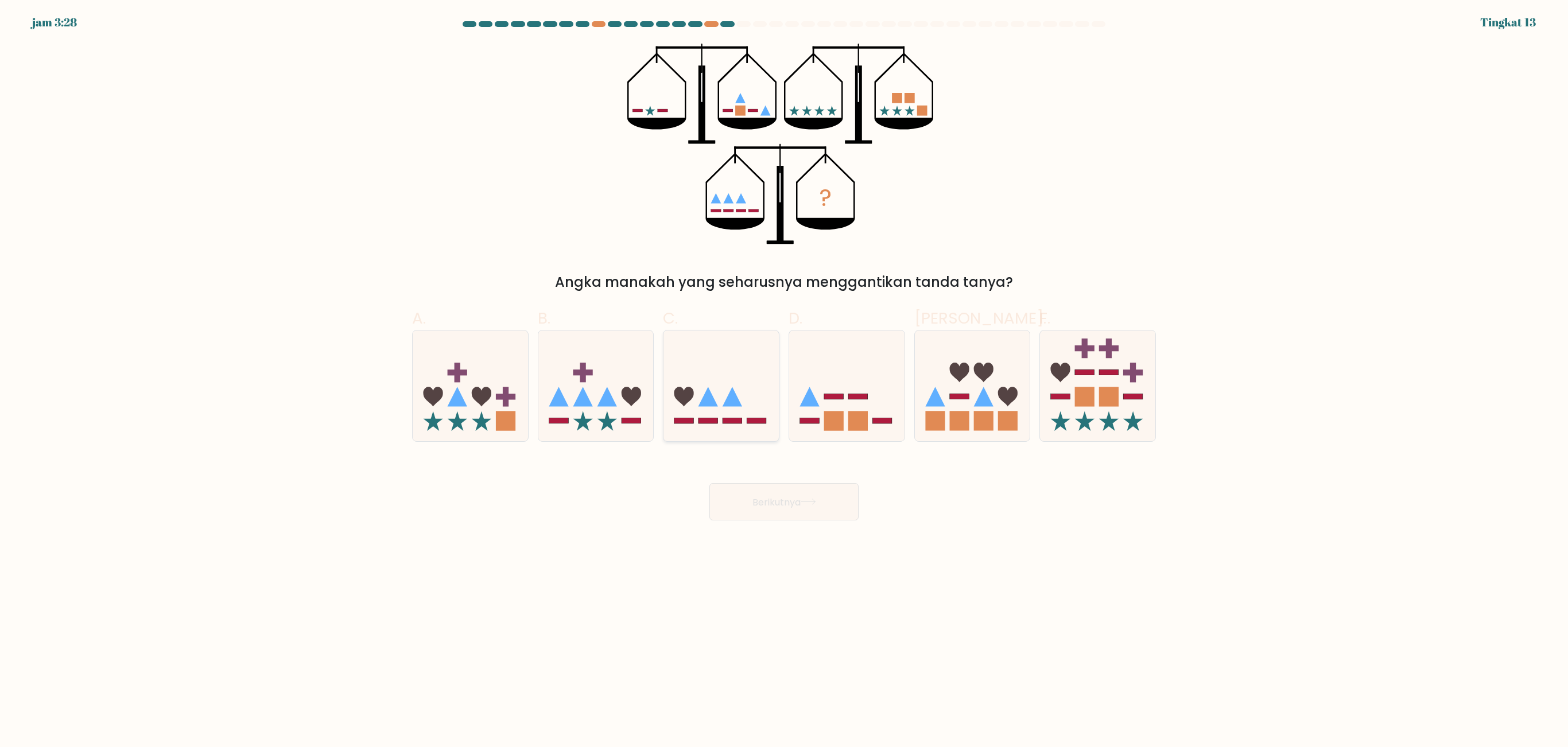
click at [761, 422] on rect at bounding box center [756, 421] width 19 height 6
click at [784, 381] on input "C." at bounding box center [784, 377] width 1 height 7
radio input "true"
click at [840, 409] on icon at bounding box center [847, 386] width 116 height 96
click at [784, 381] on input "D." at bounding box center [784, 377] width 1 height 7
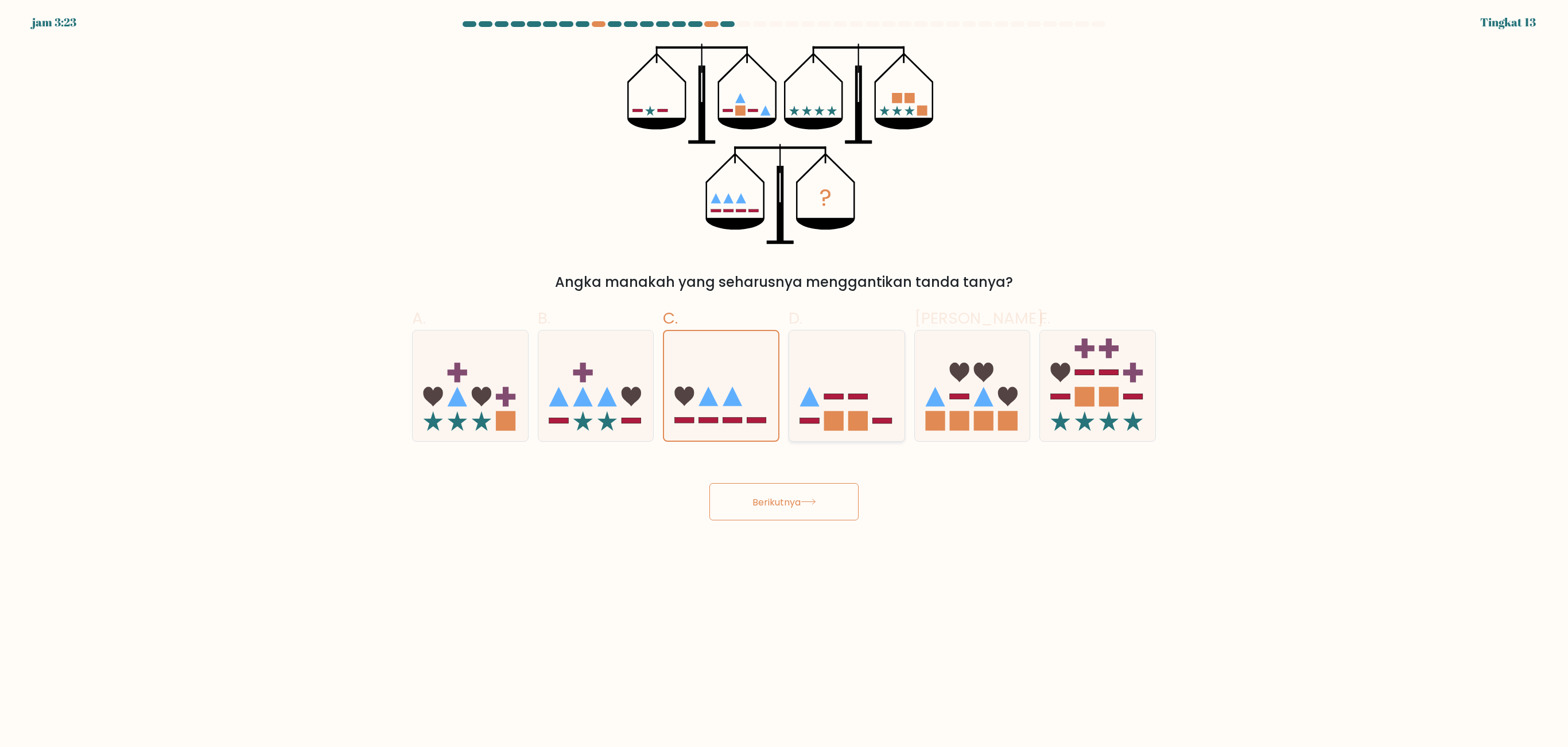
radio input "true"
click at [826, 498] on button "Berikutnya" at bounding box center [784, 502] width 149 height 37
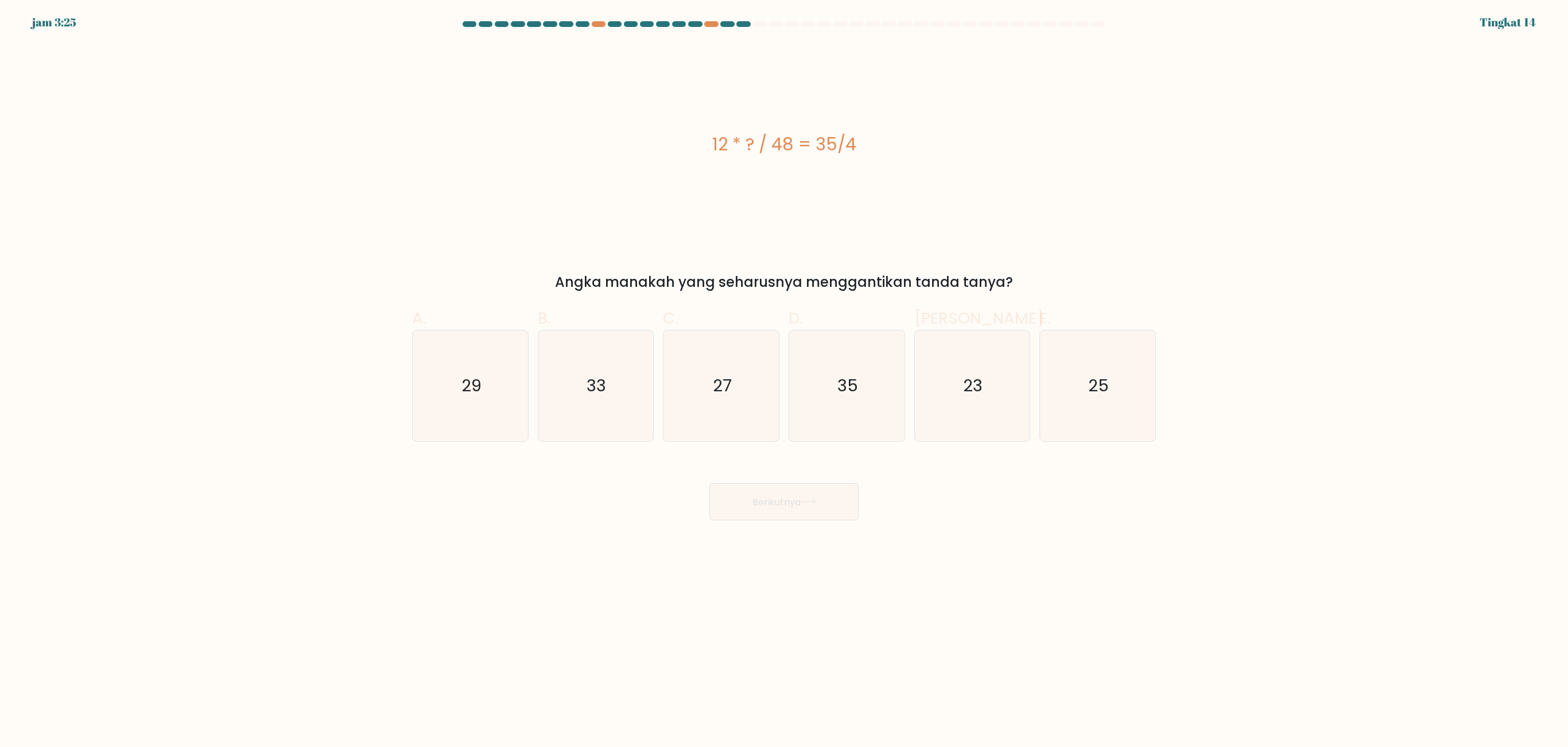
click at [779, 389] on div "C. 27" at bounding box center [720, 374] width 126 height 136
click at [983, 396] on icon "23" at bounding box center [972, 386] width 111 height 111
click at [784, 381] on input "Dan. 23" at bounding box center [784, 377] width 1 height 7
radio input "true"
click at [832, 498] on button "Berikutnya" at bounding box center [784, 502] width 149 height 37
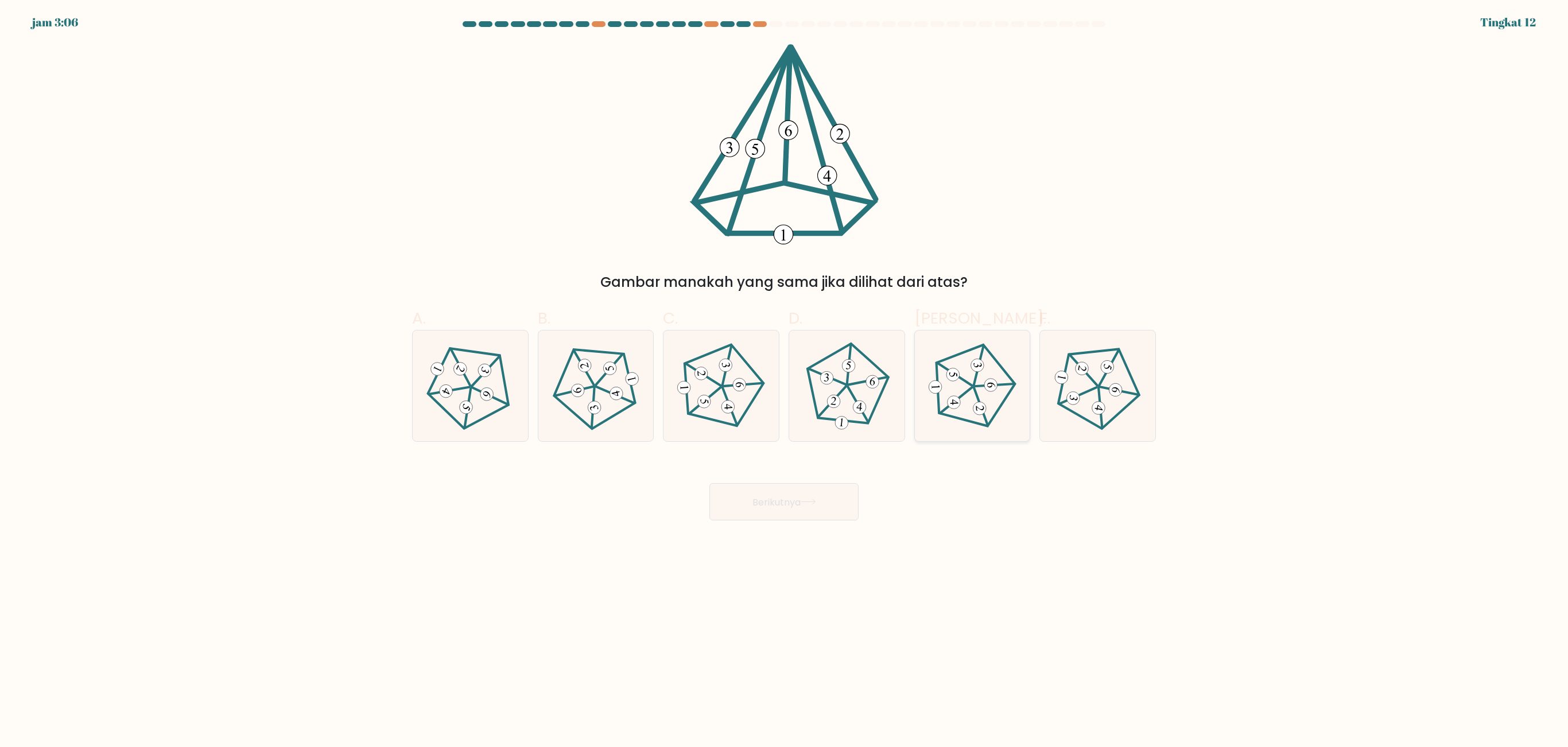
click at [1006, 398] on 225 at bounding box center [975, 386] width 81 height 85
click at [784, 381] on input "Dan." at bounding box center [784, 377] width 1 height 7
radio input "true"
click at [789, 495] on font "Berikutnya" at bounding box center [776, 501] width 48 height 13
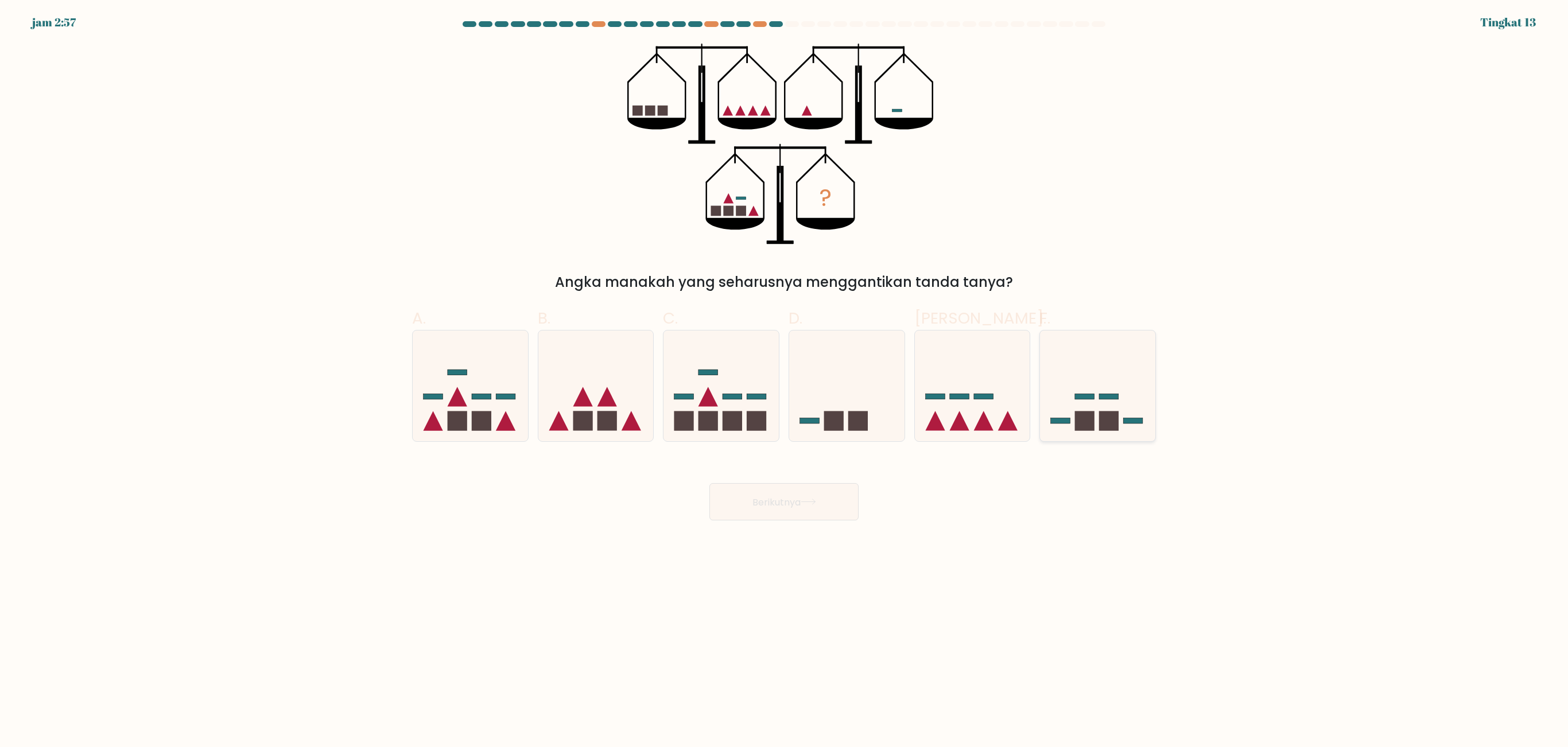
click at [1044, 404] on icon at bounding box center [1098, 386] width 116 height 96
click at [784, 381] on input "F." at bounding box center [784, 377] width 1 height 7
radio input "true"
click at [881, 401] on icon at bounding box center [847, 386] width 116 height 96
click at [784, 381] on input "D." at bounding box center [784, 377] width 1 height 7
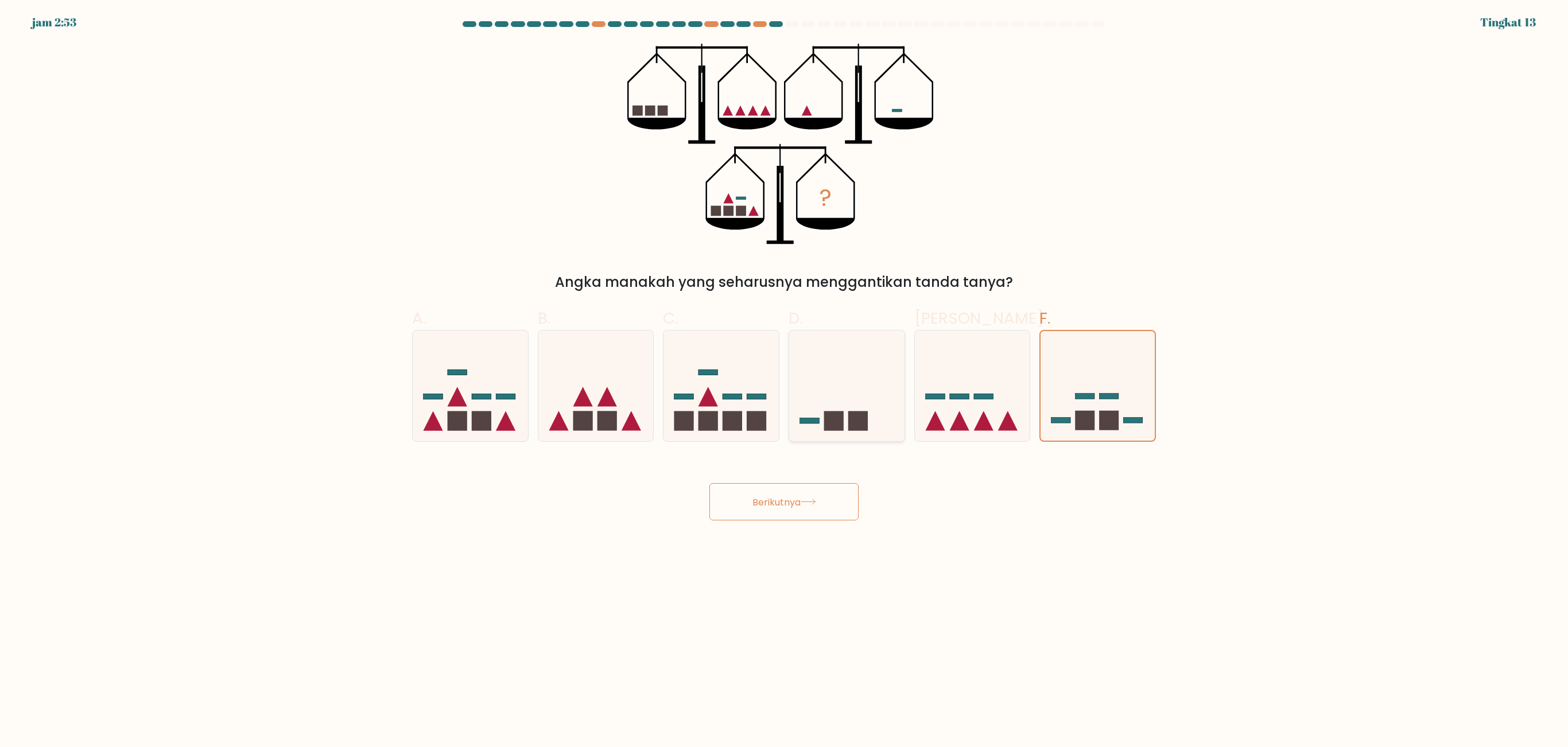
radio input "true"
click at [1044, 407] on icon at bounding box center [1098, 386] width 116 height 96
click at [784, 381] on input "F." at bounding box center [784, 377] width 1 height 7
radio input "true"
click at [1004, 412] on icon at bounding box center [973, 386] width 116 height 96
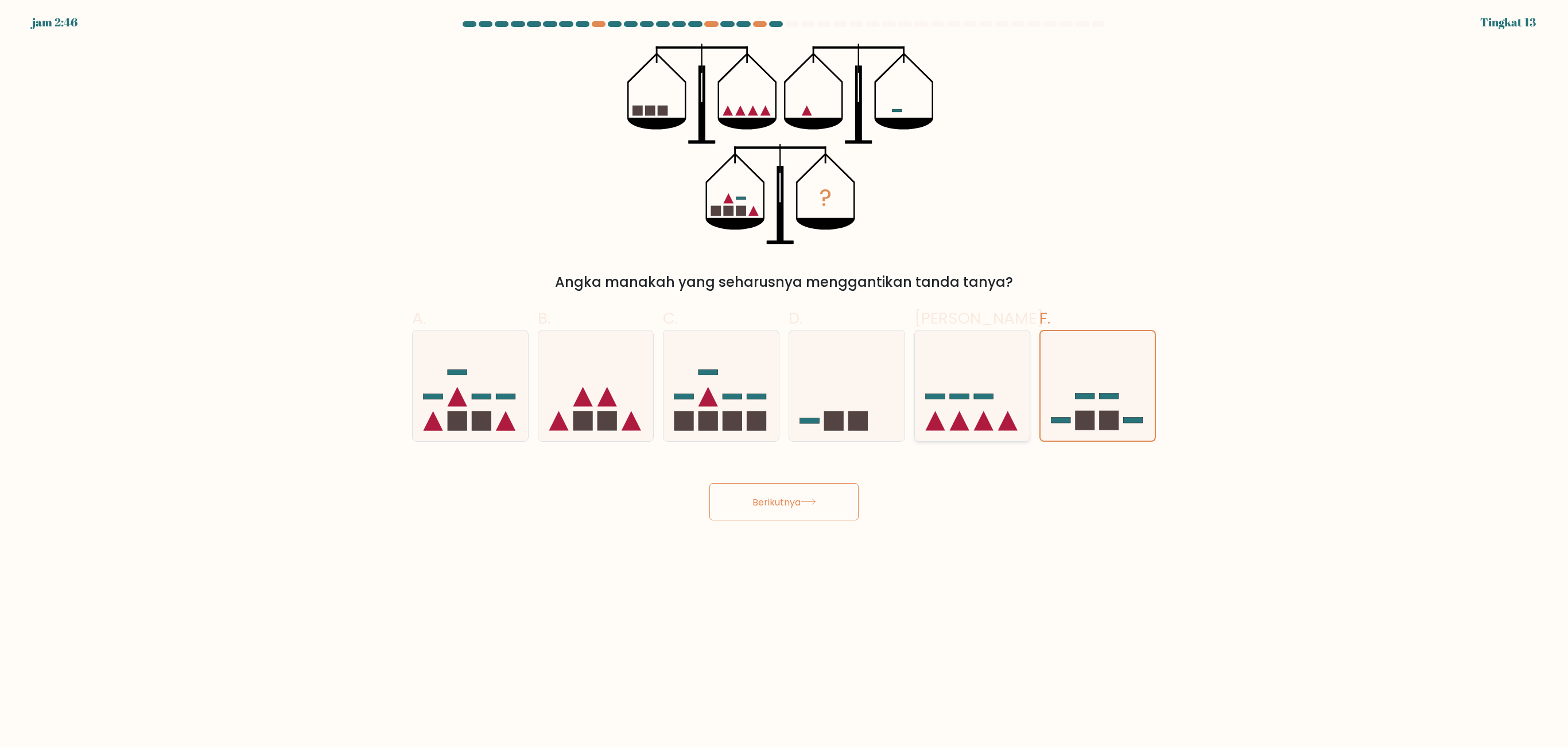
click at [784, 381] on input "Dan." at bounding box center [784, 377] width 1 height 7
radio input "true"
click at [789, 498] on button "Berikutnya" at bounding box center [784, 502] width 149 height 37
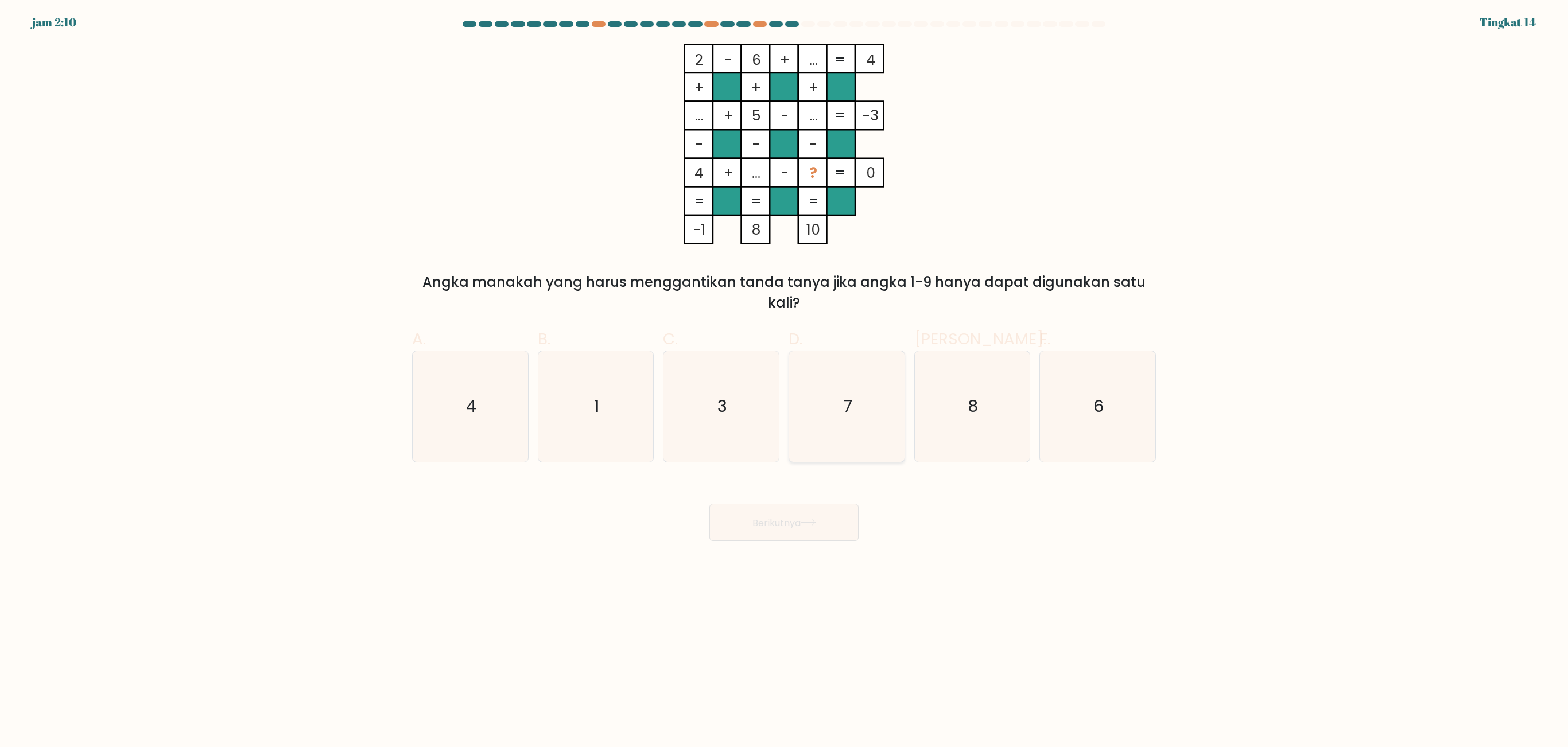
click at [845, 438] on icon "7" at bounding box center [847, 407] width 111 height 111
click at [784, 381] on input "D. 7" at bounding box center [784, 377] width 1 height 7
radio input "true"
click at [812, 498] on button "Berikutnya" at bounding box center [784, 522] width 149 height 37
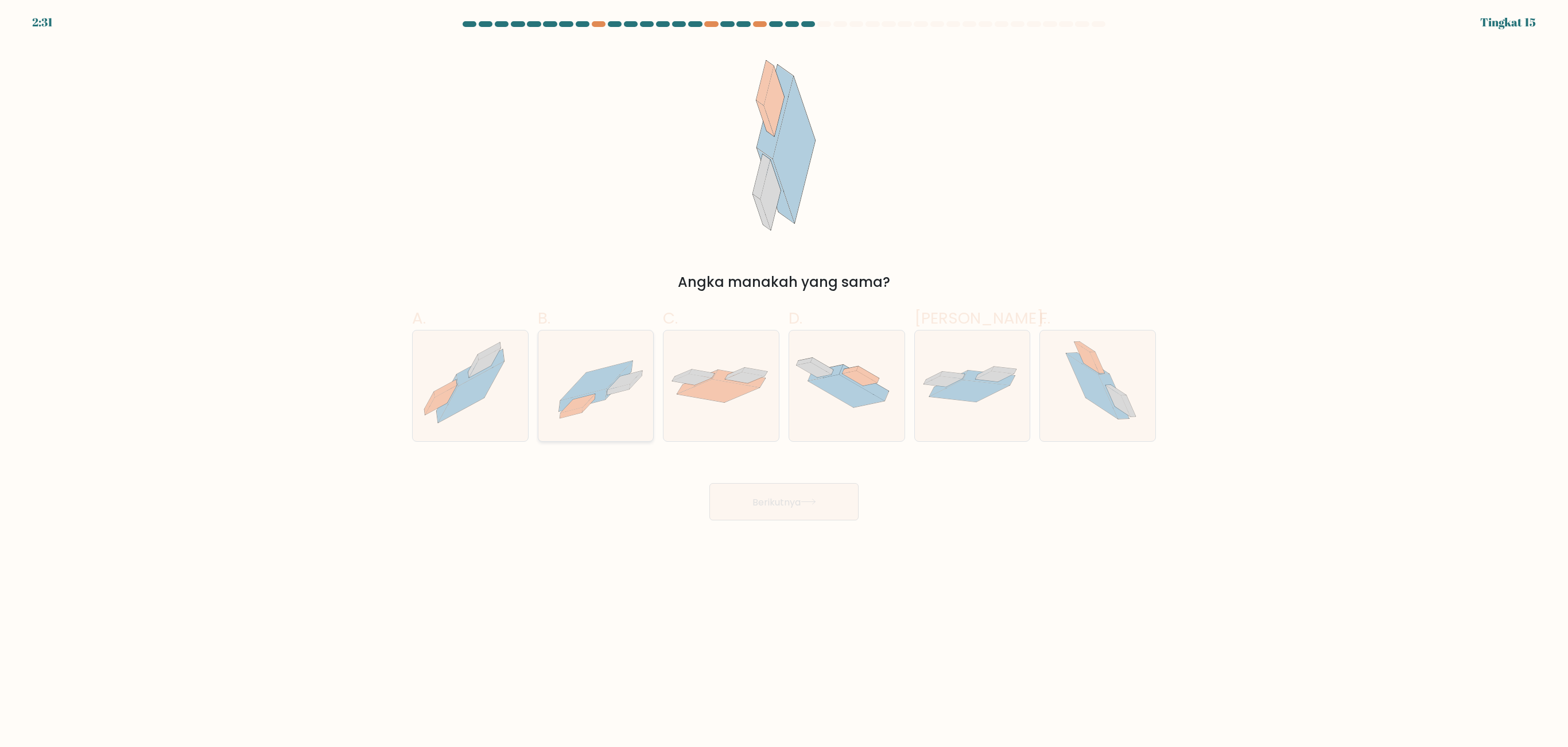
click at [638, 379] on icon at bounding box center [636, 380] width 13 height 19
click at [784, 379] on input "B." at bounding box center [784, 377] width 1 height 7
radio input "true"
click at [772, 497] on font "Berikutnya" at bounding box center [776, 501] width 48 height 13
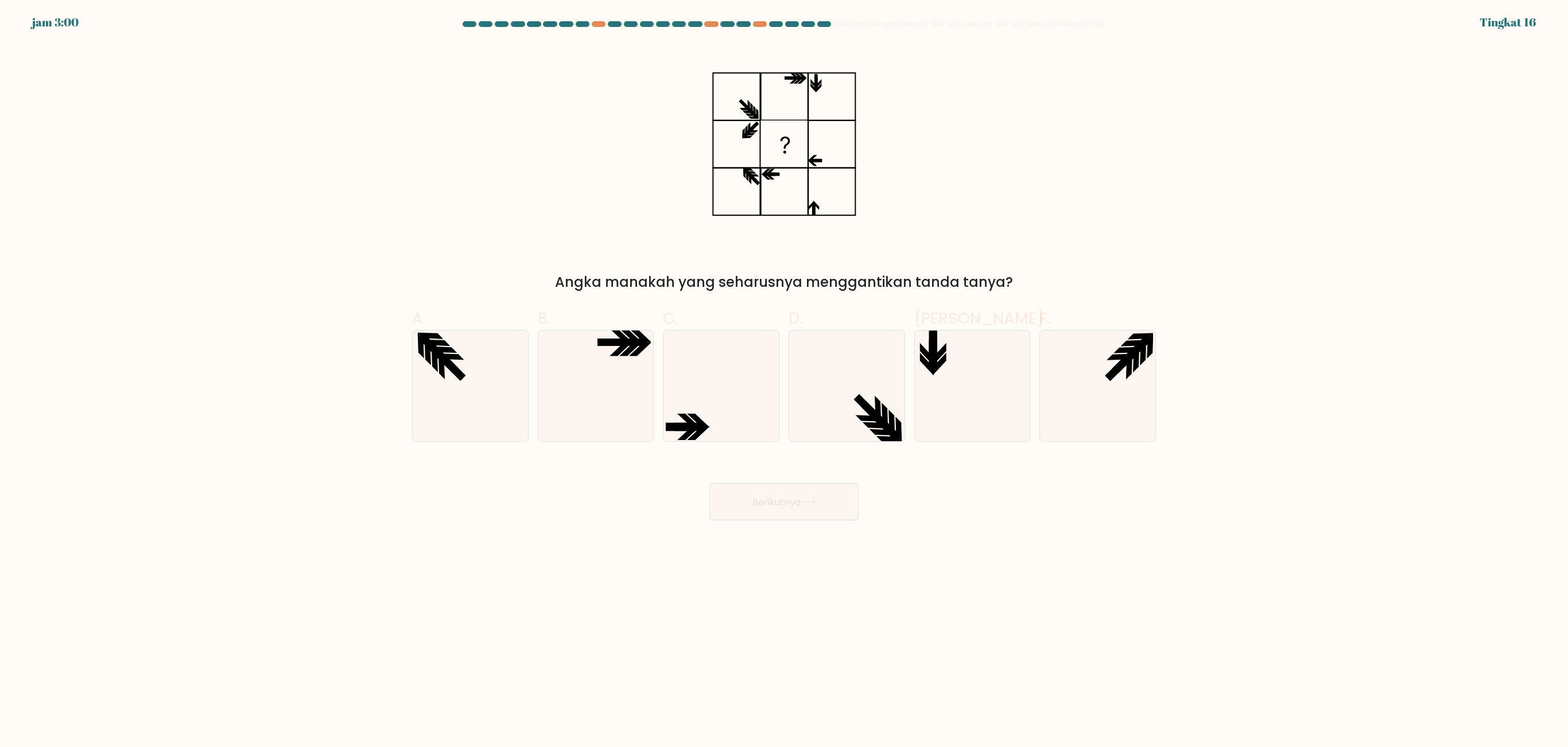
click at [1044, 372] on form at bounding box center [784, 271] width 1568 height 499
click at [1044, 380] on icon at bounding box center [1098, 386] width 111 height 111
click at [784, 380] on input "F." at bounding box center [784, 377] width 1 height 7
radio input "true"
click at [829, 498] on button "Berikutnya" at bounding box center [784, 502] width 149 height 37
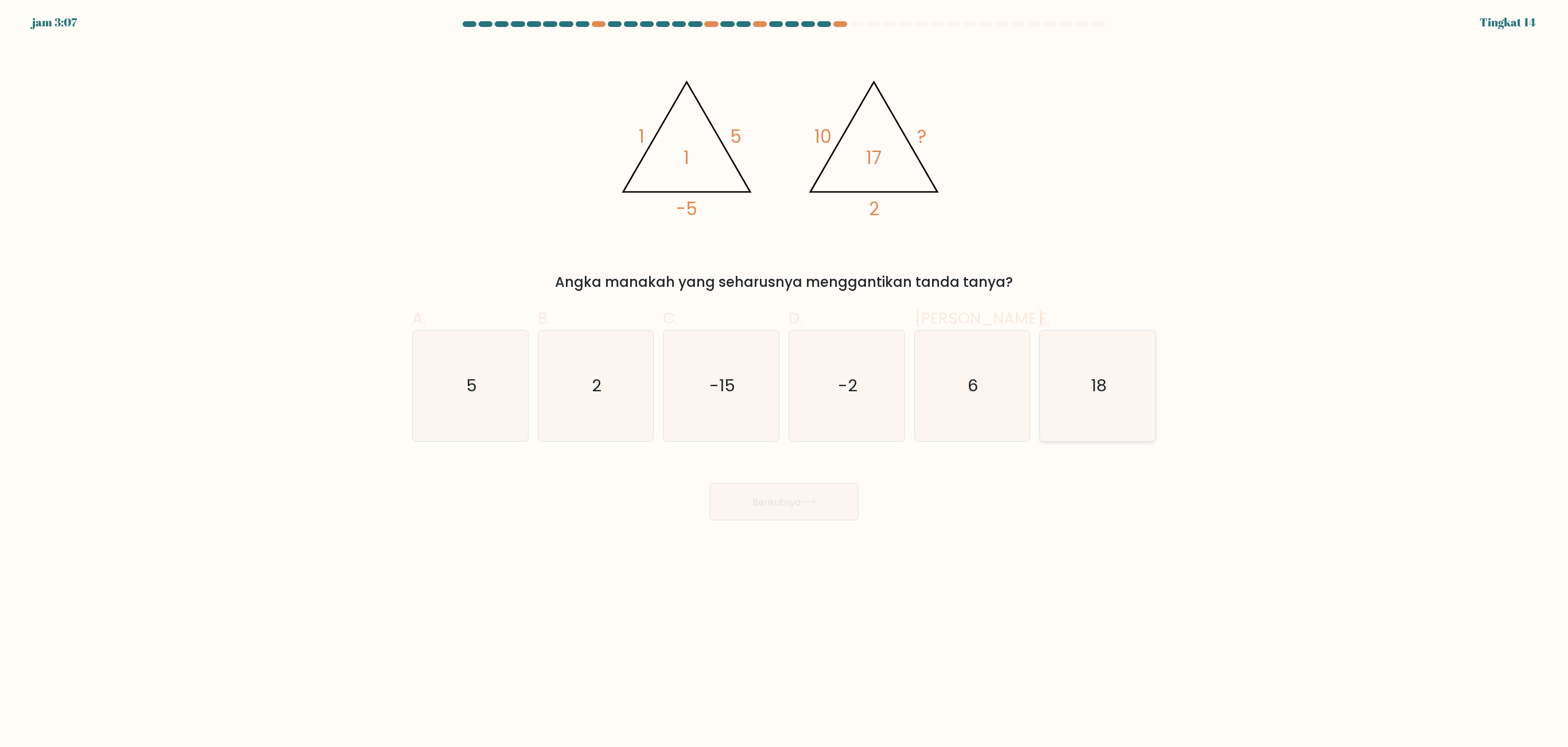
click at [1044, 396] on icon "18" at bounding box center [1098, 386] width 111 height 111
click at [784, 381] on input "F. 18" at bounding box center [784, 377] width 1 height 7
radio input "true"
click at [840, 498] on button "Berikutnya" at bounding box center [784, 502] width 149 height 37
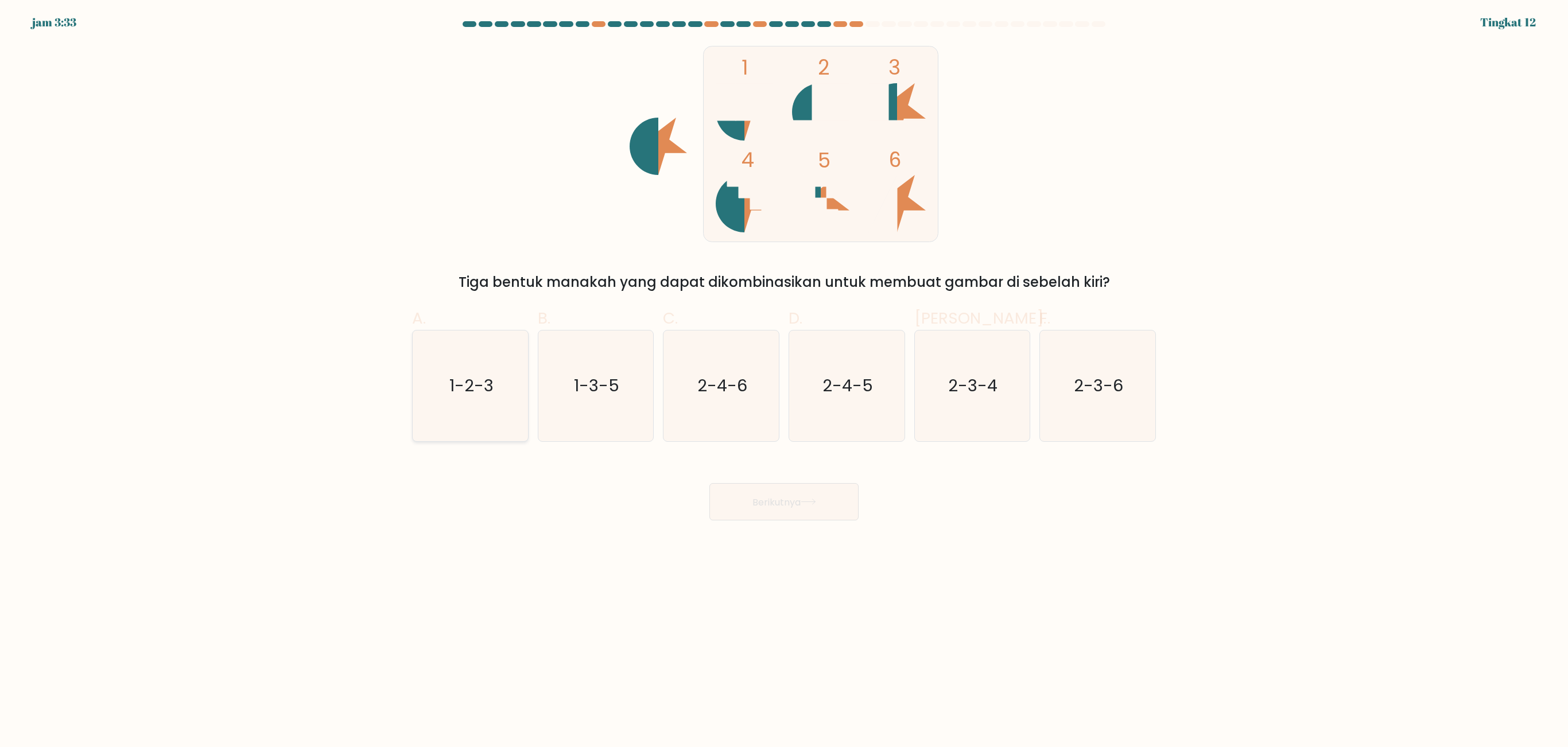
click at [441, 396] on icon "1-2-3" at bounding box center [470, 386] width 111 height 111
click at [784, 381] on input "A. 1-2-3" at bounding box center [784, 377] width 1 height 7
radio input "true"
click at [747, 498] on button "Berikutnya" at bounding box center [784, 502] width 149 height 37
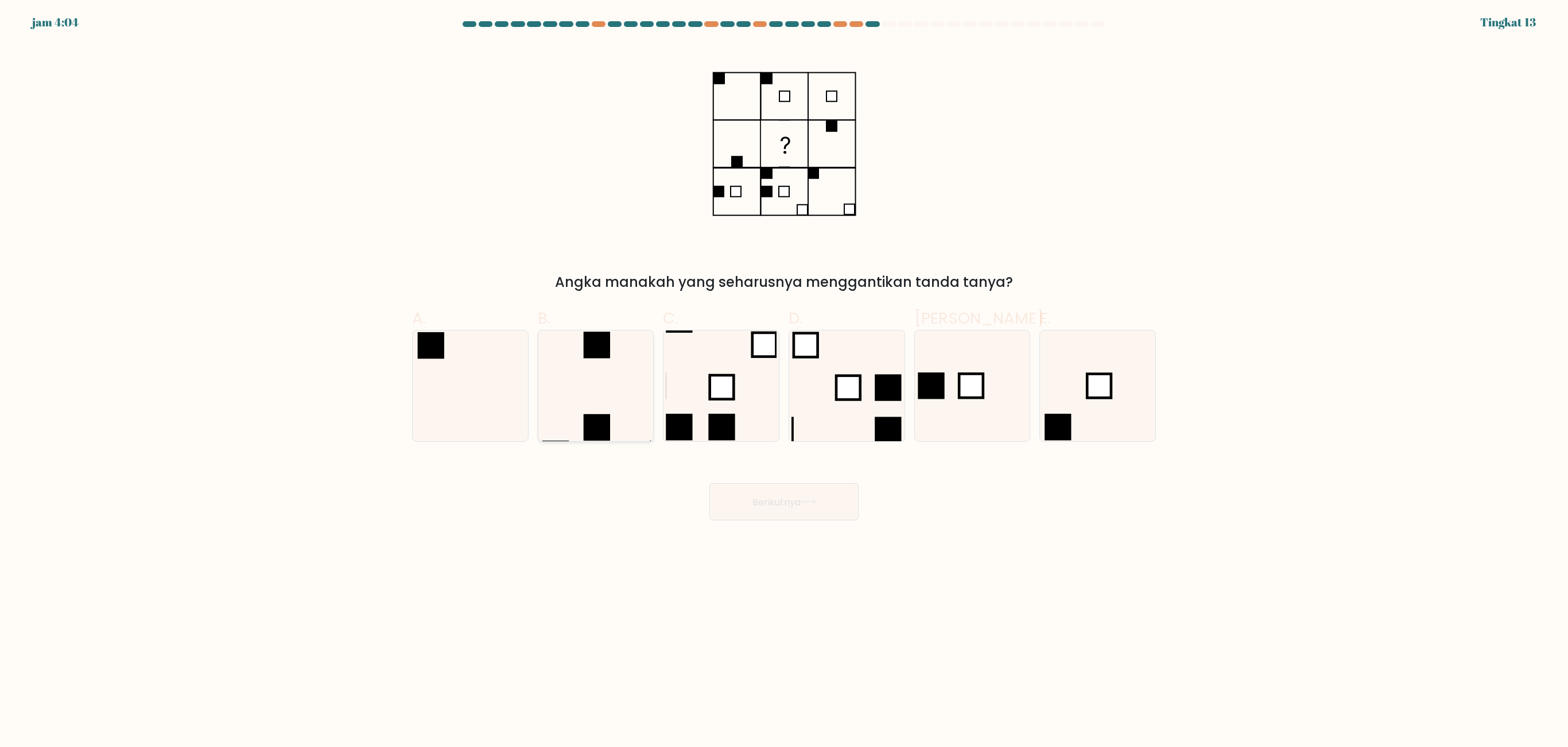
click at [628, 356] on icon at bounding box center [595, 386] width 111 height 111
click at [784, 374] on input "B." at bounding box center [784, 377] width 1 height 7
radio input "true"
click at [792, 491] on button "Berikutnya" at bounding box center [784, 502] width 149 height 37
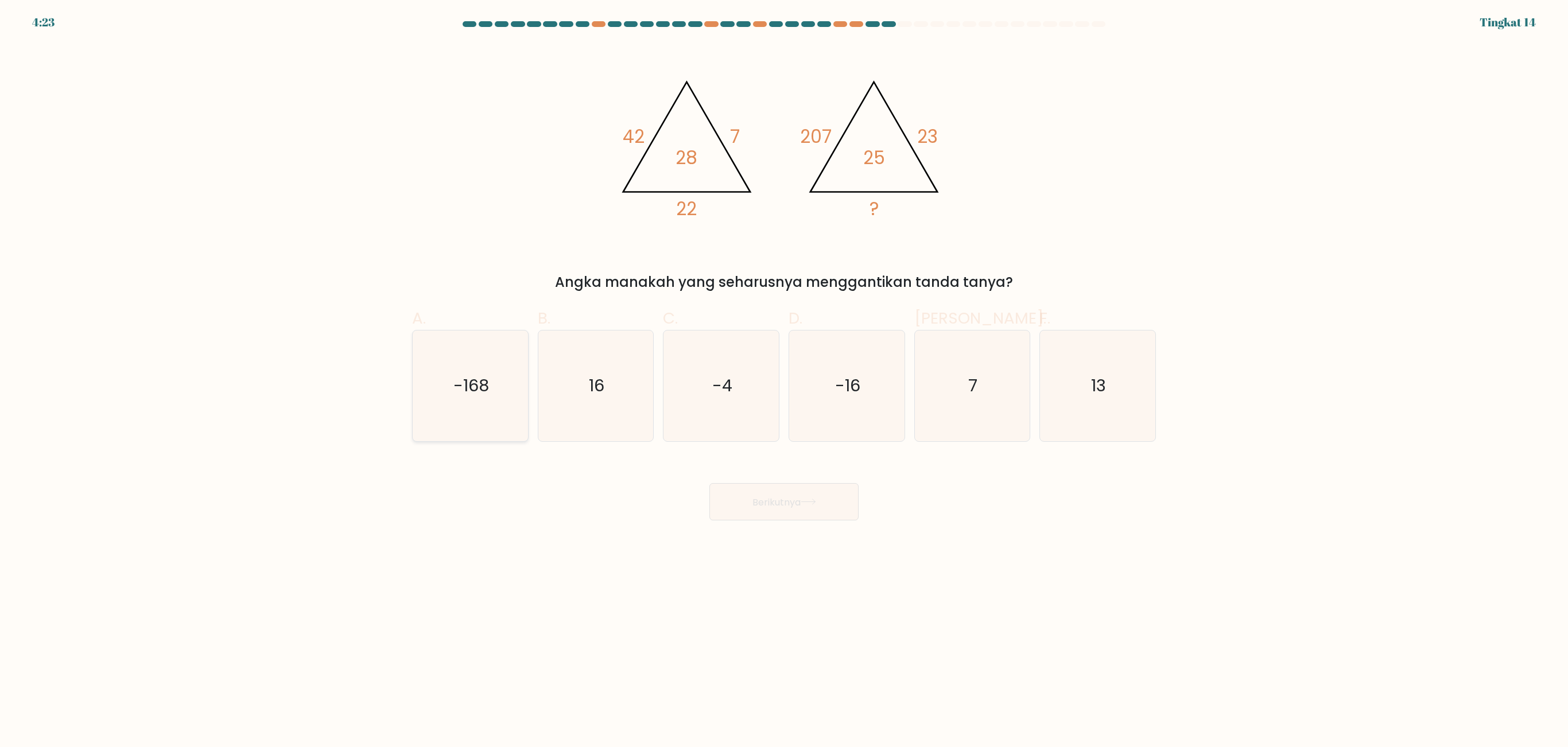
click at [501, 388] on icon "-168" at bounding box center [470, 386] width 111 height 111
click at [784, 381] on input "A. -168" at bounding box center [784, 377] width 1 height 7
radio input "true"
click at [839, 411] on icon "-16" at bounding box center [847, 386] width 111 height 111
click at [784, 381] on input "D. -16" at bounding box center [784, 377] width 1 height 7
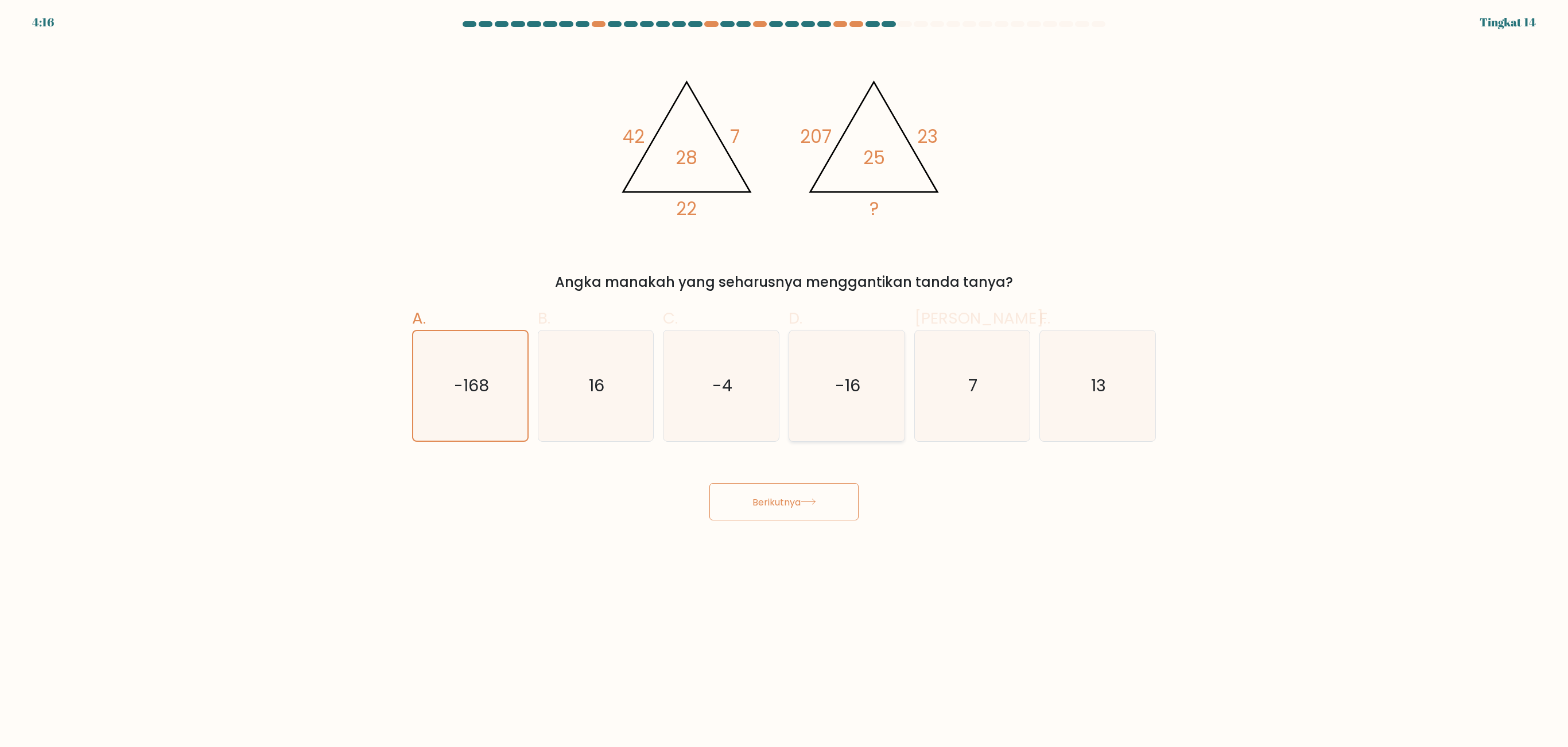
radio input "true"
click at [775, 498] on button "Berikutnya" at bounding box center [784, 502] width 149 height 37
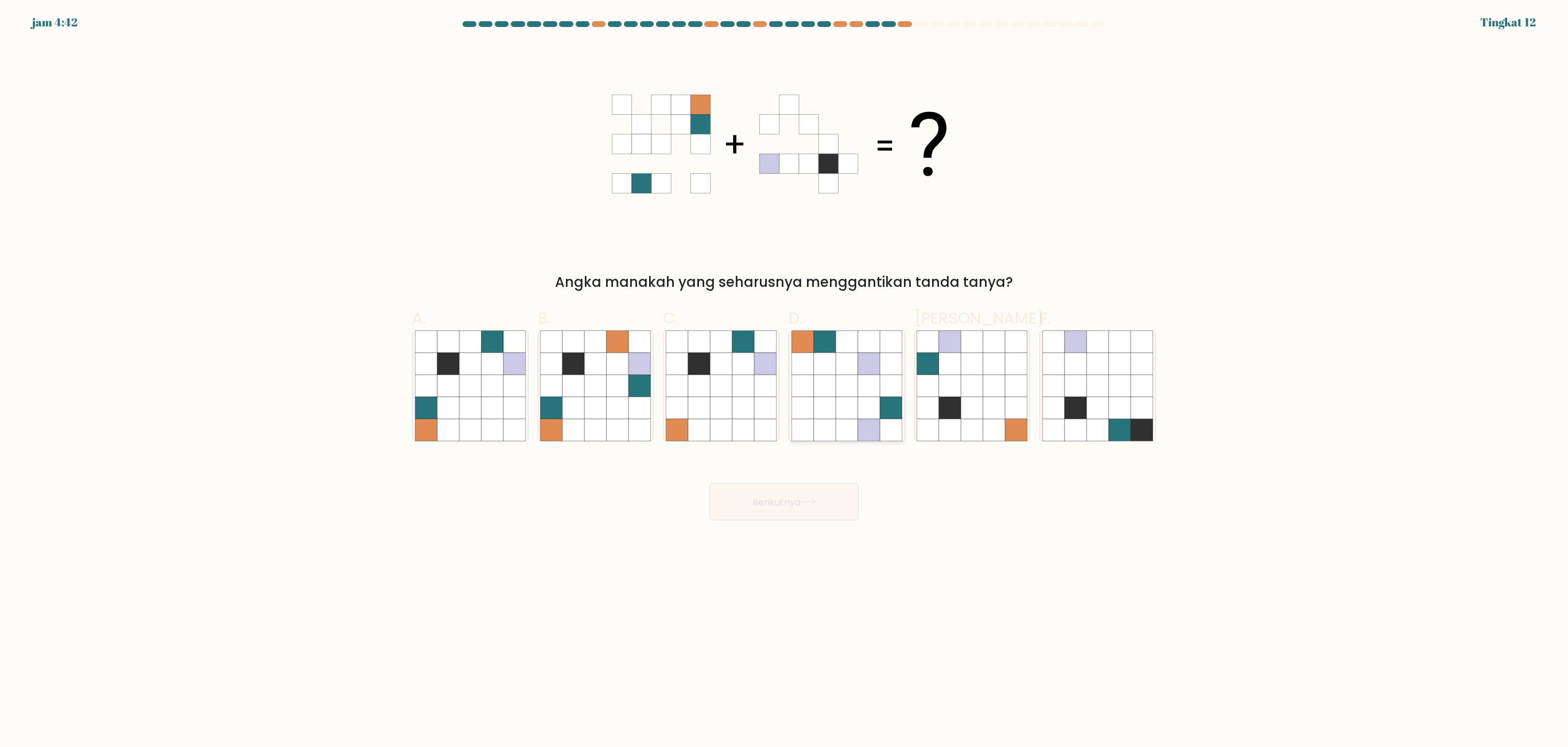
click at [853, 373] on icon at bounding box center [846, 363] width 22 height 22
click at [784, 374] on input "D." at bounding box center [784, 377] width 1 height 7
radio input "true"
click at [628, 380] on icon at bounding box center [617, 386] width 22 height 22
click at [784, 380] on input "B." at bounding box center [784, 377] width 1 height 7
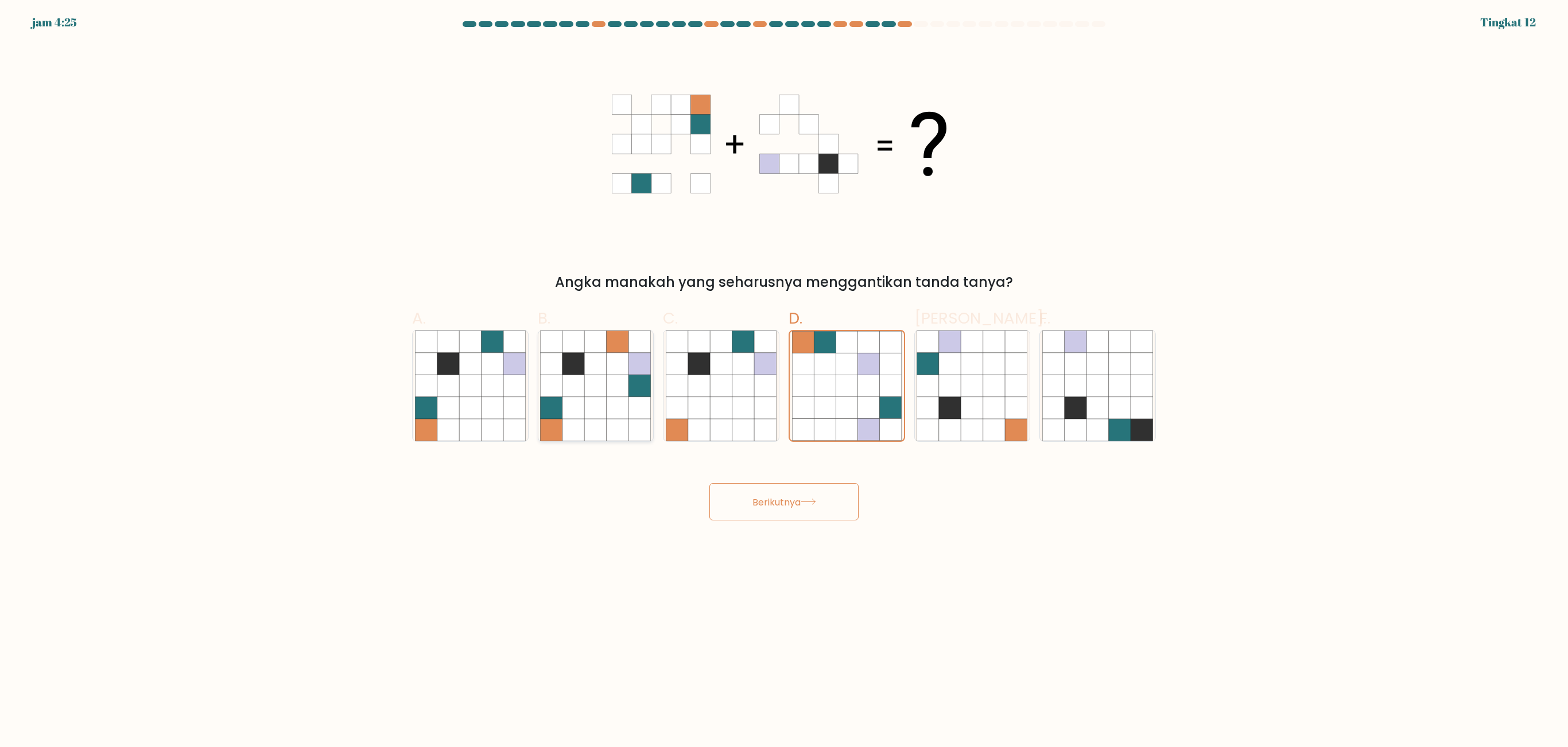
radio input "true"
click at [520, 401] on icon at bounding box center [514, 408] width 22 height 22
click at [784, 381] on input "A." at bounding box center [784, 377] width 1 height 7
radio input "true"
click at [520, 401] on icon at bounding box center [514, 408] width 22 height 22
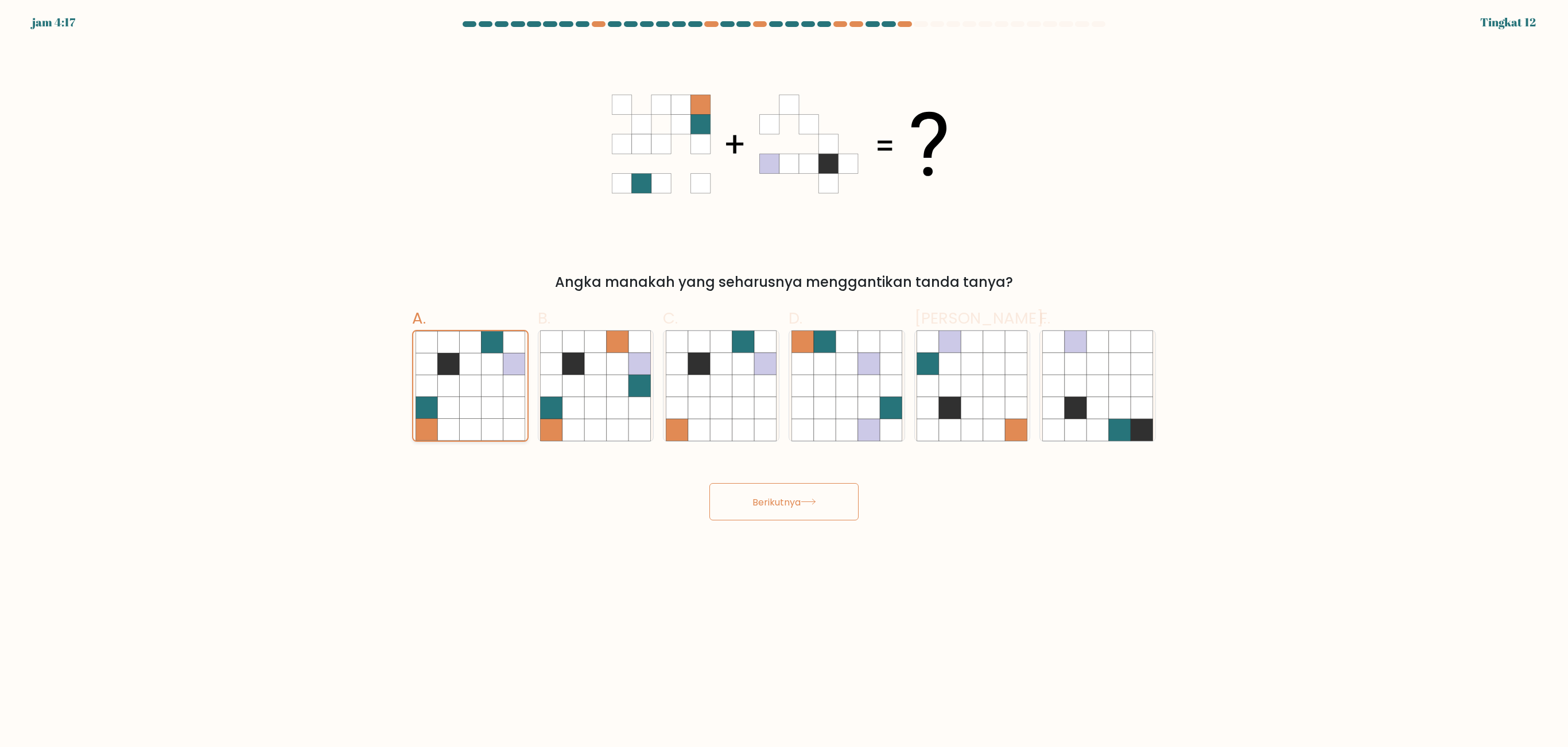
click at [784, 381] on input "A." at bounding box center [784, 377] width 1 height 7
click at [764, 498] on font "Berikutnya" at bounding box center [776, 501] width 48 height 13
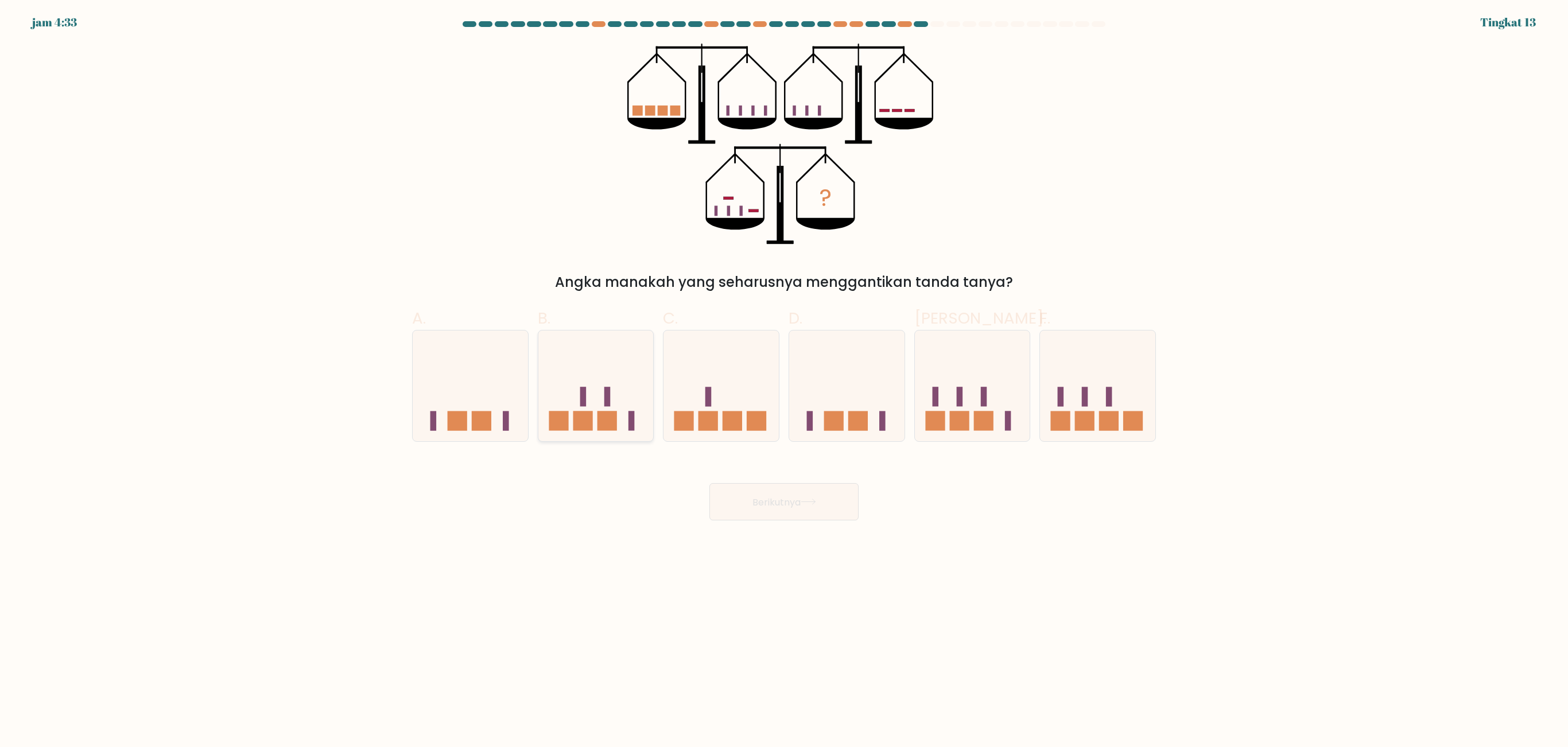
click at [632, 376] on icon at bounding box center [595, 386] width 116 height 96
click at [784, 376] on input "B." at bounding box center [784, 377] width 1 height 7
radio input "true"
click at [815, 498] on button "Berikutnya" at bounding box center [784, 502] width 149 height 37
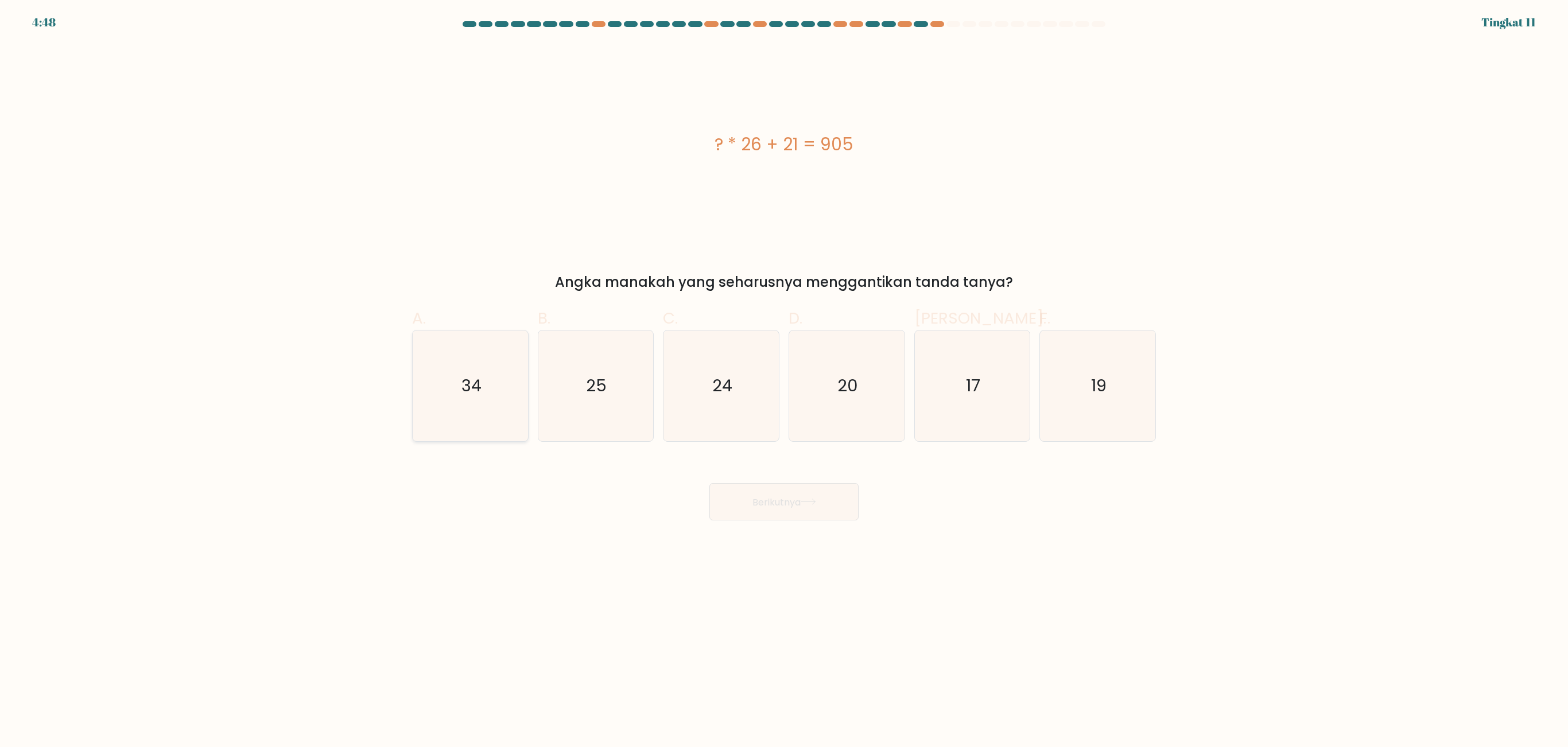
click at [515, 399] on icon "34" at bounding box center [470, 386] width 111 height 111
click at [784, 381] on input "A. 34" at bounding box center [784, 377] width 1 height 7
radio input "true"
click at [770, 498] on font "Berikutnya" at bounding box center [776, 501] width 48 height 13
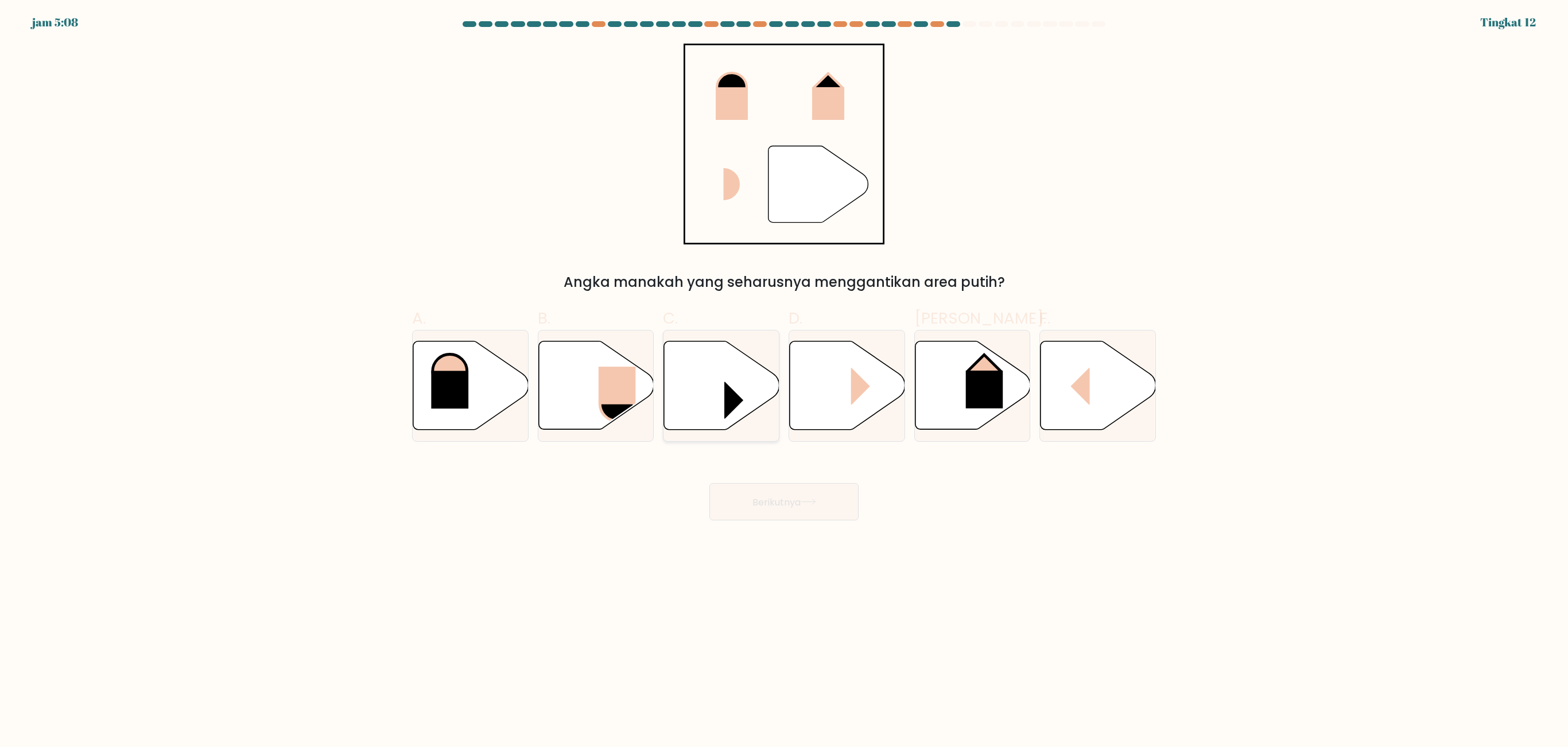
click at [726, 405] on rect at bounding box center [743, 400] width 39 height 37
click at [784, 381] on input "C." at bounding box center [784, 377] width 1 height 7
radio input "true"
click at [1044, 409] on icon at bounding box center [1098, 385] width 116 height 88
click at [784, 381] on input "F." at bounding box center [784, 377] width 1 height 7
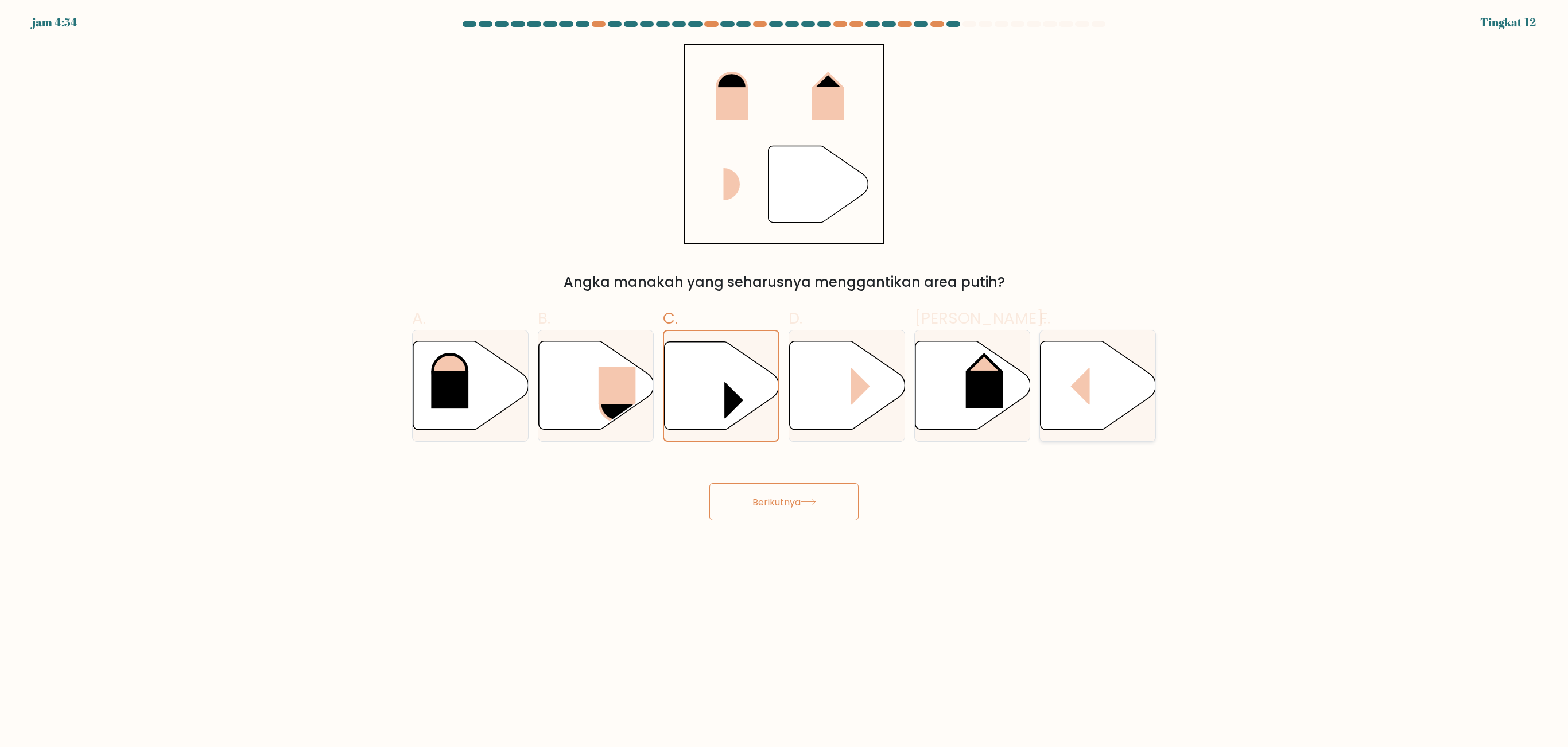
radio input "true"
click at [863, 407] on icon at bounding box center [847, 385] width 116 height 88
click at [784, 381] on input "D." at bounding box center [784, 377] width 1 height 7
radio input "true"
click at [843, 498] on button "Berikutnya" at bounding box center [784, 502] width 149 height 37
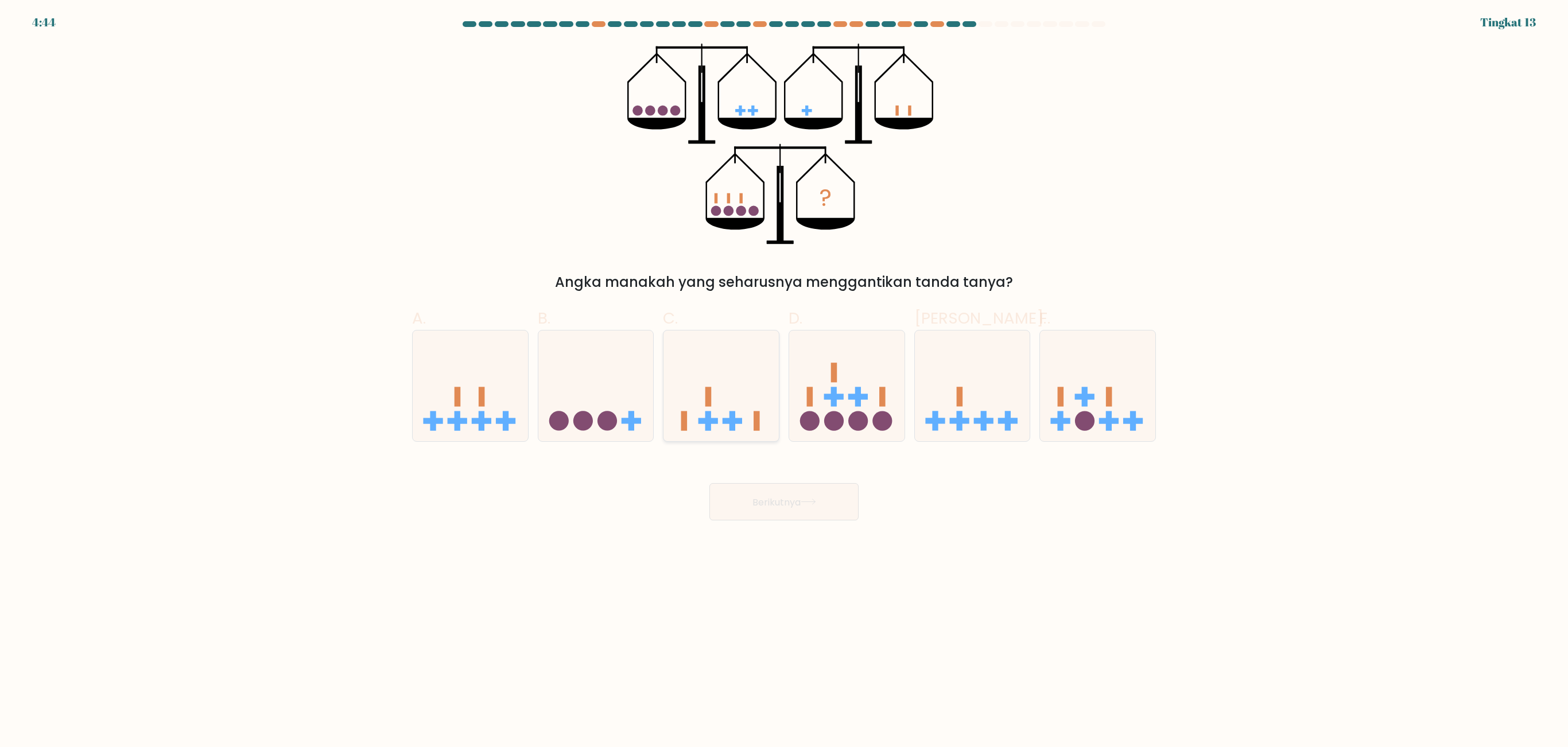
click at [770, 409] on icon at bounding box center [721, 386] width 116 height 96
click at [784, 381] on input "C." at bounding box center [784, 377] width 1 height 7
radio input "true"
click at [787, 493] on button "Berikutnya" at bounding box center [784, 502] width 149 height 37
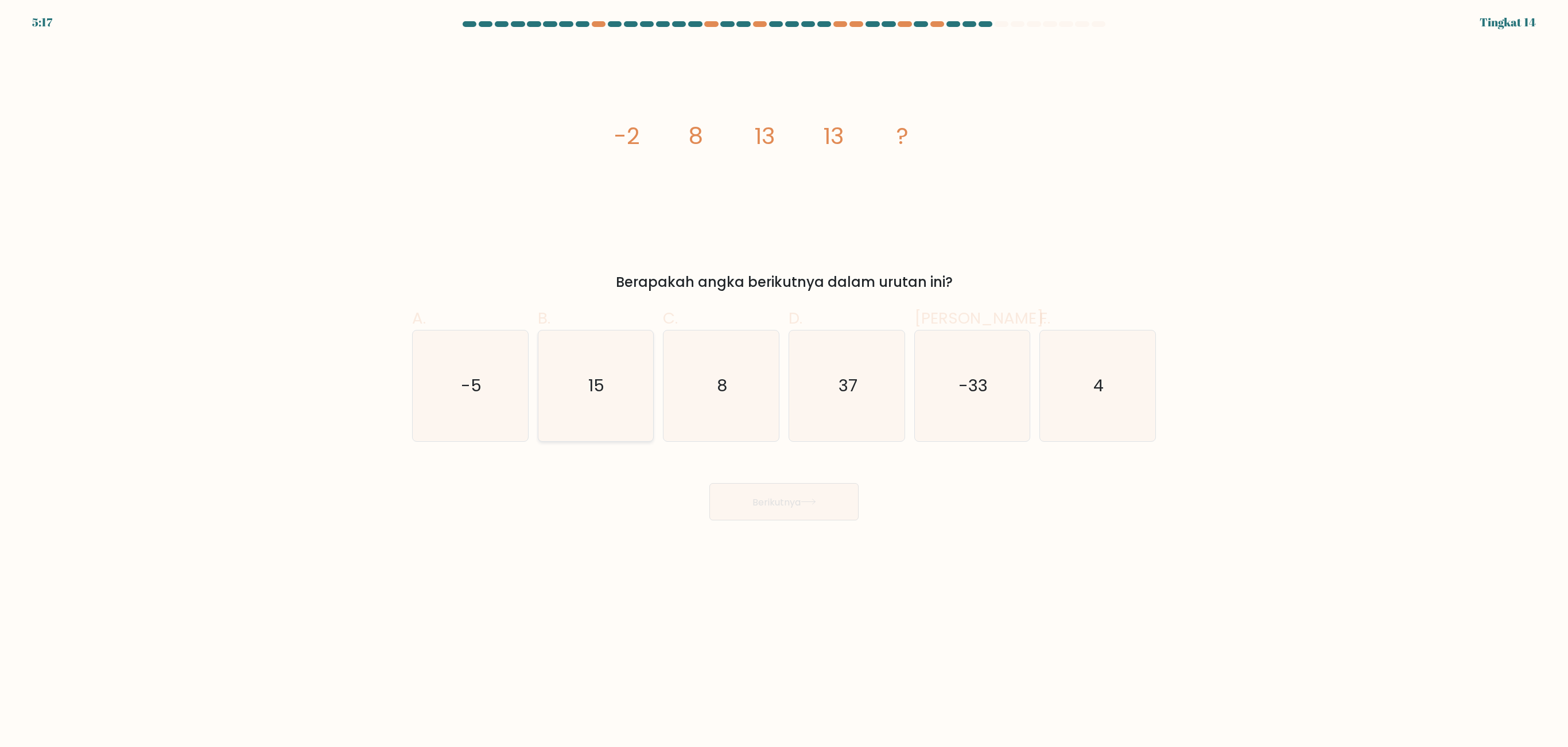
click at [577, 390] on icon "15" at bounding box center [595, 386] width 111 height 111
click at [784, 381] on input "B. 15" at bounding box center [784, 377] width 1 height 7
radio input "true"
click at [770, 498] on font "Berikutnya" at bounding box center [776, 501] width 48 height 13
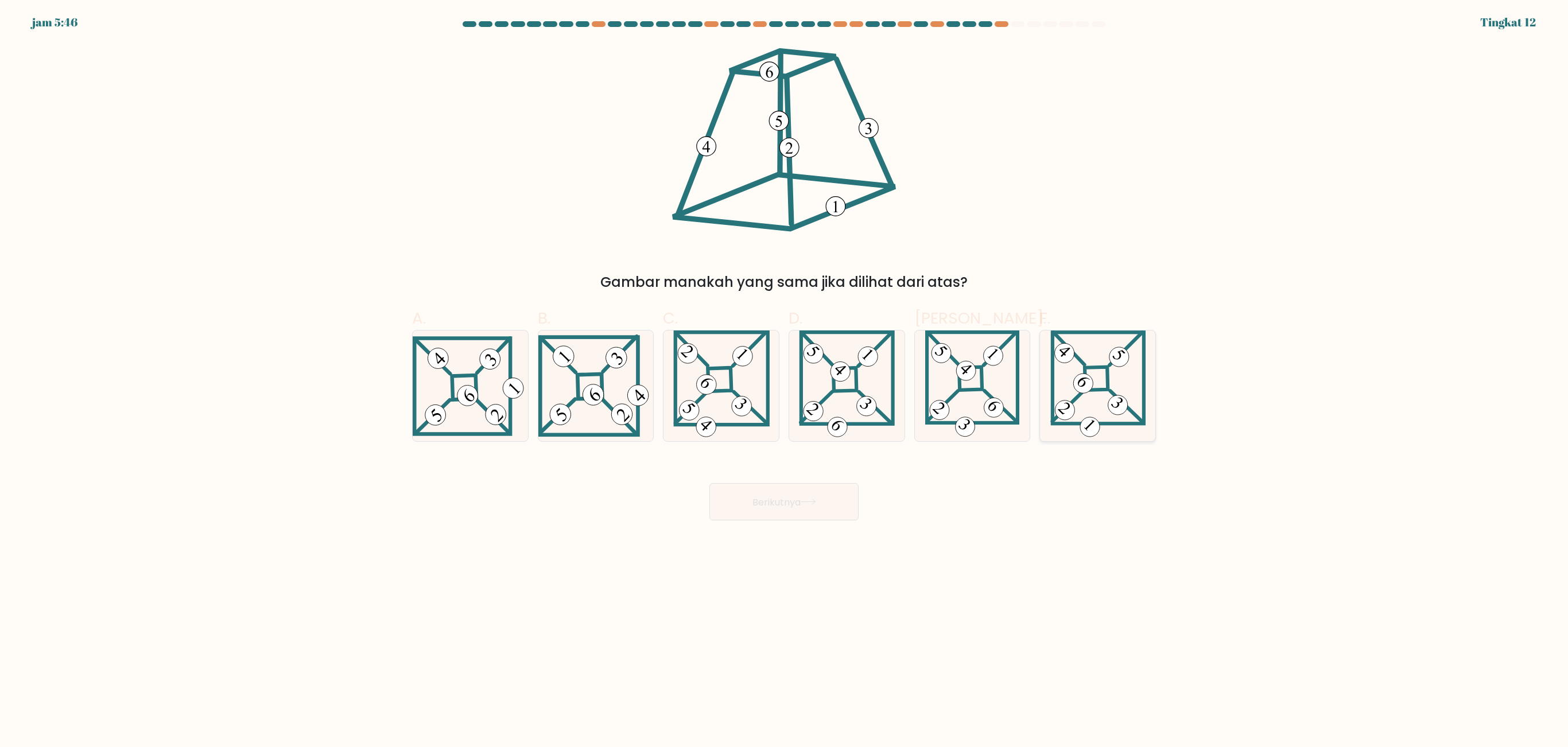
click at [1044, 442] on div at bounding box center [1098, 386] width 116 height 112
click at [784, 381] on input "F." at bounding box center [784, 377] width 1 height 7
radio input "true"
click at [797, 498] on button "Berikutnya" at bounding box center [784, 502] width 149 height 37
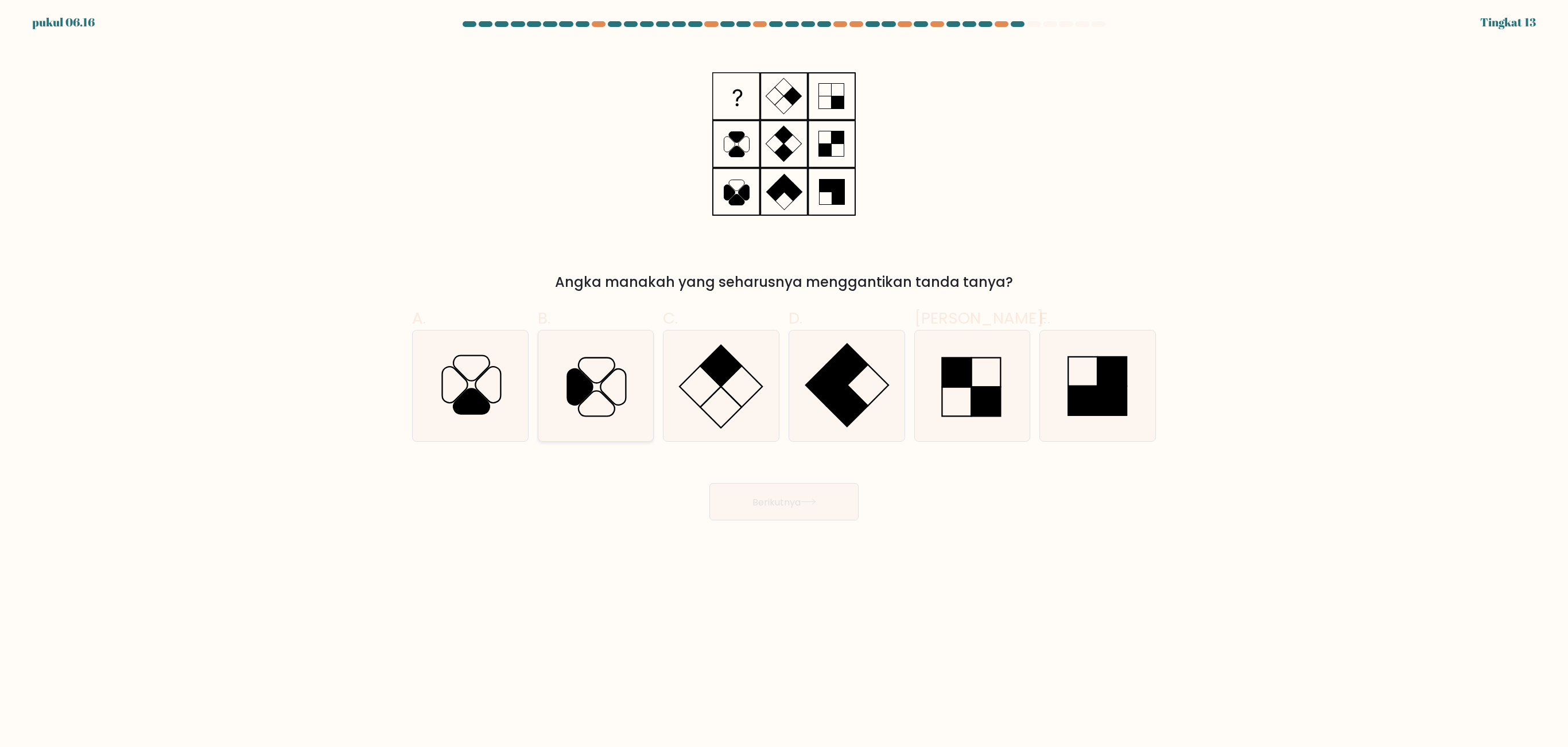
click at [589, 397] on icon at bounding box center [595, 386] width 111 height 111
click at [784, 381] on input "B." at bounding box center [784, 377] width 1 height 7
radio input "true"
click at [764, 498] on font "Berikutnya" at bounding box center [776, 501] width 48 height 13
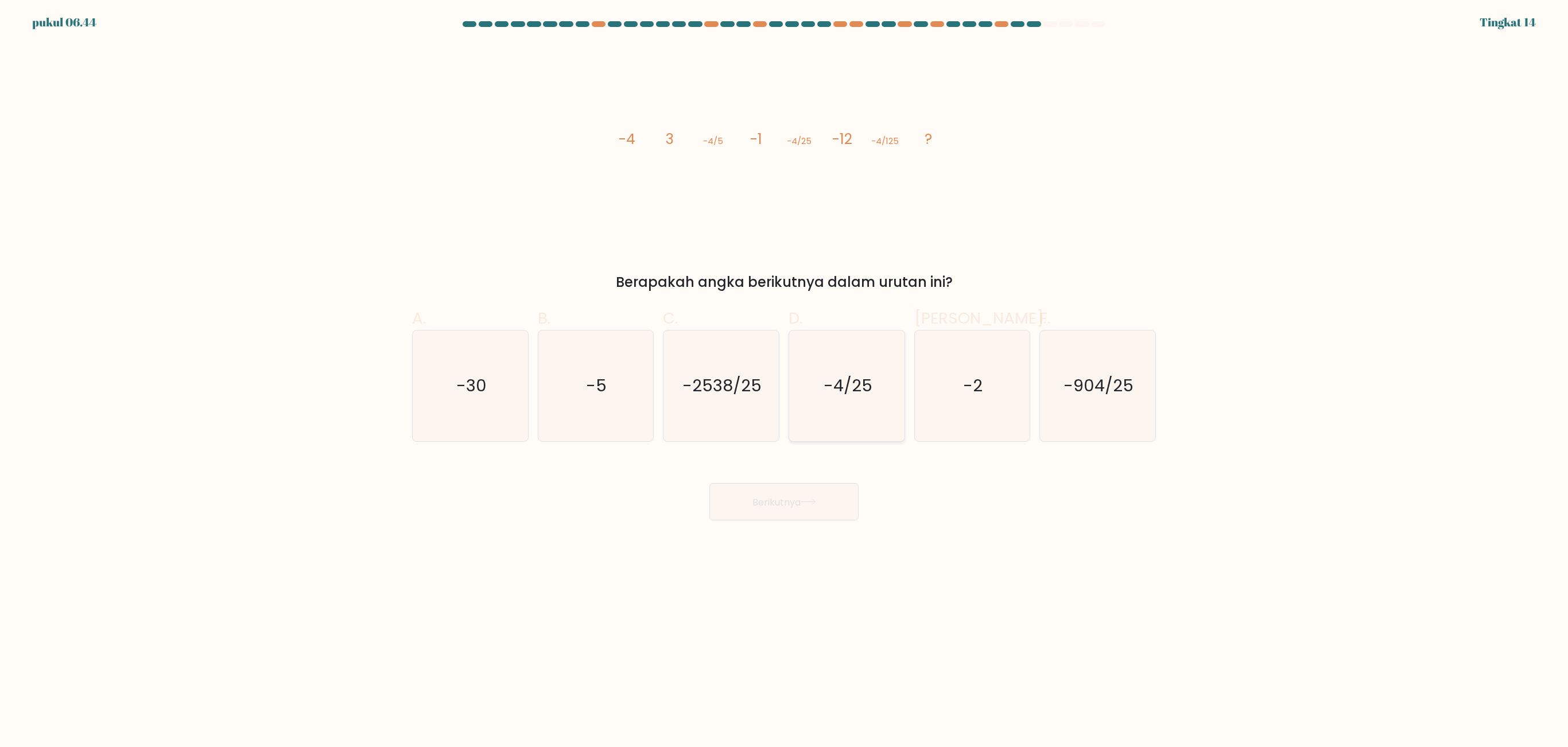
click at [849, 402] on icon "-4/25" at bounding box center [847, 386] width 111 height 111
click at [784, 381] on input "D. -4/25" at bounding box center [784, 377] width 1 height 7
radio input "true"
click at [820, 498] on button "Berikutnya" at bounding box center [784, 502] width 149 height 37
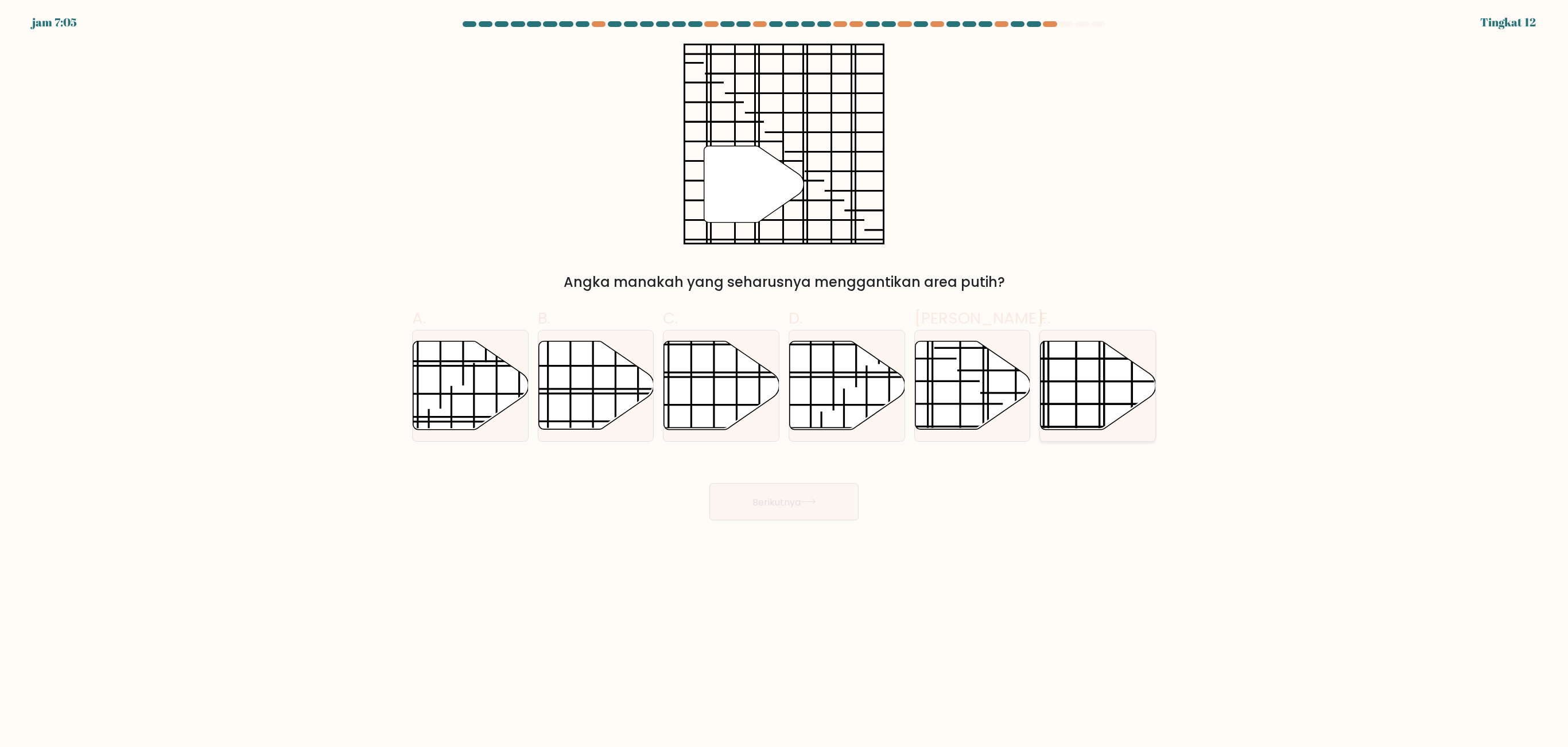
click at [1044, 381] on line at bounding box center [1098, 381] width 162 height 0
click at [784, 381] on input "F." at bounding box center [784, 377] width 1 height 7
radio input "true"
click at [794, 493] on button "Berikutnya" at bounding box center [784, 502] width 149 height 37
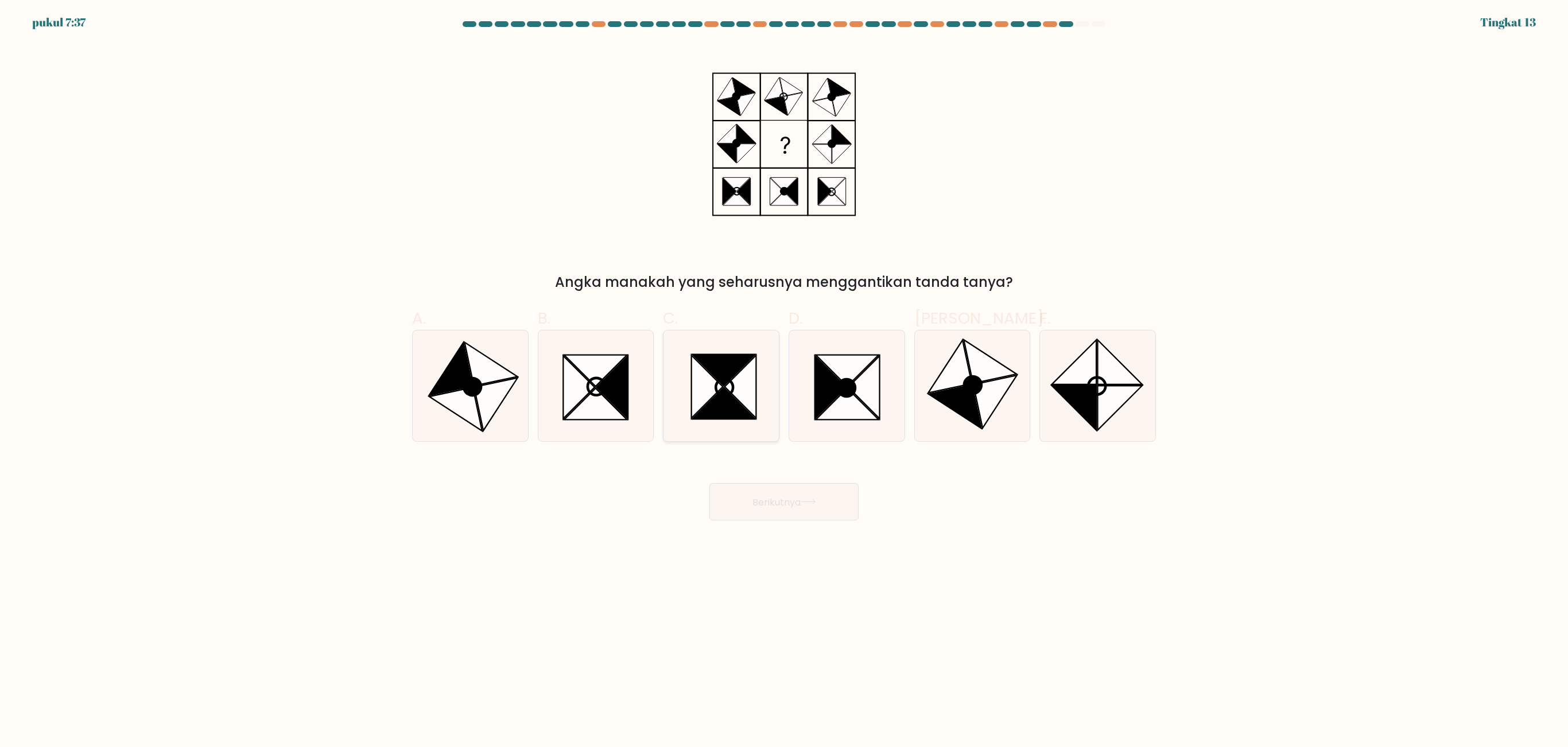
click at [710, 382] on icon at bounding box center [708, 387] width 32 height 63
click at [784, 381] on input "C." at bounding box center [784, 377] width 1 height 7
radio input "true"
click at [778, 498] on font "Berikutnya" at bounding box center [776, 501] width 48 height 13
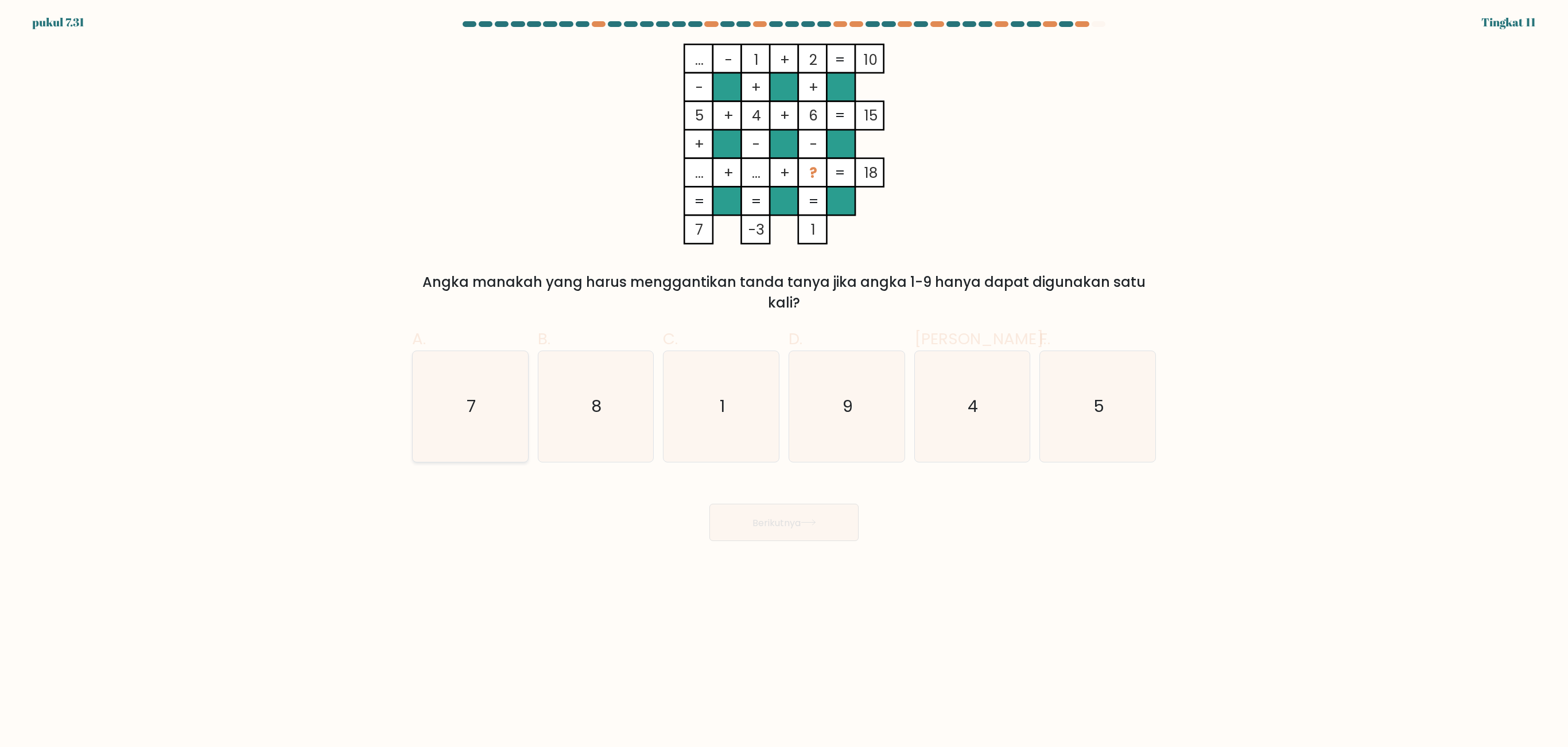
click at [483, 407] on icon "7" at bounding box center [470, 407] width 111 height 111
click at [784, 381] on input "A. 7" at bounding box center [784, 377] width 1 height 7
radio input "true"
click at [815, 498] on icon at bounding box center [809, 522] width 16 height 6
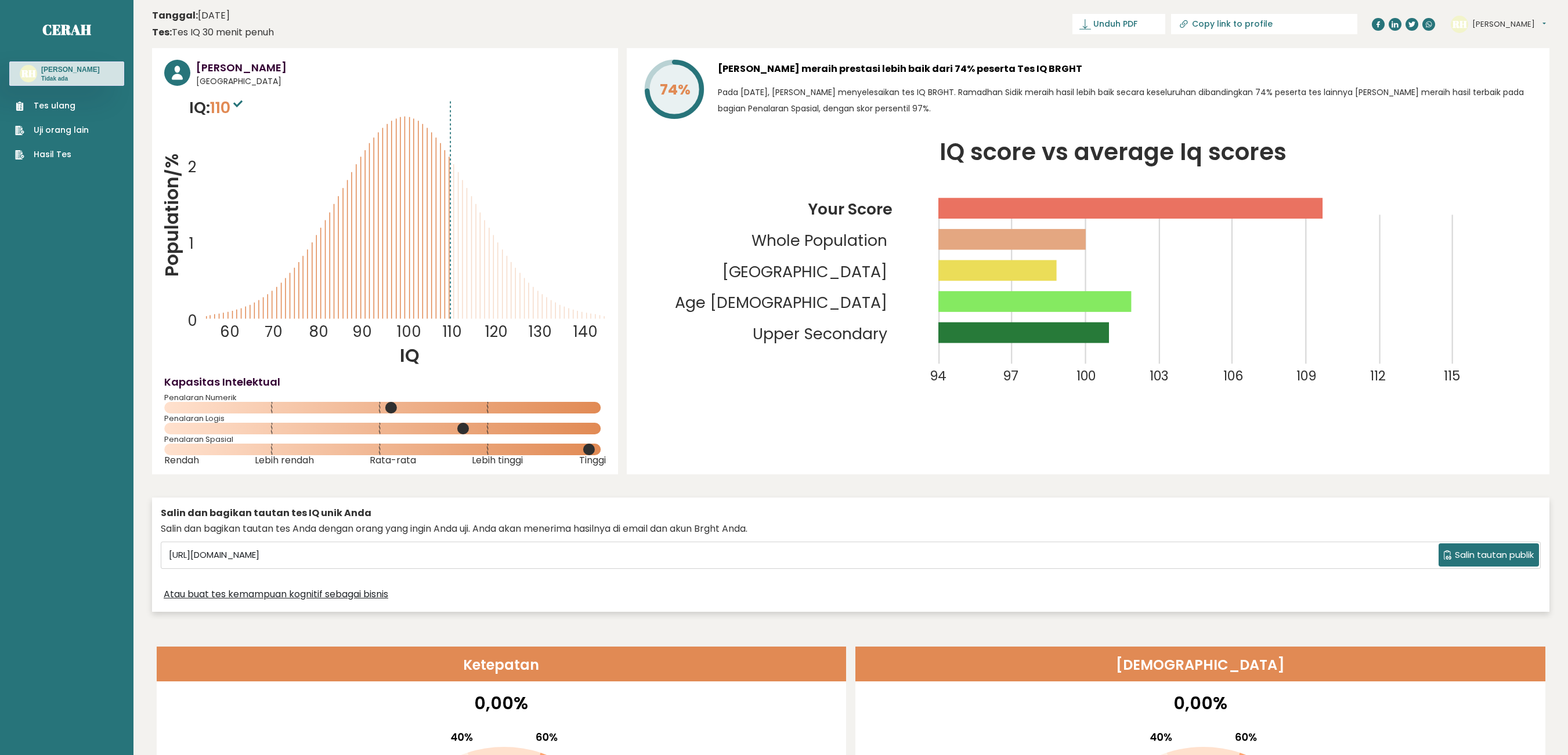
click at [1259, 316] on icon "IQ score vs average Iq scores 94 97 100 103 106 109 112 115 Your Score Whole Po…" at bounding box center [1088, 274] width 898 height 266
click at [1165, 30] on link "Unduh PDF" at bounding box center [1118, 24] width 93 height 20
click at [872, 204] on tspan "Your Score" at bounding box center [850, 209] width 85 height 22
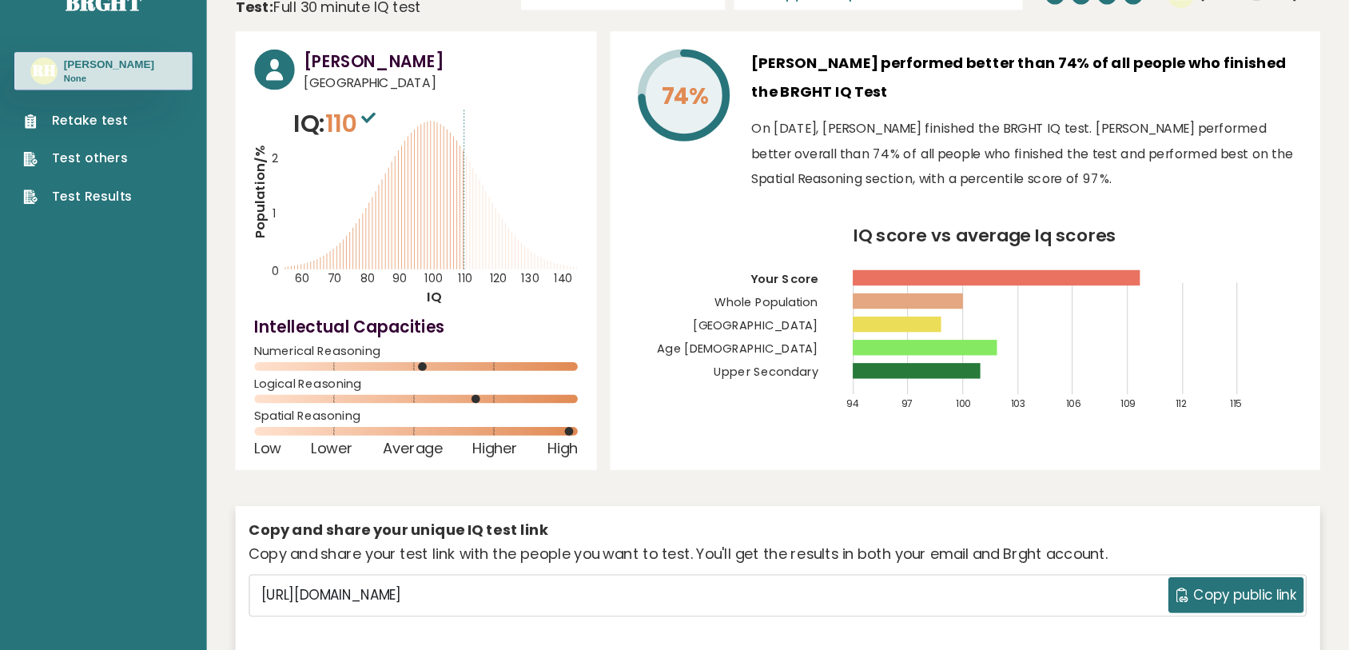
scroll to position [38, 0]
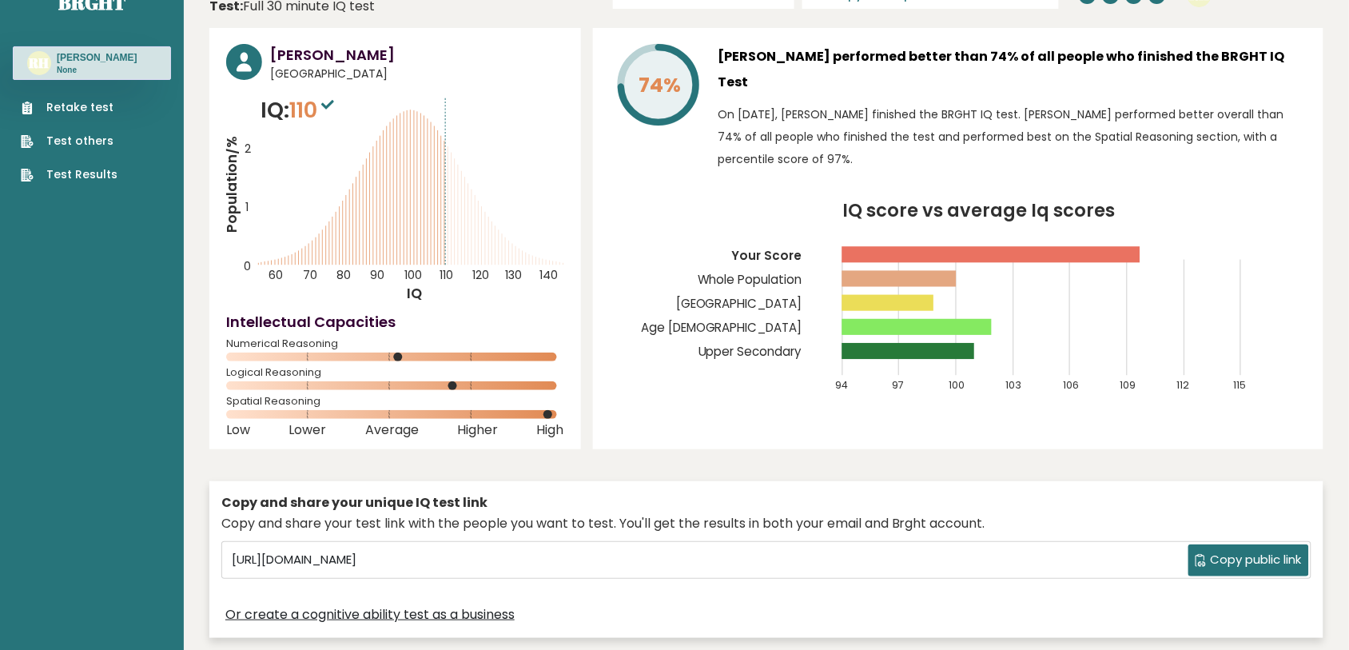
click at [621, 169] on div "74%" at bounding box center [658, 111] width 96 height 134
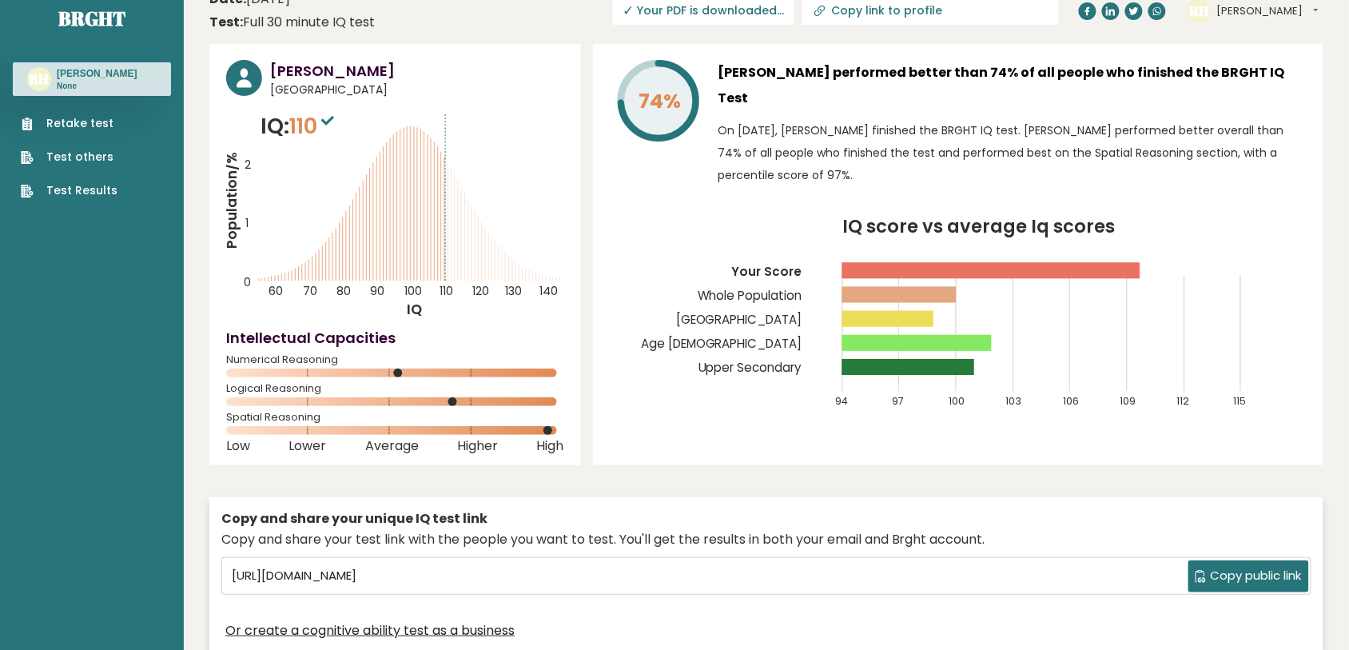
scroll to position [0, 0]
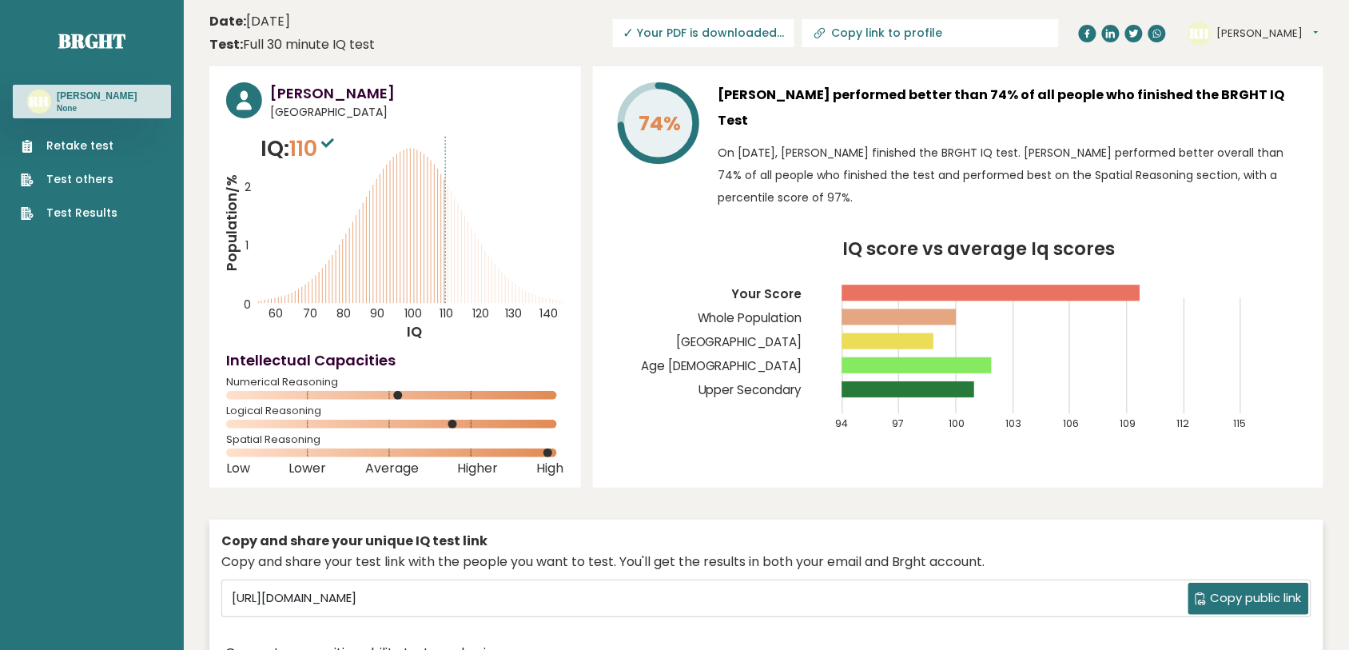
click at [789, 34] on span "✓ Your PDF is downloaded..." at bounding box center [703, 33] width 181 height 28
click at [711, 29] on span "✓ Your PDF is downloaded..." at bounding box center [703, 33] width 181 height 28
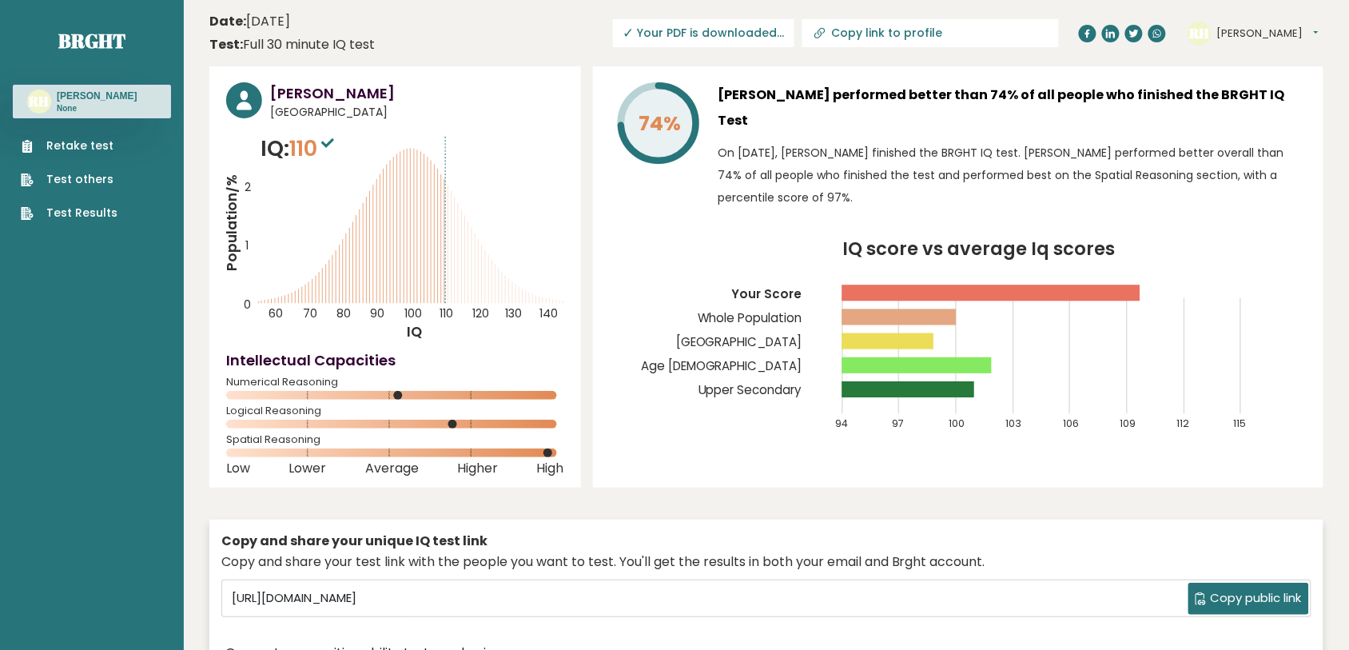
click at [711, 29] on span "✓ Your PDF is downloaded..." at bounding box center [703, 33] width 181 height 28
click at [775, 24] on span "✓ Your PDF is downloaded..." at bounding box center [703, 33] width 181 height 28
click at [794, 46] on span "✓ Your PDF is downloaded..." at bounding box center [703, 33] width 181 height 28
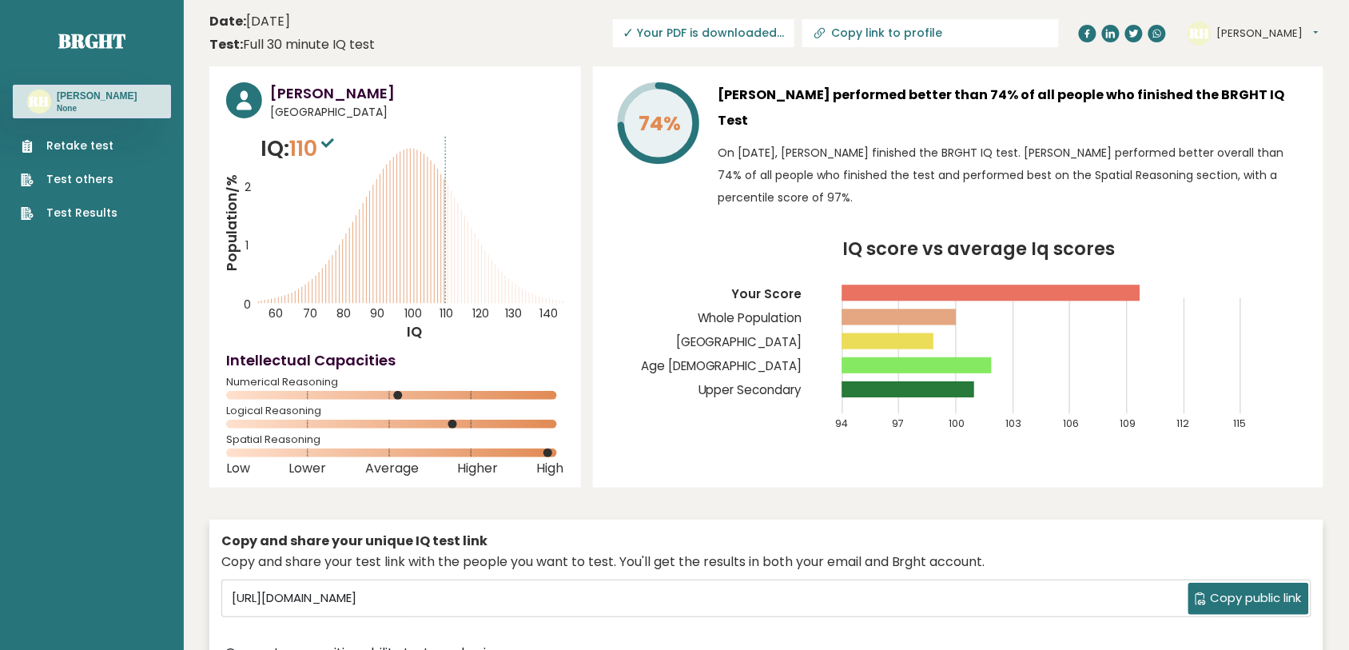
click at [1238, 30] on button "[PERSON_NAME]" at bounding box center [1267, 34] width 101 height 16
click at [1263, 58] on link "Dashboard" at bounding box center [1258, 59] width 81 height 22
click at [794, 29] on span "✓ Your PDF is downloaded..." at bounding box center [703, 33] width 181 height 28
click at [924, 121] on h3 "[PERSON_NAME] performed better than 74% of all people who finished the BRGHT IQ…" at bounding box center [1012, 107] width 588 height 51
click at [737, 30] on span "✓ Your PDF is downloaded..." at bounding box center [703, 33] width 181 height 28
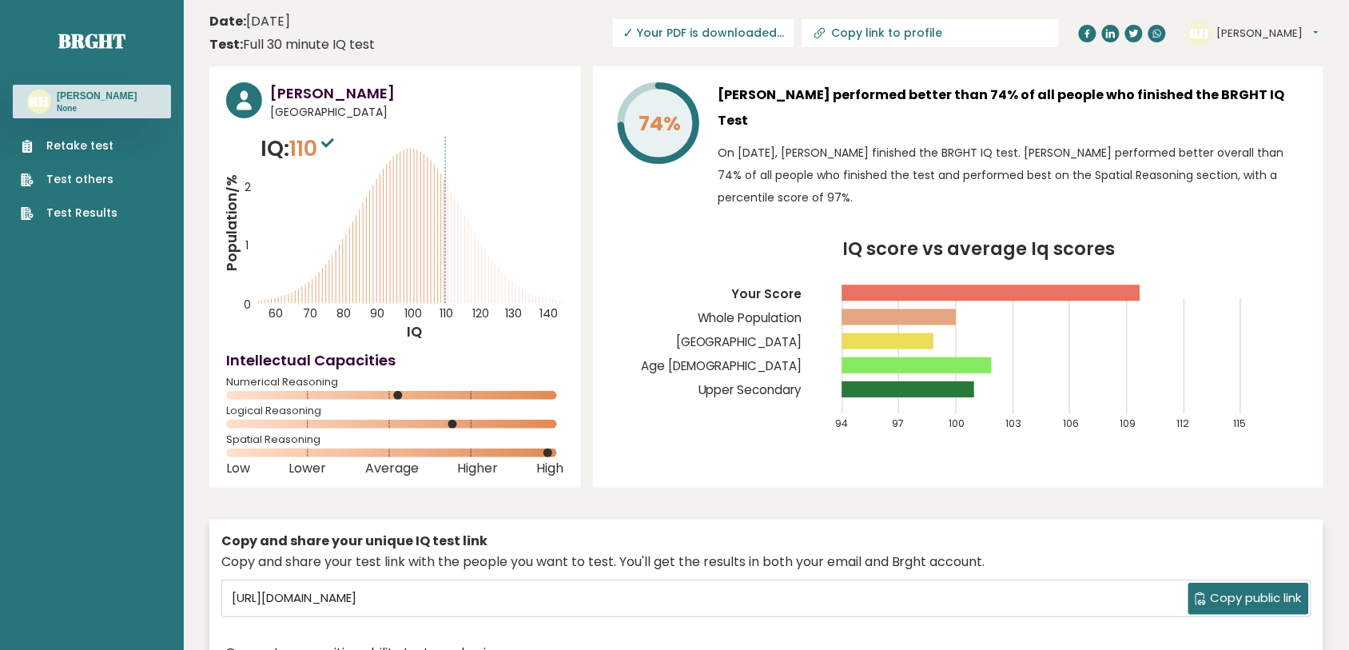
click at [737, 30] on span "✓ Your PDF is downloaded..." at bounding box center [703, 33] width 181 height 28
click at [915, 30] on input "Copy link to profile" at bounding box center [939, 32] width 217 height 13
type input "[URL][DOMAIN_NAME]"
click at [928, 86] on h3 "[PERSON_NAME] performed better than 74% of all people who finished the BRGHT IQ…" at bounding box center [1012, 107] width 588 height 51
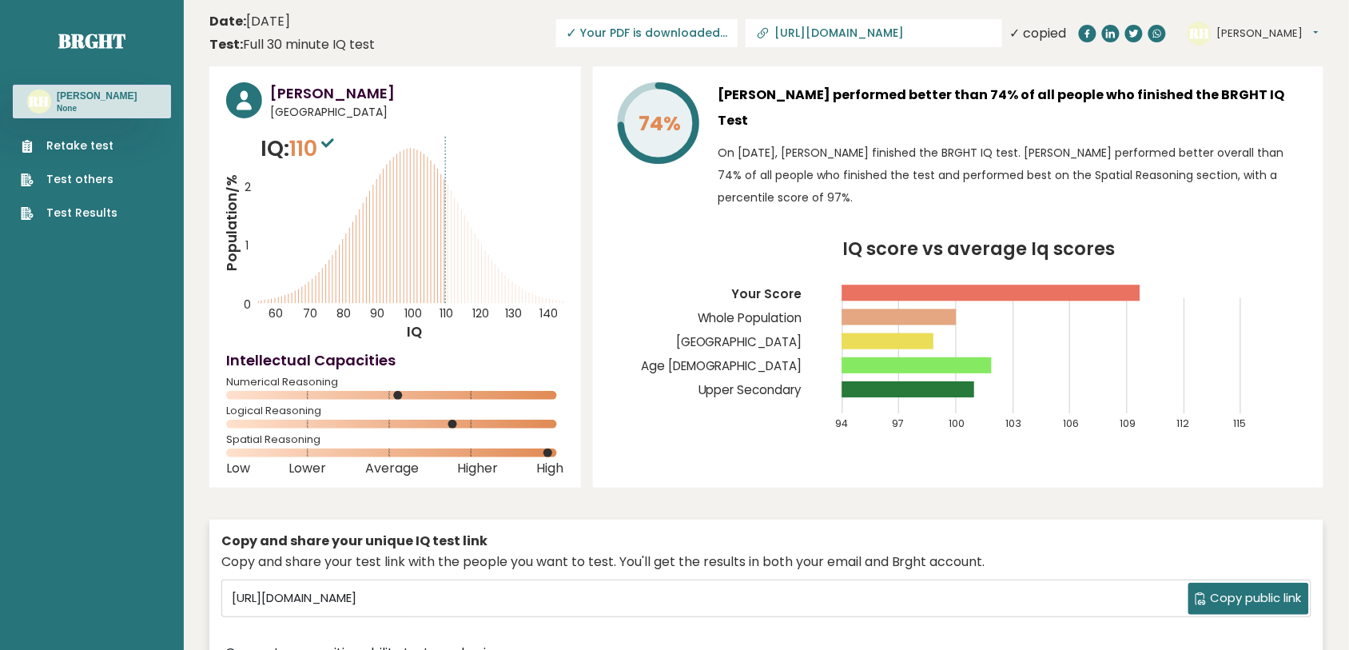
drag, startPoint x: 916, startPoint y: 24, endPoint x: 904, endPoint y: 36, distance: 16.9
click at [904, 36] on link "[URL][DOMAIN_NAME]" at bounding box center [873, 33] width 256 height 28
click at [904, 36] on input "[URL][DOMAIN_NAME]" at bounding box center [882, 32] width 217 height 13
click at [995, 141] on p "On [DATE], [PERSON_NAME] finished the BRGHT IQ test. [PERSON_NAME] performed be…" at bounding box center [1012, 174] width 588 height 67
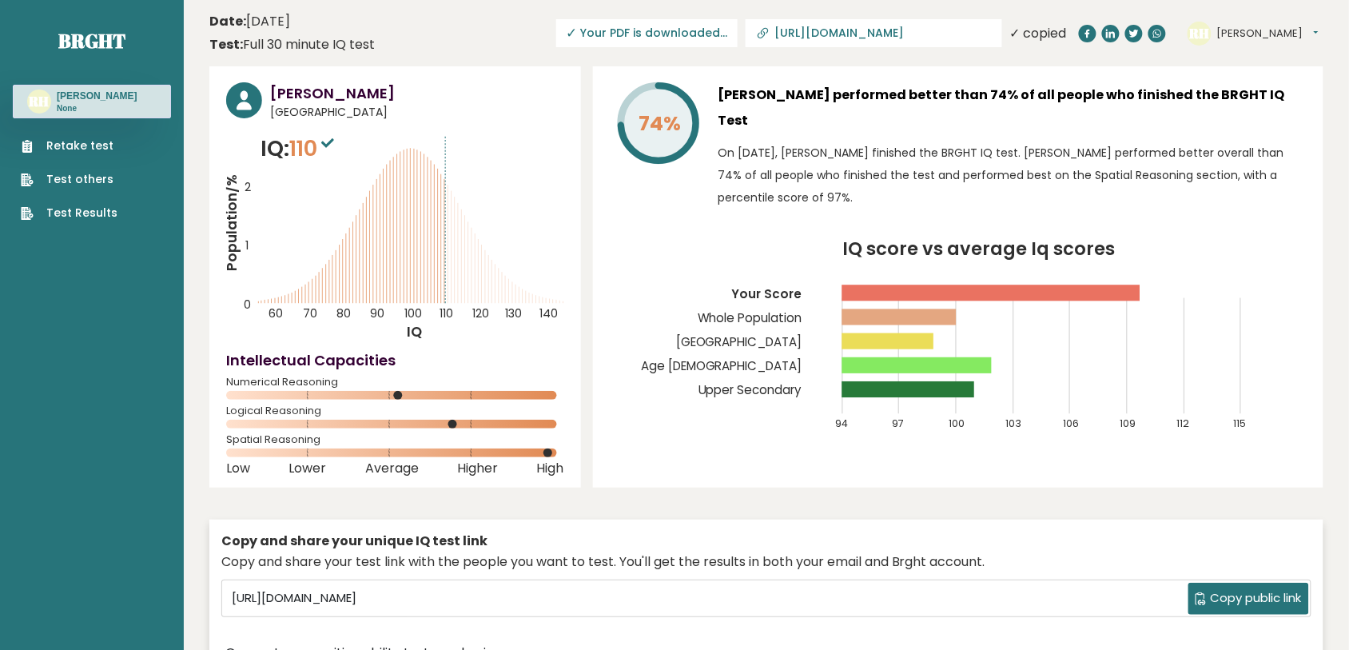
click at [666, 33] on span "✓ Your PDF is downloaded..." at bounding box center [646, 33] width 181 height 28
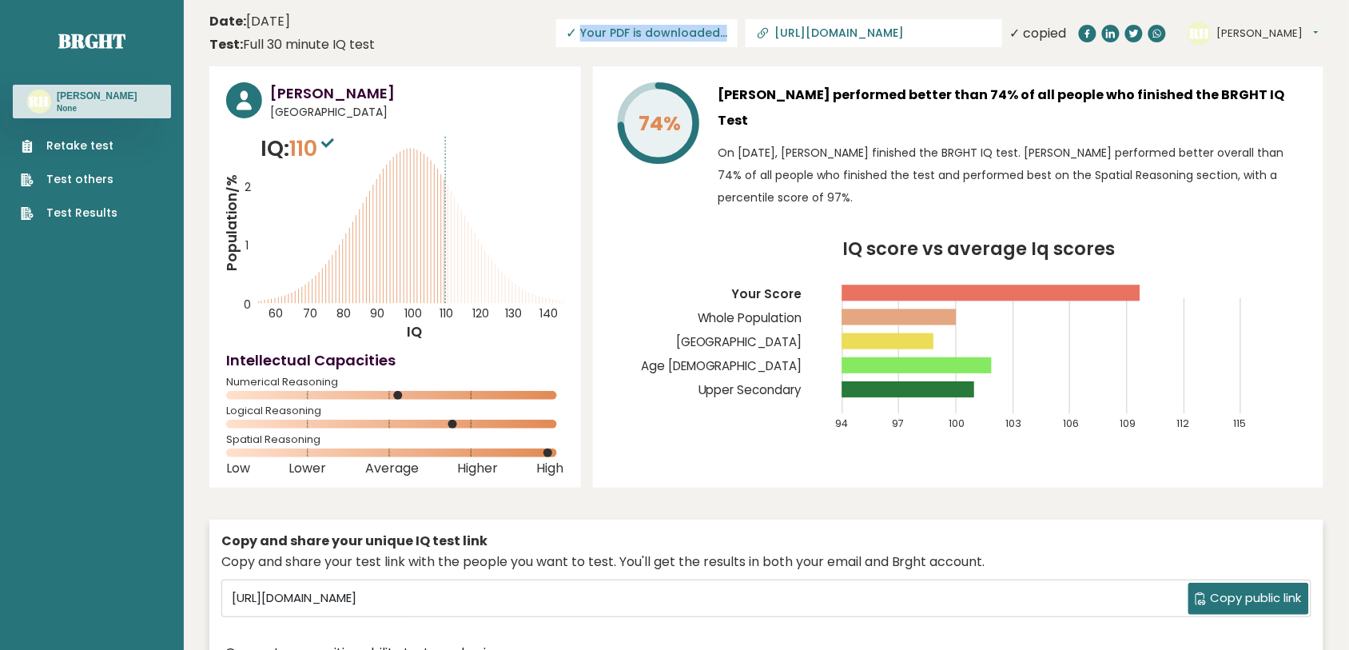
click at [666, 33] on span "✓ Your PDF is downloaded..." at bounding box center [646, 33] width 181 height 28
click at [666, 29] on span "✓ Your PDF is downloaded..." at bounding box center [646, 33] width 181 height 28
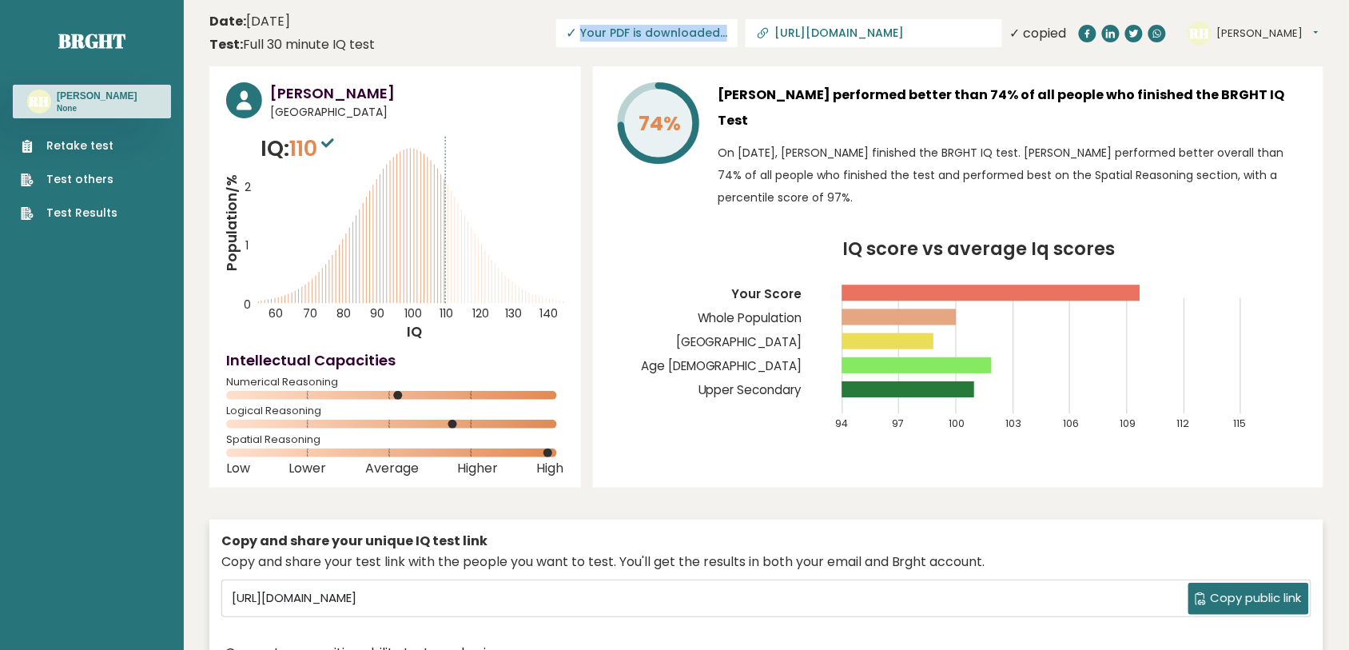
click at [666, 29] on span "✓ Your PDF is downloaded..." at bounding box center [646, 33] width 181 height 28
click at [791, 117] on h3 "[PERSON_NAME] performed better than 74% of all people who finished the BRGHT IQ…" at bounding box center [1012, 107] width 588 height 51
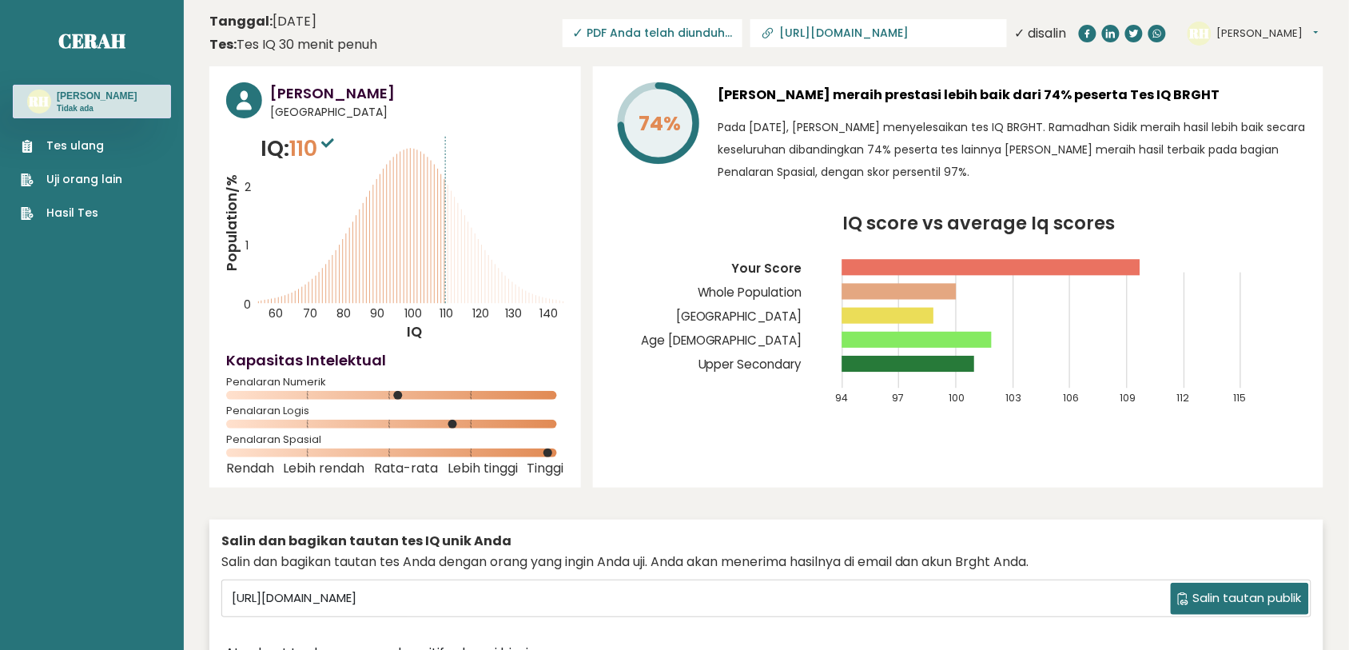
click at [949, 202] on div "74% [PERSON_NAME] meraih prestasi lebih baik dari 74% peserta Tes IQ BRGHT Pada…" at bounding box center [958, 276] width 730 height 421
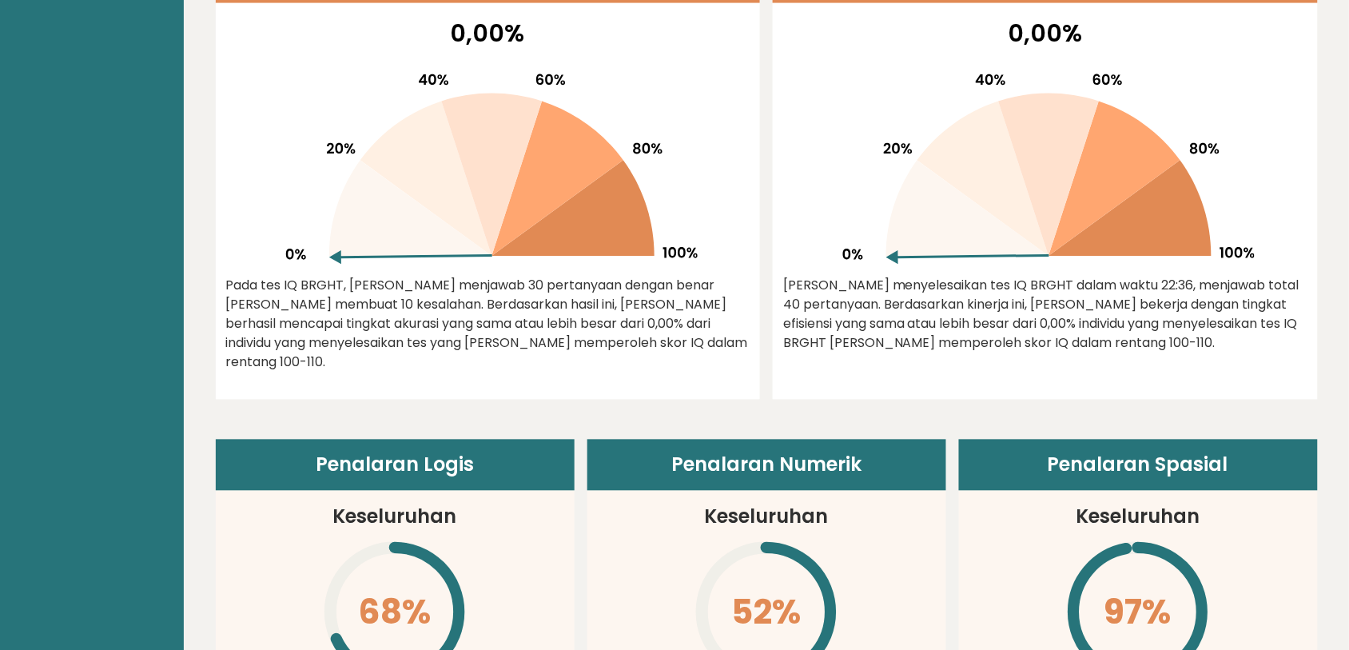
scroll to position [769, 0]
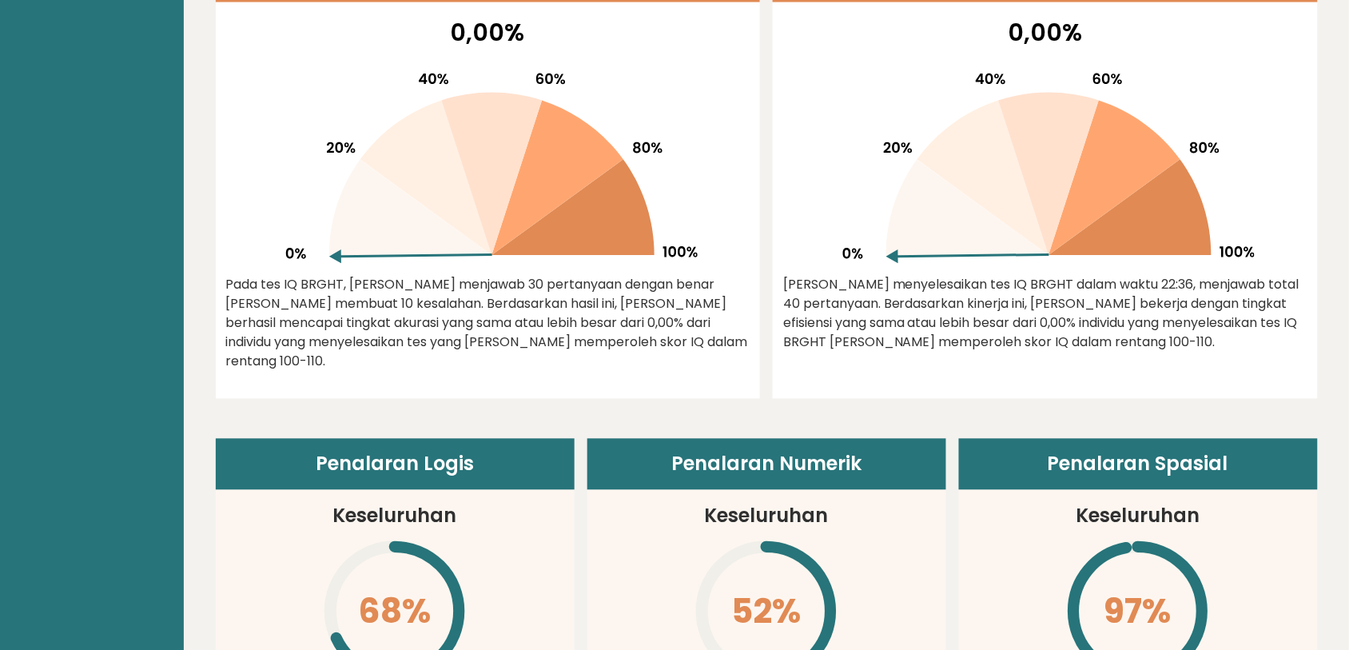
click at [477, 282] on font "Pada tes IQ BRGHT, [PERSON_NAME] menjawab 30 pertanyaan dengan benar [PERSON_NA…" at bounding box center [487, 323] width 522 height 95
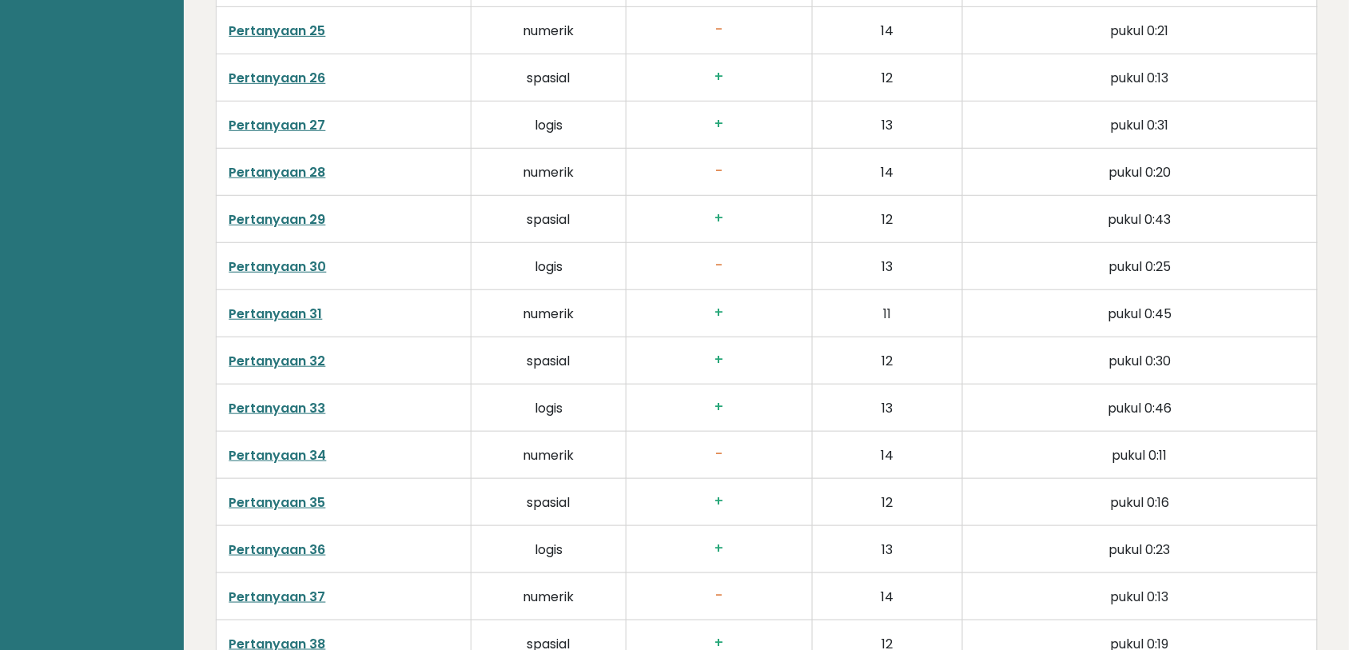
scroll to position [3843, 0]
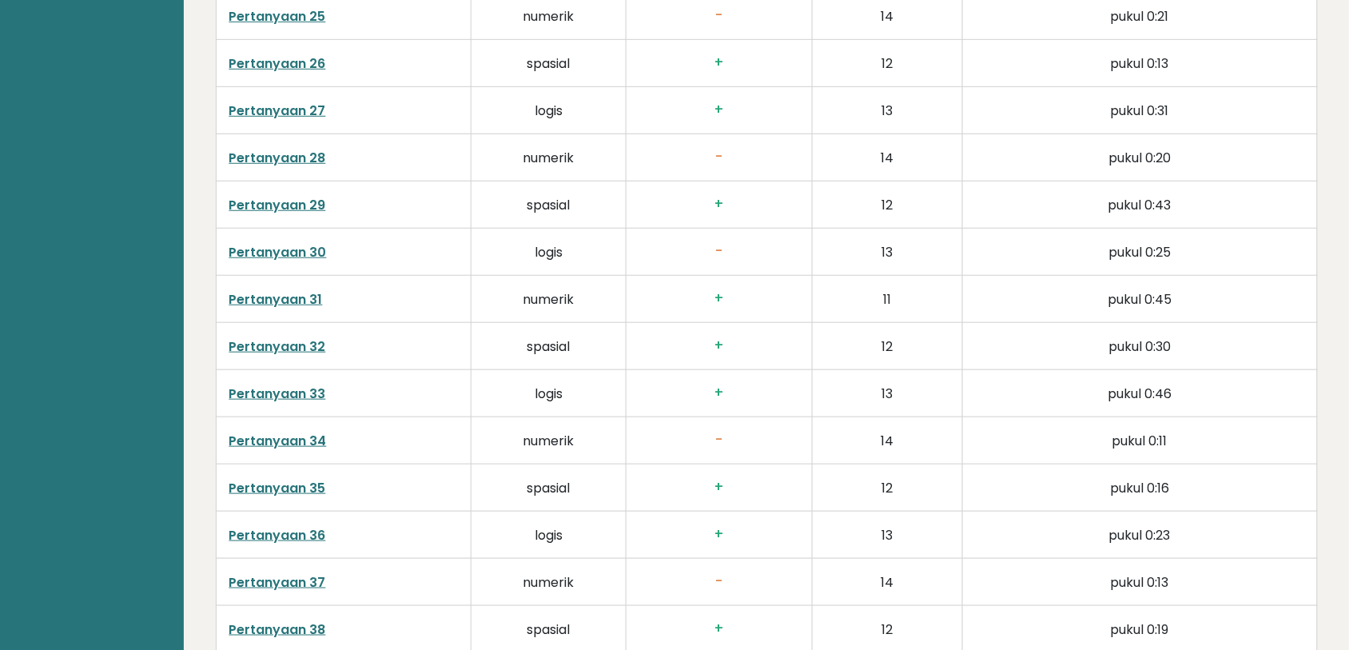
click at [550, 243] on font "logis" at bounding box center [549, 252] width 28 height 18
click at [301, 243] on font "Pertanyaan 30" at bounding box center [277, 252] width 97 height 18
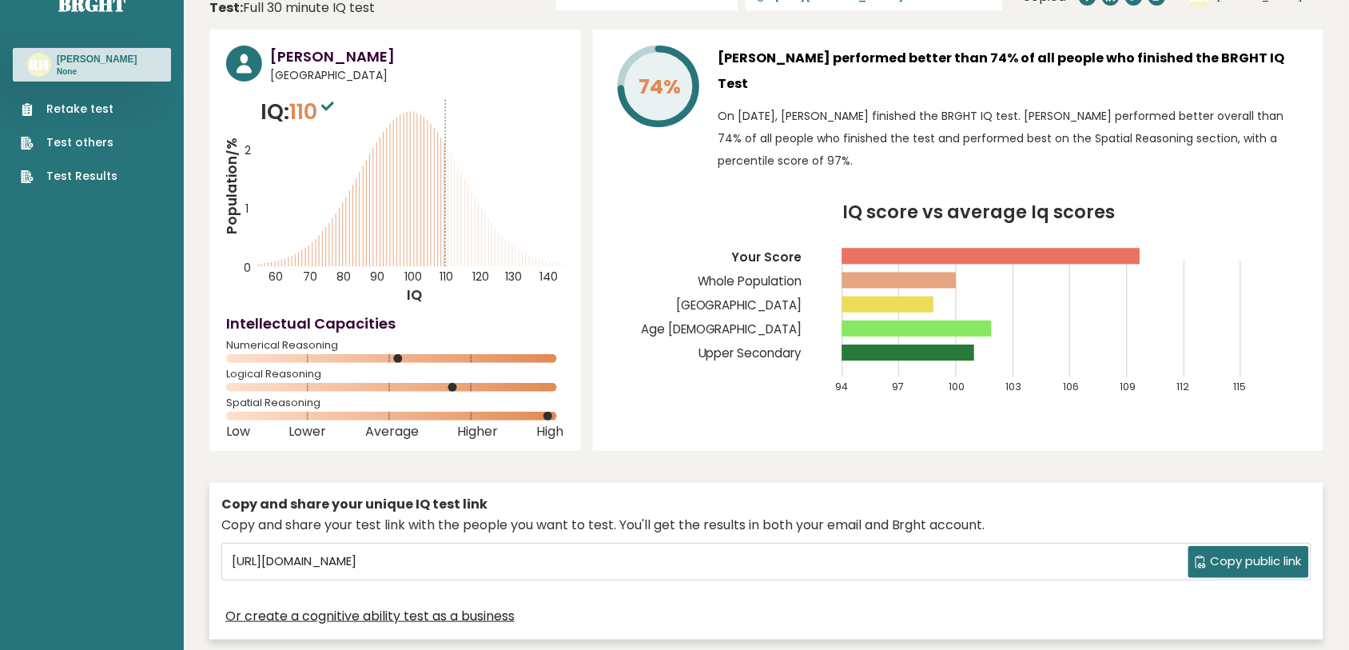
scroll to position [0, 0]
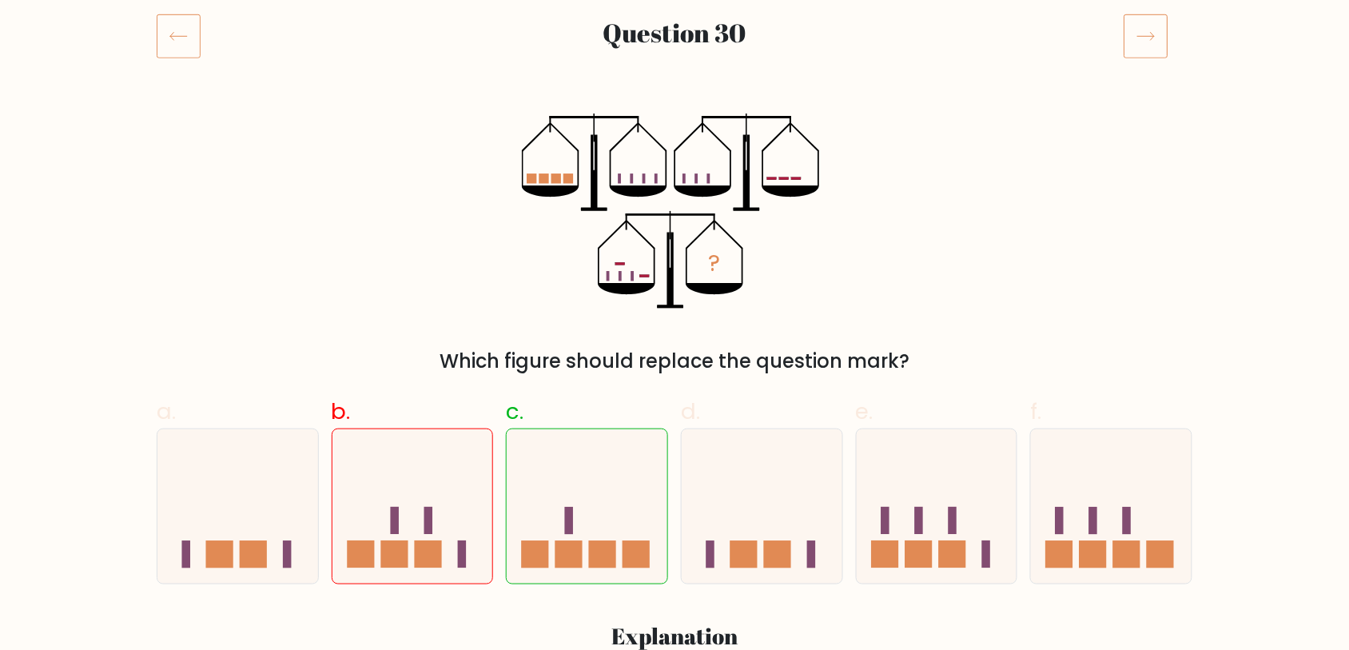
scroll to position [213, 0]
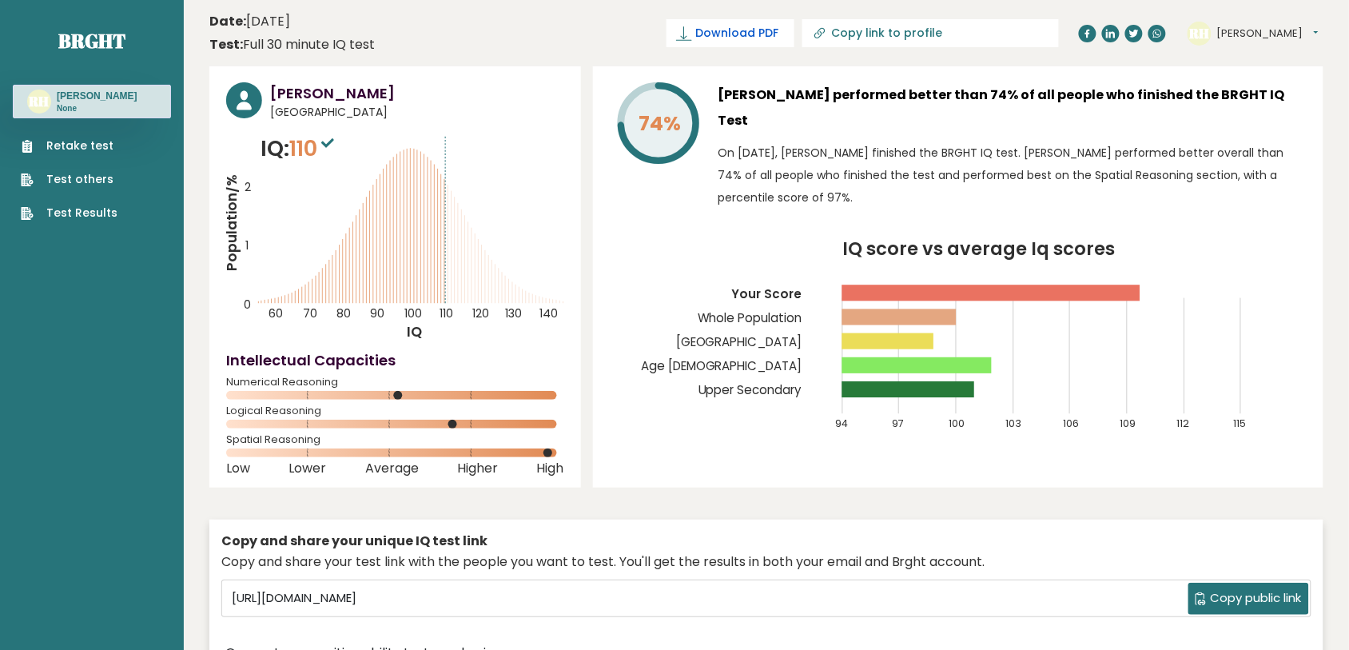
click at [778, 30] on span "Download PDF" at bounding box center [736, 33] width 83 height 17
click at [872, 101] on h3 "[PERSON_NAME] performed better than 74% of all people who finished the BRGHT IQ…" at bounding box center [1012, 107] width 588 height 51
click at [778, 40] on span "Download PDF" at bounding box center [736, 33] width 83 height 17
